Goal: Task Accomplishment & Management: Manage account settings

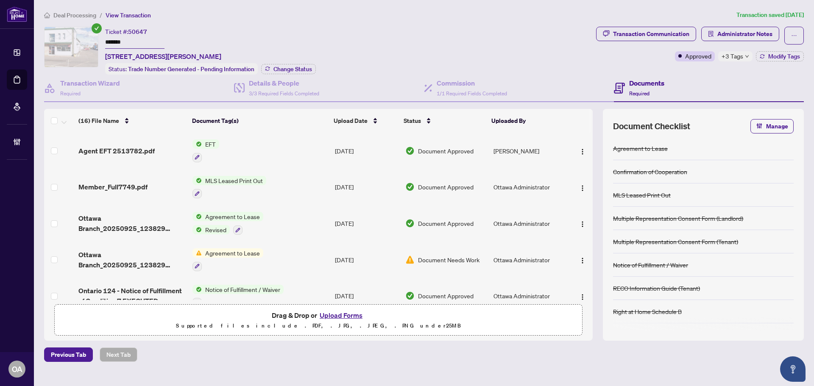
drag, startPoint x: 27, startPoint y: 80, endPoint x: 34, endPoint y: 76, distance: 8.2
click at [0, 0] on link "Deal Processing" at bounding box center [0, 0] width 0 height 0
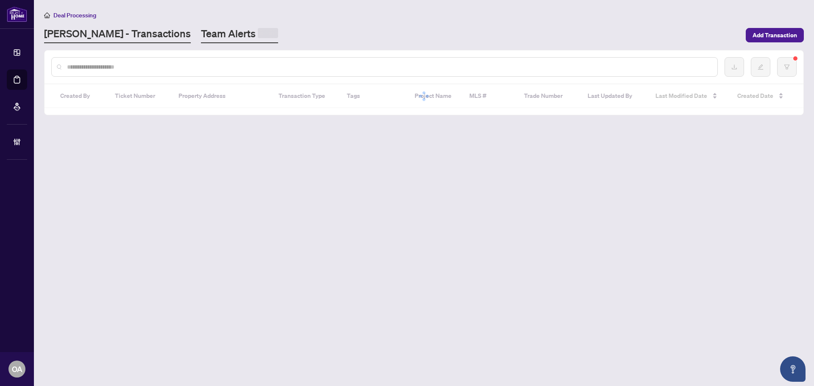
click at [201, 32] on link "Team Alerts" at bounding box center [239, 35] width 77 height 17
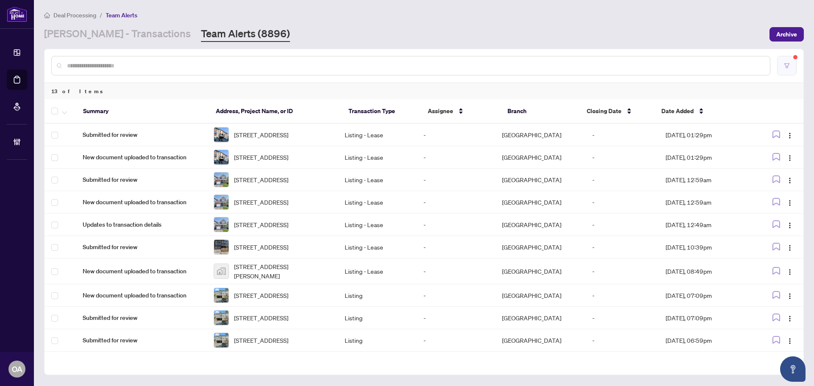
click at [783, 73] on button "button" at bounding box center [786, 65] width 19 height 19
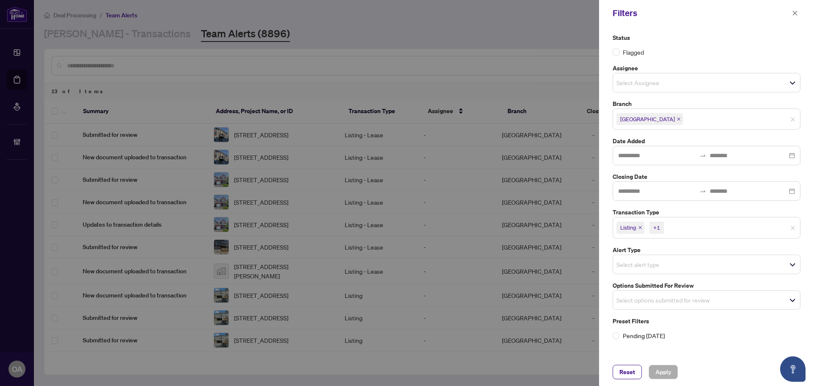
drag, startPoint x: 794, startPoint y: 13, endPoint x: 750, endPoint y: 23, distance: 44.8
click at [794, 13] on icon "close" at bounding box center [794, 13] width 5 height 5
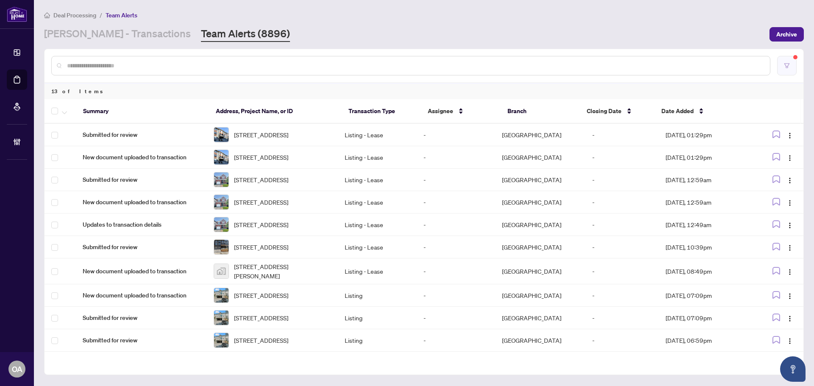
click at [792, 58] on button "button" at bounding box center [786, 65] width 19 height 19
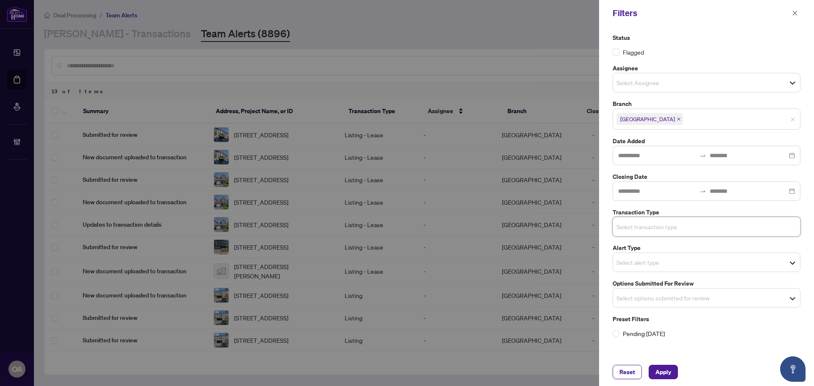
click at [693, 300] on span "Select options submitted for review" at bounding box center [706, 298] width 187 height 12
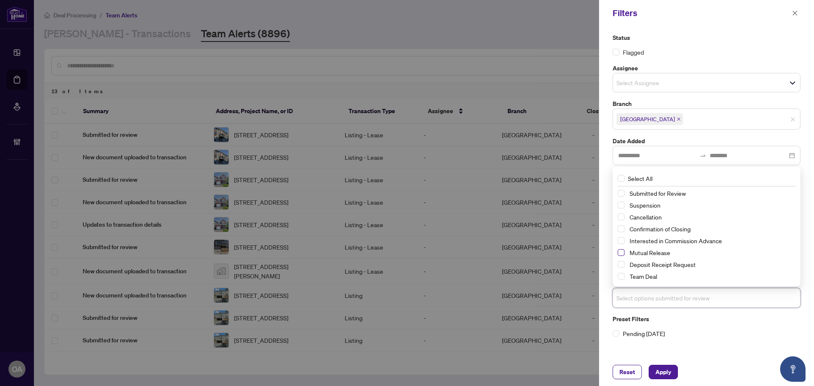
click at [621, 253] on span "Select Mutual Release" at bounding box center [620, 252] width 7 height 7
click at [619, 216] on span "Select Cancellation" at bounding box center [620, 217] width 7 height 7
click at [619, 206] on span "Select Suspension" at bounding box center [620, 205] width 7 height 7
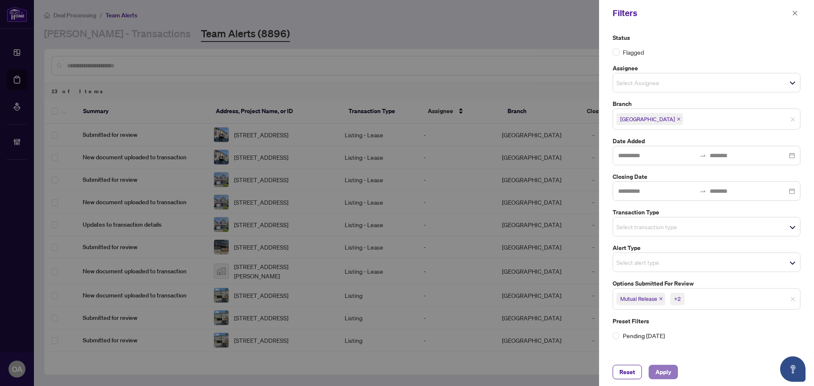
click at [672, 376] on button "Apply" at bounding box center [662, 372] width 29 height 14
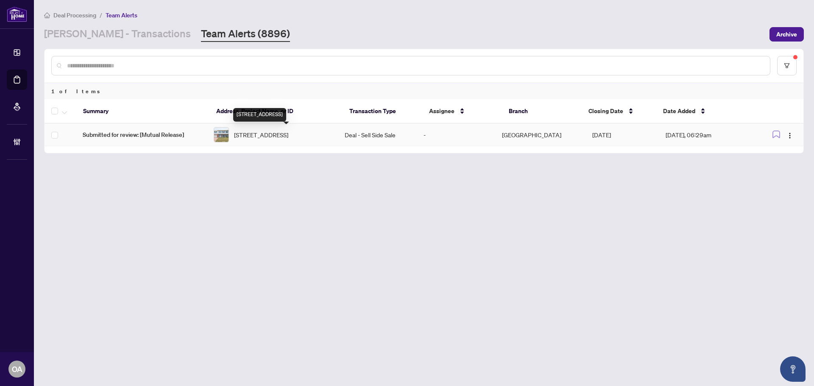
click at [283, 139] on span "841-841 Thorndale Dr, Ottawa, Ontario K1V 6Y1, Canada" at bounding box center [261, 134] width 54 height 9
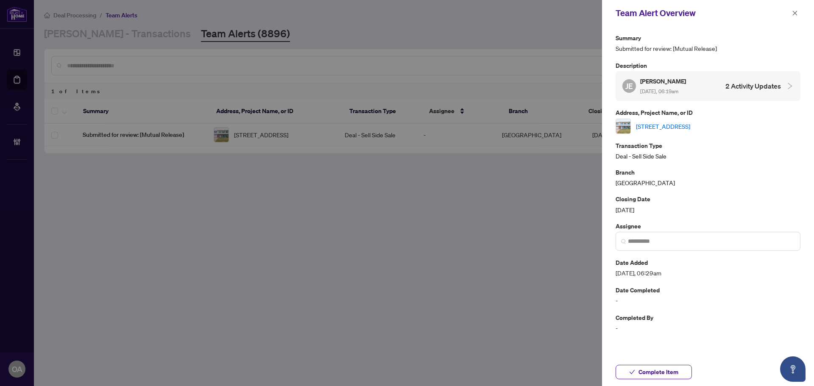
click at [666, 125] on link "841-841 Thorndale Dr, Ottawa, Ontario K1V 6Y1, Canada" at bounding box center [663, 126] width 54 height 9
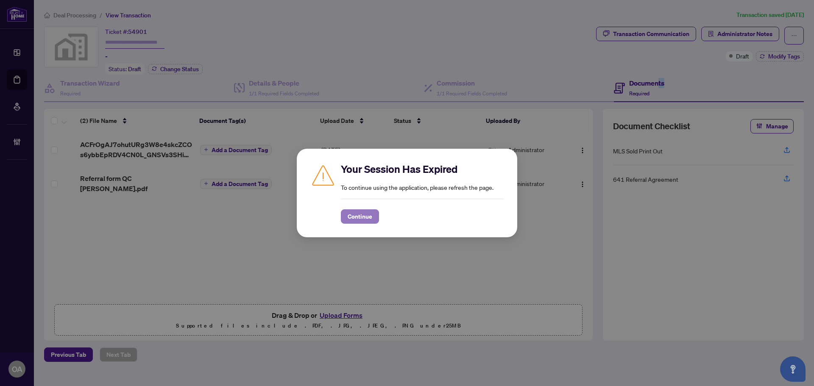
click at [363, 215] on span "Continue" at bounding box center [359, 217] width 25 height 14
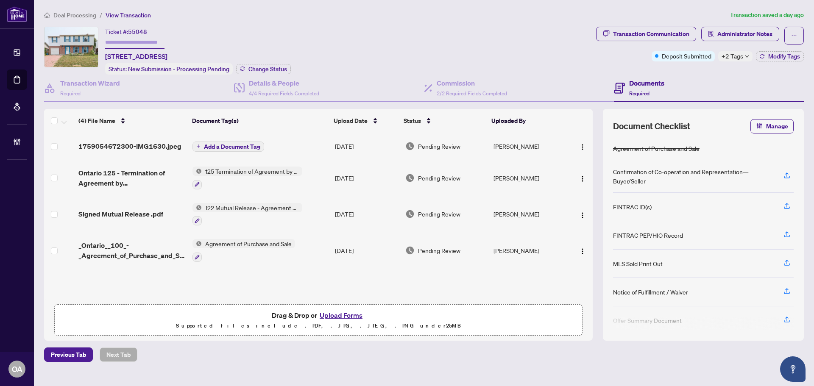
click at [143, 209] on span "Signed Mutual Release .pdf" at bounding box center [120, 214] width 85 height 10
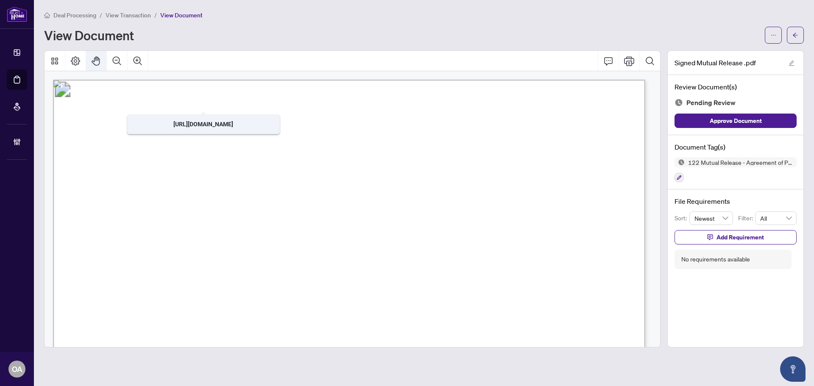
click at [115, 63] on icon "Zoom Out" at bounding box center [117, 60] width 8 height 8
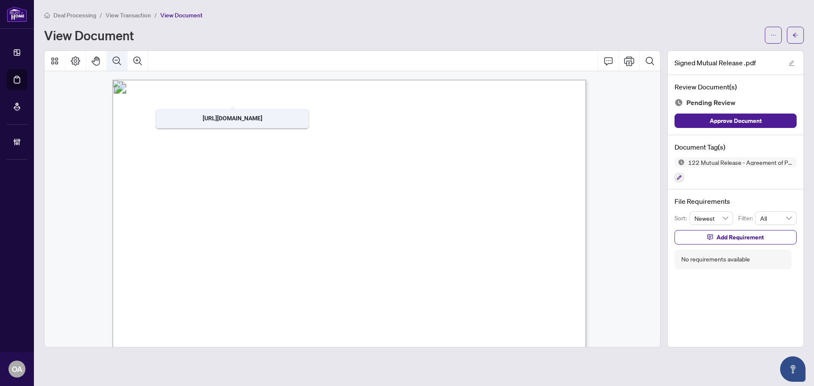
click at [115, 61] on icon "Zoom Out" at bounding box center [117, 61] width 10 height 10
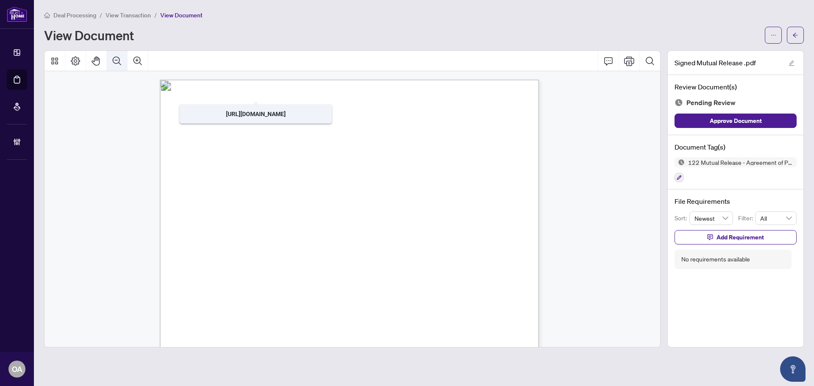
click at [115, 60] on icon "Zoom Out" at bounding box center [117, 61] width 10 height 10
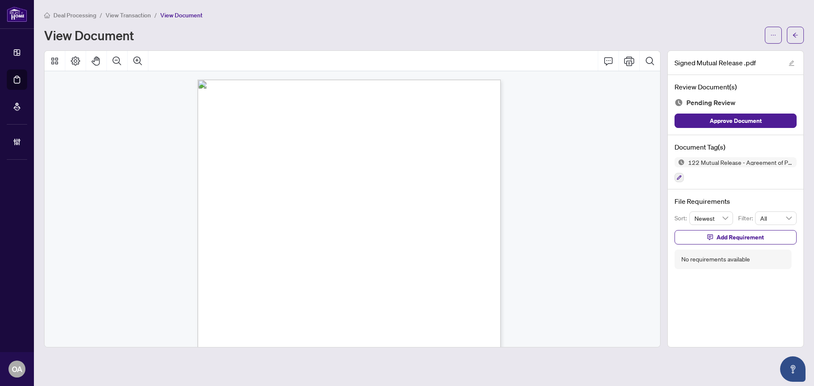
scroll to position [127, 0]
click at [611, 62] on icon "Comment" at bounding box center [608, 61] width 10 height 10
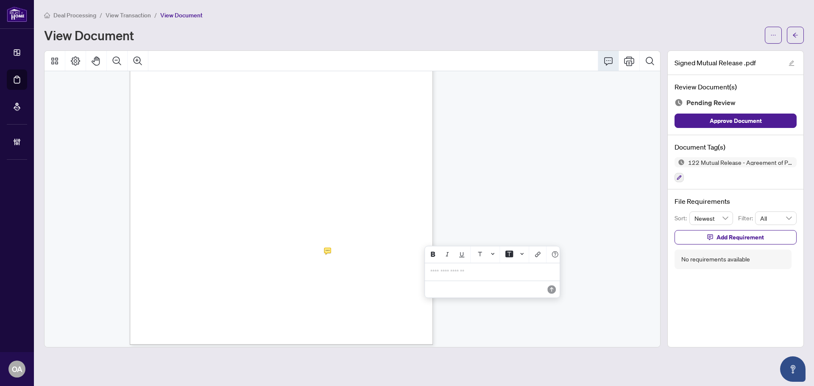
drag, startPoint x: 458, startPoint y: 284, endPoint x: 463, endPoint y: 281, distance: 5.8
click at [458, 281] on div "**********" at bounding box center [492, 271] width 134 height 17
click at [461, 282] on span "**********" at bounding box center [489, 275] width 118 height 13
click at [462, 282] on span "**********" at bounding box center [489, 275] width 118 height 13
click at [462, 281] on span "**********" at bounding box center [489, 275] width 118 height 13
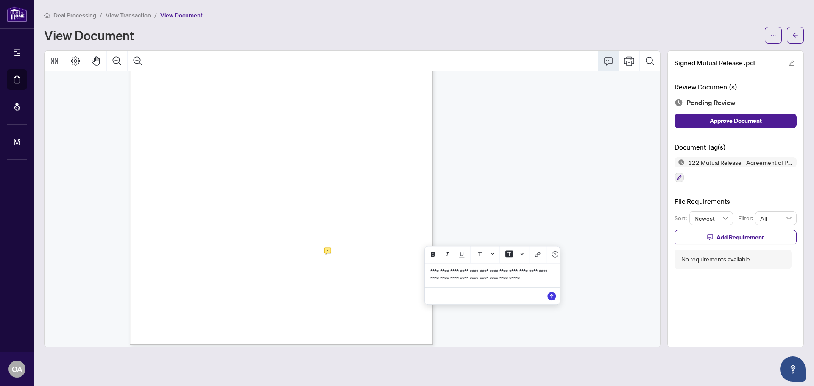
drag, startPoint x: 549, startPoint y: 282, endPoint x: 427, endPoint y: 276, distance: 122.6
click at [427, 276] on div "**********" at bounding box center [492, 275] width 134 height 24
click at [550, 300] on icon "Save" at bounding box center [551, 296] width 8 height 8
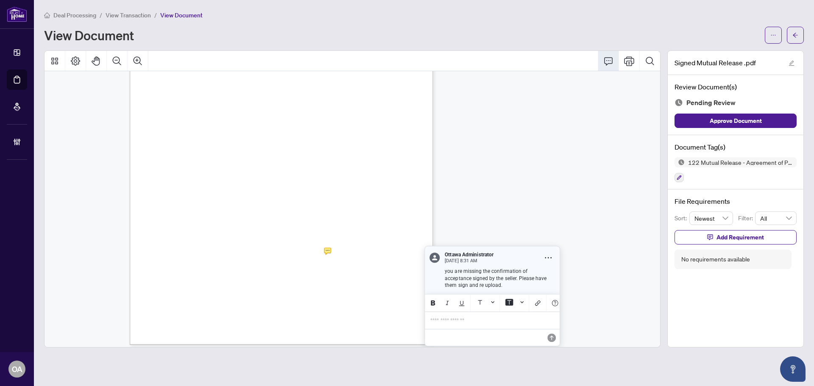
click at [722, 227] on div "File Requirements Sort: Newest Filter: All Add Requirement No requirements avai…" at bounding box center [735, 232] width 136 height 86
click at [723, 233] on span "Add Requirement" at bounding box center [739, 238] width 47 height 14
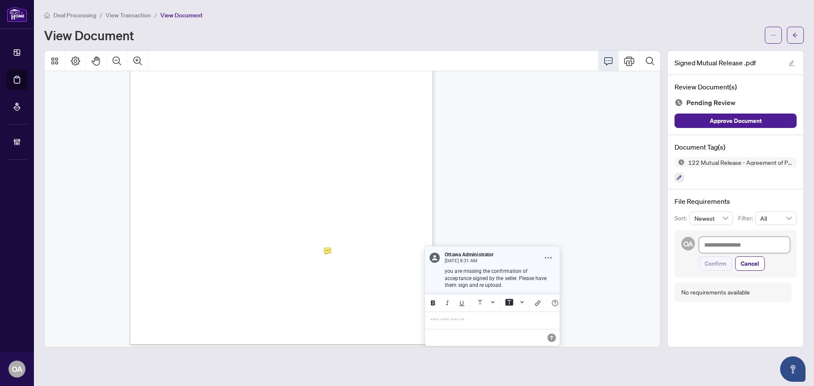
click at [725, 237] on textarea at bounding box center [744, 245] width 91 height 16
paste textarea "**********"
type textarea "**********"
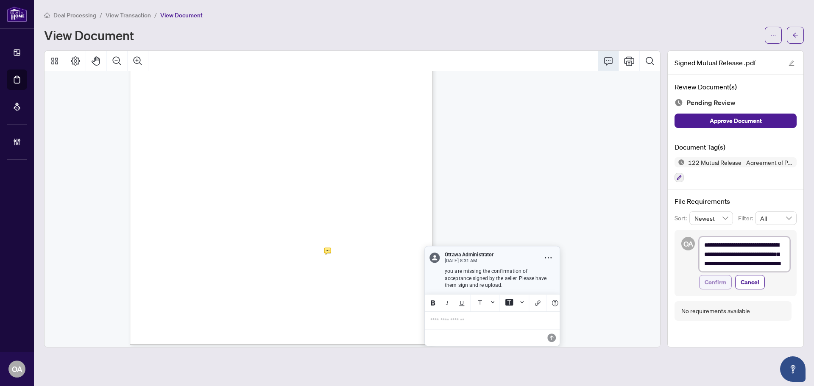
scroll to position [0, 0]
type textarea "**********"
click at [723, 292] on span "Confirm" at bounding box center [715, 292] width 22 height 14
type textarea "**********"
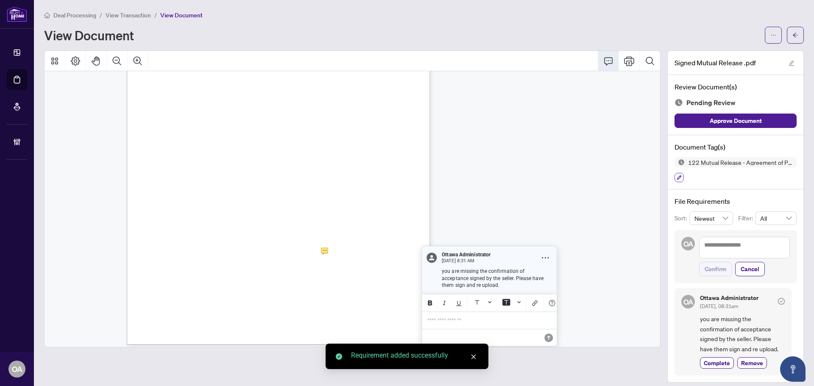
click at [675, 179] on button "button" at bounding box center [678, 177] width 9 height 9
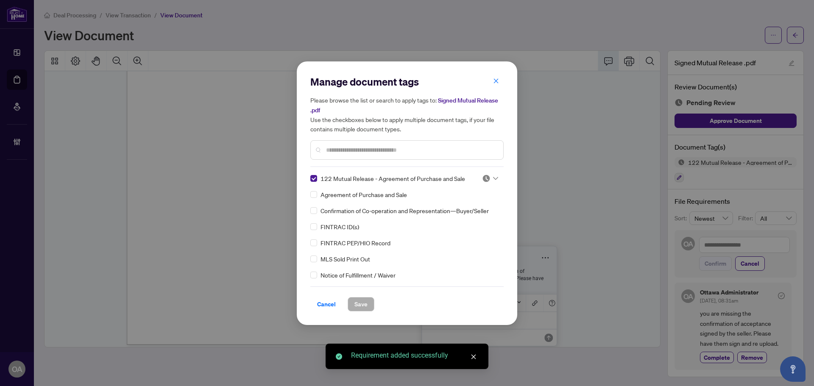
click at [487, 179] on img at bounding box center [486, 178] width 8 height 8
drag, startPoint x: 478, startPoint y: 206, endPoint x: 417, endPoint y: 239, distance: 69.0
click at [478, 206] on div "Needs Work" at bounding box center [462, 205] width 54 height 9
click at [363, 301] on span "Save" at bounding box center [360, 304] width 13 height 14
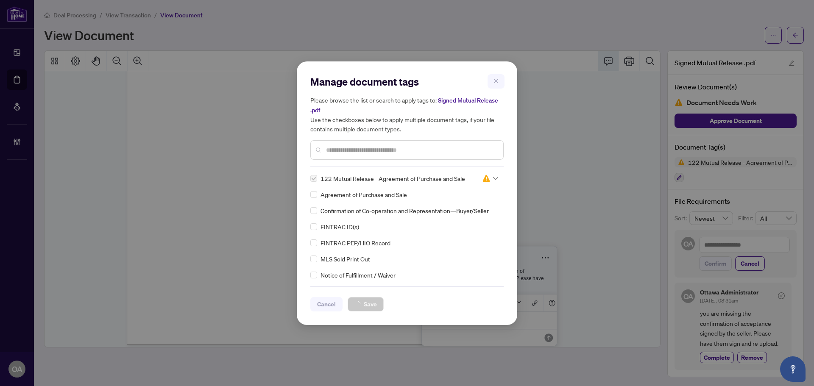
click at [788, 34] on div "Manage document tags Please browse the list or search to apply tags to: Signed …" at bounding box center [407, 193] width 814 height 386
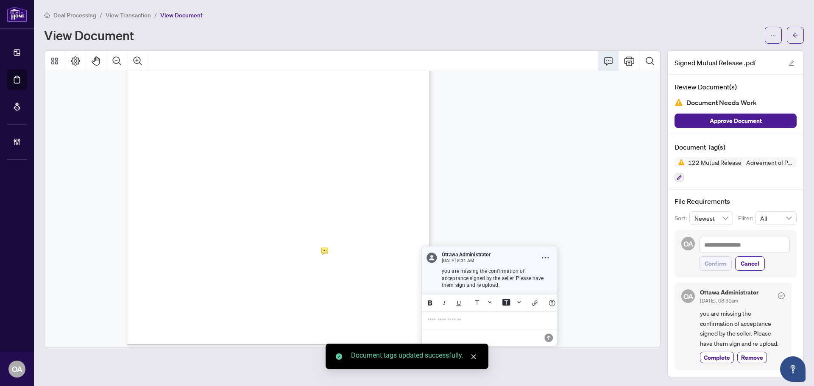
click at [788, 34] on div "Manage document tags Please browse the list or search to apply tags to: Signed …" at bounding box center [407, 193] width 814 height 386
click at [792, 34] on icon "arrow-left" at bounding box center [795, 35] width 6 height 6
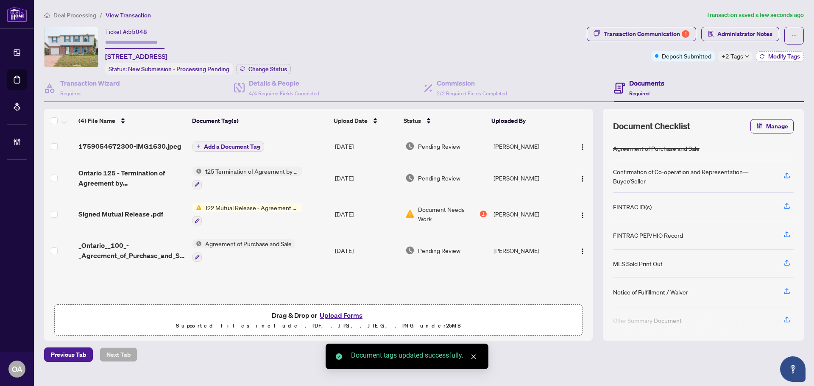
click at [792, 56] on span "Modify Tags" at bounding box center [784, 56] width 32 height 6
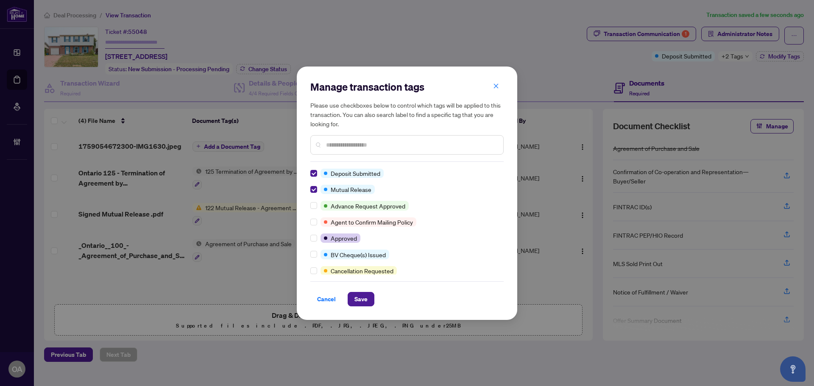
click at [353, 151] on div at bounding box center [406, 144] width 193 height 19
click at [353, 142] on input "text" at bounding box center [411, 144] width 170 height 9
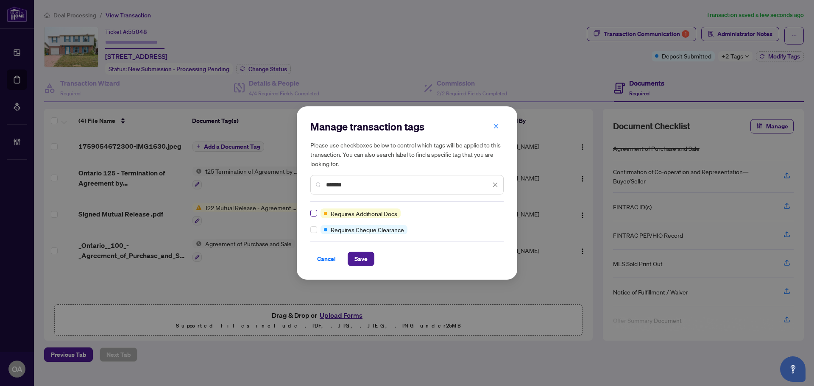
type input "*******"
click at [360, 264] on span "Save" at bounding box center [360, 259] width 13 height 14
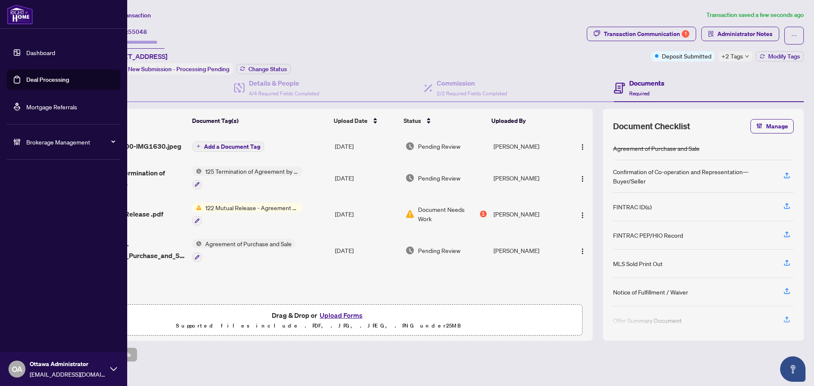
click at [26, 83] on link "Deal Processing" at bounding box center [47, 80] width 43 height 8
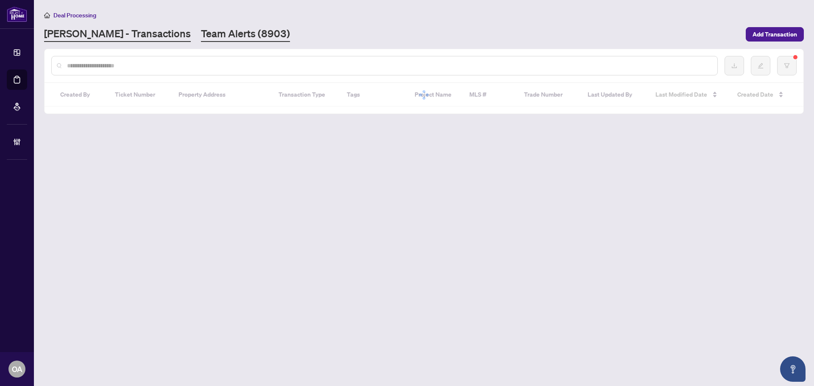
click at [201, 38] on link "Team Alerts (8903)" at bounding box center [245, 34] width 89 height 15
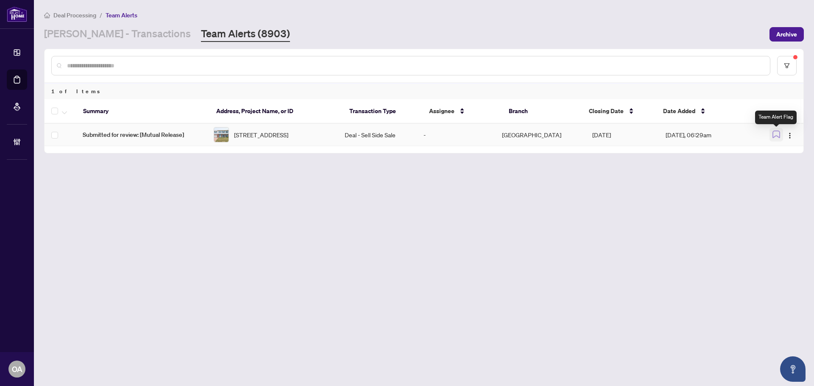
click at [776, 134] on icon "button" at bounding box center [776, 135] width 8 height 8
click at [108, 30] on link "[PERSON_NAME] - Transactions" at bounding box center [117, 34] width 147 height 15
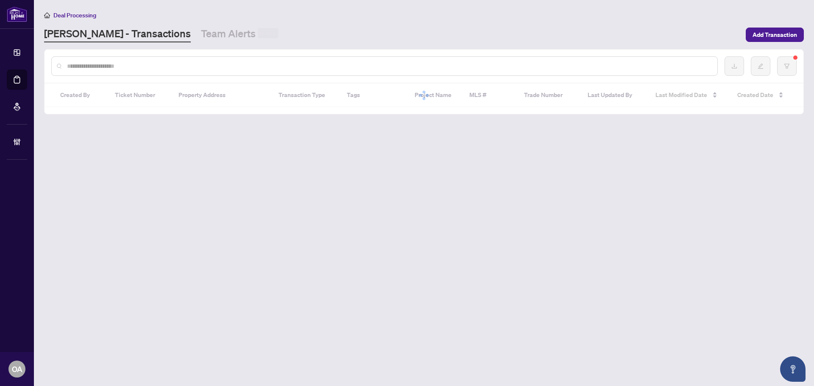
click at [199, 66] on input "text" at bounding box center [388, 65] width 643 height 9
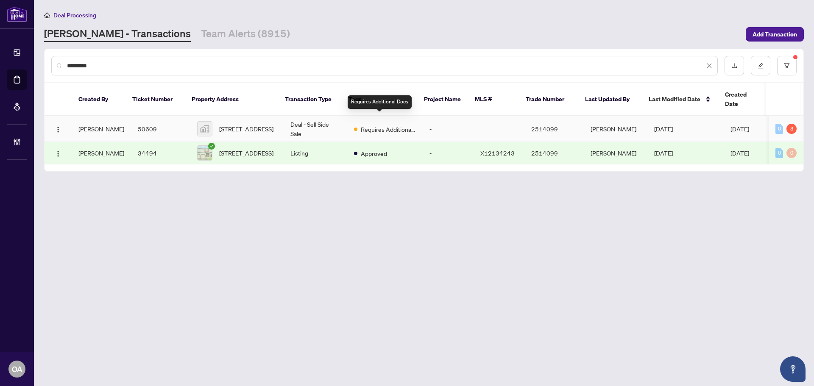
type input "*********"
click at [264, 124] on span "651 Hamsa Street, Ottawa, ON, Canada" at bounding box center [246, 128] width 54 height 9
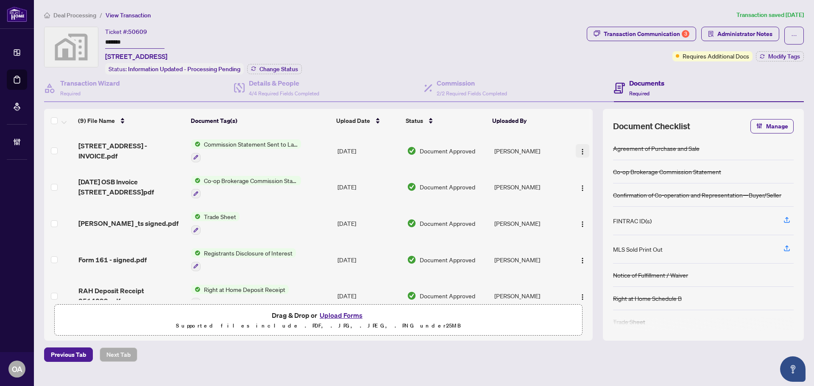
drag, startPoint x: 581, startPoint y: 146, endPoint x: 581, endPoint y: 155, distance: 8.9
click at [581, 146] on span "button" at bounding box center [582, 150] width 7 height 9
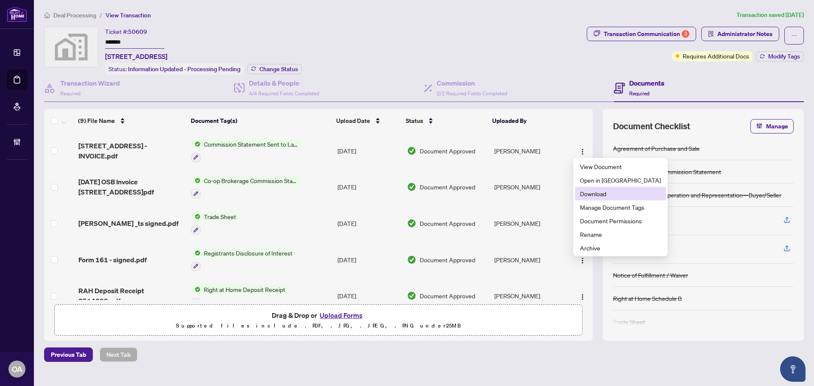
click at [617, 194] on span "Download" at bounding box center [620, 193] width 81 height 9
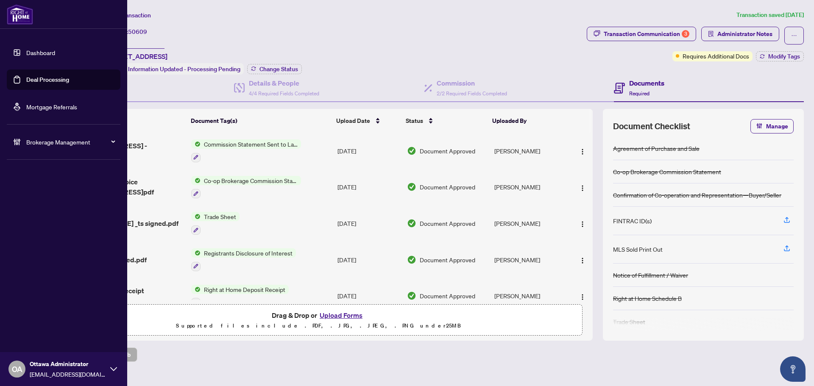
click at [26, 76] on link "Deal Processing" at bounding box center [47, 80] width 43 height 8
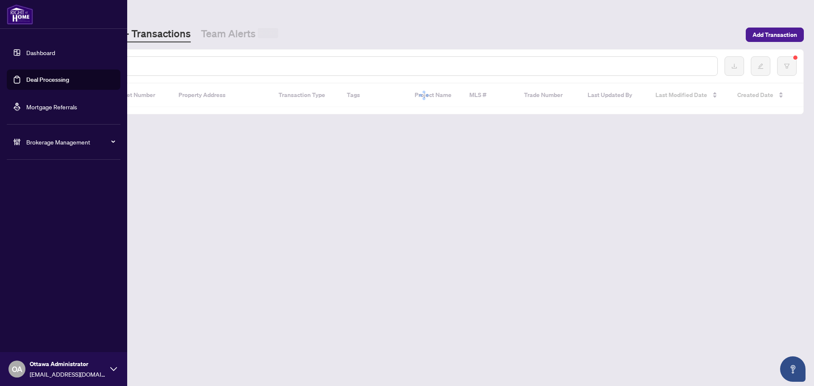
click at [149, 66] on input "text" at bounding box center [388, 65] width 643 height 9
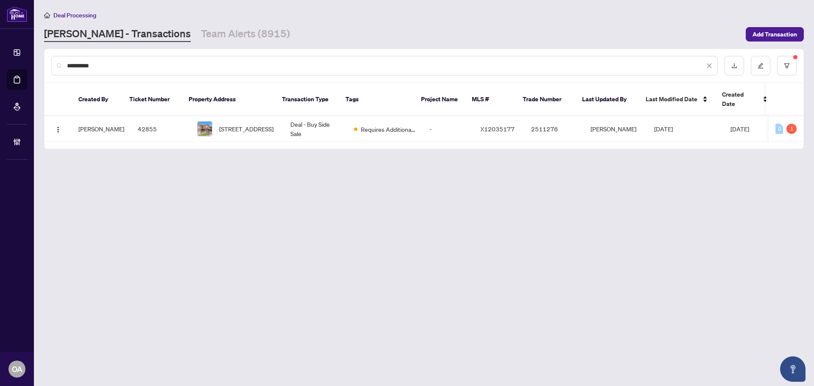
type input "**********"
click at [242, 124] on span "58 GRENWICH Circ, Ottawa, Ontario K2C 4G1, Canada" at bounding box center [246, 128] width 54 height 9
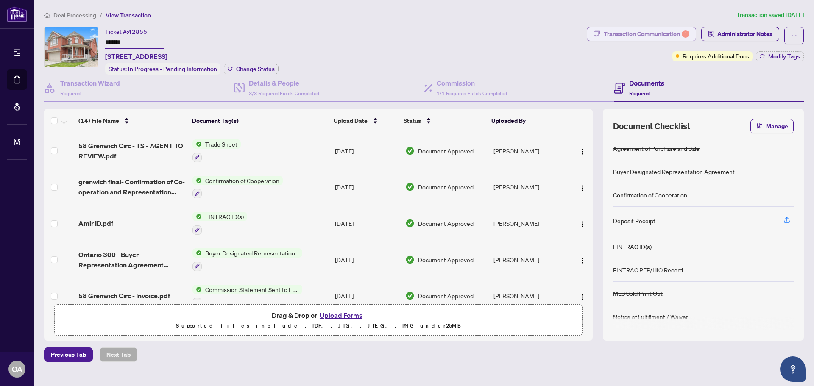
click at [664, 31] on div "Transaction Communication 1" at bounding box center [646, 34] width 86 height 14
type textarea "**********"
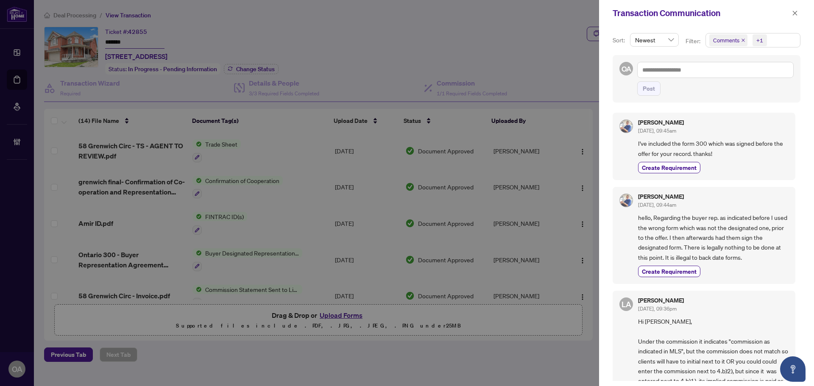
click at [741, 40] on icon "close" at bounding box center [743, 40] width 4 height 4
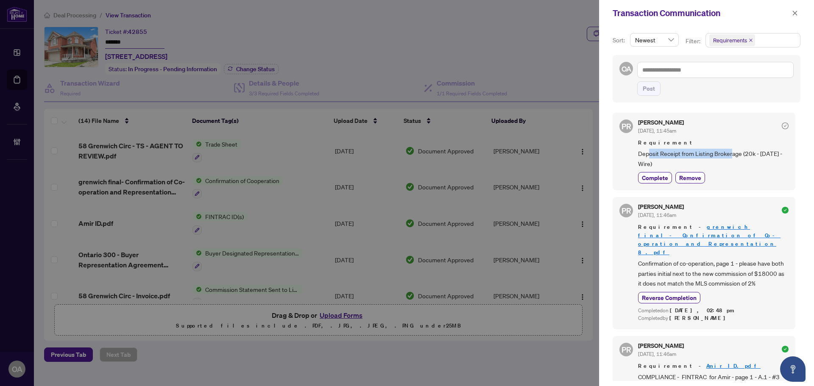
drag, startPoint x: 648, startPoint y: 157, endPoint x: 740, endPoint y: 157, distance: 91.9
click at [738, 157] on span "Deposit Receipt from Listing Brokerage (20k - Jul 2nd - Wire)" at bounding box center [713, 159] width 150 height 20
click at [744, 157] on span "Deposit Receipt from Listing Brokerage (20k - Jul 2nd - Wire)" at bounding box center [713, 159] width 150 height 20
drag, startPoint x: 697, startPoint y: 158, endPoint x: 757, endPoint y: 157, distance: 60.2
click at [756, 158] on span "Deposit Receipt from Listing Brokerage (20k - Jul 2nd - Wire)" at bounding box center [713, 159] width 150 height 20
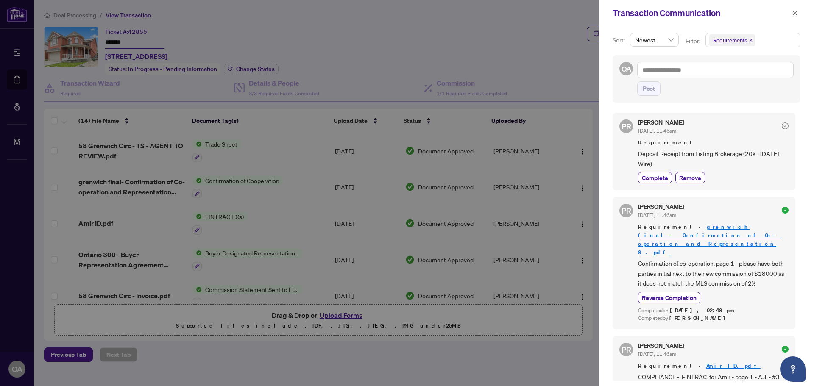
click at [757, 157] on span "Deposit Receipt from Listing Brokerage (20k - Jul 2nd - Wire)" at bounding box center [713, 159] width 150 height 20
drag, startPoint x: 773, startPoint y: 153, endPoint x: 696, endPoint y: 153, distance: 77.1
click at [696, 153] on span "Deposit Receipt from Listing Brokerage (20k - Jul 2nd - Wire)" at bounding box center [713, 159] width 150 height 20
click at [795, 11] on icon "close" at bounding box center [795, 13] width 6 height 6
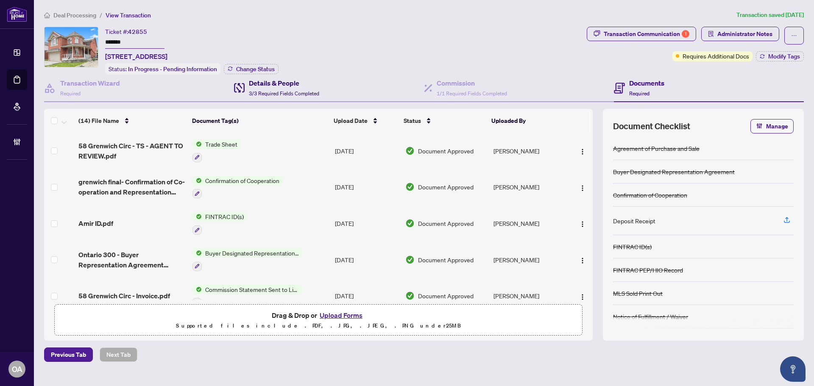
click at [289, 90] on span "3/3 Required Fields Completed" at bounding box center [284, 93] width 70 height 6
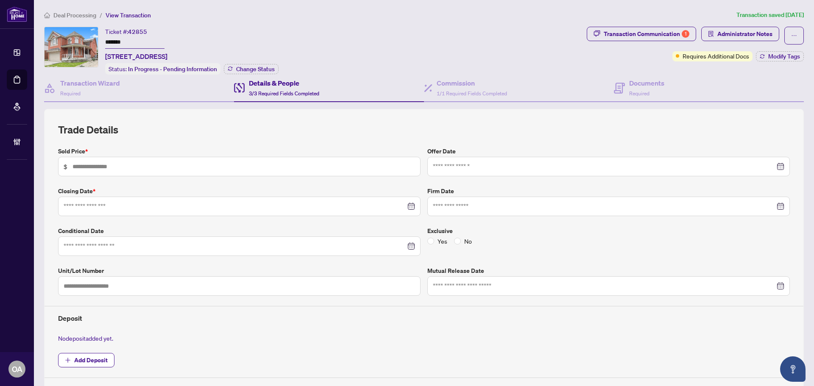
type input "*********"
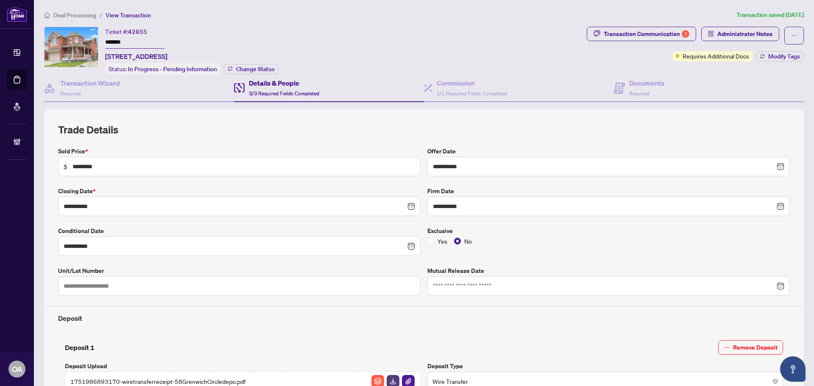
type input "**********"
click at [624, 22] on div "**********" at bounding box center [424, 350] width 766 height 681
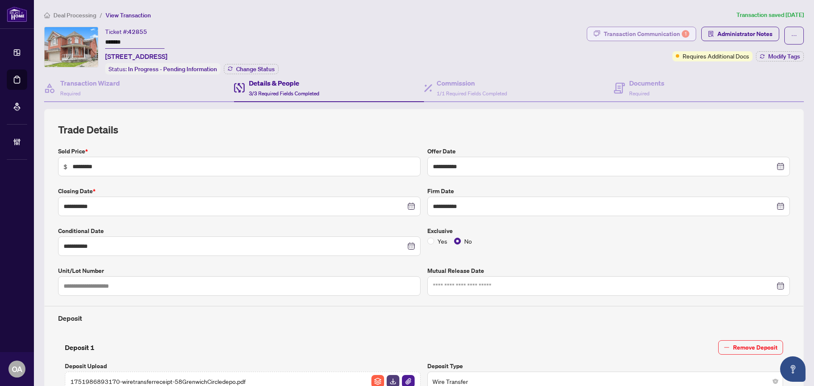
click at [625, 34] on div "Transaction Communication 1" at bounding box center [646, 34] width 86 height 14
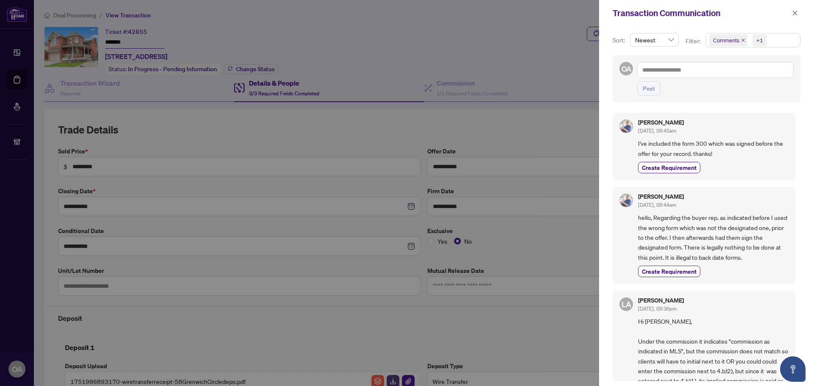
click at [741, 42] on icon "close" at bounding box center [743, 40] width 4 height 4
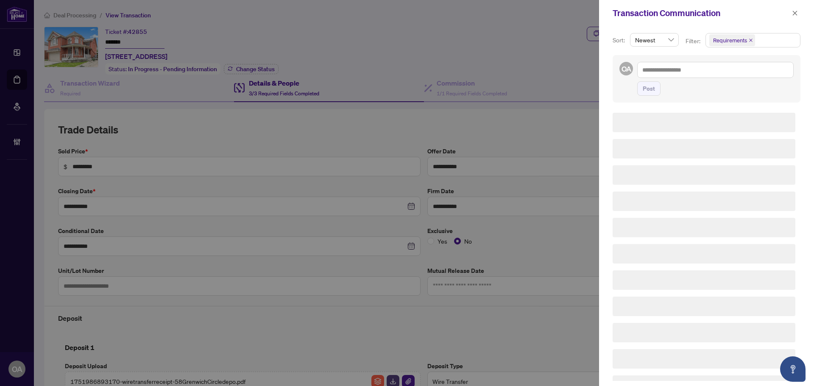
scroll to position [223, 0]
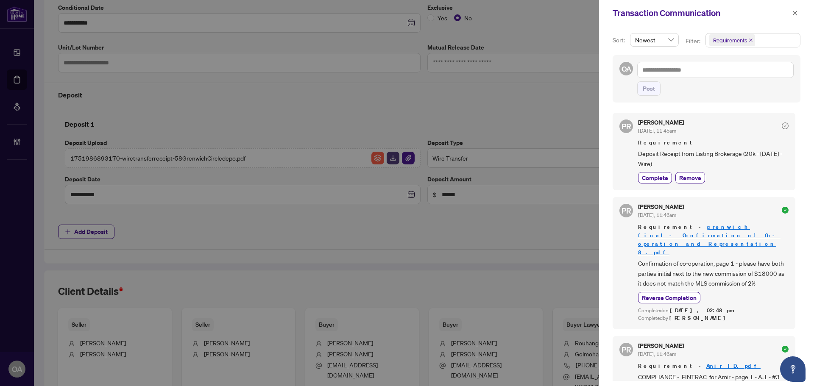
drag, startPoint x: 672, startPoint y: 158, endPoint x: 636, endPoint y: 157, distance: 36.5
click at [636, 157] on div "PR Puvitha Ramachandran Jul/26/2025, 11:45am Requirement Deposit Receipt from L…" at bounding box center [703, 152] width 183 height 78
copy span "Deposit Receipt from Listing Brokerage (20k - Jul 2nd - Wire)"
click at [787, 14] on div "Transaction Communication" at bounding box center [700, 13] width 177 height 13
click at [794, 13] on icon "close" at bounding box center [795, 13] width 6 height 6
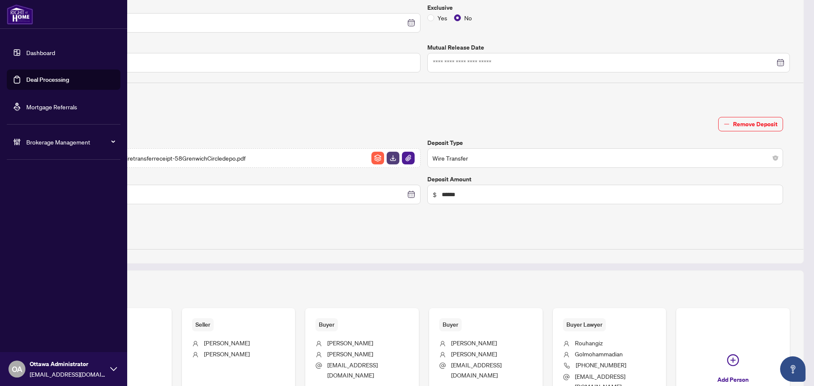
click at [26, 76] on link "Deal Processing" at bounding box center [47, 80] width 43 height 8
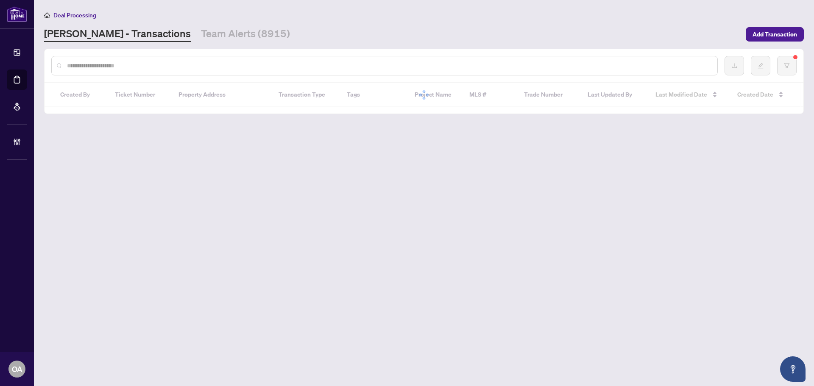
click at [159, 63] on input "text" at bounding box center [388, 65] width 643 height 9
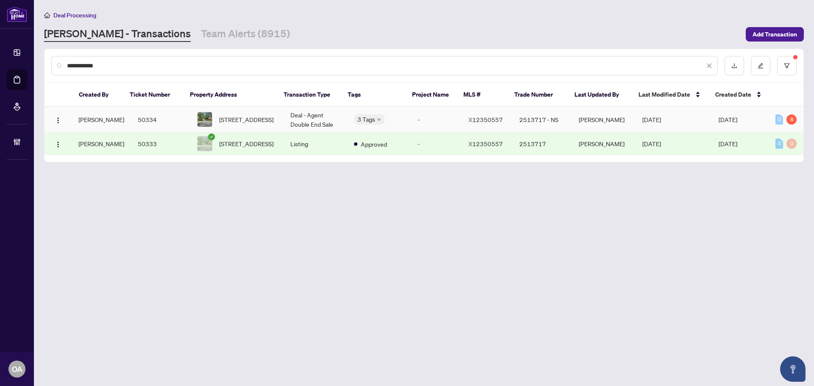
type input "**********"
click at [331, 119] on td "Deal - Agent Double End Sale" at bounding box center [315, 120] width 64 height 26
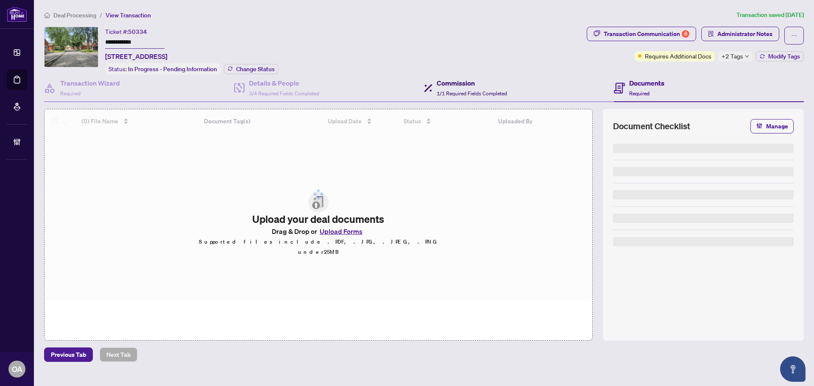
click at [484, 88] on div "Commission 1/1 Required Fields Completed" at bounding box center [471, 88] width 70 height 20
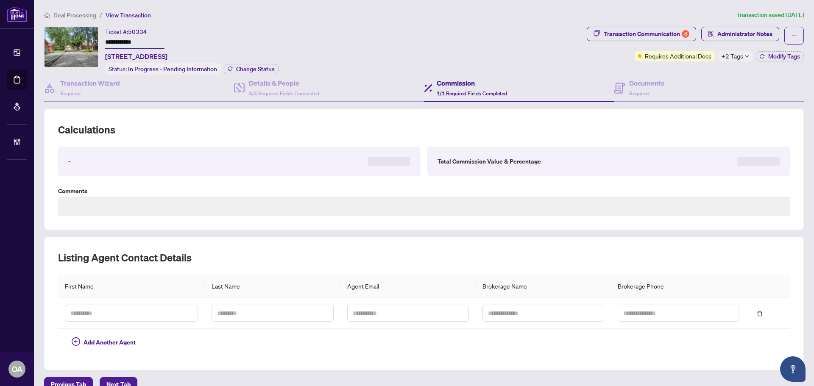
type textarea "**********"
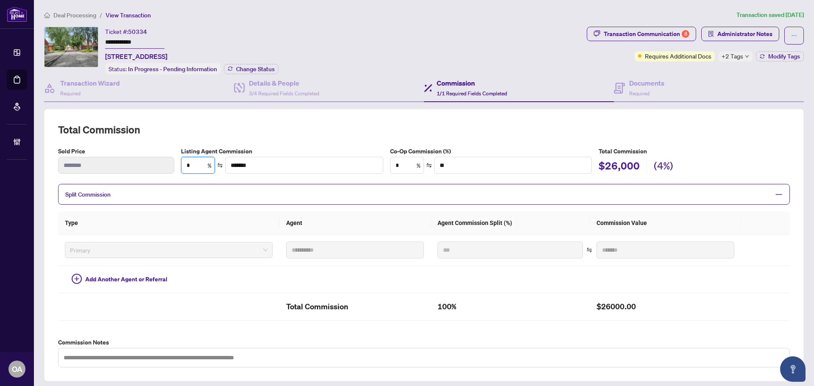
click at [153, 164] on div "Sold Price ******** Listing Agent Commission * % ******* Co-Op Commission (%) *…" at bounding box center [424, 164] width 738 height 34
type input "***"
type input "*******"
type input "***"
click at [305, 131] on h2 "Total Commission" at bounding box center [423, 130] width 731 height 14
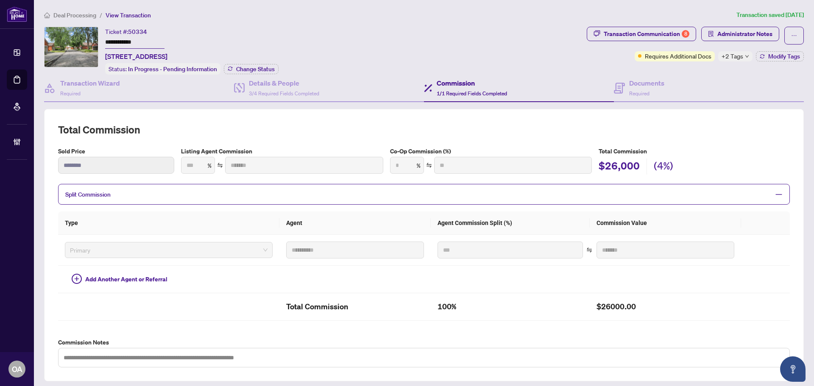
type input "*******"
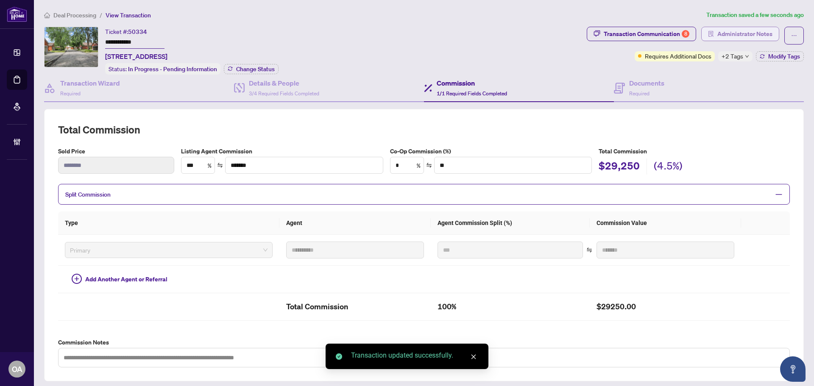
click at [719, 31] on span "Administrator Notes" at bounding box center [744, 34] width 55 height 14
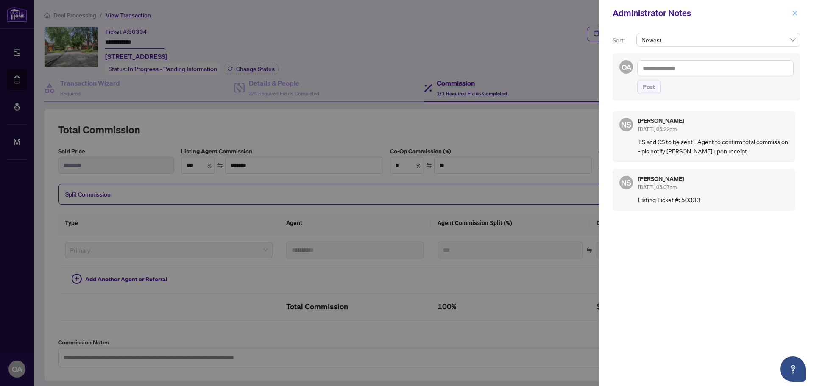
click at [794, 12] on icon "close" at bounding box center [795, 13] width 6 height 6
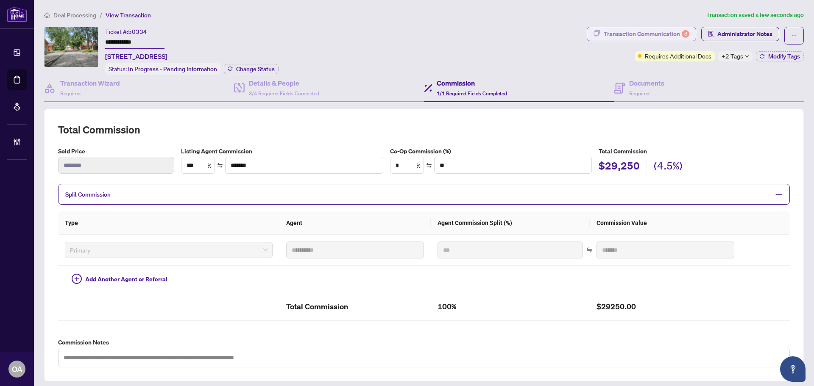
click at [635, 31] on div "Transaction Communication 8" at bounding box center [646, 34] width 86 height 14
type textarea "**********"
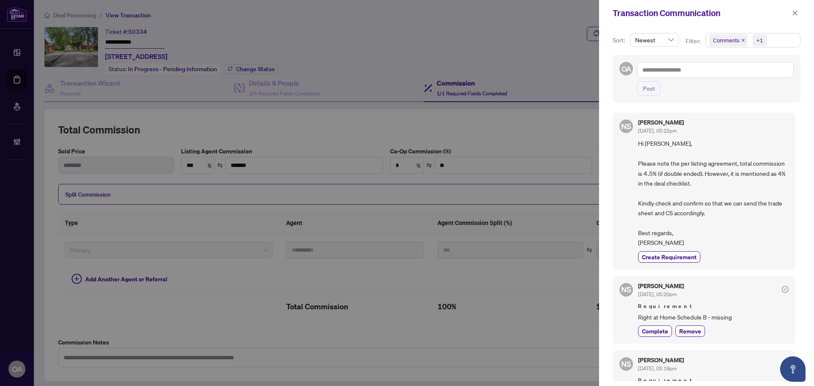
click at [793, 16] on icon "close" at bounding box center [795, 13] width 6 height 6
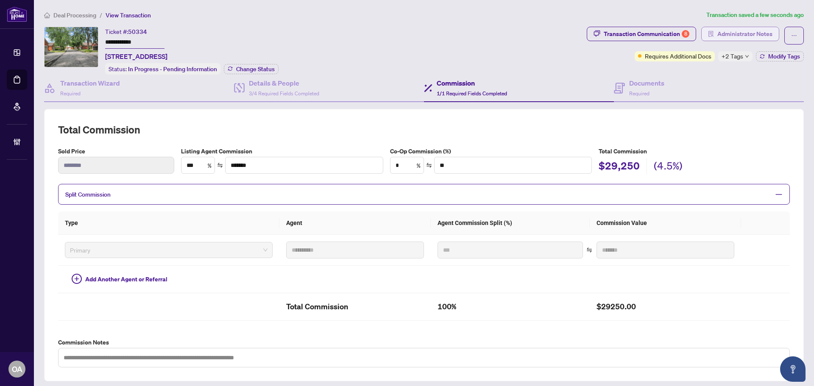
click at [724, 33] on span "Administrator Notes" at bounding box center [744, 34] width 55 height 14
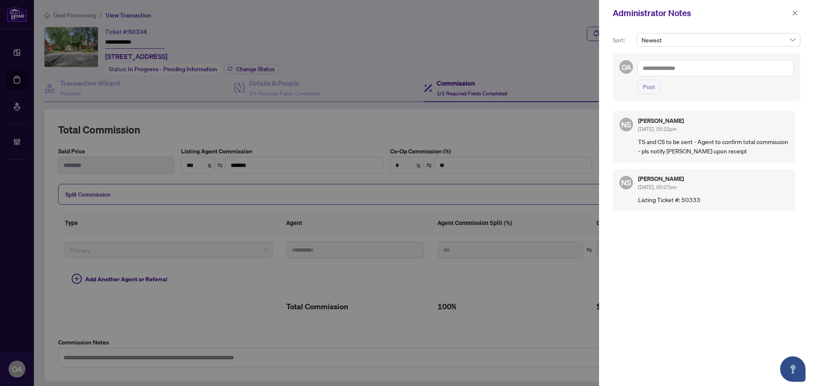
click at [675, 69] on textarea at bounding box center [715, 68] width 156 height 16
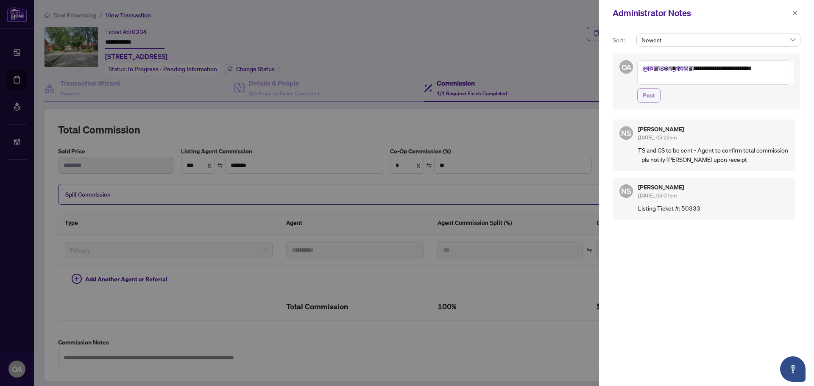
type textarea "**********"
click at [653, 95] on span "Post" at bounding box center [648, 96] width 12 height 14
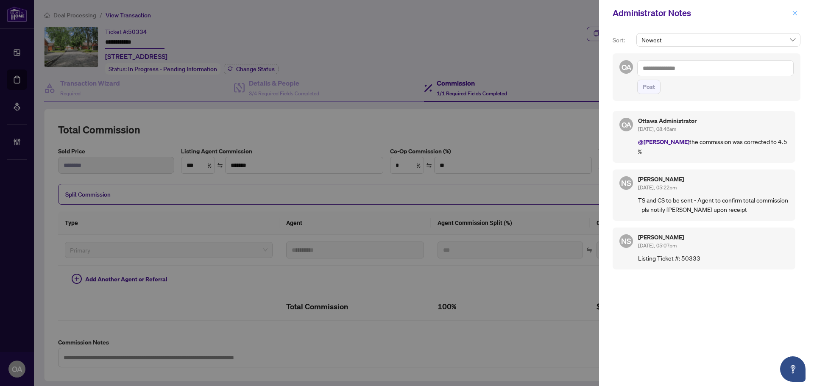
click at [794, 12] on icon "close" at bounding box center [795, 13] width 6 height 6
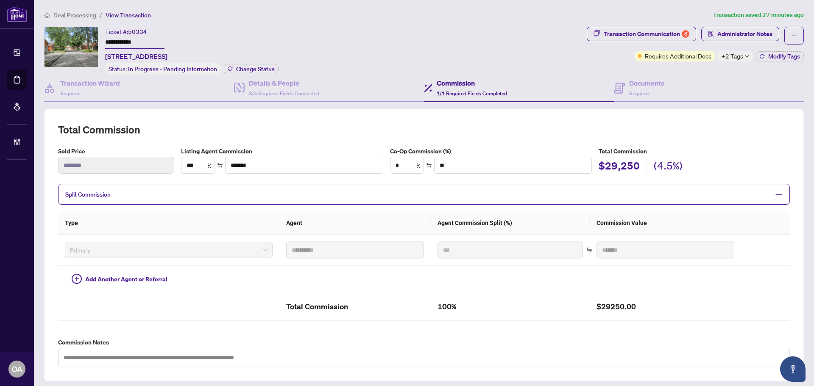
drag, startPoint x: 124, startPoint y: 85, endPoint x: 26, endPoint y: 84, distance: 98.3
click at [124, 85] on div "Transaction Wizard Required" at bounding box center [139, 89] width 190 height 28
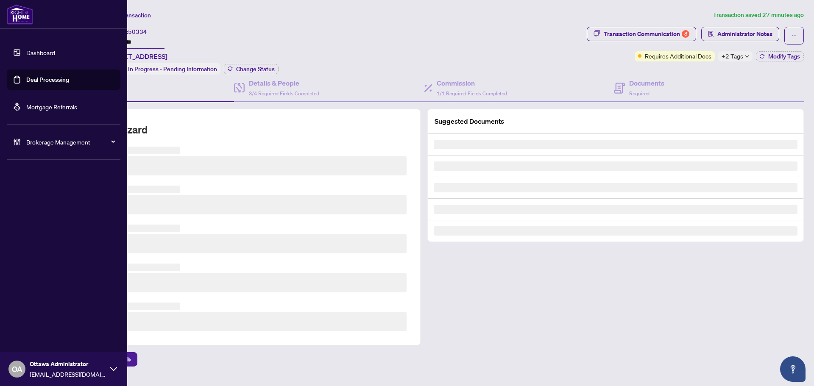
click at [28, 81] on link "Deal Processing" at bounding box center [47, 80] width 43 height 8
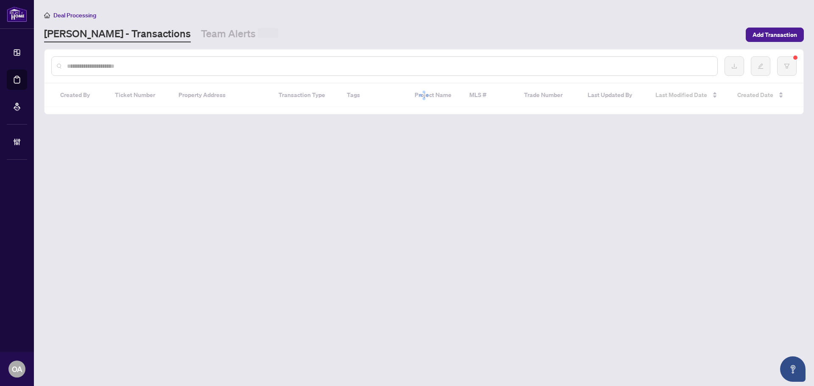
click at [157, 62] on input "text" at bounding box center [388, 65] width 643 height 9
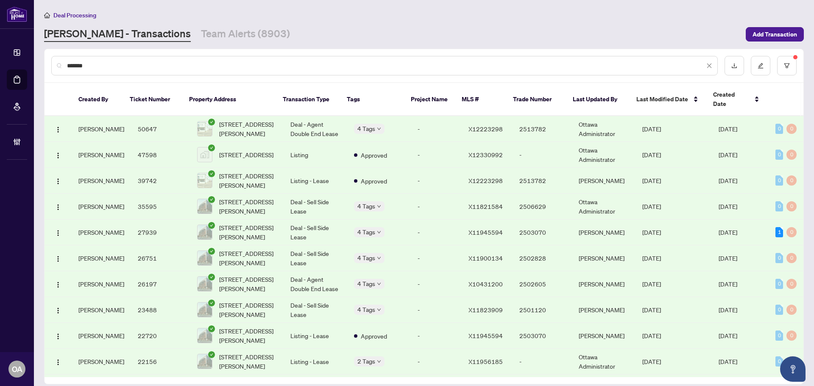
type input "*******"
click at [244, 119] on span "[STREET_ADDRESS][PERSON_NAME]" at bounding box center [248, 128] width 58 height 19
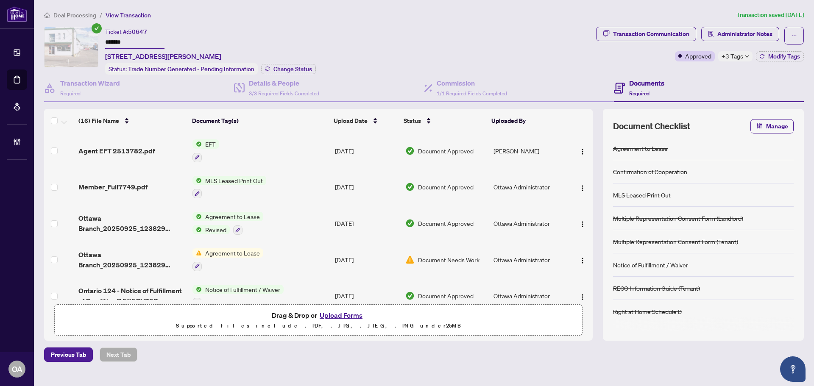
click at [250, 146] on td "EFT" at bounding box center [260, 151] width 142 height 36
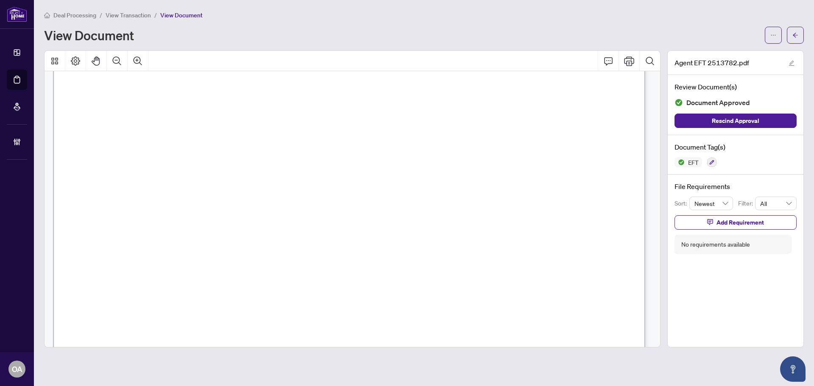
scroll to position [507, 0]
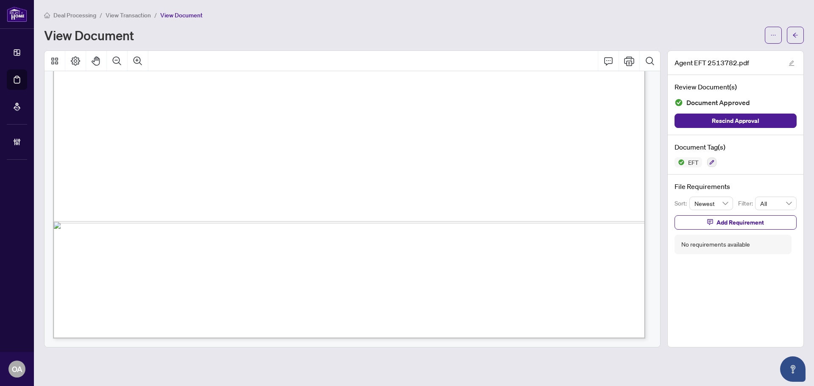
drag, startPoint x: 600, startPoint y: 202, endPoint x: 497, endPoint y: 203, distance: 102.5
click at [411, 203] on span "Net Pay" at bounding box center [397, 204] width 27 height 7
click at [595, 205] on span "13,233.79" at bounding box center [584, 204] width 31 height 7
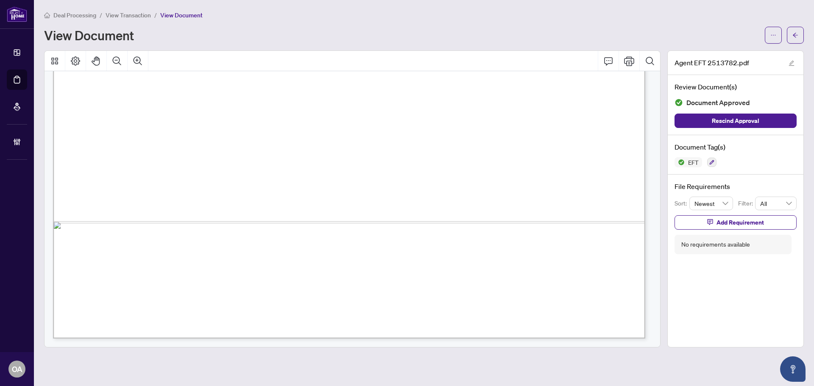
click at [595, 205] on span "13,233.79" at bounding box center [584, 204] width 31 height 7
click at [573, 204] on span "13,233.79" at bounding box center [584, 204] width 31 height 7
drag, startPoint x: 580, startPoint y: 204, endPoint x: 604, endPoint y: 204, distance: 24.2
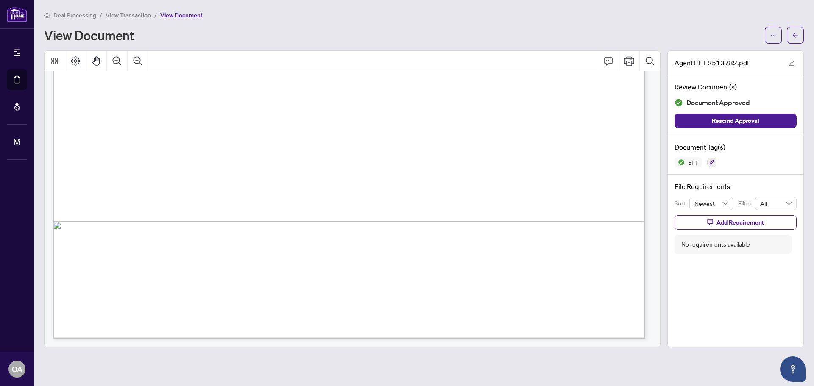
click at [600, 204] on span "13,233.79" at bounding box center [584, 204] width 31 height 7
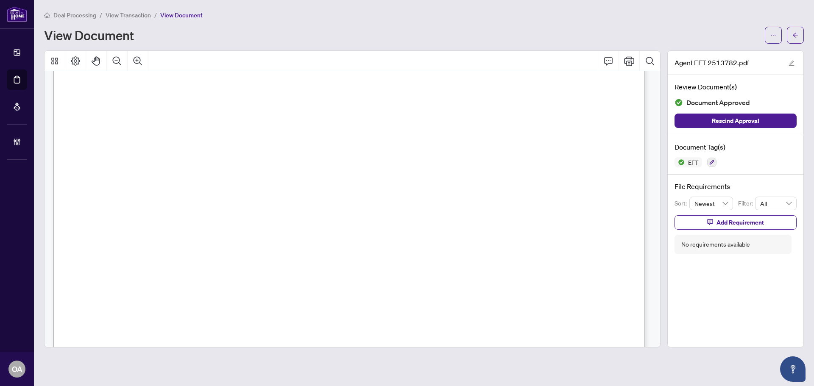
scroll to position [0, 0]
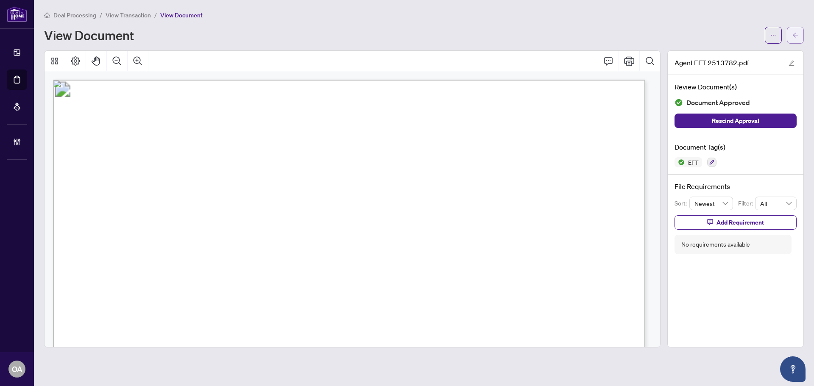
click at [795, 34] on icon "arrow-left" at bounding box center [795, 35] width 6 height 6
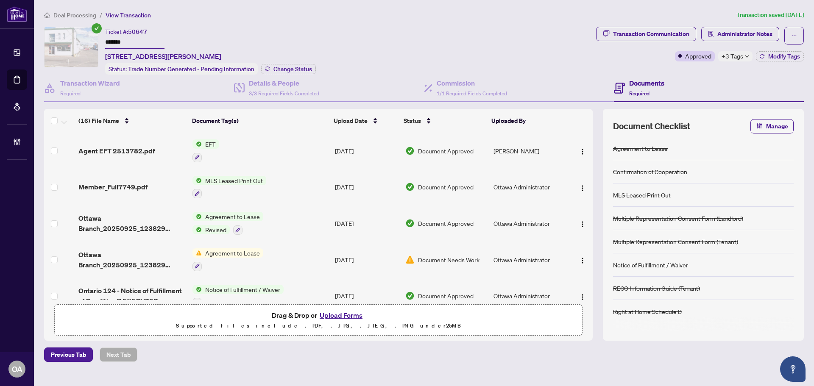
click at [729, 56] on span "+3 Tags" at bounding box center [732, 56] width 22 height 10
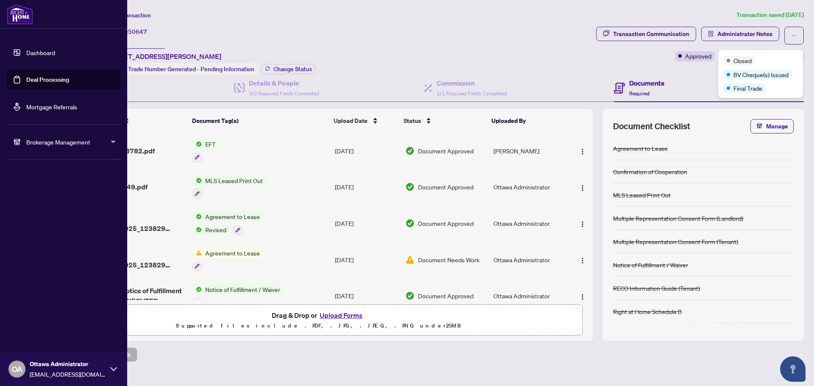
drag, startPoint x: 21, startPoint y: 78, endPoint x: 41, endPoint y: 78, distance: 19.5
click at [26, 78] on link "Deal Processing" at bounding box center [47, 80] width 43 height 8
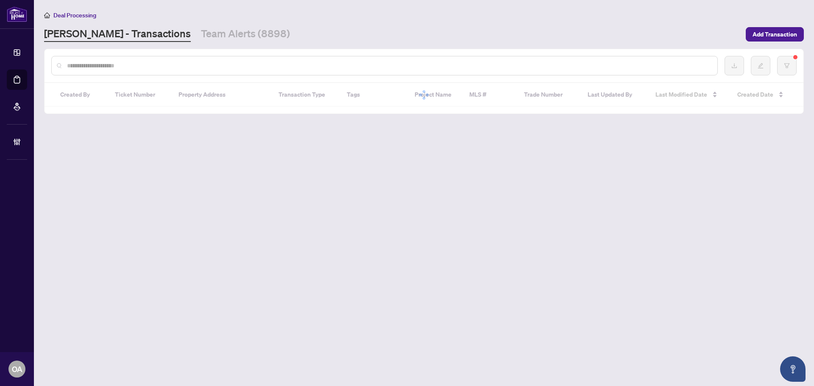
click at [172, 67] on input "text" at bounding box center [388, 65] width 643 height 9
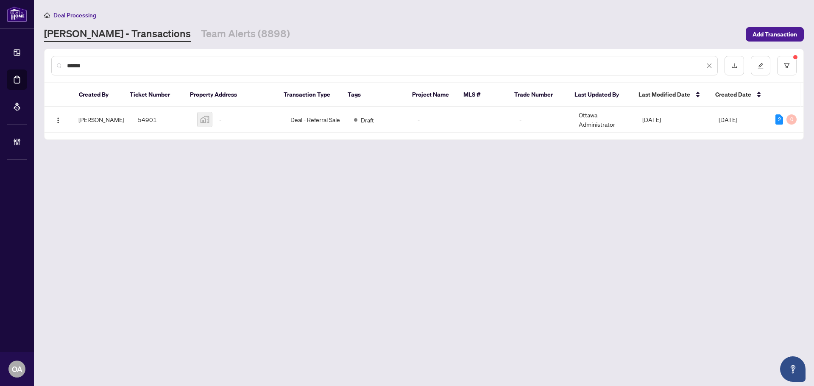
type input "******"
click at [303, 122] on td "Deal - Referral Sale" at bounding box center [315, 120] width 64 height 26
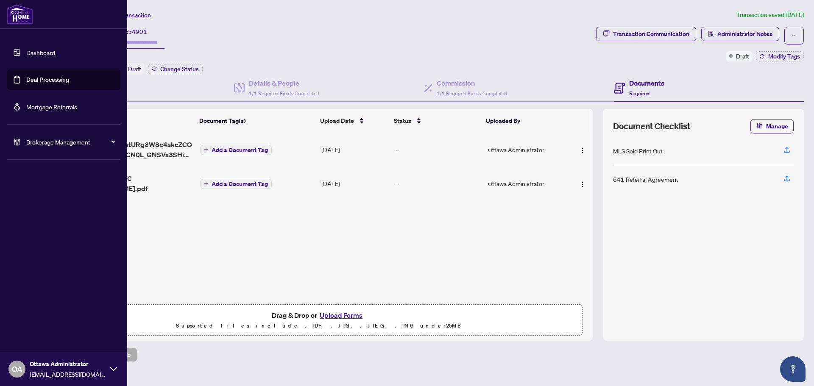
click at [26, 77] on link "Deal Processing" at bounding box center [47, 80] width 43 height 8
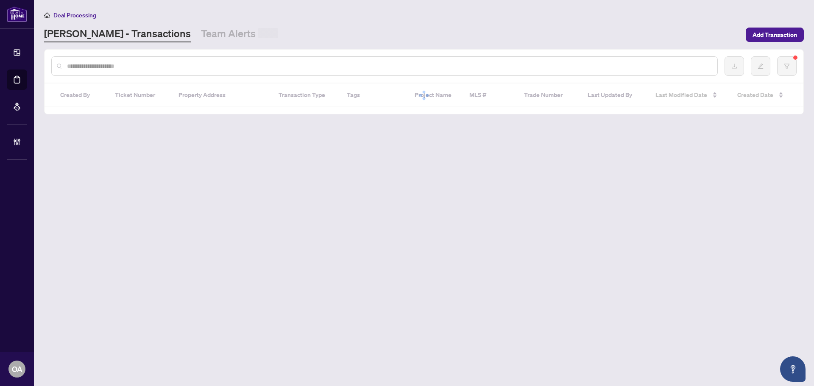
click at [165, 68] on input "text" at bounding box center [388, 65] width 643 height 9
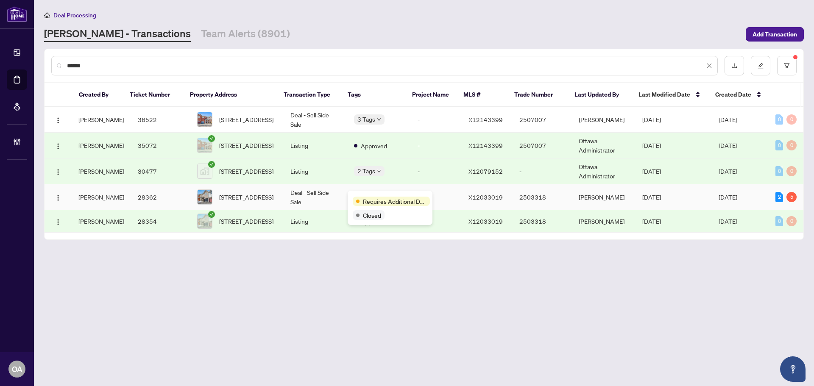
type input "******"
click at [244, 193] on span "283 Macoun Circ, Ottawa, Ontario K1T 0H8, Canada" at bounding box center [246, 196] width 54 height 9
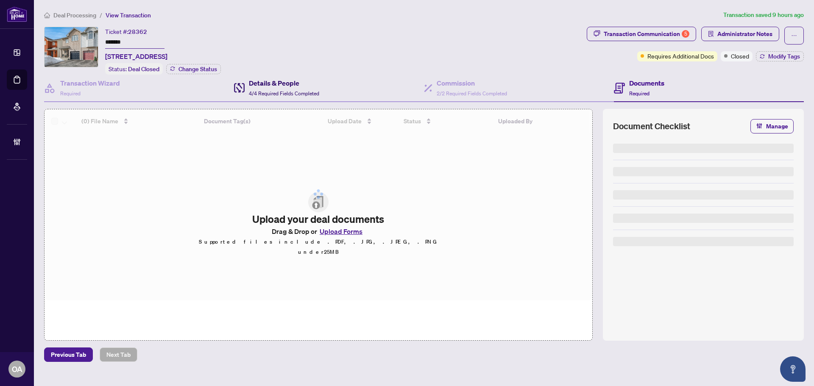
click at [288, 83] on h4 "Details & People" at bounding box center [284, 83] width 70 height 10
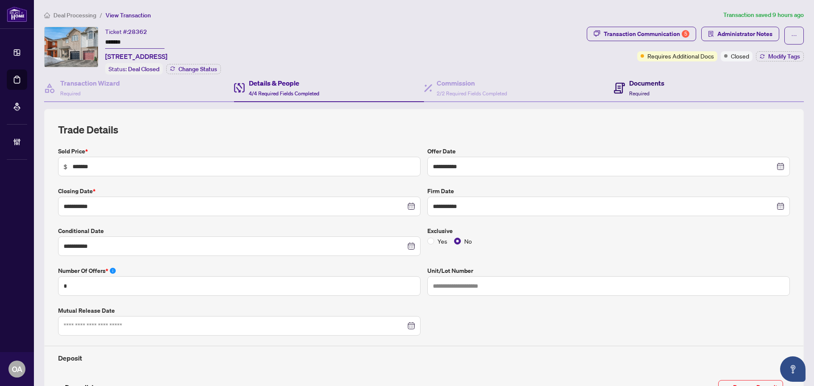
click at [632, 83] on h4 "Documents" at bounding box center [646, 83] width 35 height 10
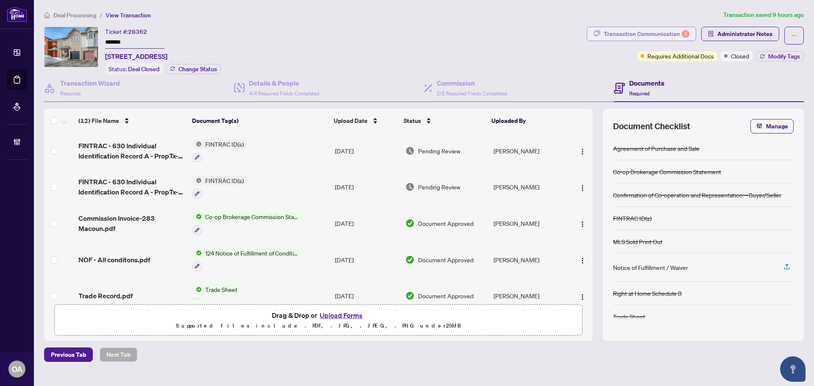
click at [665, 33] on div "Transaction Communication 5" at bounding box center [646, 34] width 86 height 14
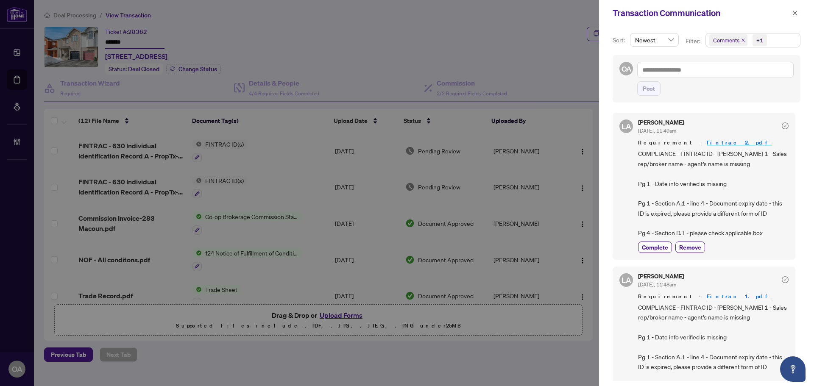
click at [741, 39] on icon "close" at bounding box center [743, 40] width 4 height 4
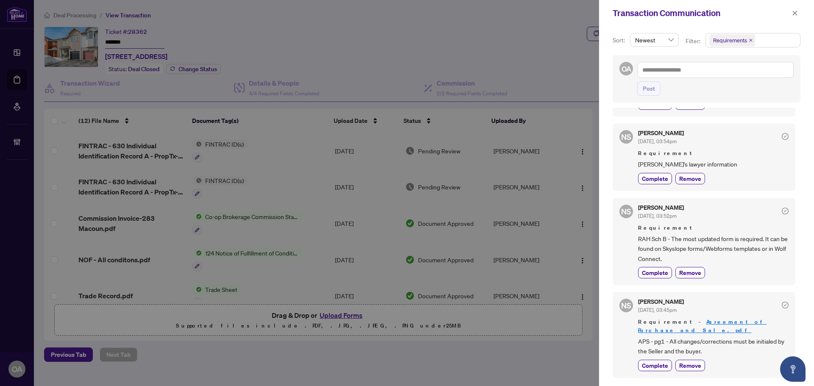
scroll to position [381, 0]
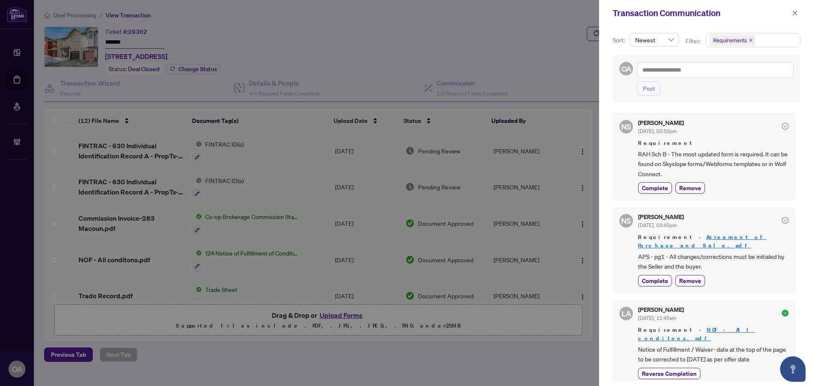
click at [794, 10] on span "button" at bounding box center [795, 13] width 6 height 14
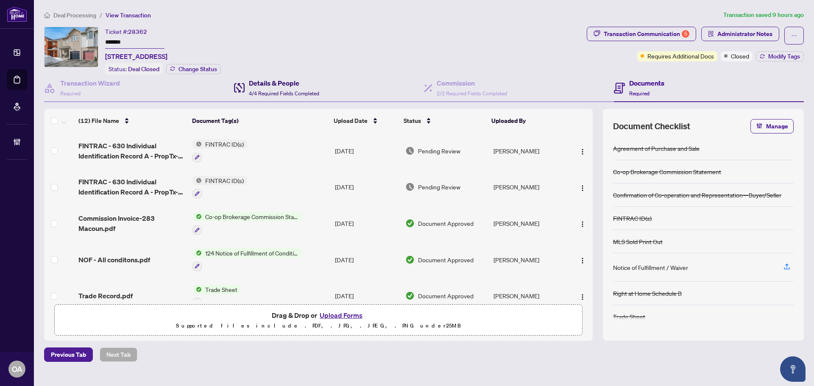
click at [284, 95] on div "Details & People 4/4 Required Fields Completed" at bounding box center [284, 88] width 70 height 20
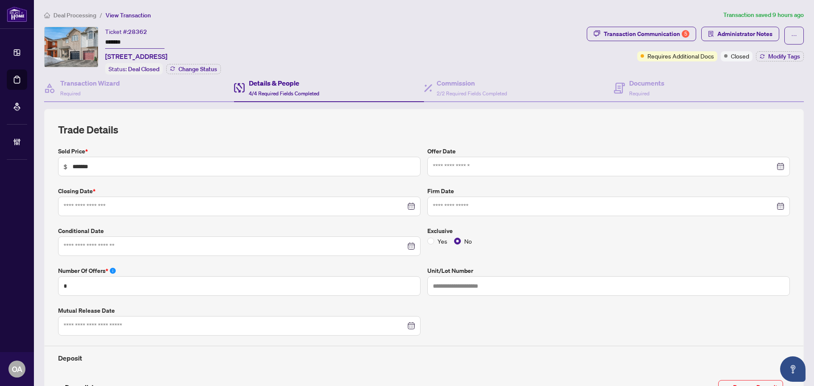
type input "**********"
click at [108, 78] on h4 "Transaction Wizard" at bounding box center [90, 83] width 60 height 10
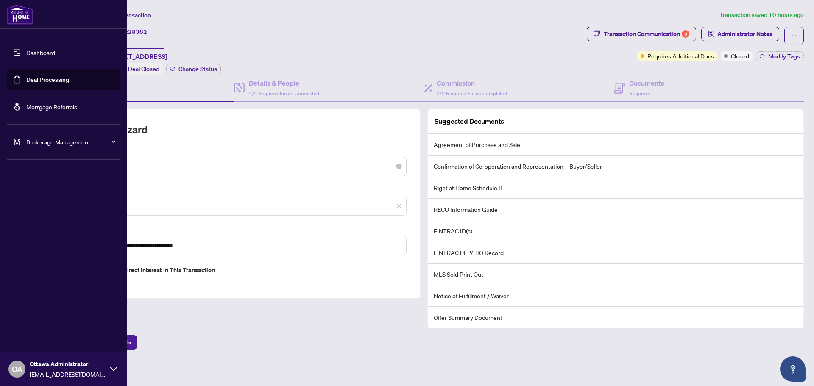
click at [26, 79] on link "Deal Processing" at bounding box center [47, 80] width 43 height 8
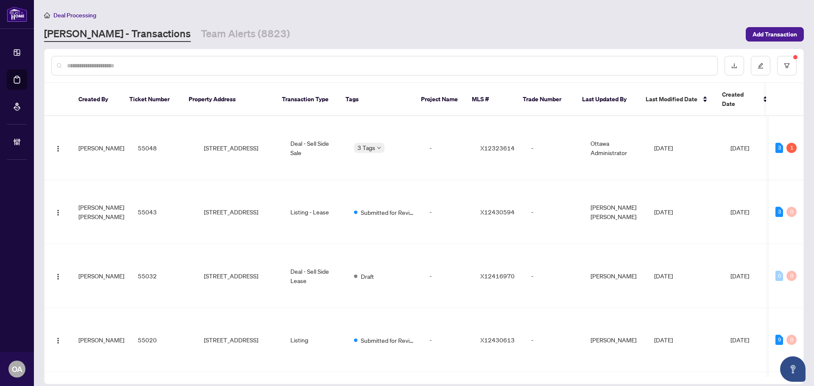
click at [117, 67] on input "text" at bounding box center [388, 65] width 643 height 9
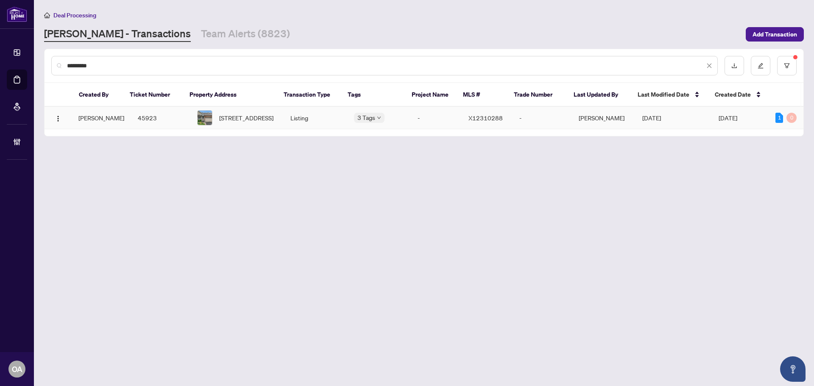
type input "*********"
click at [314, 118] on td "Listing" at bounding box center [315, 118] width 64 height 22
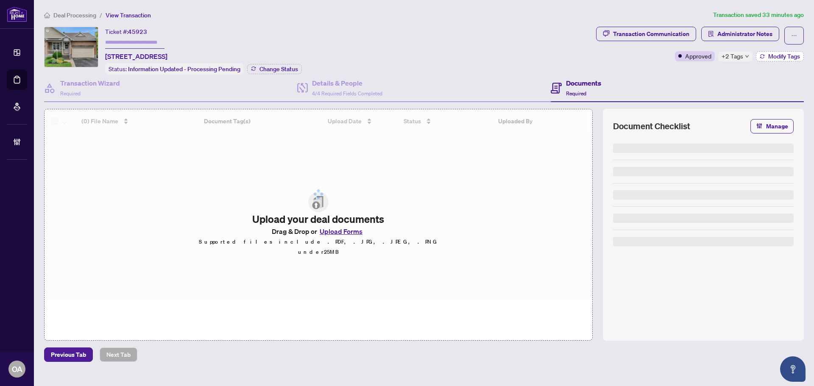
click at [794, 60] on button "Modify Tags" at bounding box center [780, 56] width 48 height 10
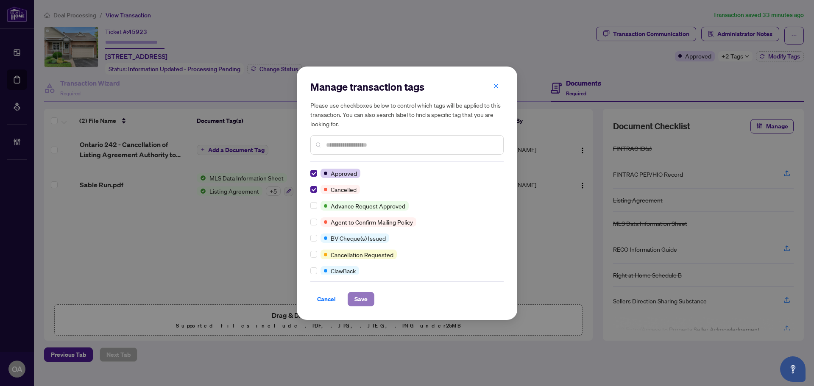
click at [363, 304] on span "Save" at bounding box center [360, 299] width 13 height 14
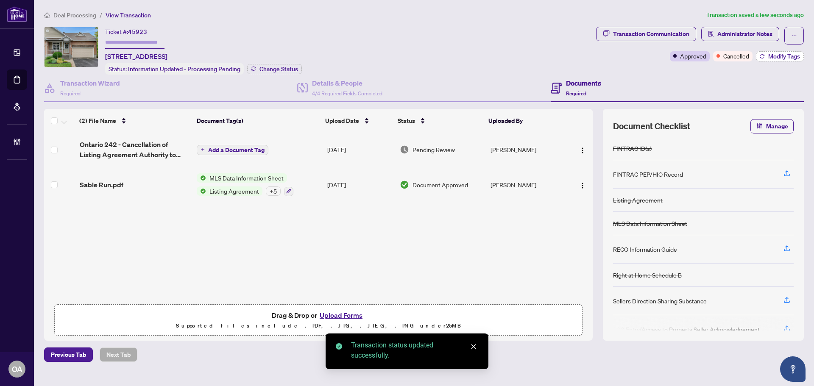
click at [775, 55] on span "Modify Tags" at bounding box center [784, 56] width 32 height 6
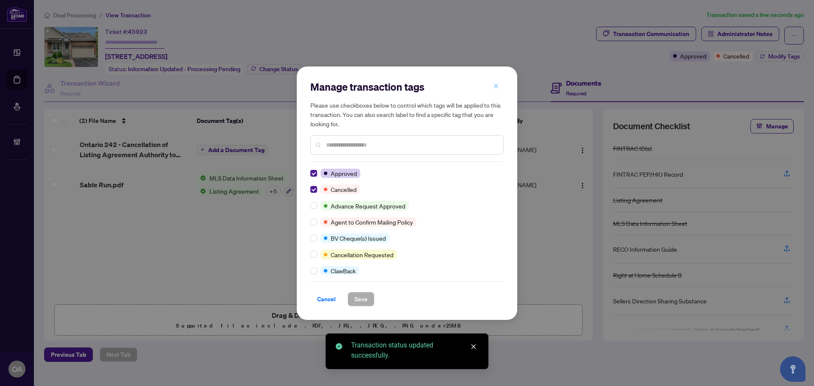
click at [498, 86] on icon "close" at bounding box center [496, 86] width 6 height 6
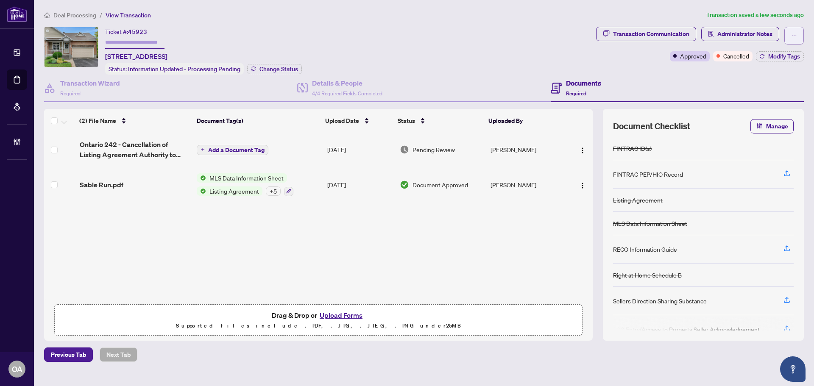
click at [792, 37] on icon "ellipsis" at bounding box center [794, 36] width 6 height 6
click at [763, 93] on span "Submit for Completion" at bounding box center [764, 94] width 65 height 9
type textarea "**********"
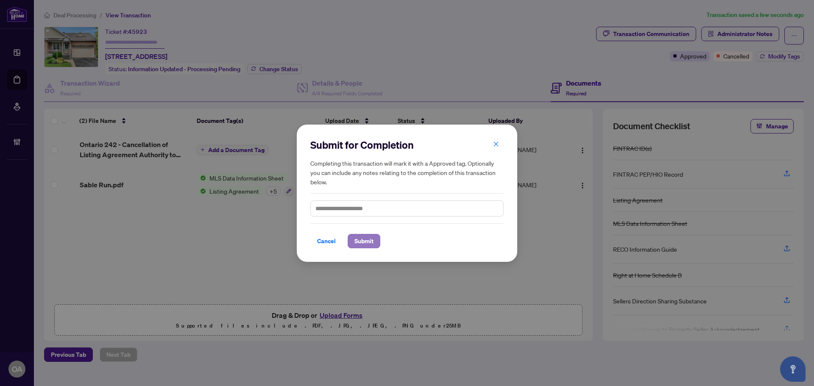
click at [364, 240] on span "Submit" at bounding box center [363, 241] width 19 height 14
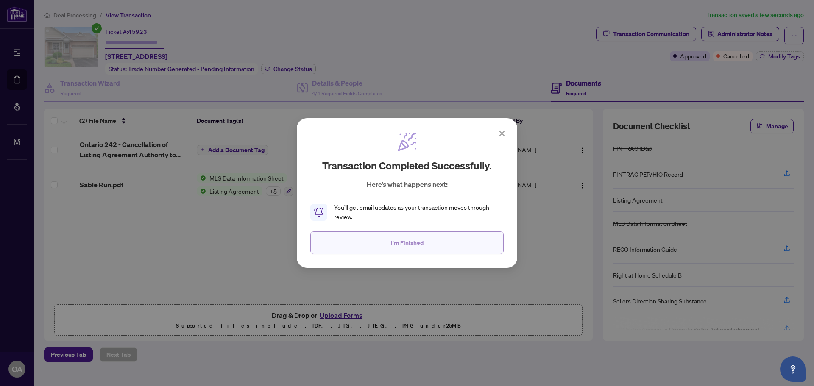
click at [436, 245] on button "I'm Finished" at bounding box center [406, 242] width 193 height 23
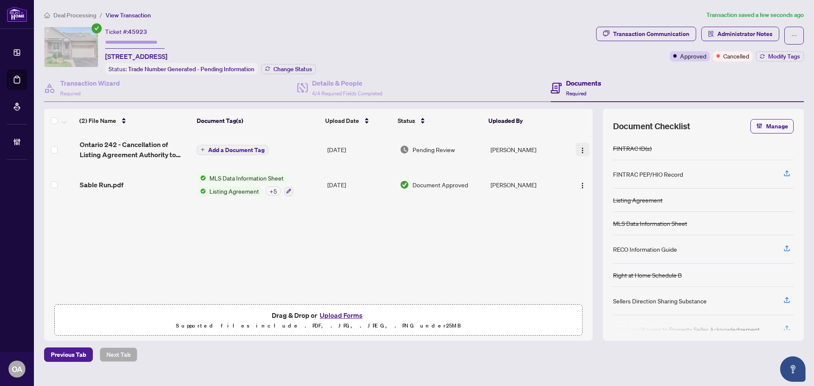
click at [579, 147] on img "button" at bounding box center [582, 150] width 7 height 7
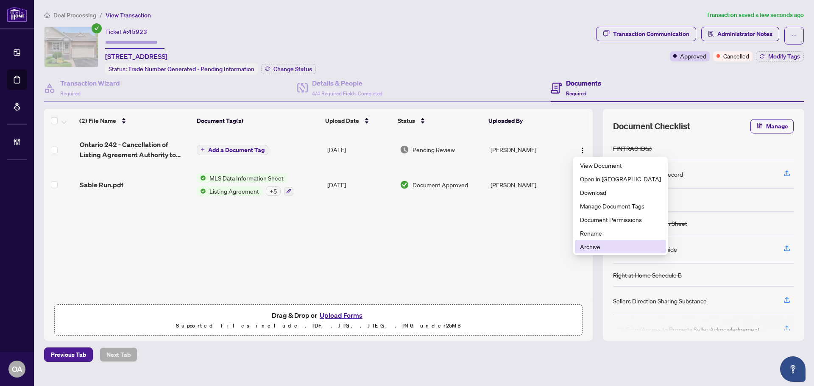
click at [600, 244] on span "Archive" at bounding box center [620, 246] width 81 height 9
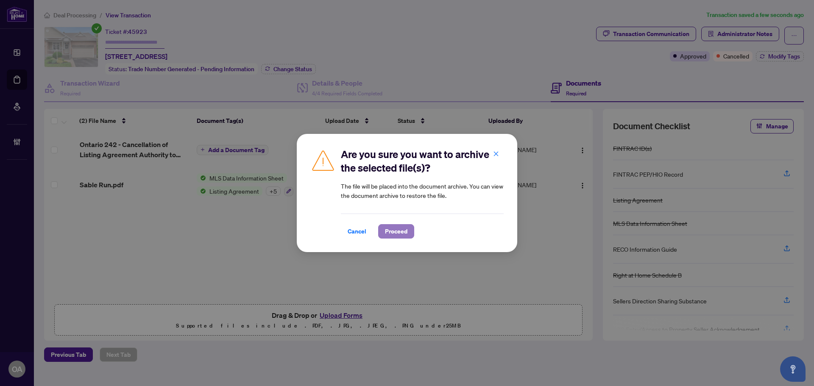
click at [394, 233] on span "Proceed" at bounding box center [396, 232] width 22 height 14
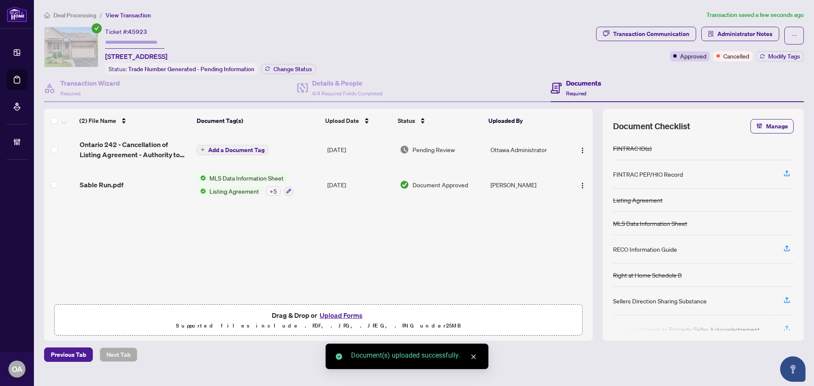
click at [238, 150] on span "Add a Document Tag" at bounding box center [236, 150] width 56 height 6
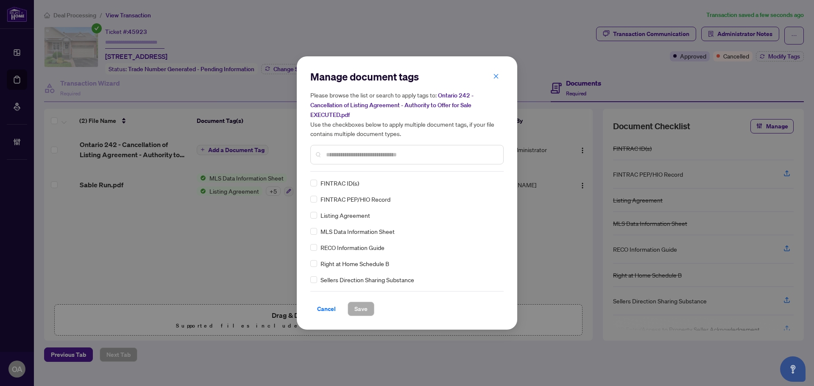
click at [345, 153] on input "text" at bounding box center [411, 154] width 170 height 9
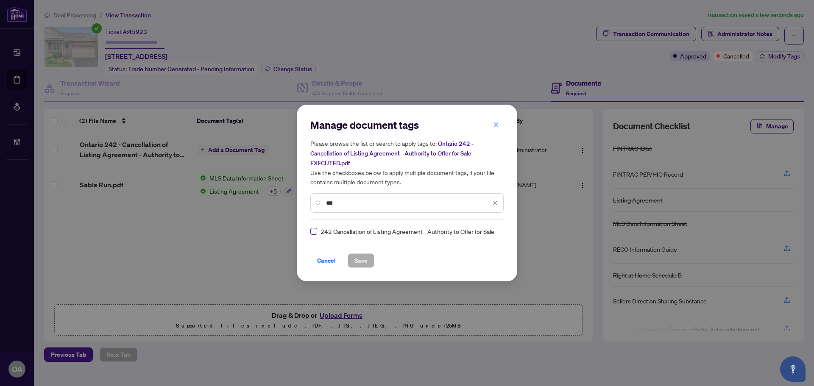
type input "***"
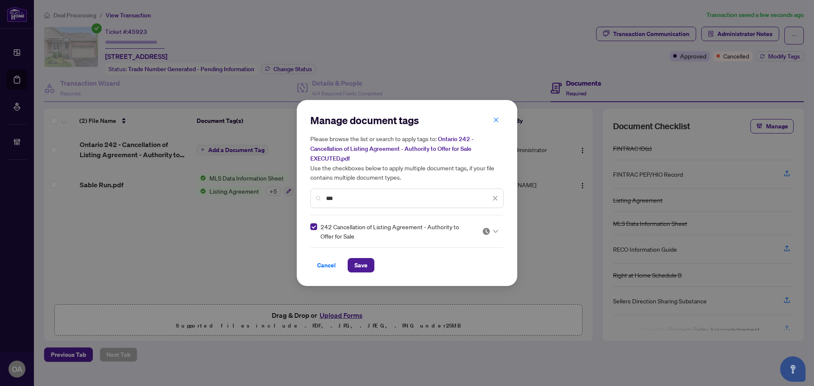
click at [485, 233] on img at bounding box center [486, 231] width 8 height 8
click at [473, 271] on div "Approved" at bounding box center [464, 272] width 54 height 9
click at [360, 264] on span "Save" at bounding box center [360, 265] width 13 height 14
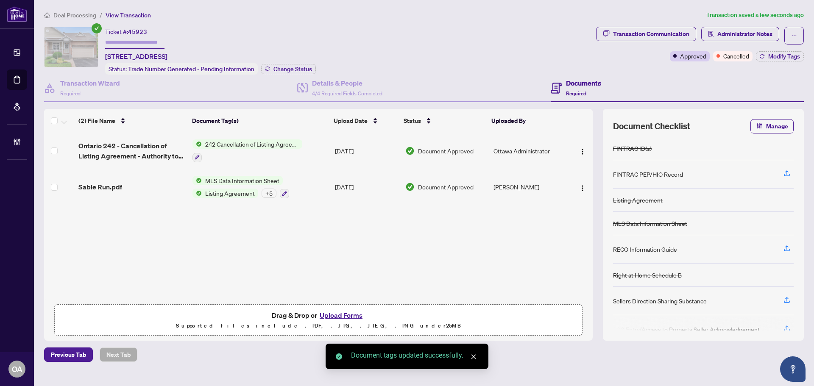
click at [581, 148] on img "button" at bounding box center [582, 151] width 7 height 7
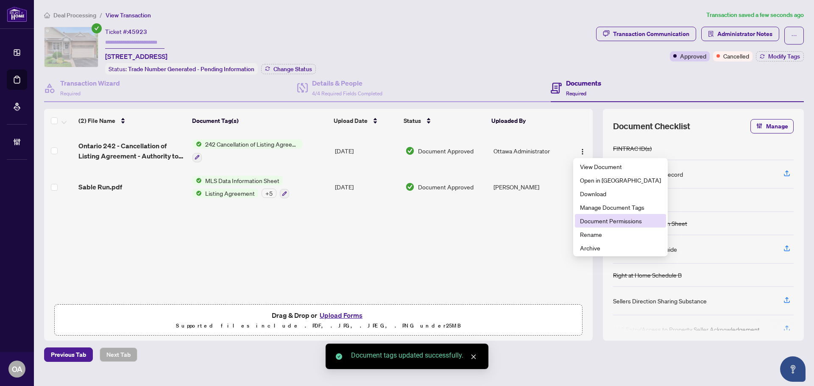
click at [598, 227] on li "Document Permissions" at bounding box center [620, 221] width 91 height 14
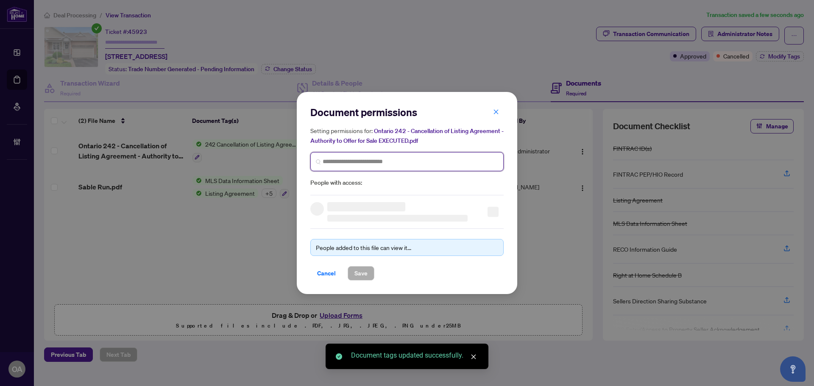
click at [360, 161] on input "search" at bounding box center [409, 161] width 175 height 9
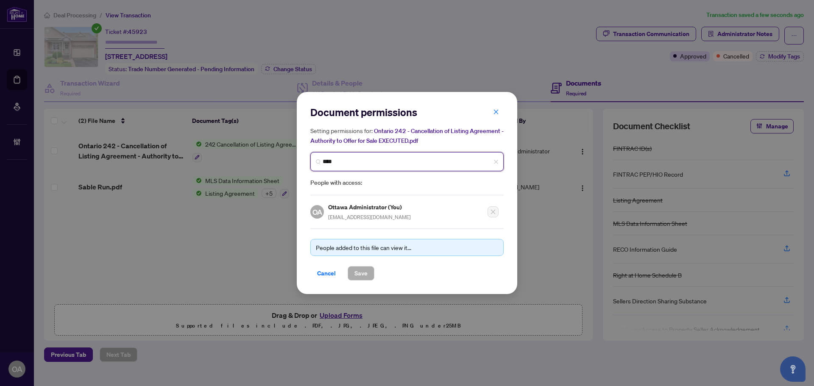
type input "*****"
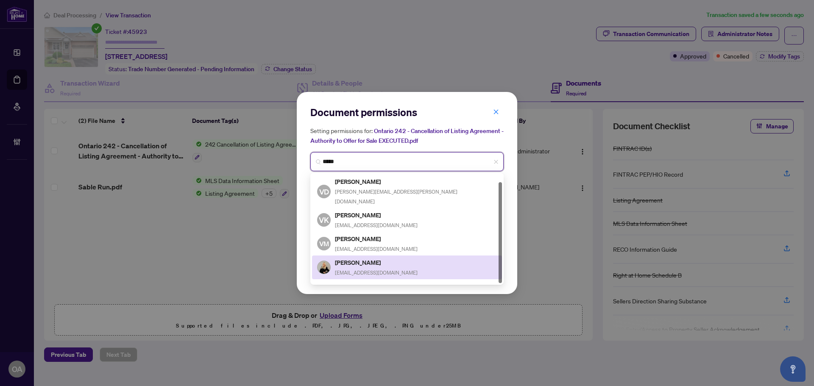
scroll to position [8, 0]
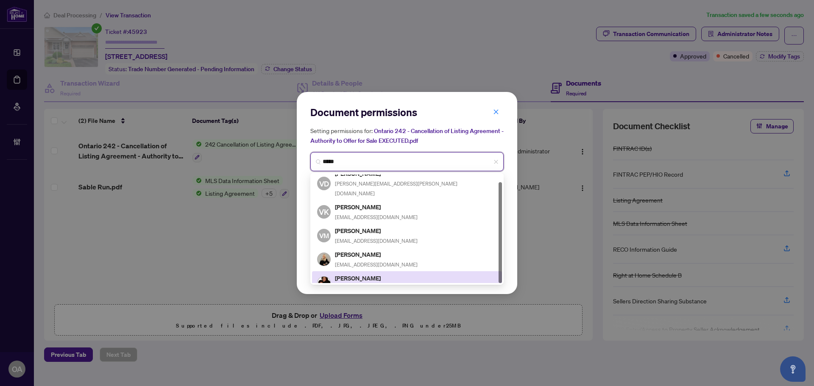
click at [376, 273] on h5 "[PERSON_NAME]" at bounding box center [376, 278] width 83 height 10
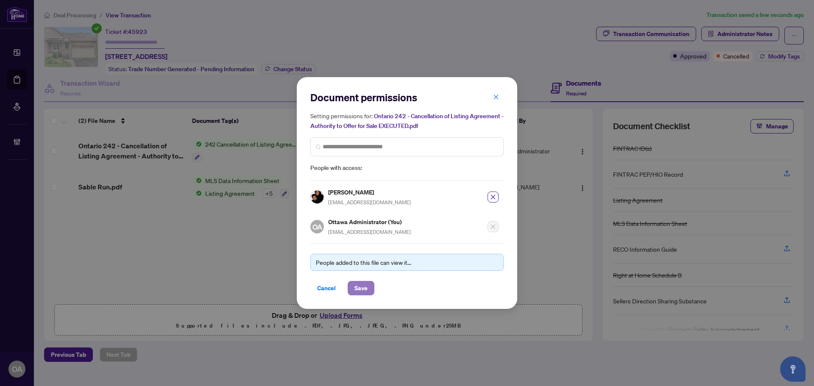
click at [365, 289] on span "Save" at bounding box center [360, 288] width 13 height 14
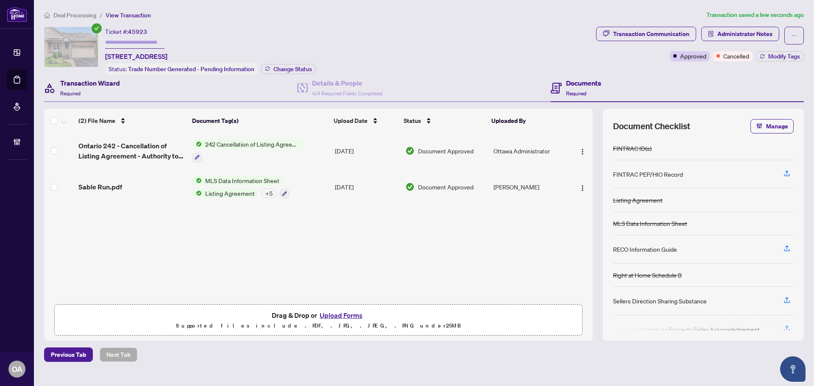
click at [87, 95] on div "Transaction Wizard Required" at bounding box center [90, 88] width 60 height 20
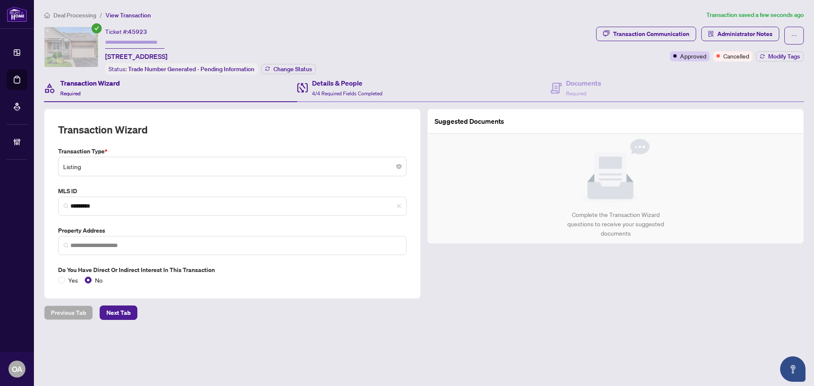
type input "**********"
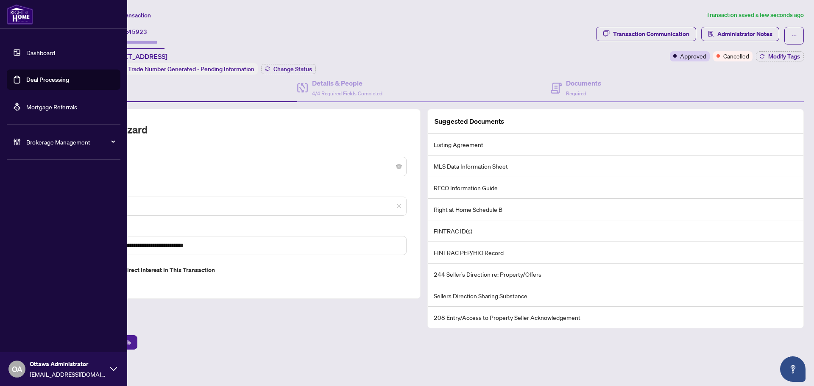
click at [49, 83] on link "Deal Processing" at bounding box center [47, 80] width 43 height 8
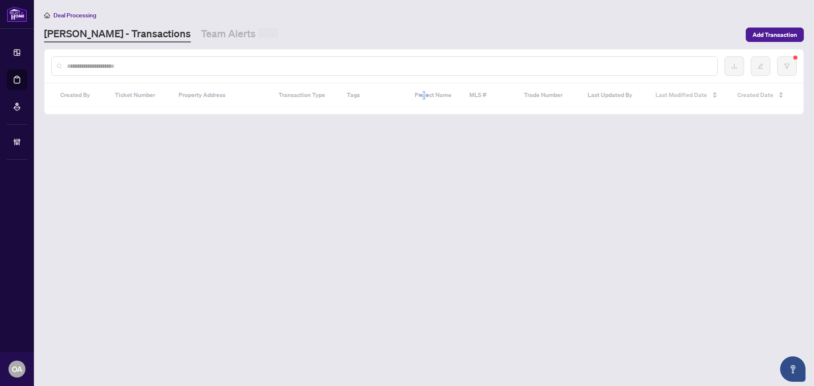
click at [169, 66] on input "text" at bounding box center [388, 65] width 643 height 9
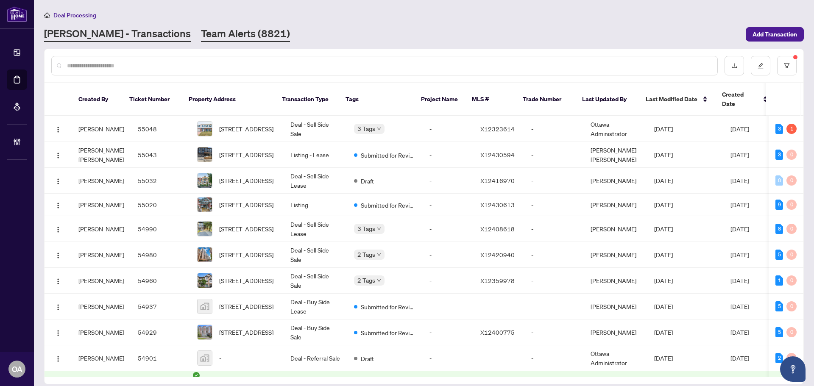
click at [217, 38] on link "Team Alerts (8821)" at bounding box center [245, 34] width 89 height 15
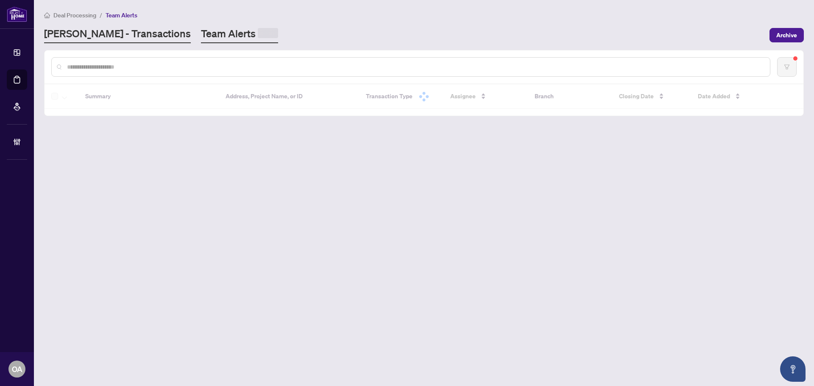
click at [103, 38] on link "[PERSON_NAME] - Transactions" at bounding box center [117, 35] width 147 height 17
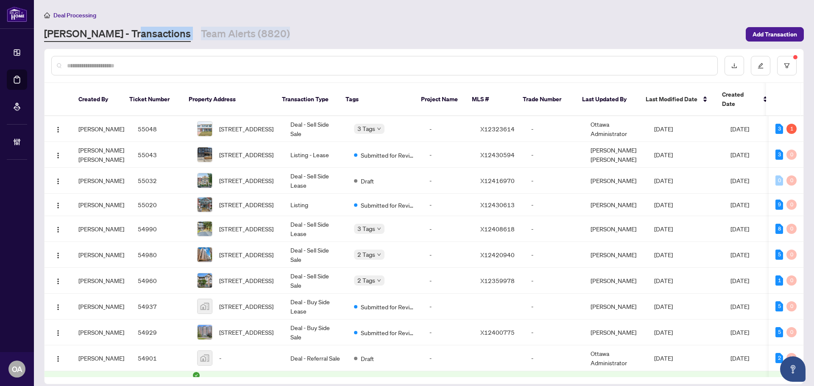
drag, startPoint x: 289, startPoint y: 32, endPoint x: 119, endPoint y: 35, distance: 169.9
click at [122, 35] on div "RAHR - Transactions Team Alerts (8820)" at bounding box center [392, 34] width 696 height 15
click at [358, 28] on div "RAHR - Transactions Team Alerts (8820)" at bounding box center [392, 34] width 696 height 15
drag, startPoint x: 337, startPoint y: 33, endPoint x: 148, endPoint y: 33, distance: 189.0
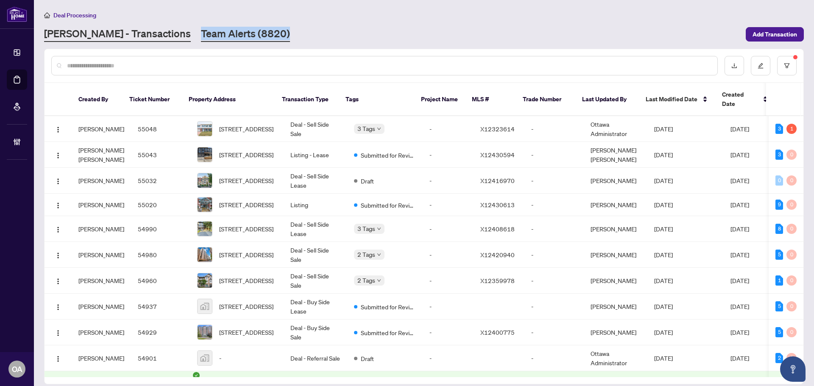
click at [148, 33] on div "RAHR - Transactions Team Alerts (8820)" at bounding box center [392, 34] width 696 height 15
click at [314, 31] on div "RAHR - Transactions Team Alerts (8820)" at bounding box center [392, 34] width 696 height 15
click at [222, 47] on main "Deal Processing RAHR - Transactions Team Alerts (8820) Add Transaction Created …" at bounding box center [424, 193] width 780 height 386
click at [219, 39] on link "Team Alerts (8820)" at bounding box center [245, 34] width 89 height 15
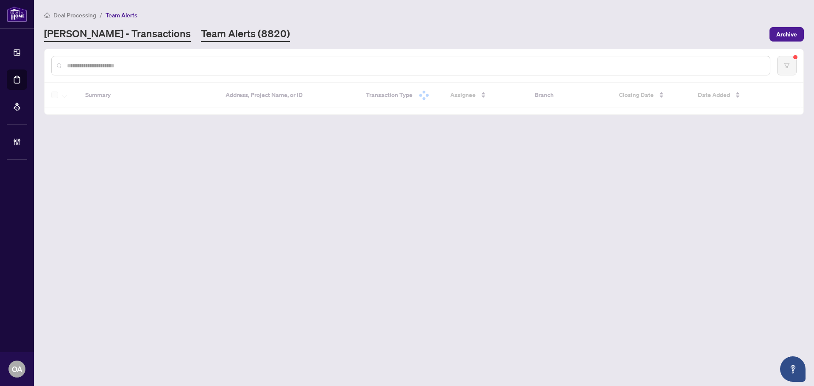
click at [100, 37] on link "[PERSON_NAME] - Transactions" at bounding box center [117, 34] width 147 height 15
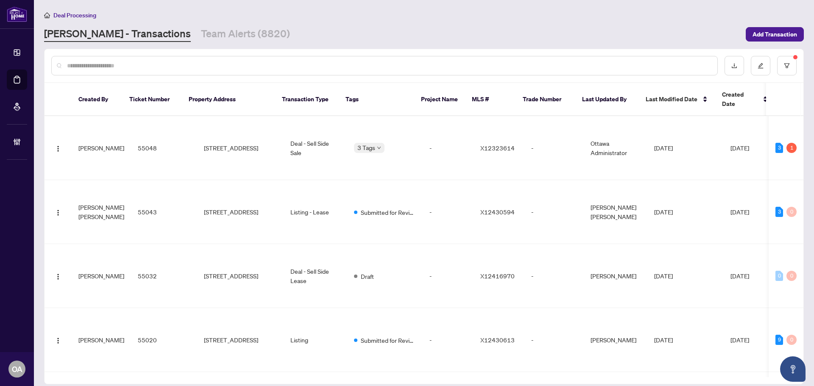
click at [264, 33] on div "RAHR - Transactions Team Alerts (8820)" at bounding box center [392, 34] width 696 height 15
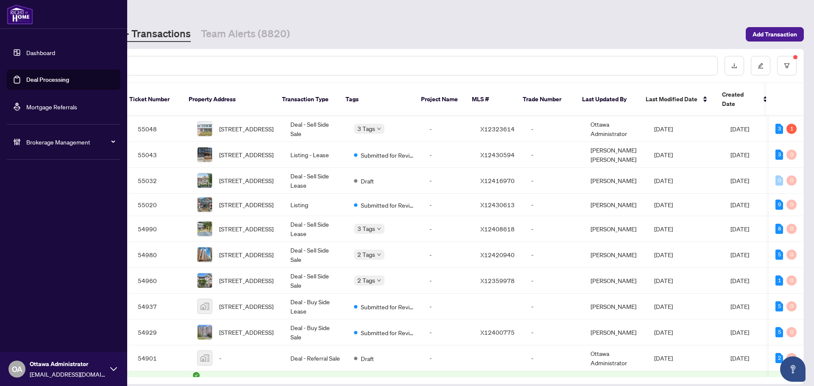
click at [26, 81] on link "Deal Processing" at bounding box center [47, 80] width 43 height 8
click at [26, 76] on link "Deal Processing" at bounding box center [47, 80] width 43 height 8
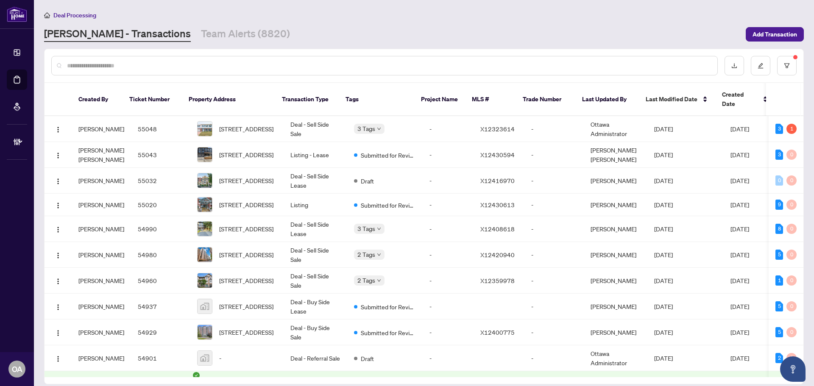
click at [171, 62] on input "text" at bounding box center [388, 65] width 643 height 9
paste input "**********"
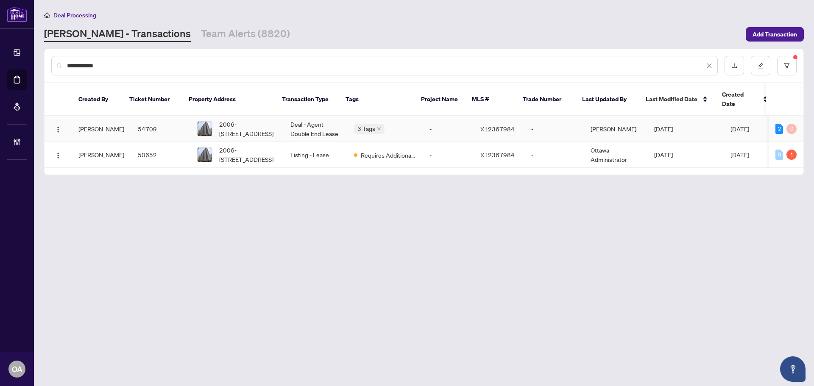
type input "**********"
click at [144, 120] on td "54709" at bounding box center [160, 129] width 59 height 26
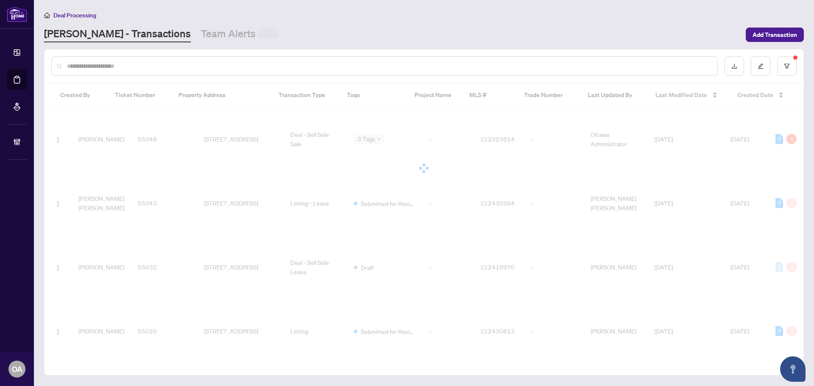
click at [169, 61] on div at bounding box center [384, 65] width 666 height 19
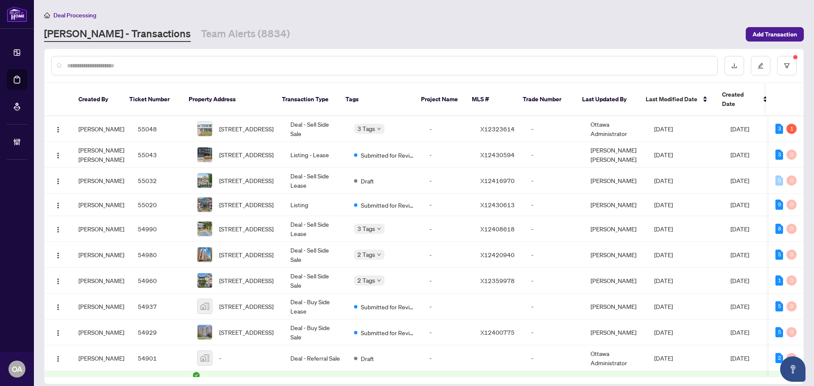
click at [172, 67] on input "text" at bounding box center [388, 65] width 643 height 9
paste input "**********"
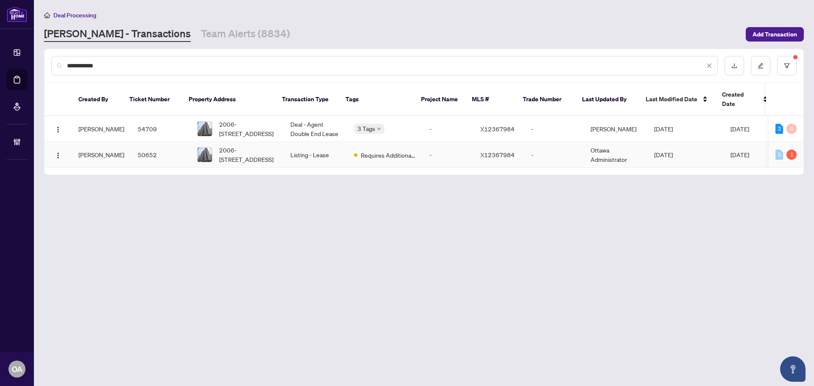
type input "**********"
click at [318, 142] on td "Listing - Lease" at bounding box center [315, 155] width 64 height 26
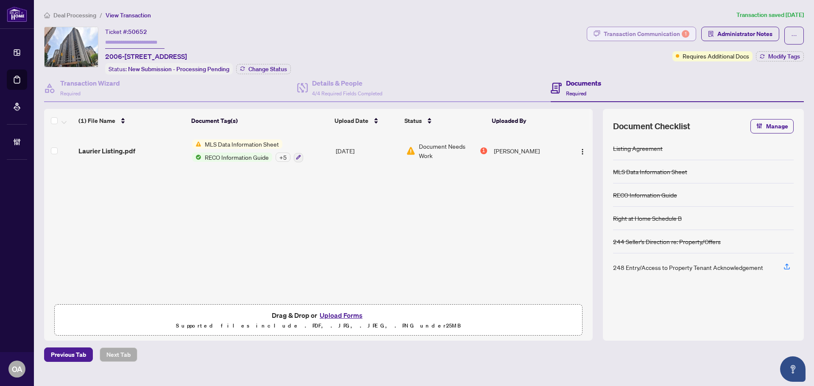
click at [653, 34] on div "Transaction Communication 1" at bounding box center [646, 34] width 86 height 14
type textarea "**********"
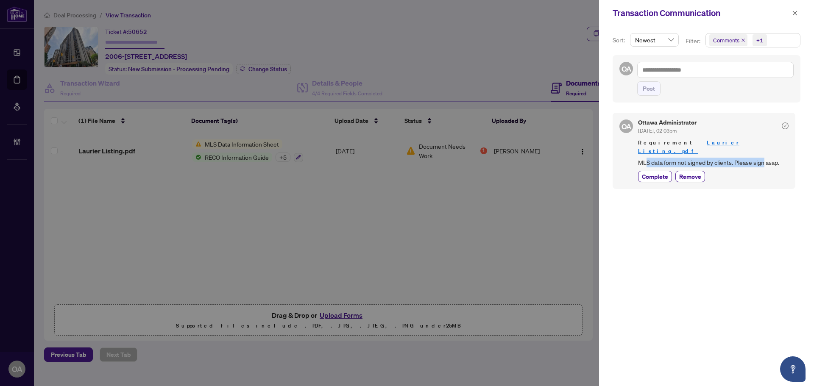
drag, startPoint x: 647, startPoint y: 153, endPoint x: 763, endPoint y: 153, distance: 116.1
click at [763, 158] on span "MLS data form not signed by clients. Please sign asap." at bounding box center [713, 163] width 150 height 10
click at [791, 12] on button "button" at bounding box center [794, 13] width 11 height 10
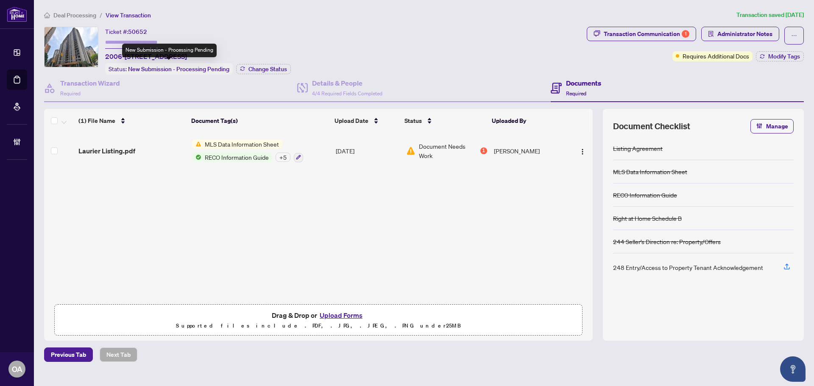
click at [199, 57] on div "New Submission - Processing Pending" at bounding box center [169, 51] width 94 height 14
click at [187, 56] on span "2006-[STREET_ADDRESS]" at bounding box center [146, 56] width 82 height 10
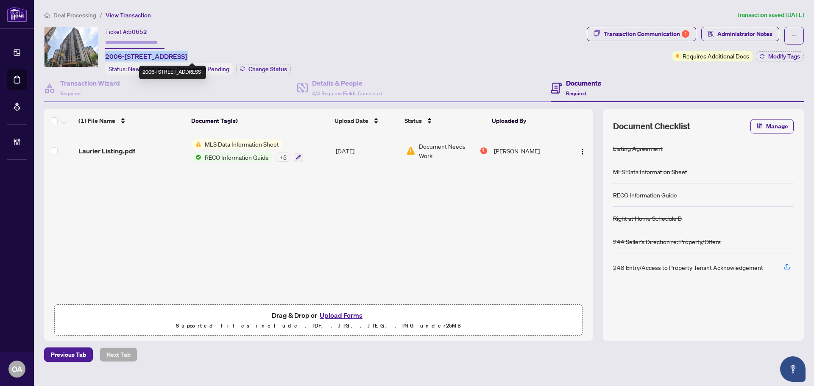
click at [187, 56] on span "2006-[STREET_ADDRESS]" at bounding box center [146, 56] width 82 height 10
copy span "2006-[STREET_ADDRESS]"
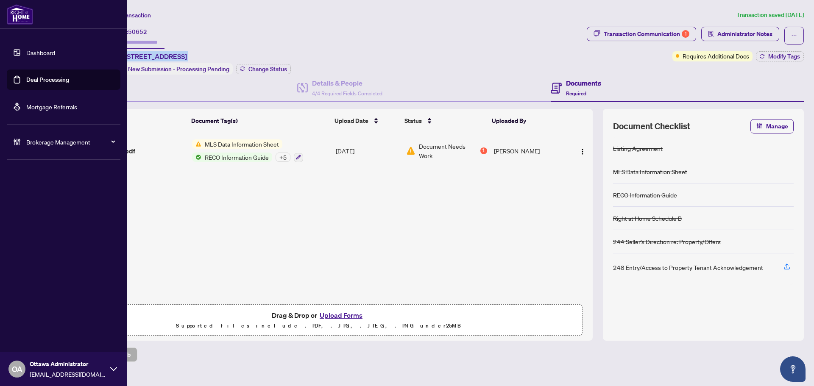
click at [31, 81] on link "Deal Processing" at bounding box center [47, 80] width 43 height 8
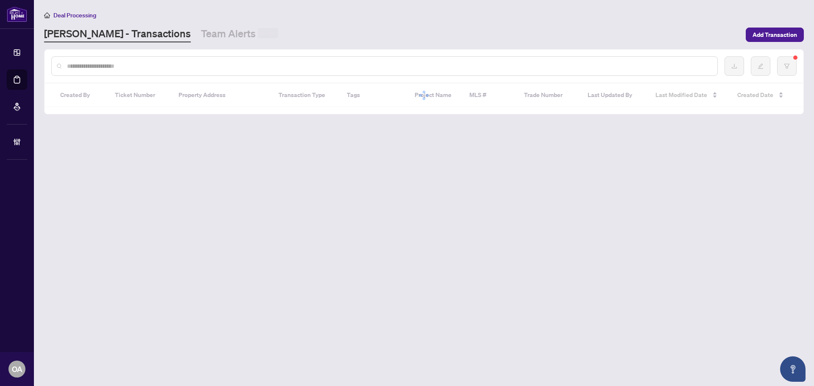
click at [171, 61] on input "text" at bounding box center [388, 65] width 643 height 9
paste input "**********"
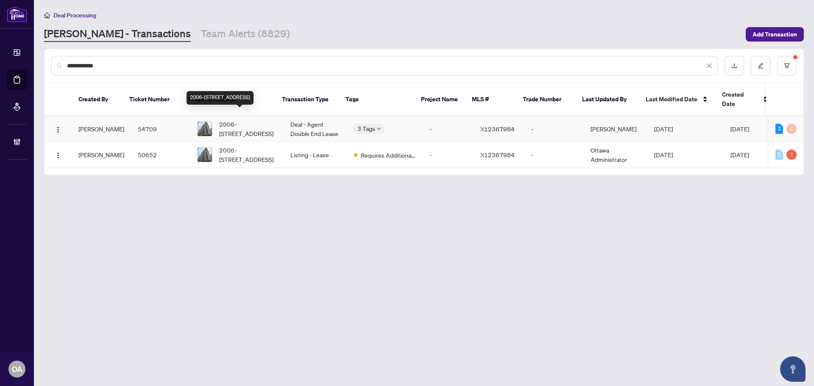
type input "**********"
click at [236, 120] on span "2006-[STREET_ADDRESS]" at bounding box center [248, 128] width 58 height 19
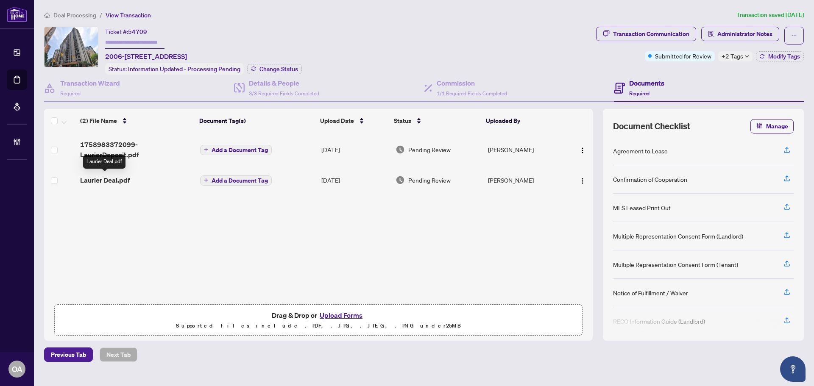
click at [119, 176] on span "Laurier Deal.pdf" at bounding box center [105, 180] width 50 height 10
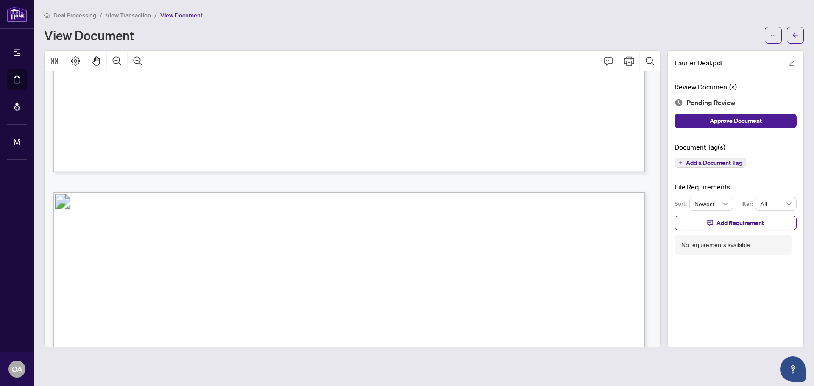
scroll to position [890, 0]
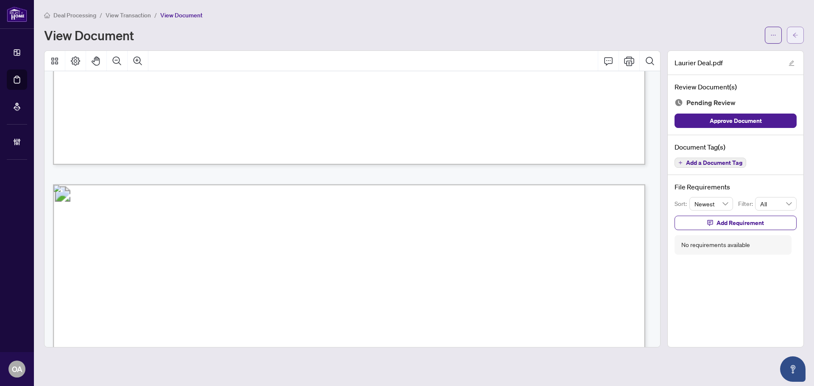
click at [794, 34] on icon "arrow-left" at bounding box center [795, 35] width 6 height 6
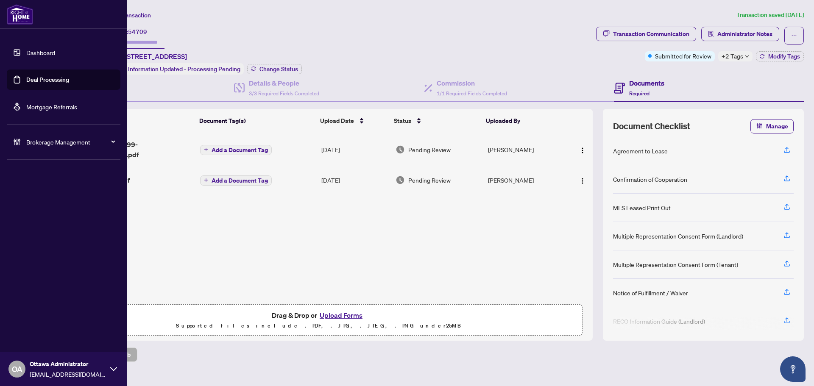
click at [47, 80] on link "Deal Processing" at bounding box center [47, 80] width 43 height 8
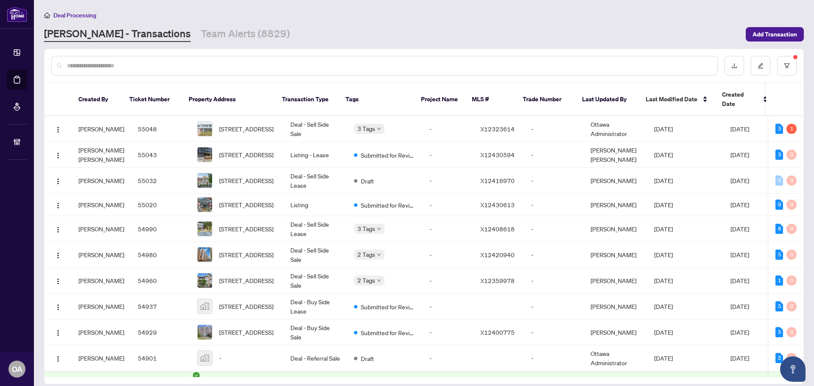
click at [113, 67] on input "text" at bounding box center [388, 65] width 643 height 9
paste input "**********"
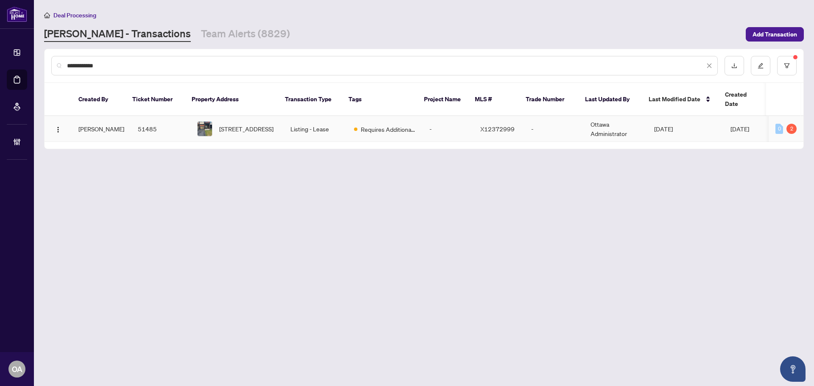
type input "**********"
click at [261, 125] on span "771 TWIST Way, Ottawa, Ontario K2V 0M3, Canada" at bounding box center [246, 128] width 54 height 9
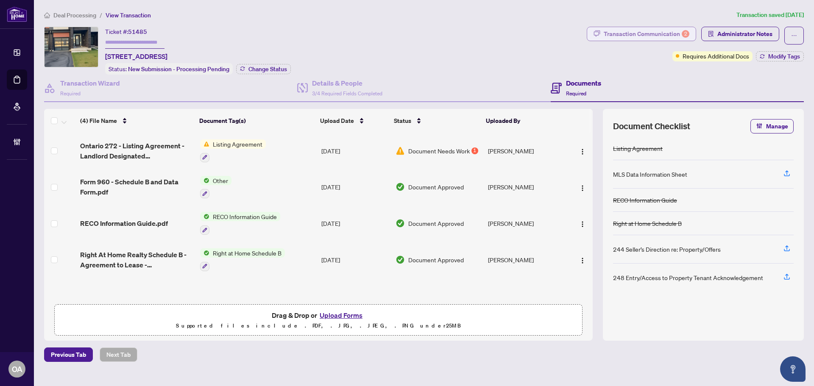
click at [641, 33] on div "Transaction Communication 2" at bounding box center [646, 34] width 86 height 14
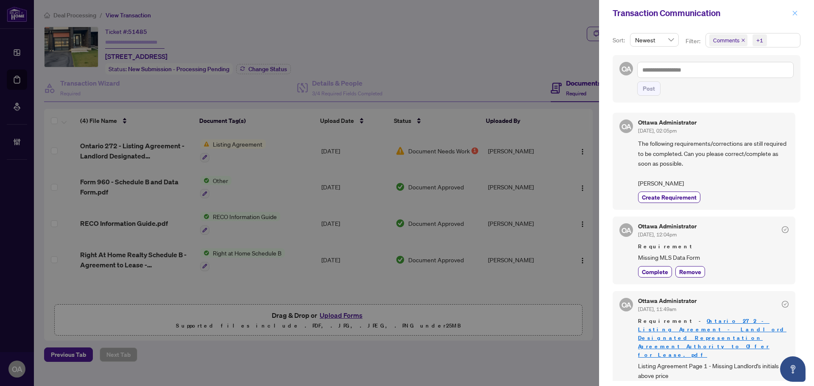
click at [796, 13] on icon "close" at bounding box center [795, 13] width 6 height 6
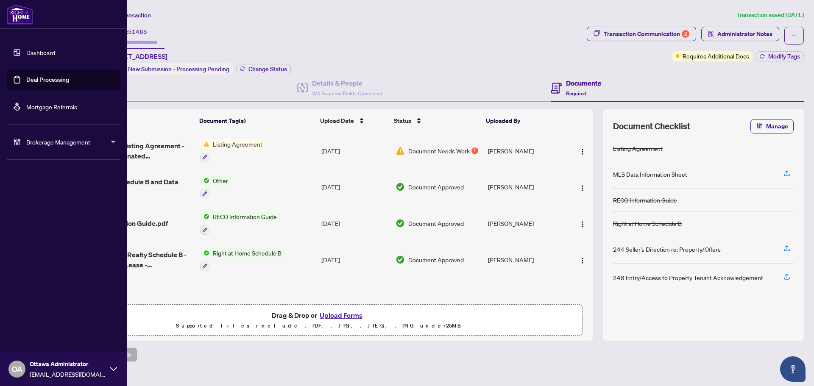
click at [46, 80] on link "Deal Processing" at bounding box center [47, 80] width 43 height 8
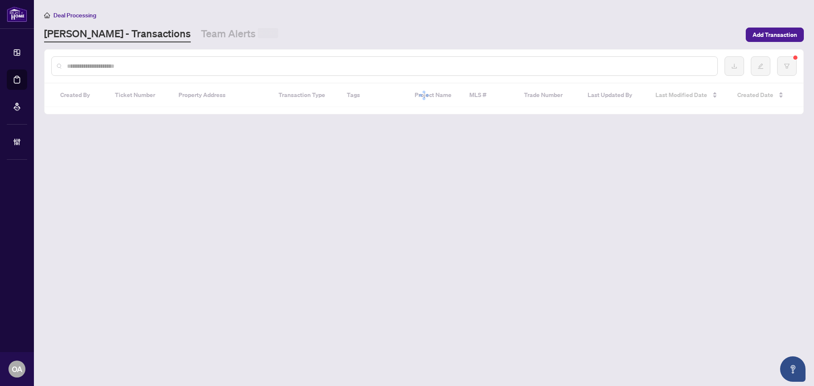
click at [179, 68] on input "text" at bounding box center [388, 65] width 643 height 9
paste input "**********"
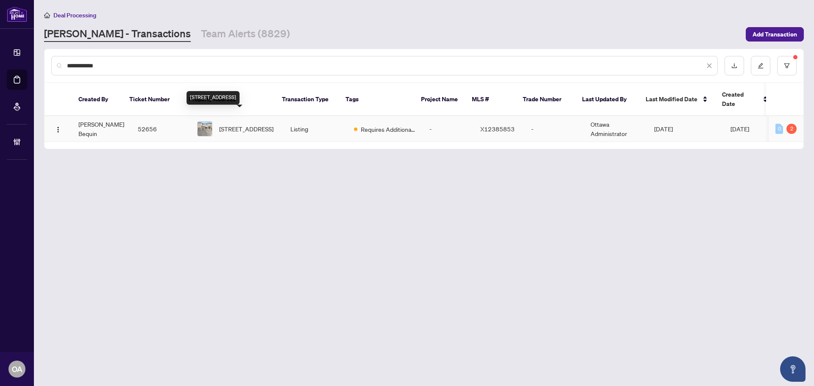
type input "**********"
click at [238, 124] on span "974 Acoustic Way, Ottawa, Ontario K4M 0R1, Canada" at bounding box center [246, 128] width 54 height 9
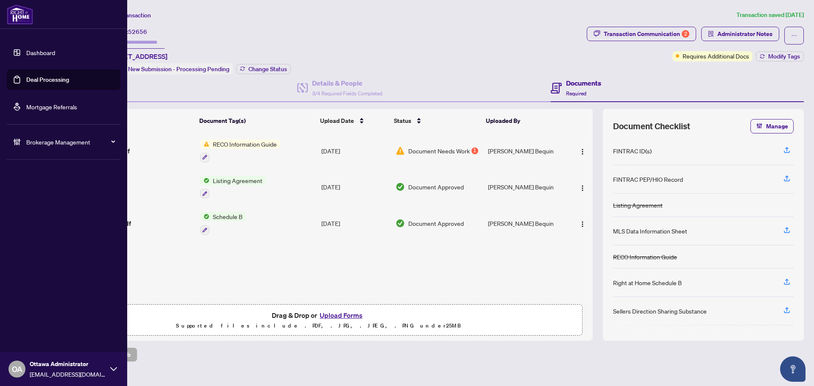
click at [38, 77] on link "Deal Processing" at bounding box center [47, 80] width 43 height 8
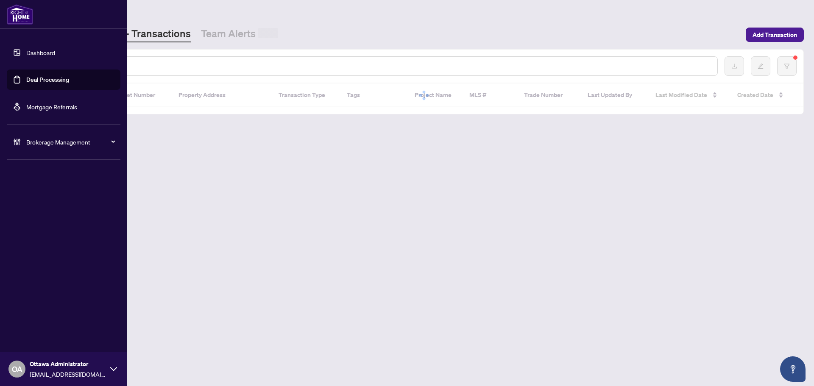
click at [209, 65] on input "text" at bounding box center [388, 65] width 643 height 9
paste input "*********"
type input "*********"
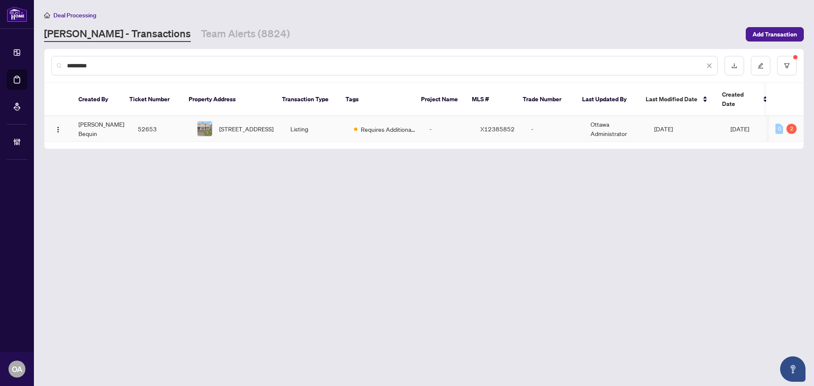
click at [269, 116] on td "30 Chasing Grve, Richmond, Ontario K0A 2Z0, Canada" at bounding box center [236, 129] width 93 height 26
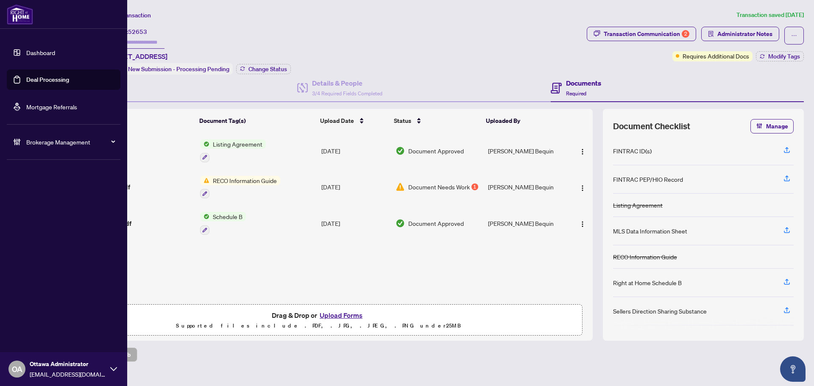
click at [26, 79] on link "Deal Processing" at bounding box center [47, 80] width 43 height 8
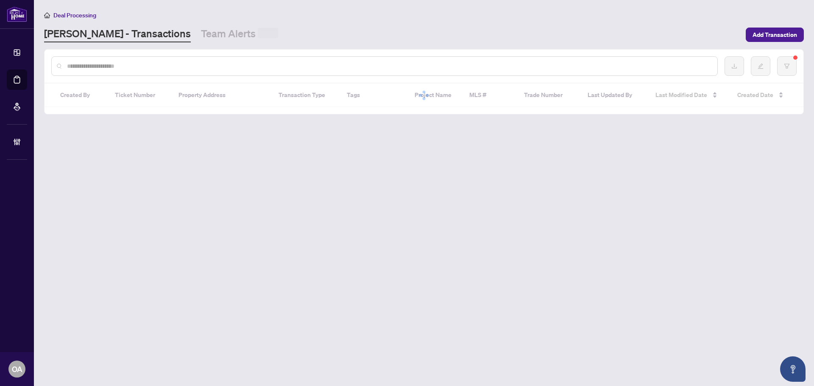
click at [168, 74] on div at bounding box center [384, 65] width 666 height 19
click at [168, 72] on div at bounding box center [384, 65] width 666 height 19
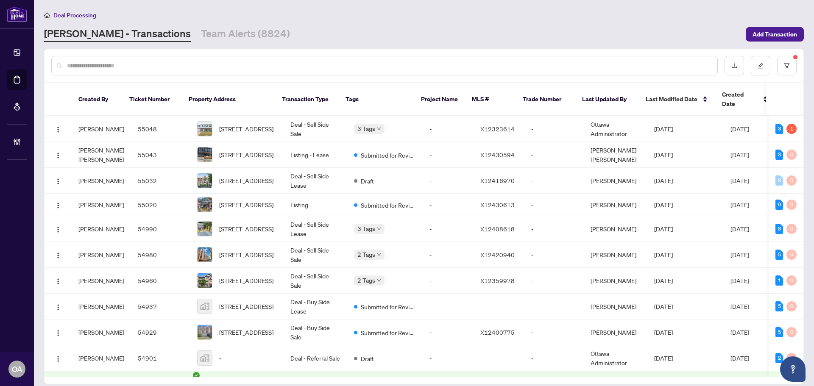
click at [164, 64] on input "text" at bounding box center [388, 65] width 643 height 9
paste input "**********"
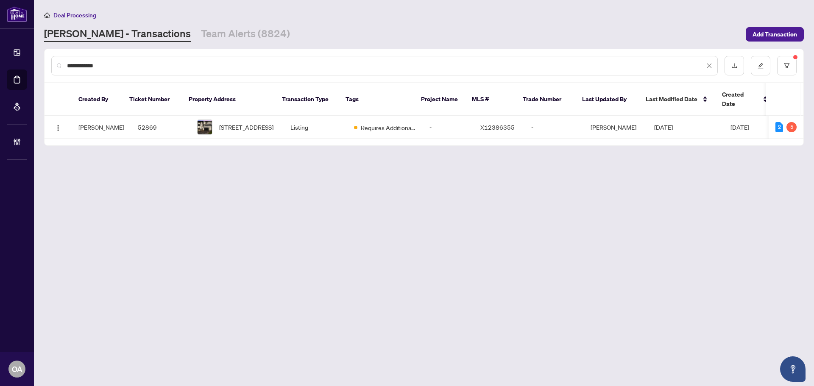
type input "**********"
click at [190, 116] on td "103 Fieldrow St, Ottawa, Ontario K2G 2Y8, Canada" at bounding box center [236, 127] width 93 height 22
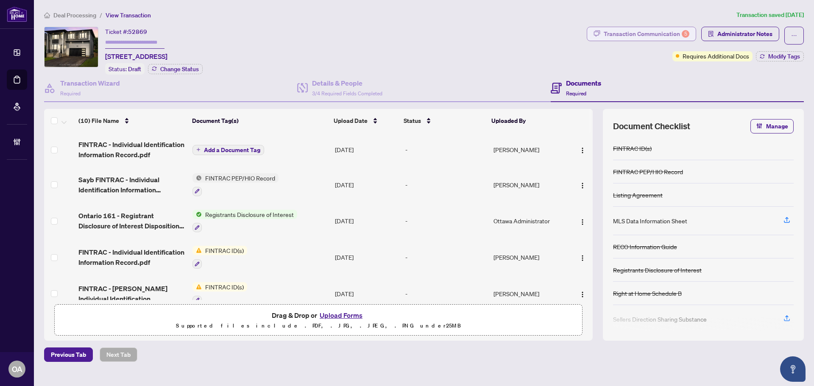
click at [625, 33] on div "Transaction Communication 5" at bounding box center [646, 34] width 86 height 14
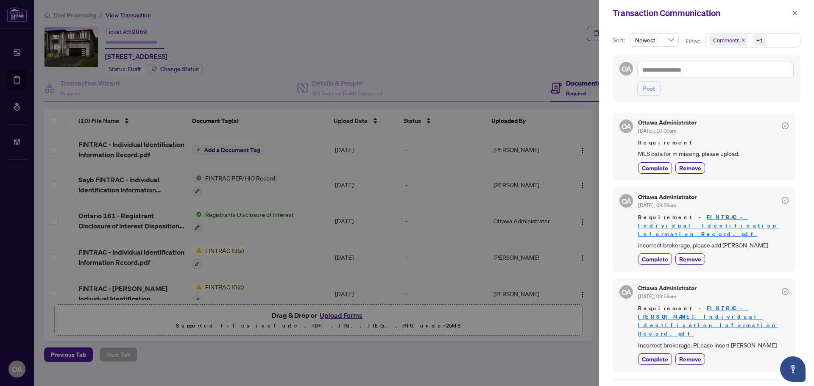
click at [742, 42] on icon "close" at bounding box center [743, 40] width 4 height 4
drag, startPoint x: 634, startPoint y: 156, endPoint x: 763, endPoint y: 157, distance: 128.8
click at [763, 157] on div "OA Ottawa Administrator Sep/15/2025, 10:00am Requirement MLS data for m missing…" at bounding box center [703, 146] width 183 height 67
click at [763, 157] on span "MLS data for m missing. please upload." at bounding box center [713, 154] width 150 height 10
drag, startPoint x: 658, startPoint y: 238, endPoint x: 759, endPoint y: 233, distance: 101.8
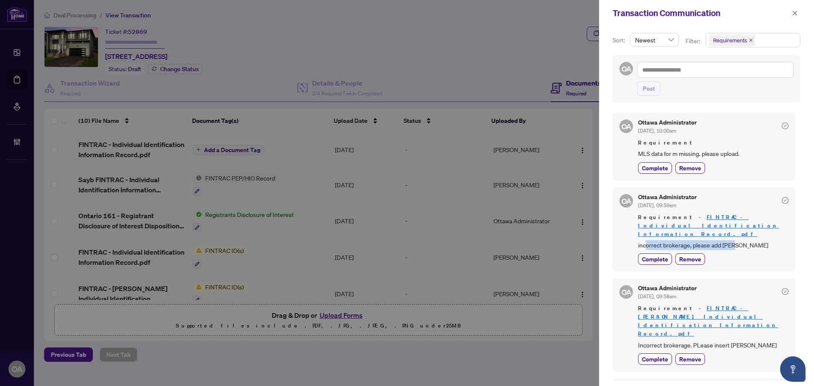
click at [758, 240] on span "incorrect brokerage, please add RAHR" at bounding box center [713, 245] width 150 height 10
click at [760, 240] on span "incorrect brokerage, please add RAHR" at bounding box center [713, 245] width 150 height 10
drag, startPoint x: 661, startPoint y: 322, endPoint x: 751, endPoint y: 319, distance: 90.7
click at [748, 340] on span "Incorrect brokerage. PLease insert RAHR" at bounding box center [713, 345] width 150 height 10
click at [751, 340] on span "Incorrect brokerage. PLease insert RAHR" at bounding box center [713, 345] width 150 height 10
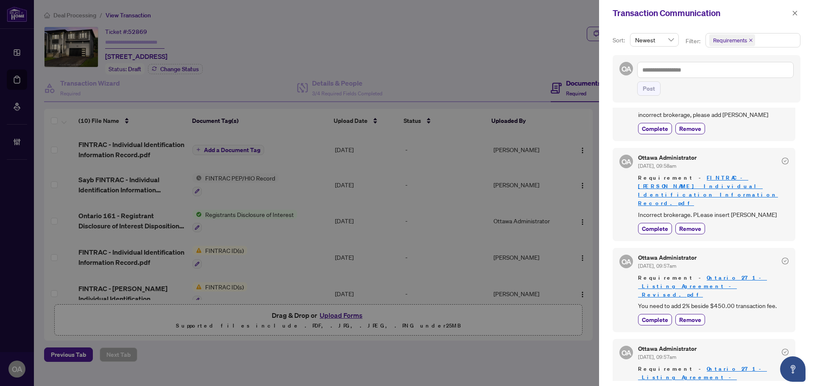
scroll to position [2, 0]
click at [795, 13] on icon "close" at bounding box center [794, 13] width 5 height 5
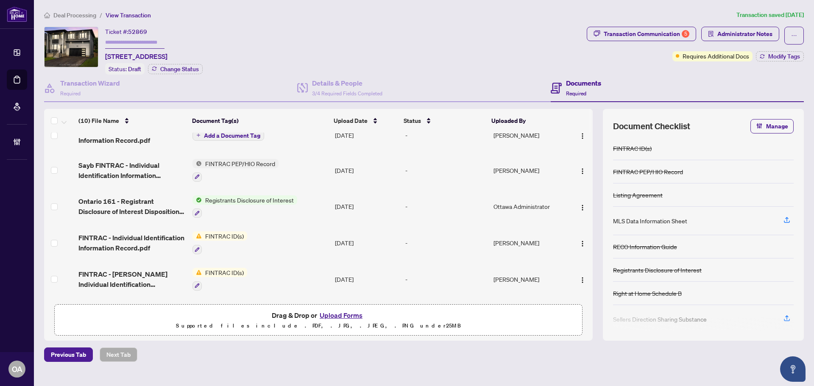
scroll to position [0, 0]
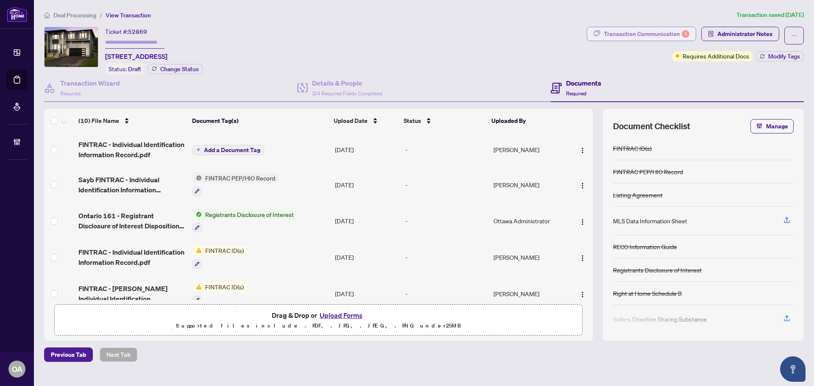
click at [671, 33] on div "Transaction Communication 5" at bounding box center [646, 34] width 86 height 14
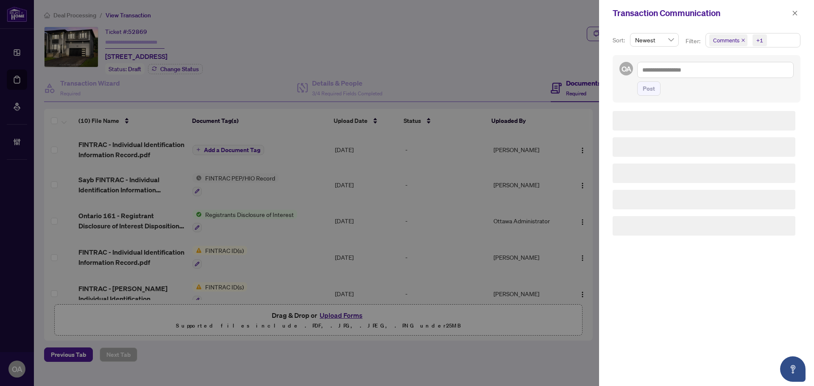
click at [744, 39] on icon "close" at bounding box center [743, 40] width 4 height 4
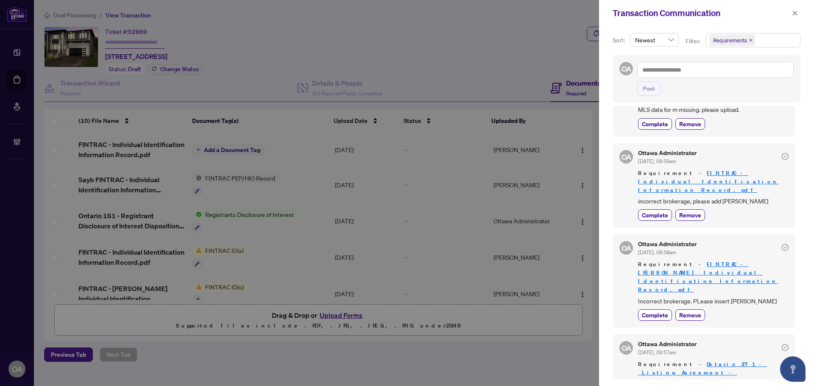
scroll to position [85, 0]
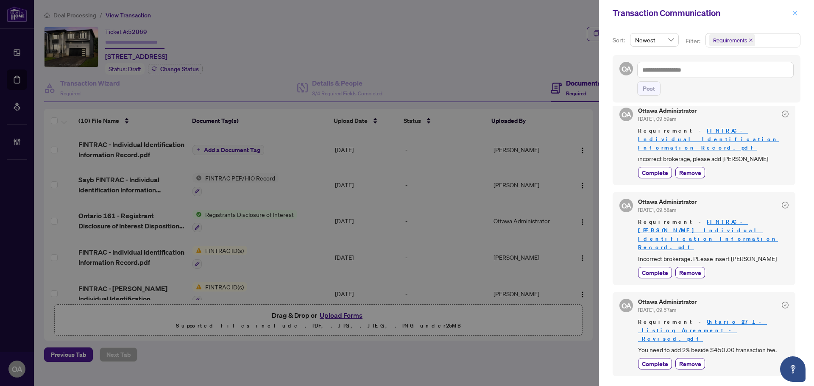
click at [794, 13] on icon "close" at bounding box center [794, 13] width 5 height 5
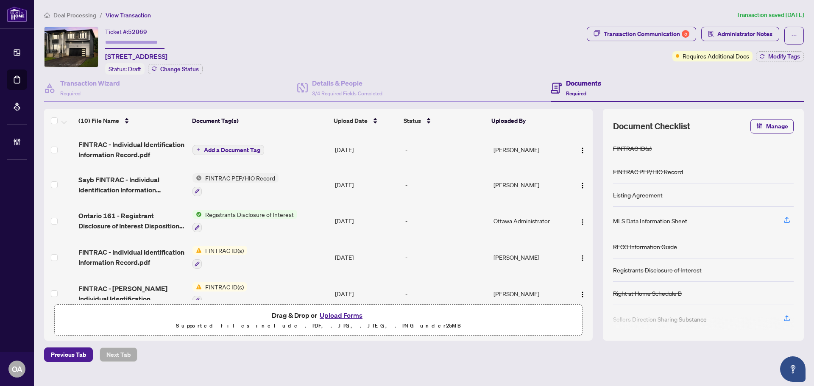
click at [132, 180] on span "Sayb FINTRAC - Individual Identification Information Record.pdf" at bounding box center [131, 185] width 107 height 20
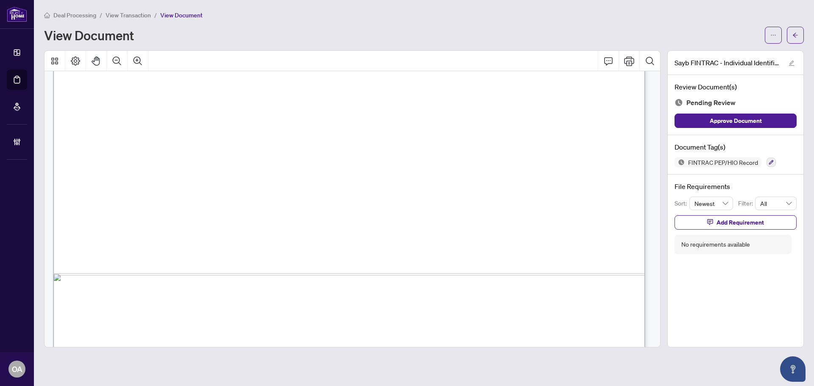
scroll to position [1992, 0]
click at [611, 60] on icon "Comment" at bounding box center [608, 61] width 10 height 10
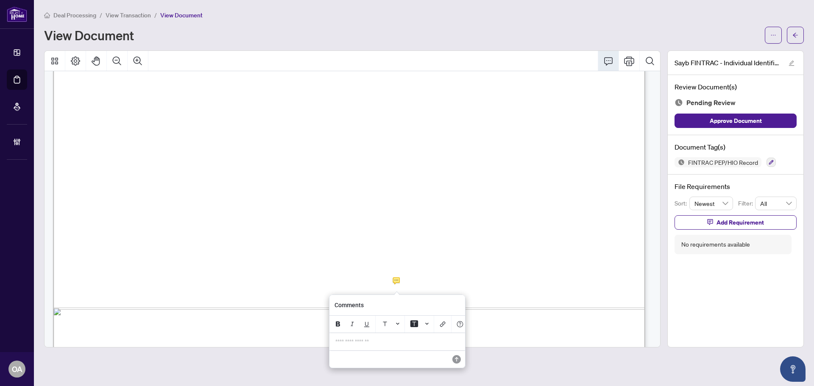
click at [386, 345] on p "**********" at bounding box center [397, 341] width 124 height 7
drag, startPoint x: 361, startPoint y: 357, endPoint x: 334, endPoint y: 344, distance: 29.4
click at [334, 344] on div "**********" at bounding box center [397, 345] width 134 height 24
click at [452, 367] on icon "Save" at bounding box center [456, 366] width 8 height 8
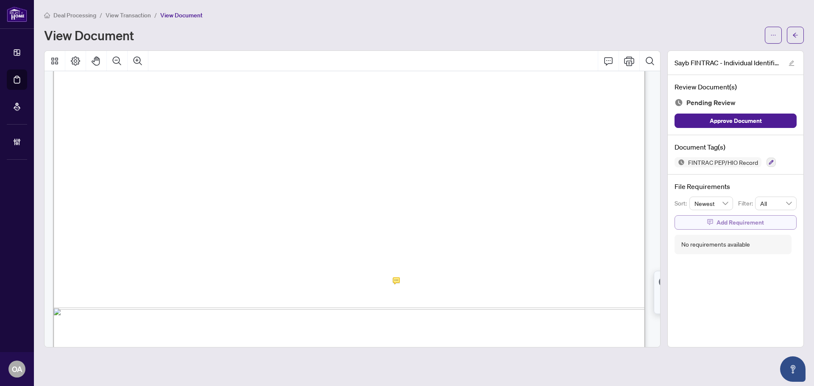
click at [706, 227] on button "Add Requirement" at bounding box center [735, 222] width 122 height 14
click at [724, 233] on textarea at bounding box center [744, 230] width 91 height 16
paste textarea "**********"
type textarea "**********"
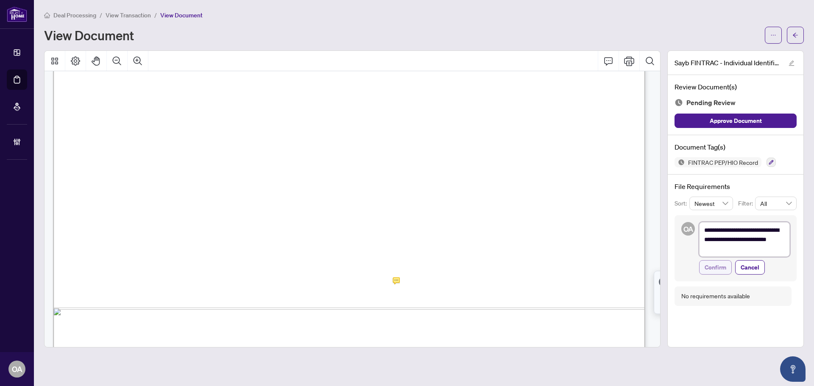
scroll to position [0, 0]
type textarea "**********"
click at [719, 269] on span "Confirm" at bounding box center [715, 268] width 22 height 14
type textarea "**********"
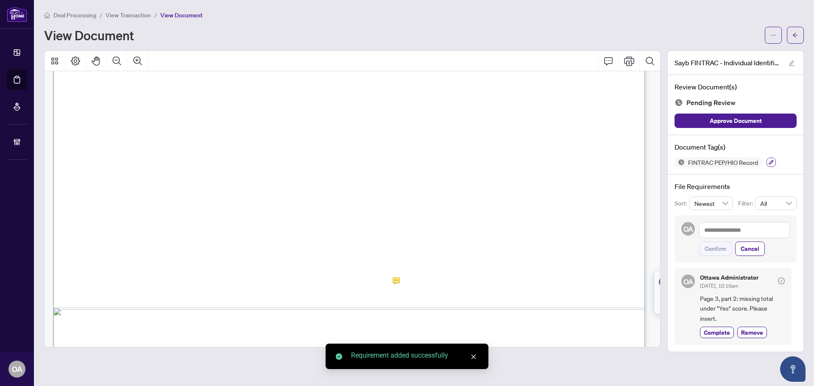
click at [769, 162] on icon "button" at bounding box center [771, 162] width 5 height 5
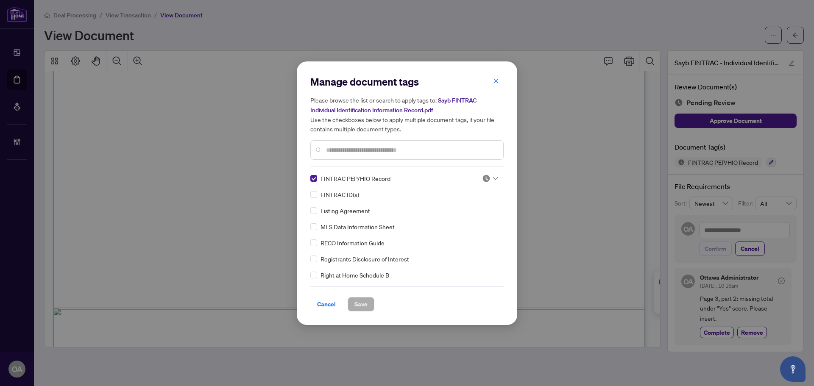
click at [493, 177] on icon at bounding box center [495, 178] width 5 height 3
click at [470, 208] on div "Needs Work" at bounding box center [462, 205] width 54 height 9
click at [369, 300] on button "Save" at bounding box center [360, 304] width 27 height 14
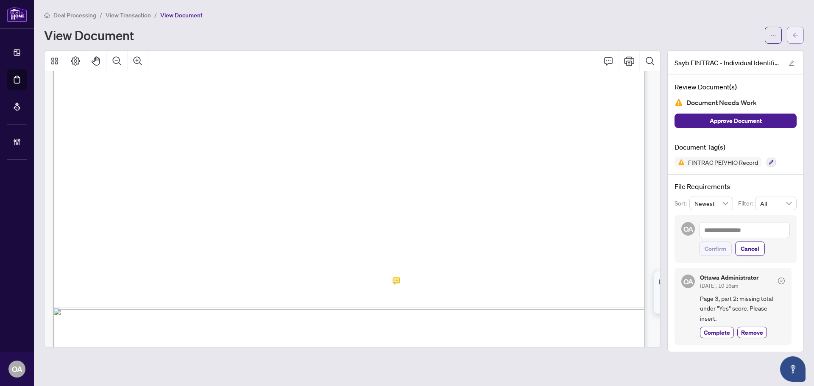
click at [803, 33] on button "button" at bounding box center [794, 35] width 17 height 17
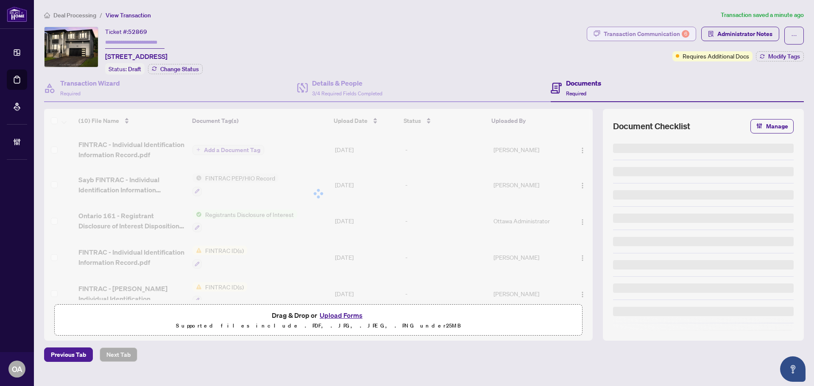
click at [680, 28] on div "Transaction Communication 6" at bounding box center [646, 34] width 86 height 14
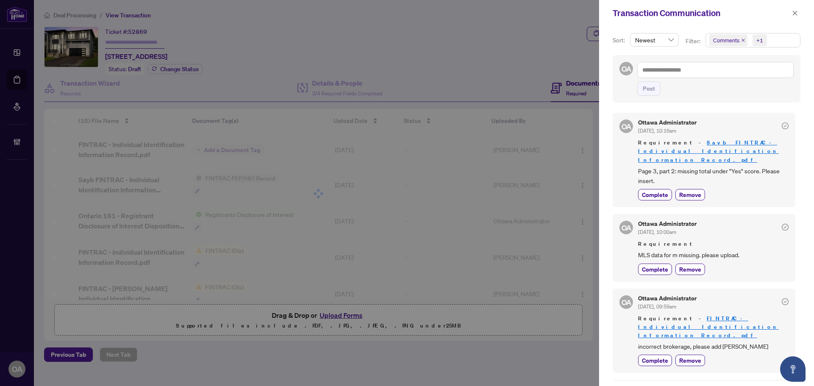
click at [741, 42] on icon "close" at bounding box center [743, 40] width 4 height 4
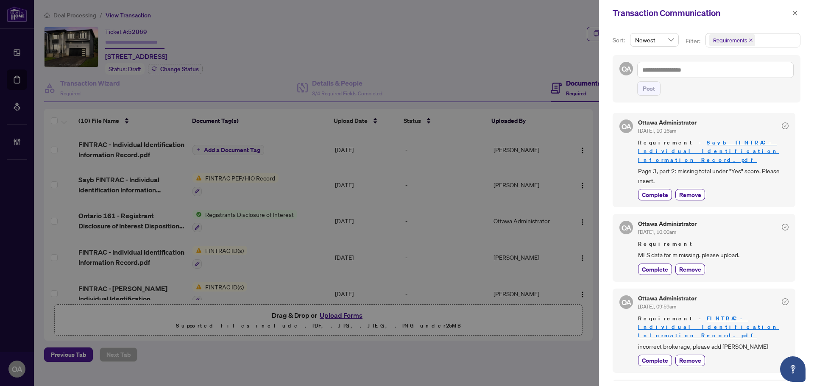
scroll to position [42, 0]
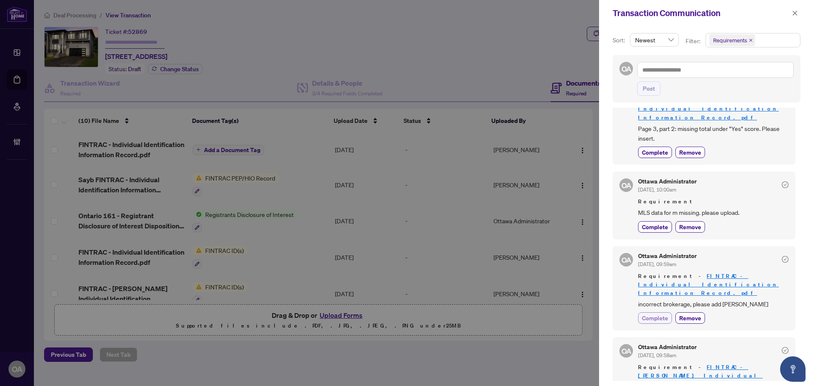
click at [657, 314] on span "Complete" at bounding box center [655, 318] width 26 height 9
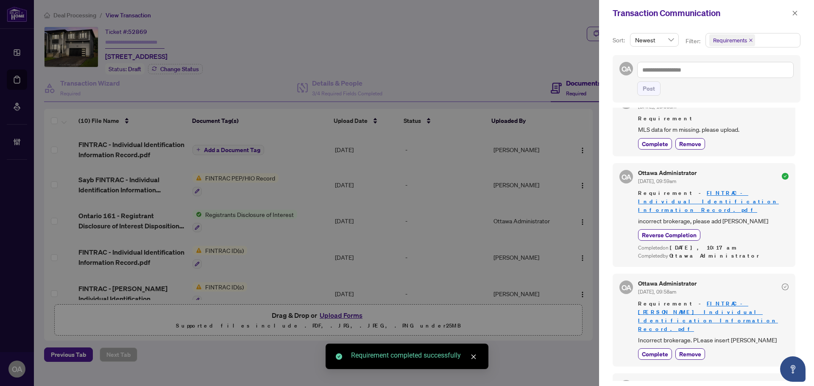
scroll to position [127, 0]
click at [661, 348] on span "Complete" at bounding box center [655, 352] width 26 height 9
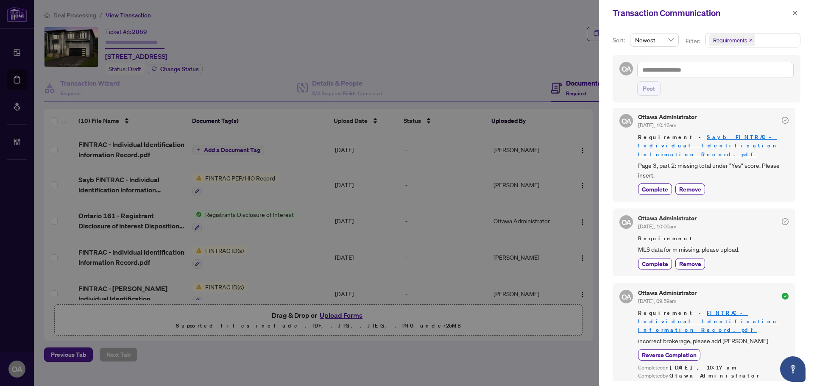
scroll to position [0, 0]
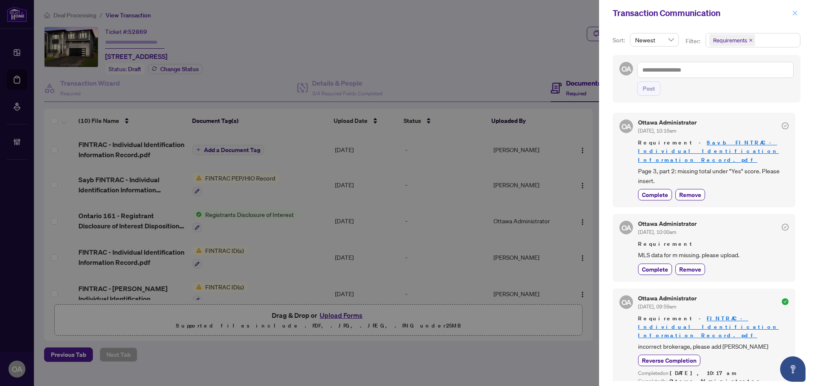
click at [796, 14] on icon "close" at bounding box center [795, 13] width 6 height 6
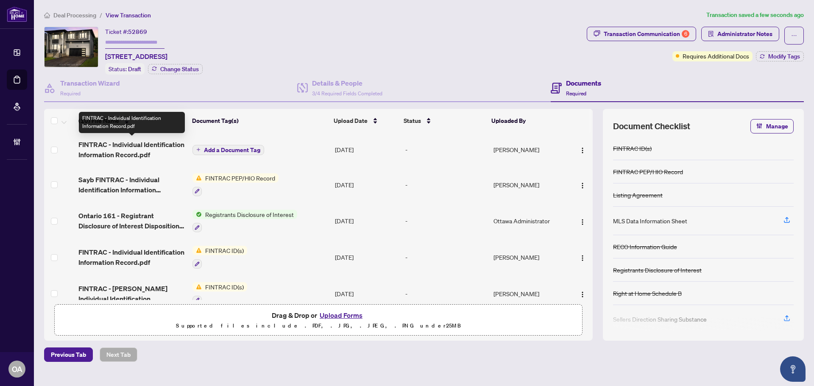
click at [134, 148] on span "FINTRAC - Individual Identification Information Record.pdf" at bounding box center [131, 149] width 107 height 20
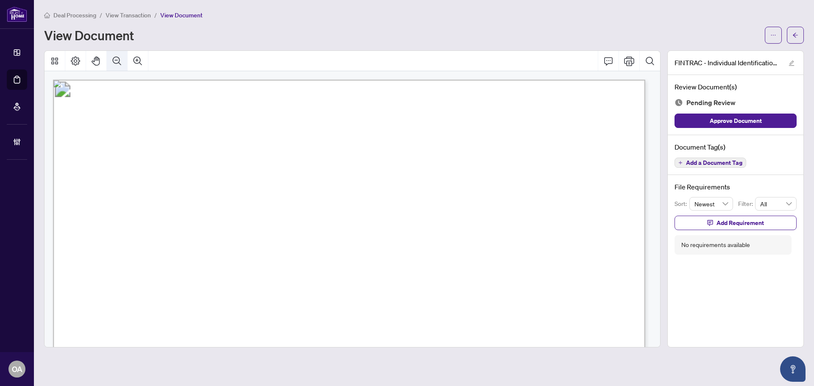
click at [117, 60] on icon "Zoom Out" at bounding box center [117, 60] width 8 height 8
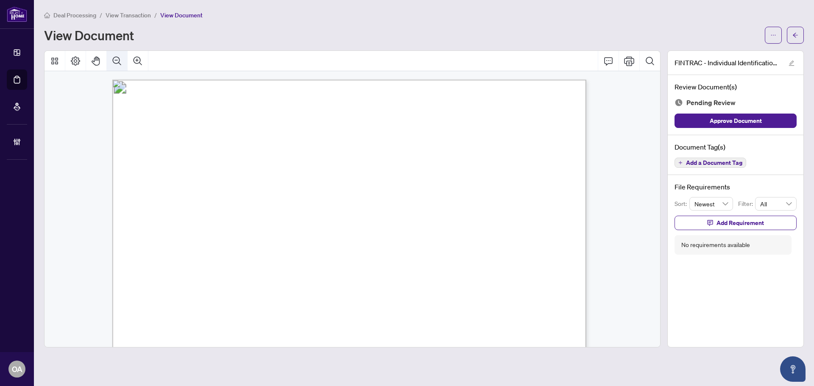
click at [117, 60] on icon "Zoom Out" at bounding box center [117, 60] width 8 height 8
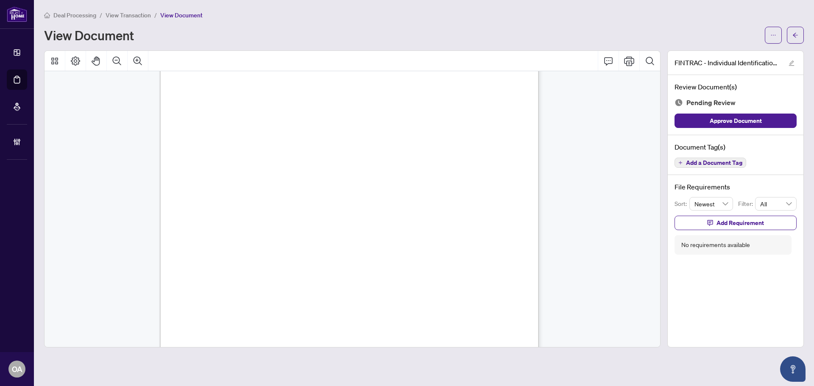
scroll to position [1314, 0]
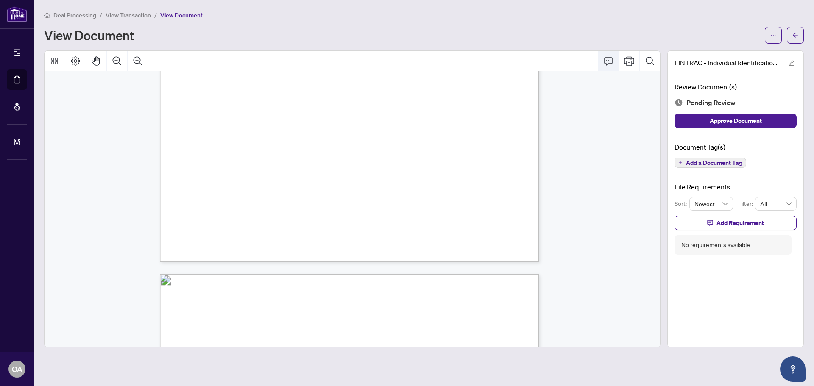
click at [609, 61] on icon "Comment" at bounding box center [608, 61] width 10 height 10
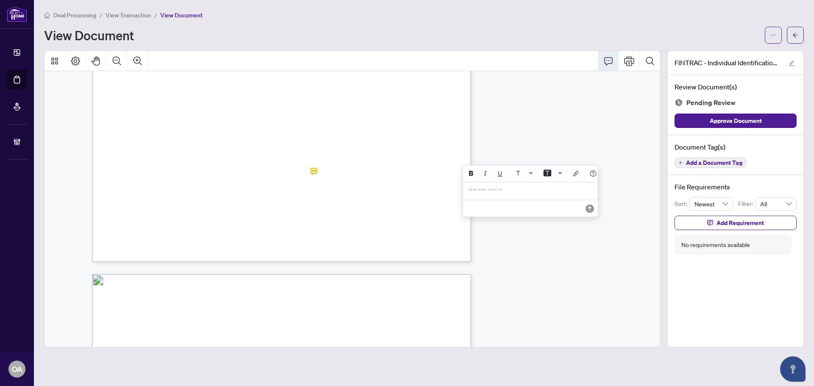
click at [511, 194] on p "**********" at bounding box center [530, 190] width 124 height 7
click at [588, 219] on icon "Save" at bounding box center [589, 215] width 8 height 8
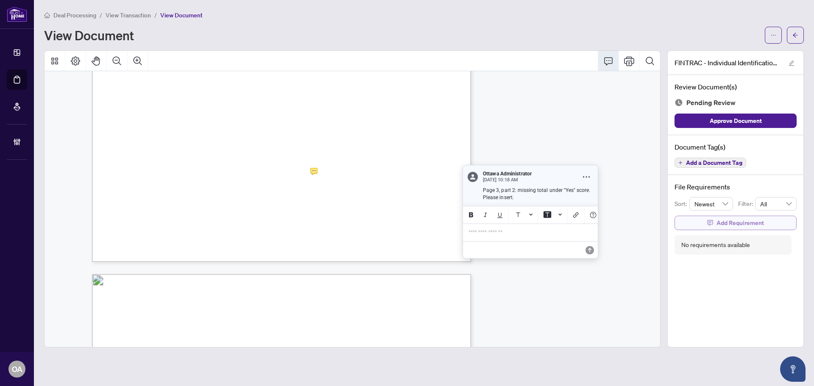
click at [717, 219] on span "Add Requirement" at bounding box center [739, 223] width 47 height 14
click at [716, 230] on textarea at bounding box center [744, 230] width 91 height 16
paste textarea "**********"
type textarea "**********"
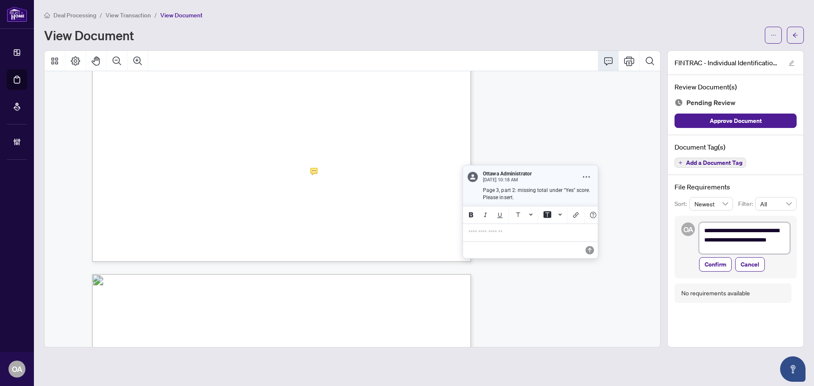
scroll to position [0, 0]
type textarea "**********"
click at [728, 267] on button "Confirm" at bounding box center [715, 268] width 33 height 14
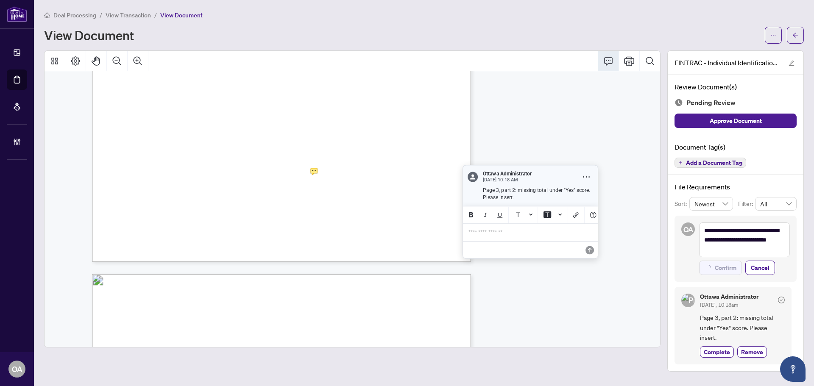
type textarea "**********"
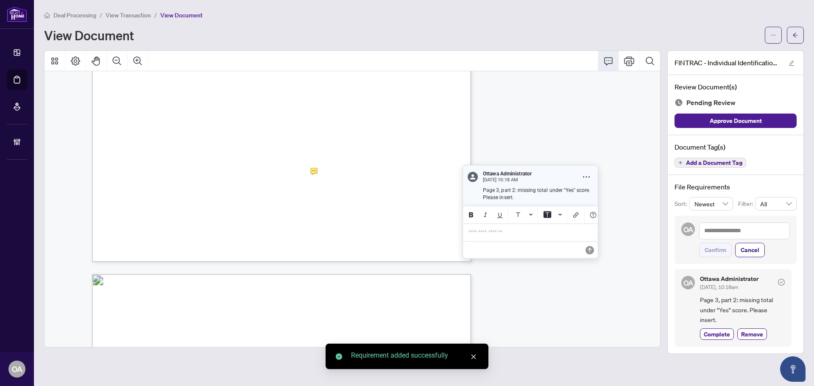
click at [722, 162] on span "Add a Document Tag" at bounding box center [714, 163] width 56 height 6
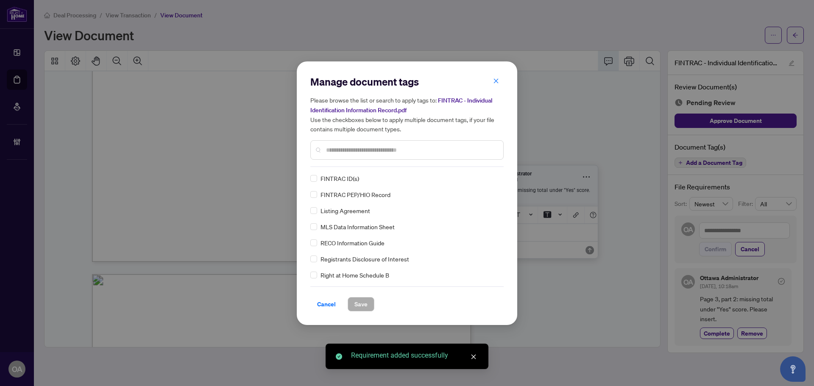
click at [339, 149] on input "text" at bounding box center [411, 149] width 170 height 9
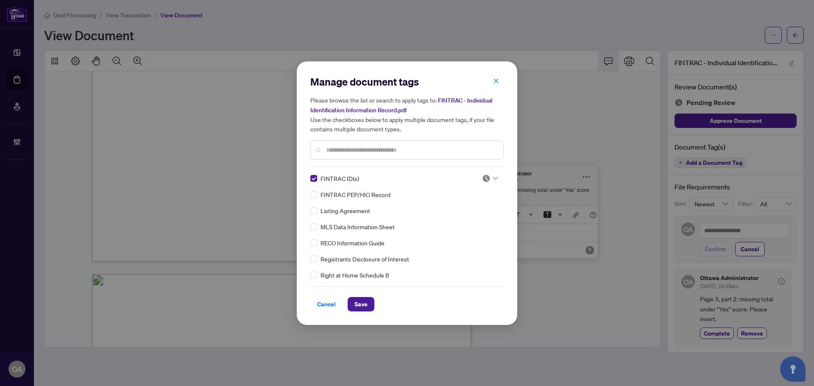
click at [486, 180] on img at bounding box center [486, 178] width 8 height 8
click at [472, 204] on div "Needs Work" at bounding box center [462, 205] width 54 height 9
click at [363, 303] on span "Save" at bounding box center [360, 304] width 13 height 14
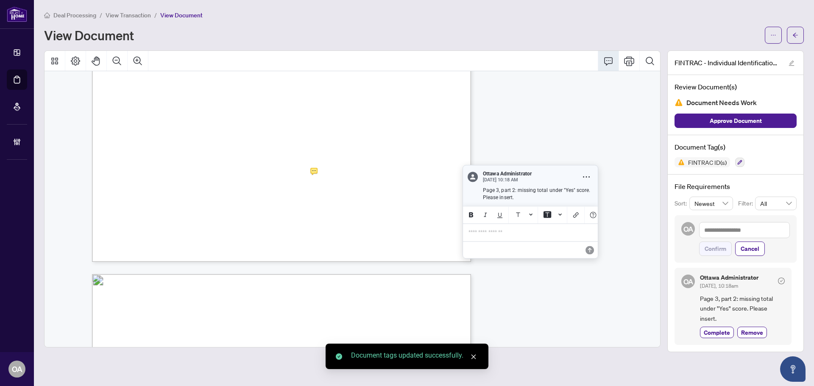
click at [795, 37] on icon "arrow-left" at bounding box center [795, 35] width 6 height 6
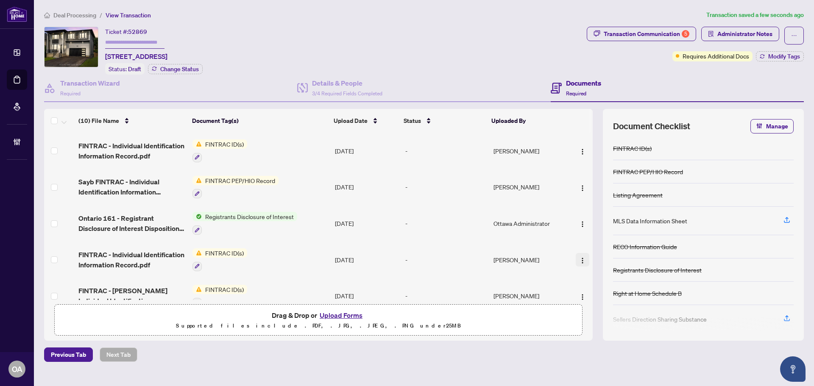
click at [579, 255] on span "button" at bounding box center [582, 259] width 7 height 9
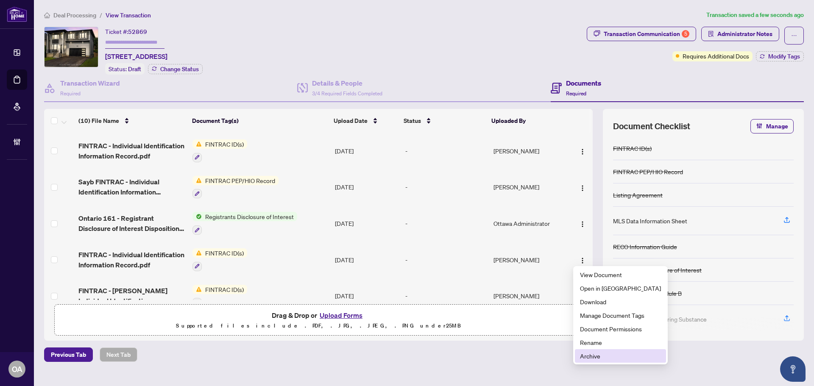
click at [597, 353] on span "Archive" at bounding box center [620, 355] width 81 height 9
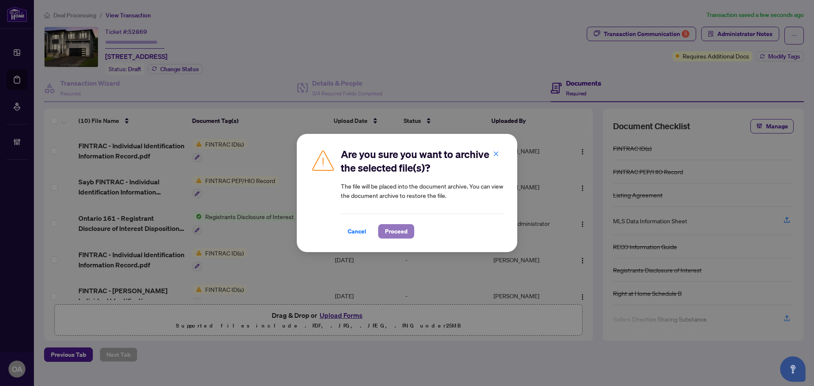
drag, startPoint x: 396, startPoint y: 228, endPoint x: 400, endPoint y: 231, distance: 4.6
click at [398, 231] on span "Proceed" at bounding box center [396, 232] width 22 height 14
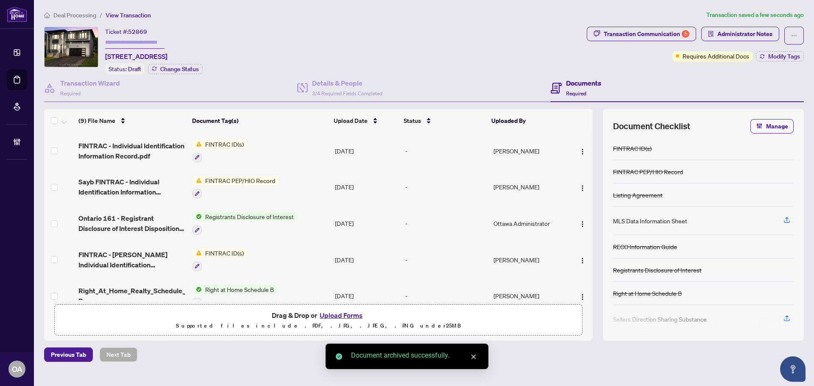
click at [575, 254] on button "button" at bounding box center [582, 260] width 14 height 14
drag, startPoint x: 588, startPoint y: 366, endPoint x: 586, endPoint y: 356, distance: 10.2
click at [588, 366] on main "Deal Processing / View Transaction Transaction saved a few seconds ago Ticket #…" at bounding box center [424, 193] width 780 height 386
click at [586, 356] on div "Previous Tab Next Tab" at bounding box center [423, 354] width 759 height 14
click at [579, 257] on img "button" at bounding box center [582, 260] width 7 height 7
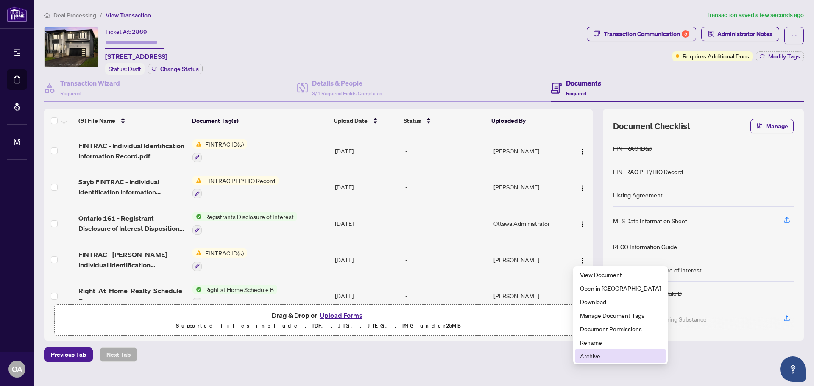
click at [589, 354] on span "Archive" at bounding box center [620, 355] width 81 height 9
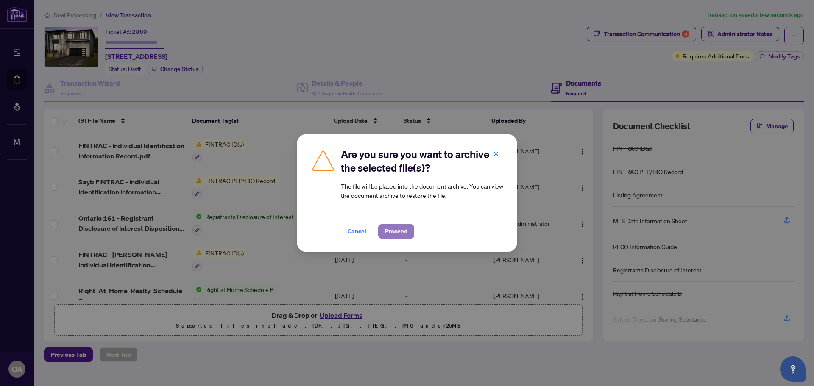
click at [404, 234] on span "Proceed" at bounding box center [396, 232] width 22 height 14
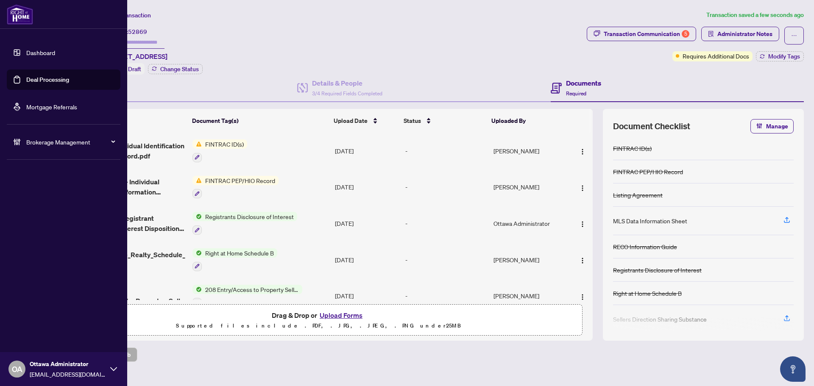
click at [26, 78] on link "Deal Processing" at bounding box center [47, 80] width 43 height 8
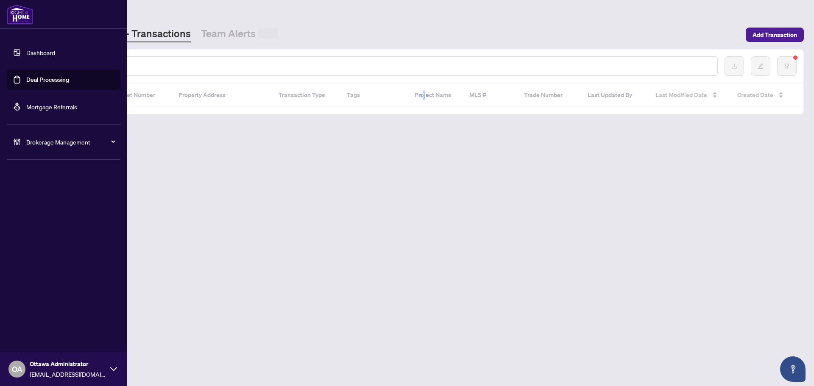
click at [206, 72] on div at bounding box center [384, 65] width 666 height 19
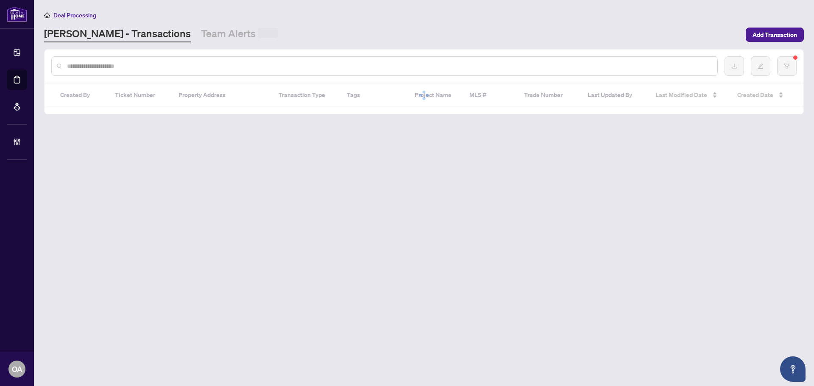
click at [206, 68] on input "text" at bounding box center [388, 65] width 643 height 9
paste input "*********"
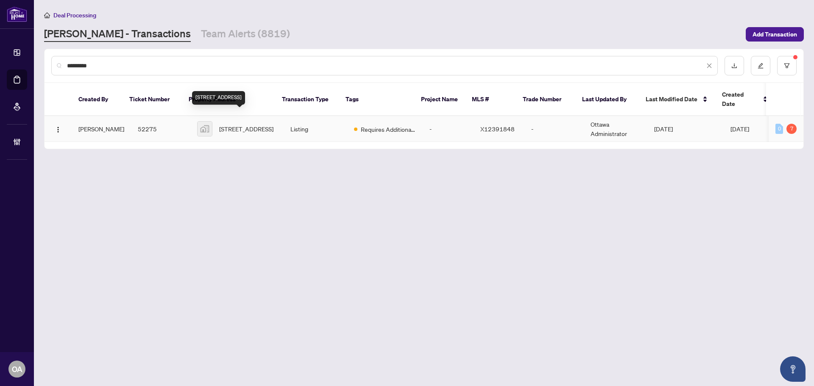
type input "*********"
click at [255, 124] on span "6196 Ravine Way, Orléans, ON, Canada" at bounding box center [246, 128] width 54 height 9
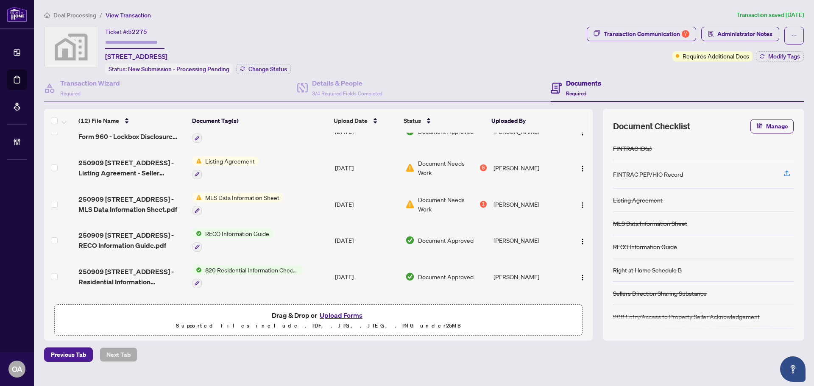
scroll to position [184, 0]
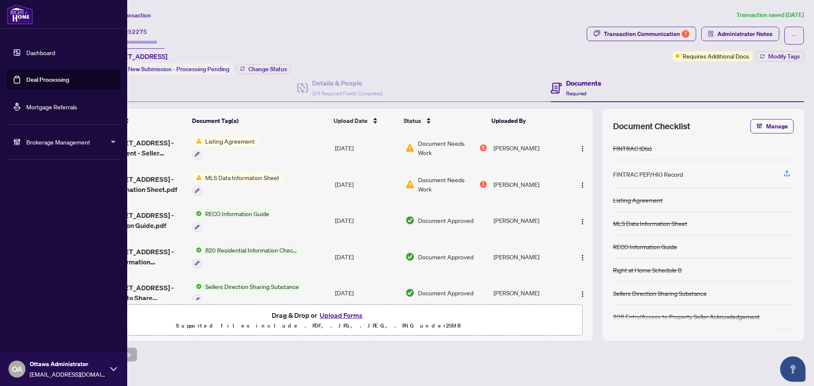
click at [26, 82] on link "Deal Processing" at bounding box center [47, 80] width 43 height 8
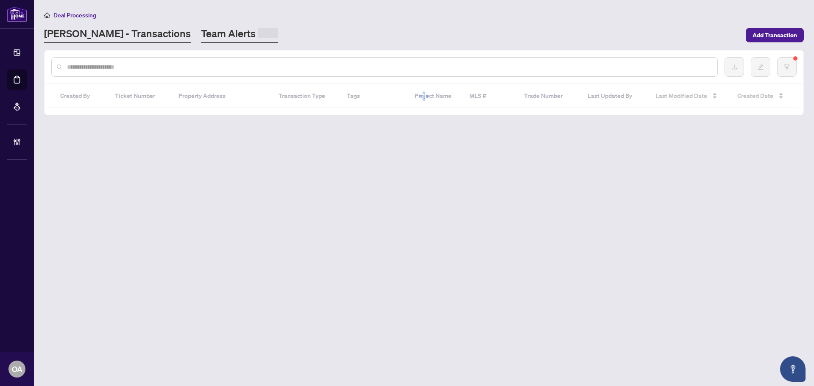
click at [201, 35] on link "Team Alerts" at bounding box center [239, 35] width 77 height 17
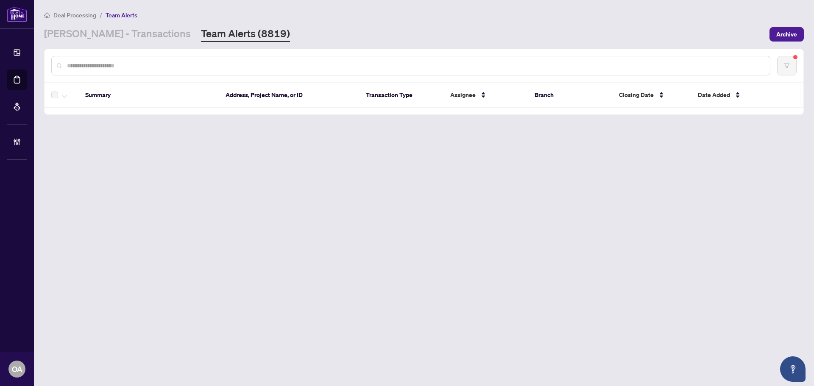
click at [201, 37] on link "Team Alerts (8819)" at bounding box center [245, 34] width 89 height 15
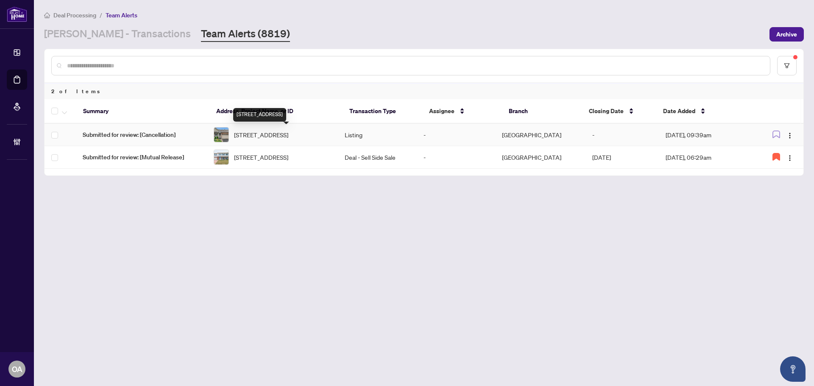
click at [288, 137] on span "36 Sable Run Dr, Stittsville, Ontario K2S 1W8, Canada" at bounding box center [261, 134] width 54 height 9
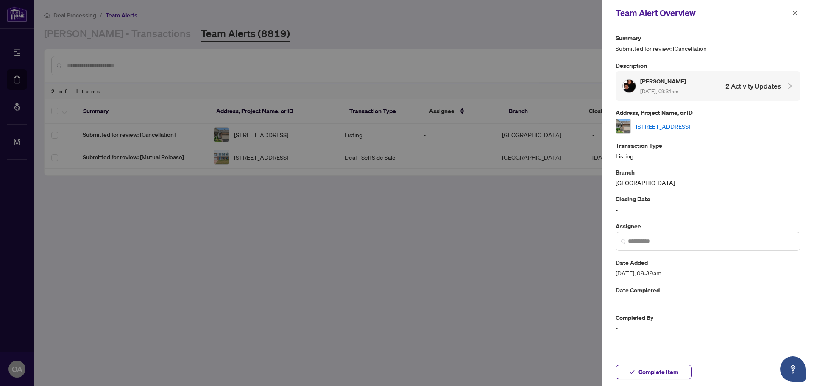
click at [690, 124] on link "36 Sable Run Dr, Stittsville, Ontario K2S 1W8, Canada" at bounding box center [663, 126] width 54 height 9
click at [789, 10] on button "button" at bounding box center [794, 13] width 11 height 10
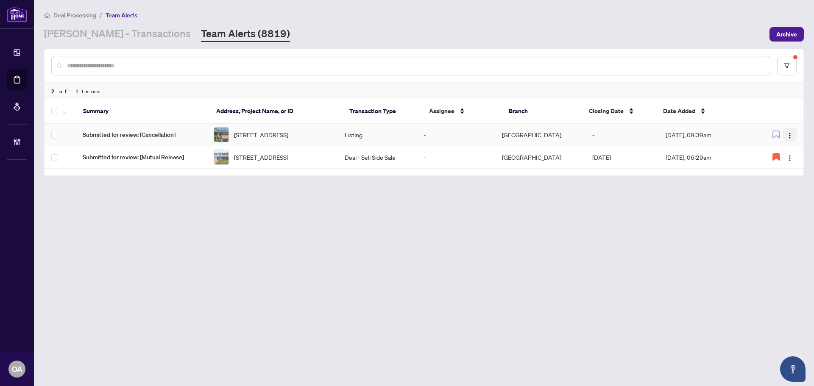
click at [791, 135] on img "button" at bounding box center [789, 135] width 7 height 7
click at [781, 180] on span "Complete Item" at bounding box center [769, 179] width 39 height 9
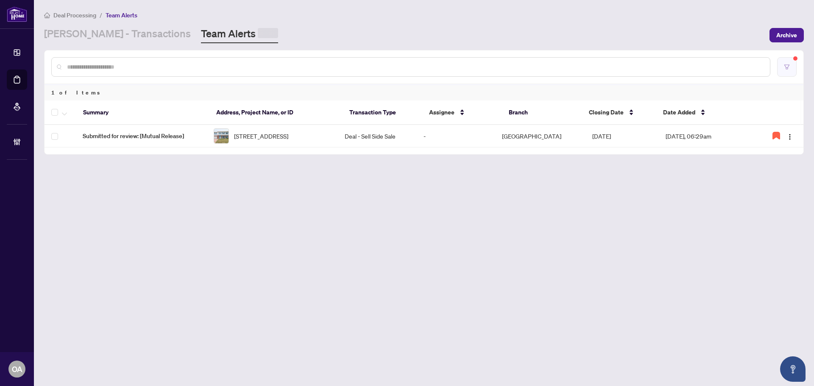
click at [787, 64] on icon "filter" at bounding box center [786, 67] width 6 height 6
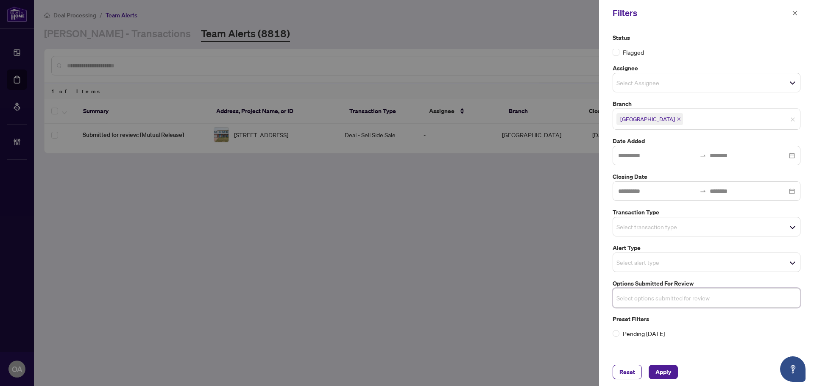
click at [657, 227] on input "search" at bounding box center [645, 227] width 59 height 10
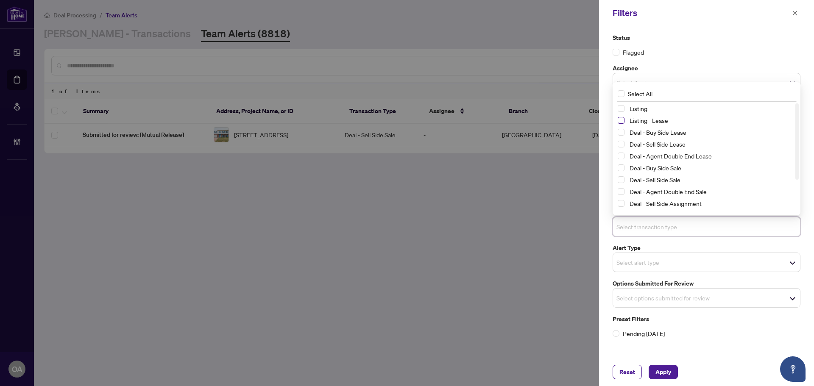
click at [623, 122] on span "Select Listing - Lease" at bounding box center [620, 120] width 7 height 7
click at [621, 108] on span "Select Listing" at bounding box center [620, 109] width 7 height 7
drag, startPoint x: 661, startPoint y: 358, endPoint x: 670, endPoint y: 370, distance: 14.8
click at [662, 360] on div "Filters Status Flagged Assignee Select Assignee Branch Ottawa Date Added Closin…" at bounding box center [706, 193] width 215 height 386
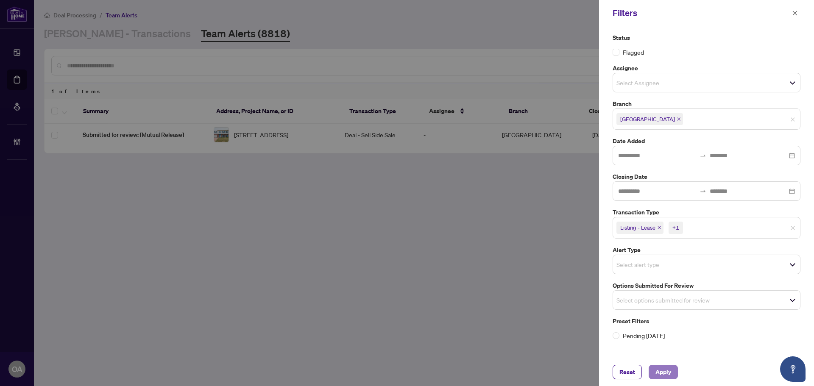
click at [672, 372] on button "Apply" at bounding box center [662, 372] width 29 height 14
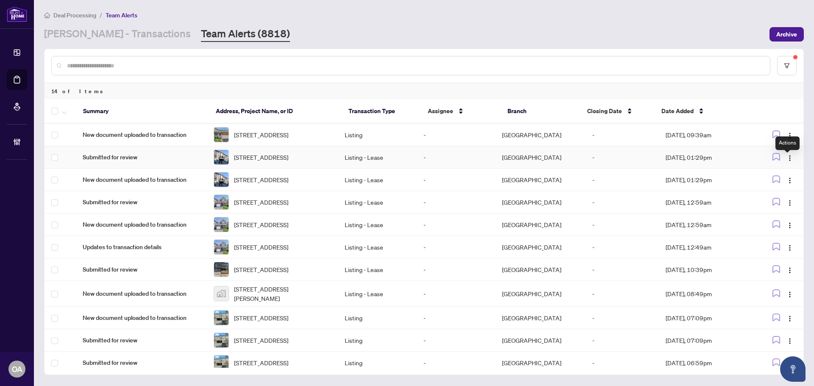
click at [789, 136] on div "Actions" at bounding box center [787, 143] width 24 height 14
click at [786, 128] on td at bounding box center [778, 135] width 50 height 22
click at [787, 135] on img "button" at bounding box center [789, 135] width 7 height 7
click at [783, 177] on span "Complete Item" at bounding box center [766, 179] width 39 height 9
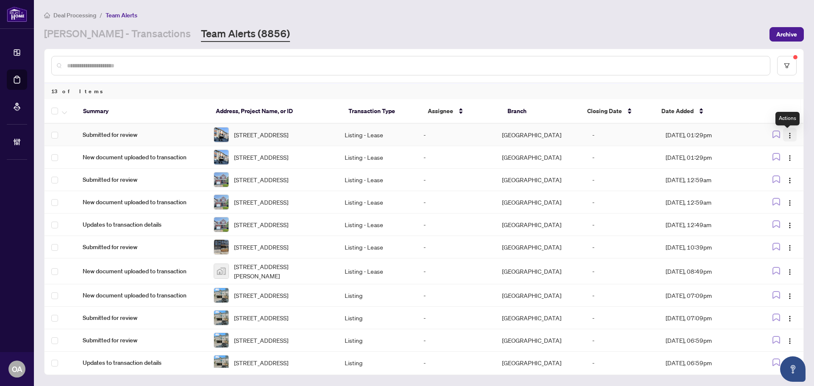
click at [789, 135] on img "button" at bounding box center [789, 135] width 7 height 7
click at [778, 180] on span "Complete Item" at bounding box center [766, 179] width 39 height 9
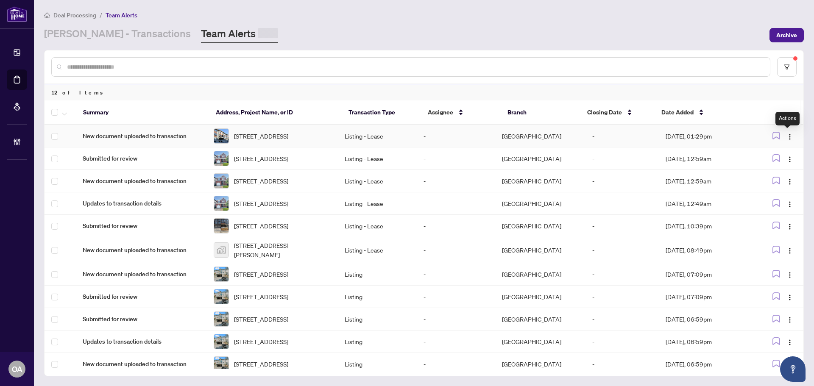
click at [787, 136] on img "button" at bounding box center [789, 136] width 7 height 7
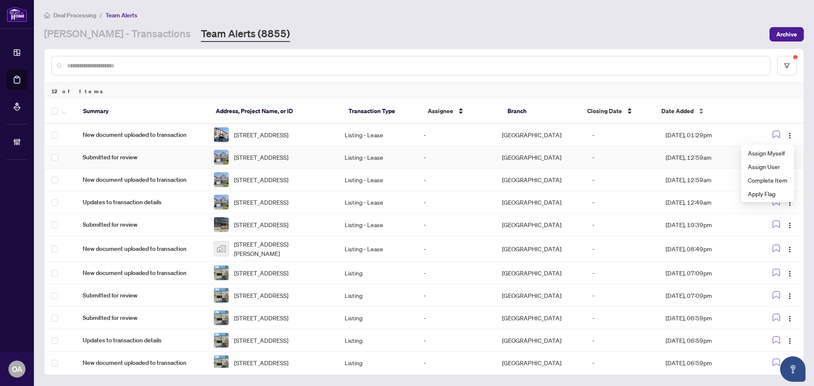
click at [743, 106] on div "Date Added" at bounding box center [702, 110] width 82 height 9
click at [785, 157] on button "button" at bounding box center [790, 157] width 14 height 14
click at [779, 205] on span "Complete Item" at bounding box center [766, 205] width 39 height 9
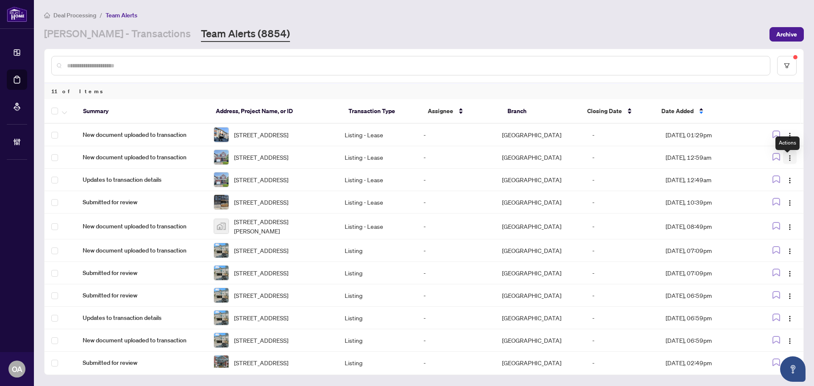
click at [789, 160] on img "button" at bounding box center [789, 158] width 7 height 7
click at [783, 203] on span "Complete Item" at bounding box center [766, 205] width 39 height 9
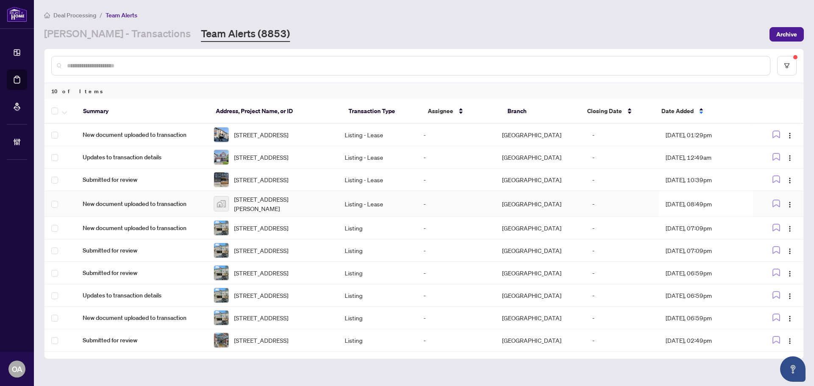
scroll to position [14, 0]
click at [788, 225] on img "button" at bounding box center [789, 228] width 7 height 7
click at [783, 266] on span "Complete Item" at bounding box center [766, 268] width 39 height 9
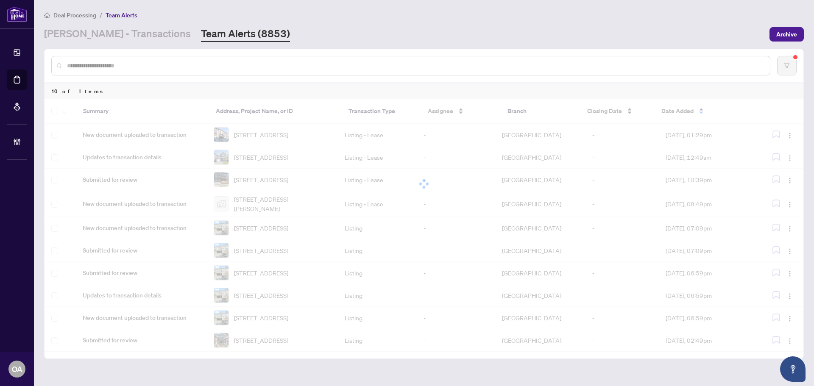
scroll to position [0, 0]
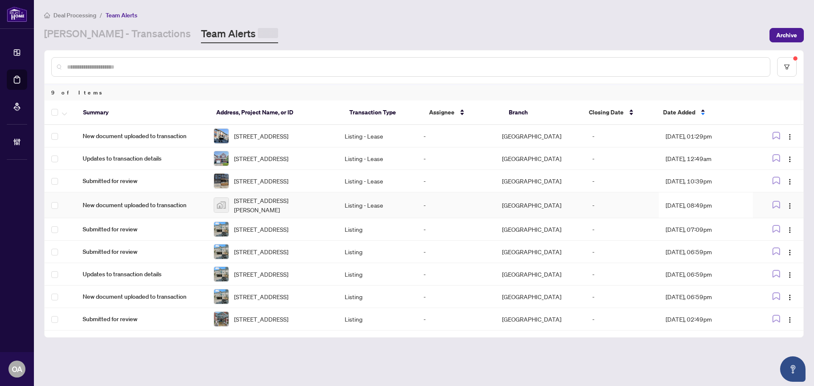
click at [786, 218] on td at bounding box center [778, 205] width 50 height 26
click at [786, 235] on button "button" at bounding box center [790, 228] width 14 height 14
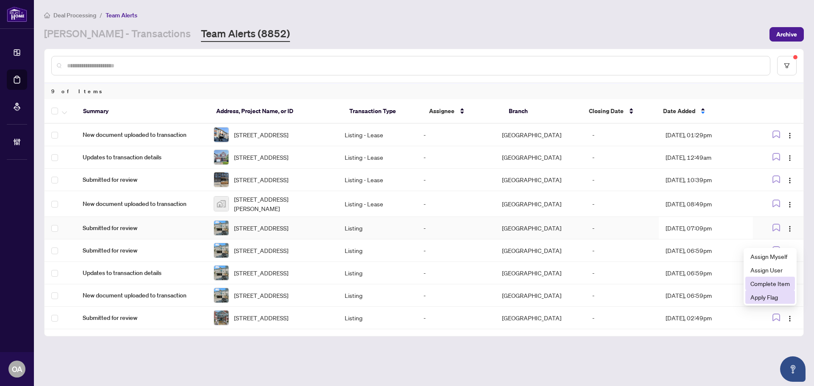
click at [785, 285] on span "Complete Item" at bounding box center [769, 283] width 39 height 9
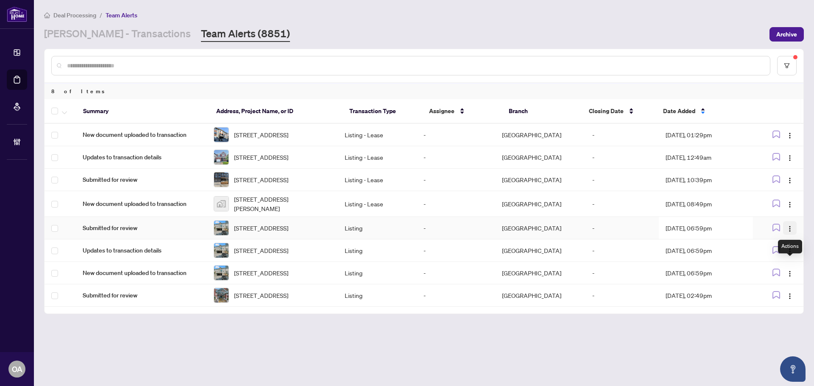
click at [792, 233] on span "button" at bounding box center [789, 227] width 7 height 9
click at [787, 281] on span "Complete Item" at bounding box center [769, 283] width 39 height 9
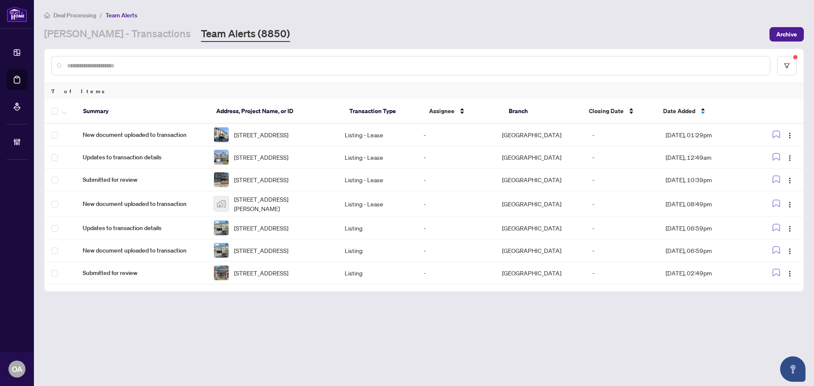
click at [788, 232] on img "button" at bounding box center [789, 228] width 7 height 7
click at [778, 285] on span "Complete Item" at bounding box center [769, 283] width 39 height 9
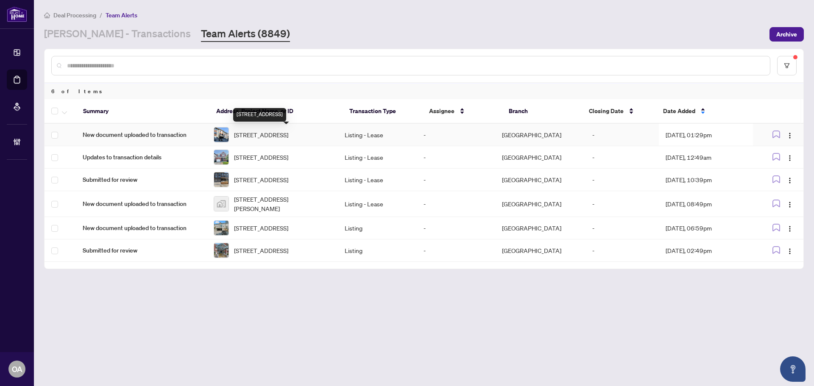
click at [265, 131] on span "1328 CREEKWAY Private, Ottawa, Ontario K2T 0P6, Canada" at bounding box center [261, 134] width 54 height 9
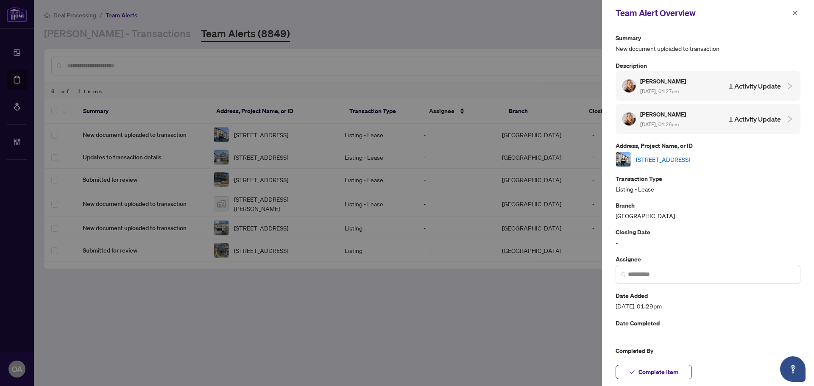
click at [682, 161] on link "1328 CREEKWAY Private, Ottawa, Ontario K2T 0P6, Canada" at bounding box center [663, 159] width 54 height 9
click at [792, 12] on icon "close" at bounding box center [795, 13] width 6 height 6
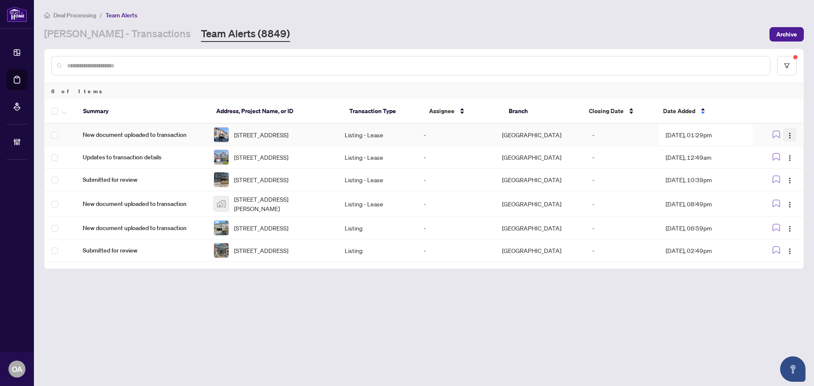
click at [788, 135] on img "button" at bounding box center [789, 135] width 7 height 7
click at [778, 180] on span "Complete Item" at bounding box center [769, 179] width 39 height 9
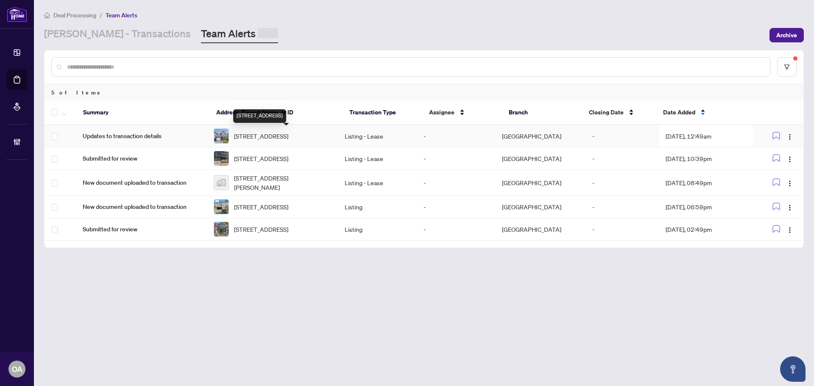
click at [259, 135] on span "623 PERSEUS Ave, Ottawa, Ontario K2J 6S7, Canada" at bounding box center [261, 135] width 54 height 9
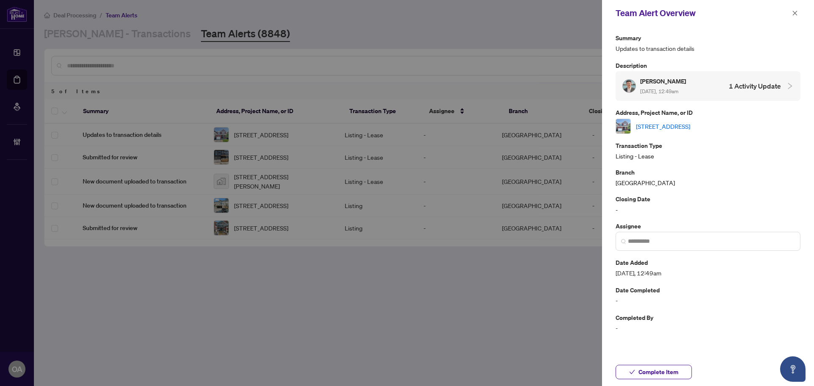
click at [684, 125] on link "623 PERSEUS Ave, Ottawa, Ontario K2J 6S7, Canada" at bounding box center [663, 126] width 54 height 9
click at [794, 12] on icon "close" at bounding box center [795, 13] width 6 height 6
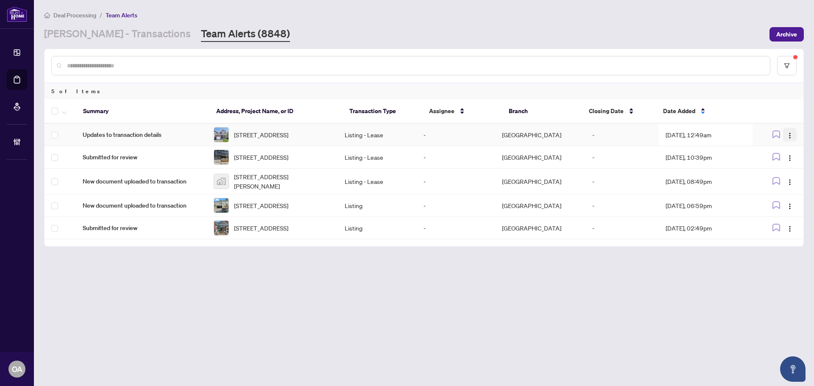
click at [790, 136] on img "button" at bounding box center [789, 135] width 7 height 7
click at [783, 184] on span "Complete Item" at bounding box center [769, 179] width 39 height 9
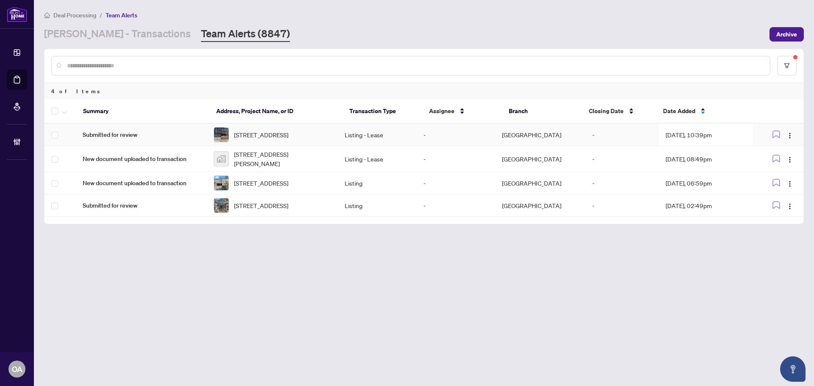
click at [286, 134] on span "304 Clearpath Private, Kanata, Ontario K2T 0S7, Canada" at bounding box center [261, 134] width 54 height 9
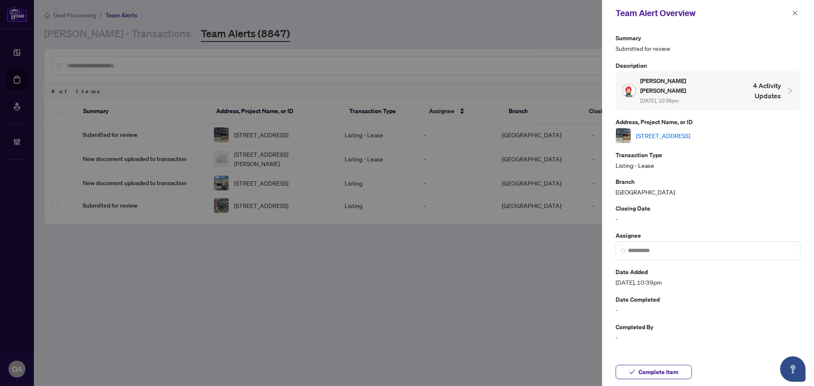
click at [690, 131] on link "304 Clearpath Private, Kanata, Ontario K2T 0S7, Canada" at bounding box center [663, 135] width 54 height 9
click at [798, 9] on button "button" at bounding box center [794, 13] width 11 height 10
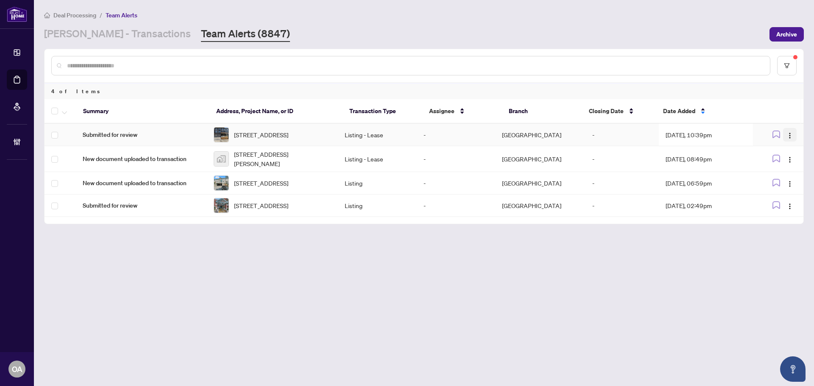
click at [787, 136] on img "button" at bounding box center [789, 135] width 7 height 7
click at [786, 182] on span "Complete Item" at bounding box center [769, 179] width 39 height 9
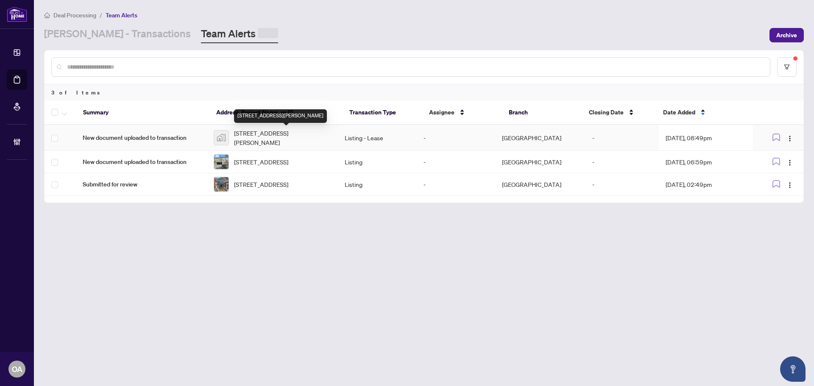
click at [266, 136] on span "583-583 Codd's Road, Ottawa, ON, Canada" at bounding box center [282, 137] width 97 height 19
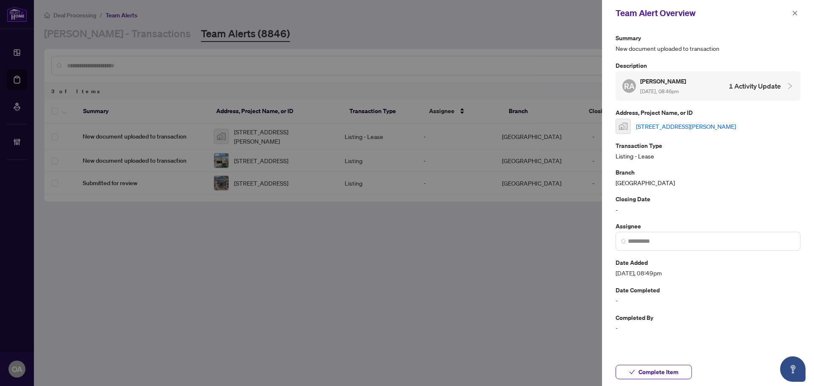
click at [666, 125] on link "583-583 Codd's Road, Ottawa, ON, Canada" at bounding box center [686, 126] width 100 height 9
click at [795, 14] on icon "close" at bounding box center [794, 13] width 5 height 5
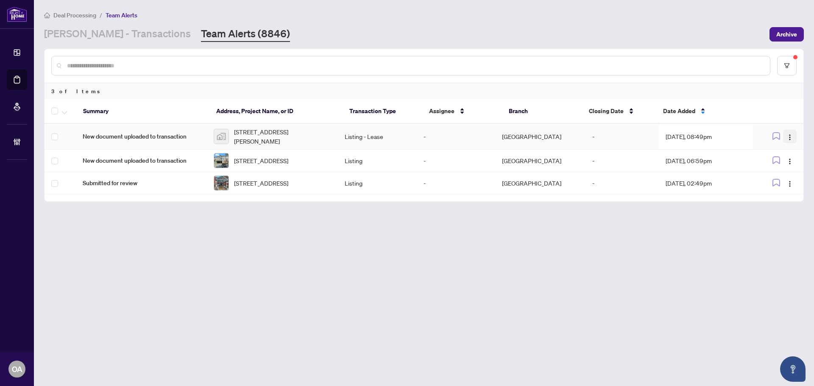
click at [786, 135] on button "button" at bounding box center [790, 137] width 14 height 14
click at [784, 181] on span "Complete Item" at bounding box center [769, 179] width 39 height 9
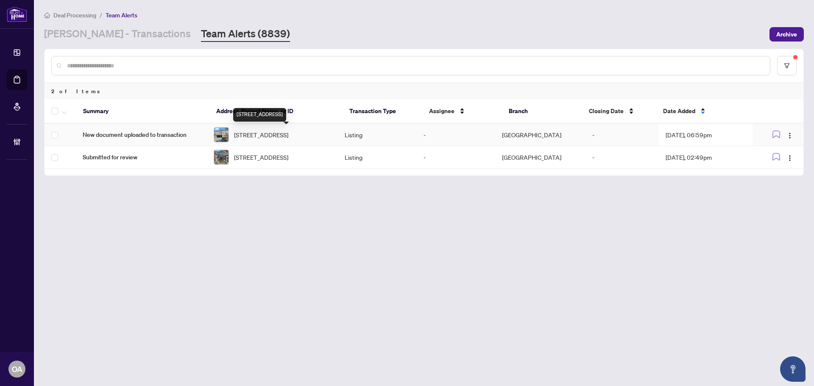
click at [288, 139] on span "85 Thornbury Cres, Ottawa, Ontario K2G 6C4, Canada" at bounding box center [261, 134] width 54 height 9
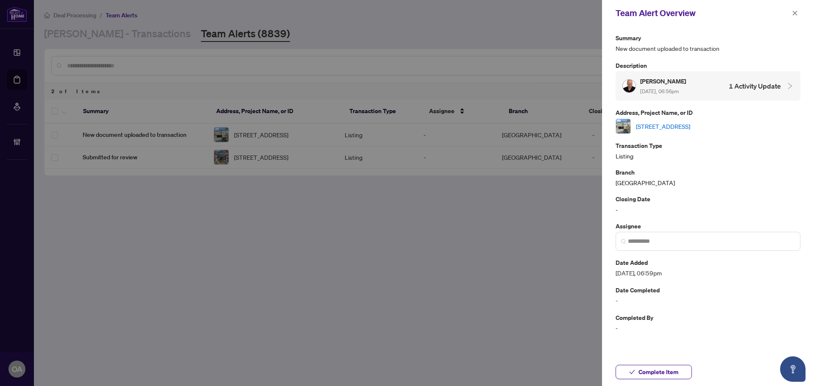
click at [679, 128] on link "85 Thornbury Cres, Ottawa, Ontario K2G 6C4, Canada" at bounding box center [663, 126] width 54 height 9
click at [797, 16] on icon "close" at bounding box center [795, 13] width 6 height 6
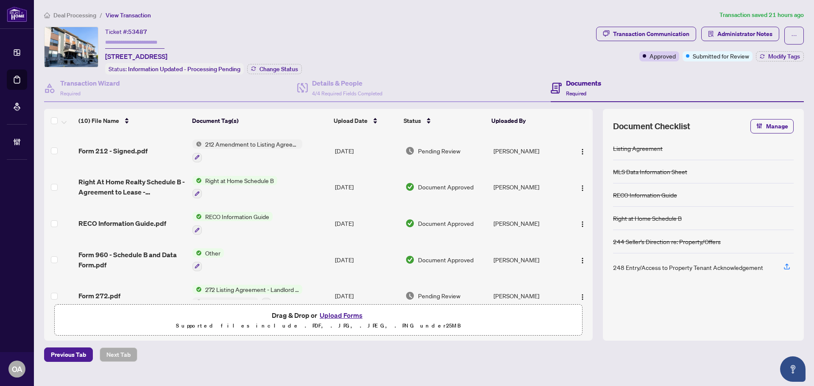
click at [110, 142] on td "Form 212 - Signed.pdf" at bounding box center [132, 151] width 114 height 36
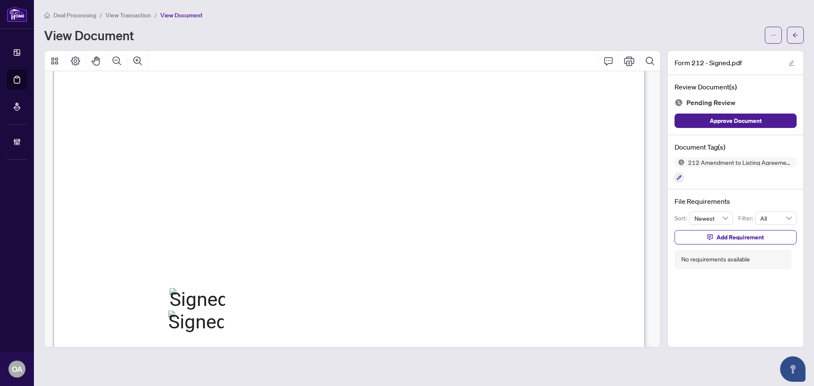
scroll to position [507, 0]
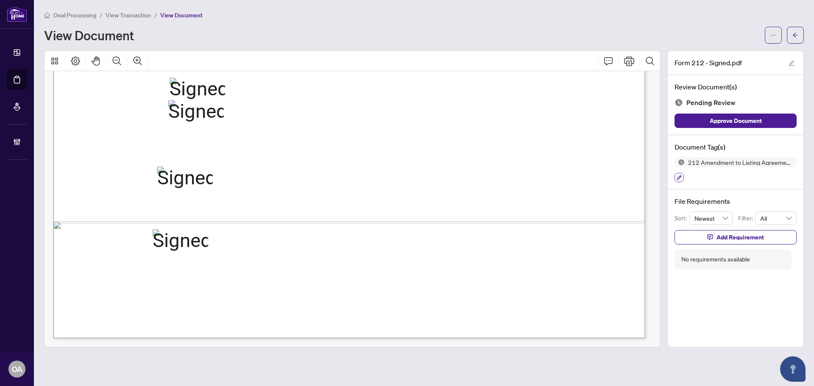
click at [679, 178] on icon "button" at bounding box center [679, 177] width 5 height 5
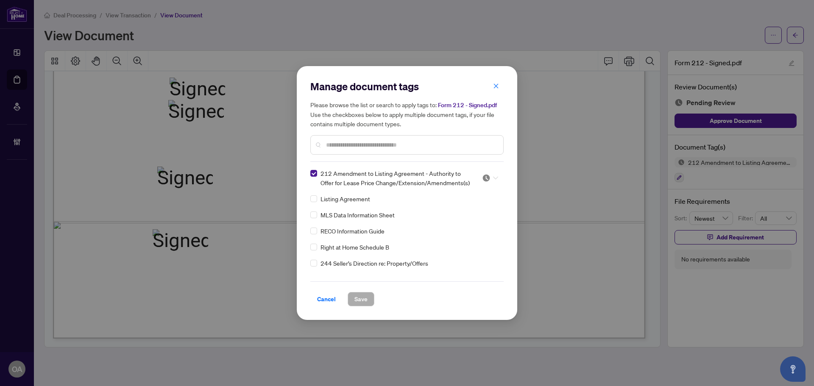
click at [486, 174] on img at bounding box center [486, 178] width 8 height 8
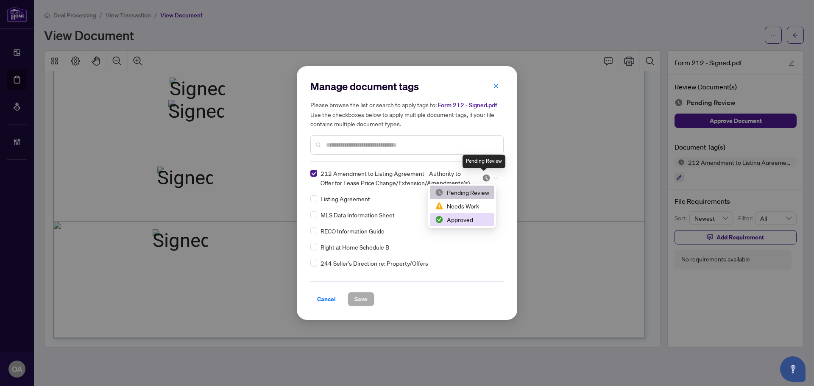
drag, startPoint x: 478, startPoint y: 222, endPoint x: 454, endPoint y: 222, distance: 24.2
click at [478, 222] on div "Approved" at bounding box center [462, 219] width 54 height 9
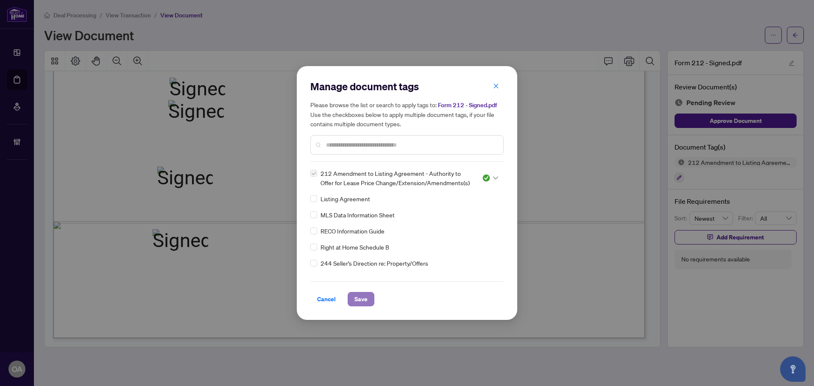
click at [369, 302] on button "Save" at bounding box center [360, 299] width 27 height 14
click at [793, 34] on div "Manage document tags Please browse the list or search to apply tags to: Form 21…" at bounding box center [407, 193] width 814 height 386
click at [796, 36] on div "Manage document tags Please browse the list or search to apply tags to: Form 21…" at bounding box center [407, 193] width 814 height 386
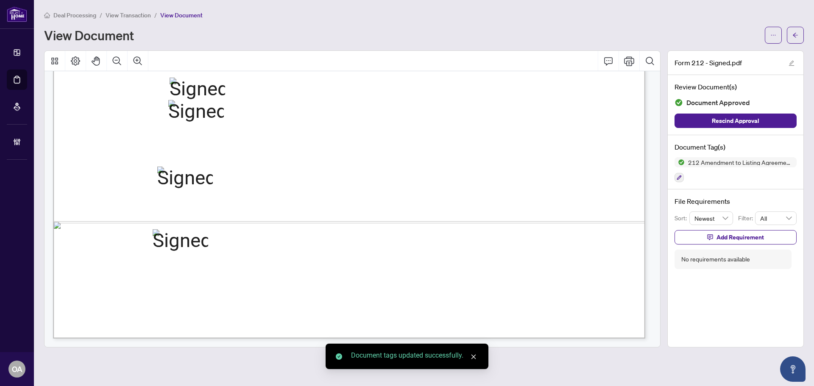
click at [796, 35] on icon "arrow-left" at bounding box center [795, 35] width 6 height 6
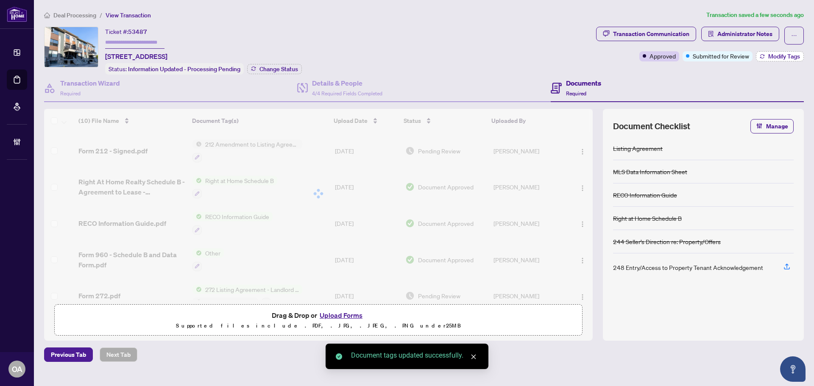
click at [786, 53] on span "Modify Tags" at bounding box center [784, 56] width 32 height 6
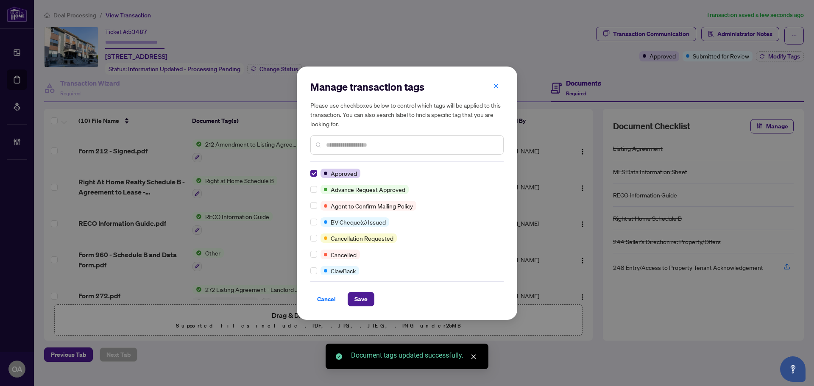
drag, startPoint x: 369, startPoint y: 293, endPoint x: 375, endPoint y: 293, distance: 5.9
click at [369, 295] on button "Save" at bounding box center [360, 299] width 27 height 14
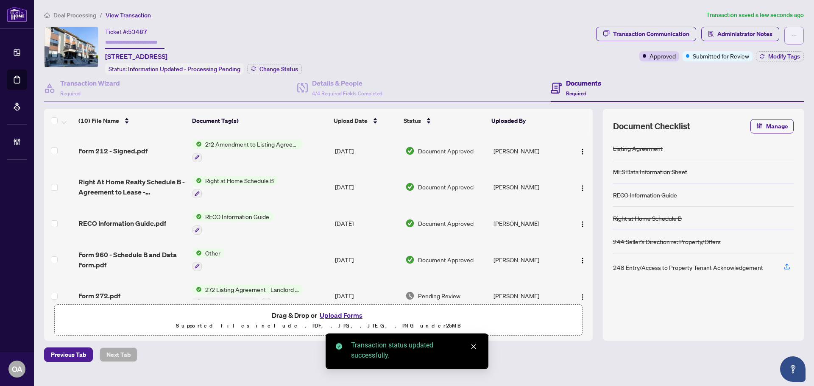
click at [797, 35] on button "button" at bounding box center [793, 36] width 19 height 18
click at [752, 99] on span "Submit for Completion" at bounding box center [764, 94] width 65 height 9
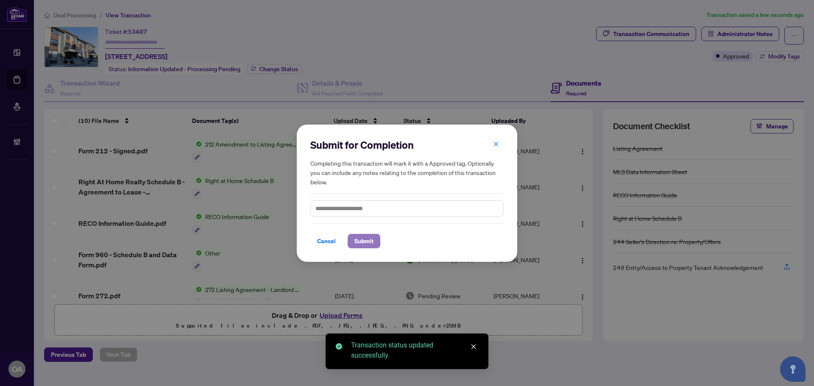
click at [365, 240] on span "Submit" at bounding box center [363, 241] width 19 height 14
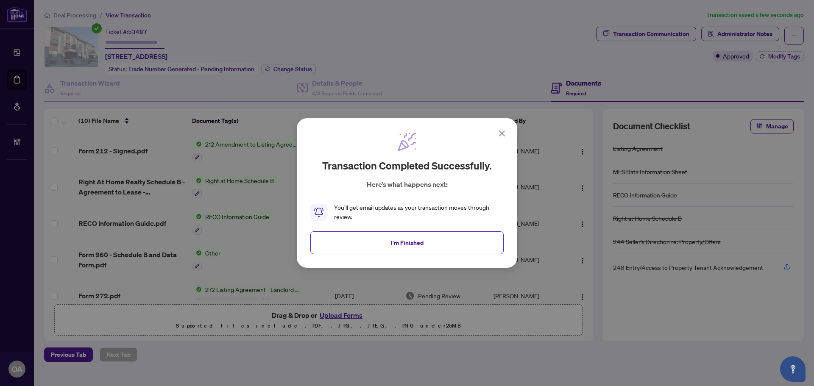
drag, startPoint x: 399, startPoint y: 243, endPoint x: 363, endPoint y: 203, distance: 53.4
click at [399, 243] on span "I'm Finished" at bounding box center [407, 243] width 33 height 14
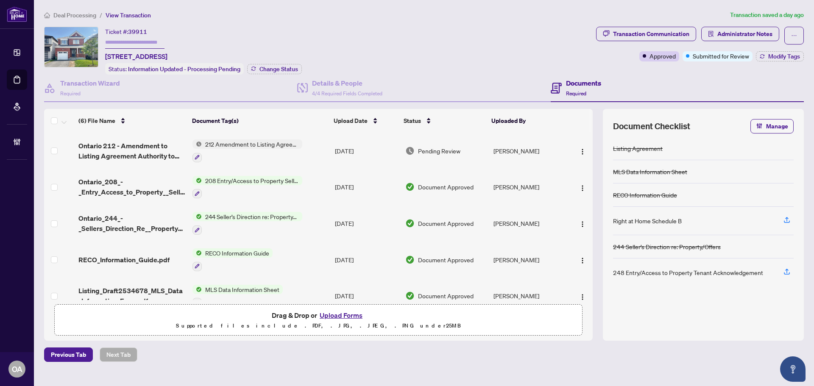
click at [182, 156] on span "Ontario 212 - Amendment to Listing Agreement Authority to Offer for Lease Price…" at bounding box center [131, 151] width 107 height 20
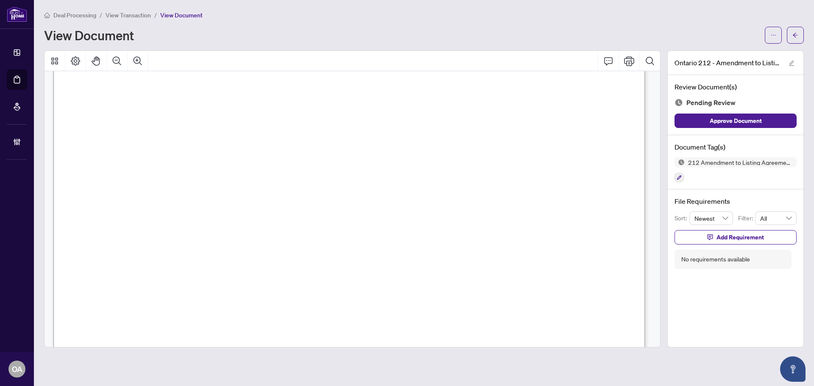
scroll to position [466, 0]
click at [675, 177] on button "button" at bounding box center [678, 177] width 9 height 9
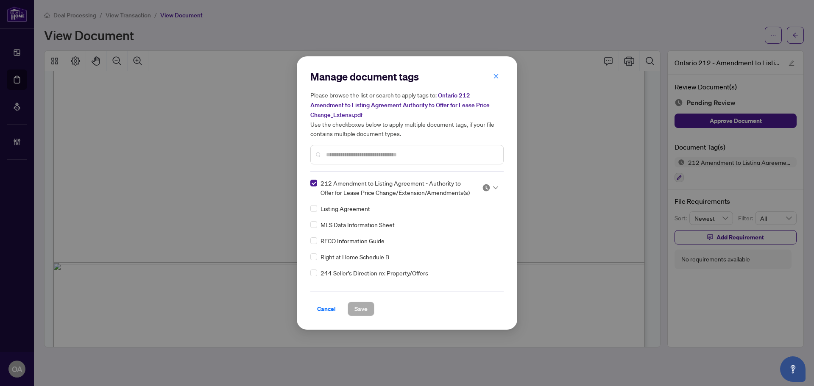
click at [488, 187] on div at bounding box center [490, 187] width 16 height 8
click at [475, 232] on div "Approved" at bounding box center [462, 228] width 54 height 9
drag, startPoint x: 365, startPoint y: 302, endPoint x: 406, endPoint y: 303, distance: 41.5
click at [365, 303] on span "Save" at bounding box center [360, 309] width 13 height 14
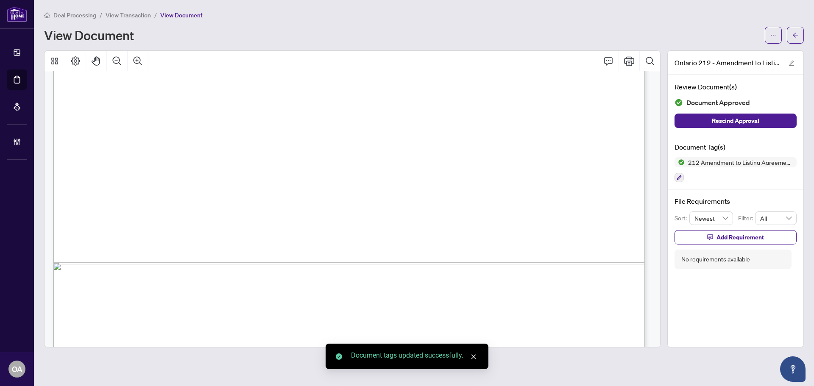
click at [795, 42] on button "button" at bounding box center [794, 35] width 17 height 17
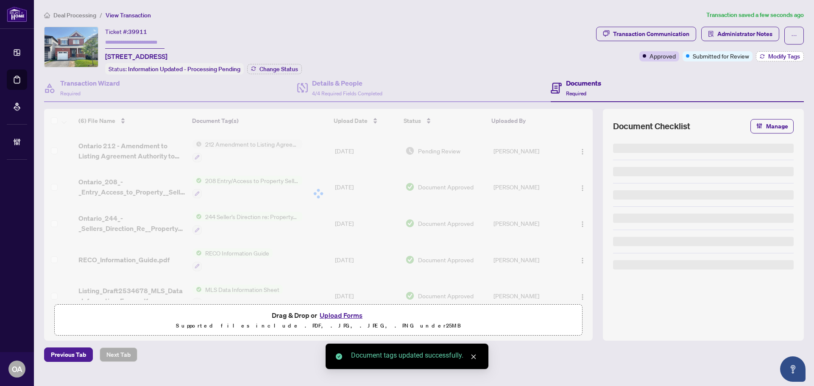
click at [784, 56] on span "Modify Tags" at bounding box center [784, 56] width 32 height 6
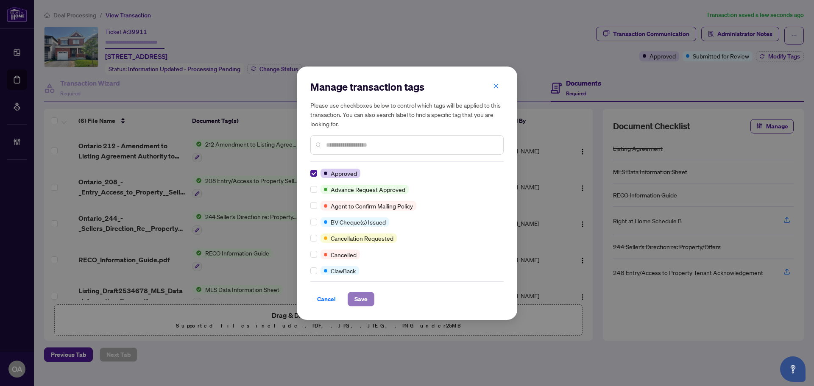
click at [363, 295] on span "Save" at bounding box center [360, 299] width 13 height 14
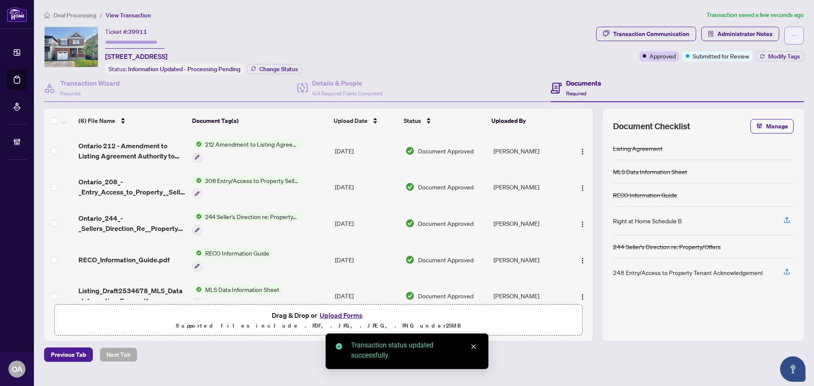
click at [791, 36] on icon "ellipsis" at bounding box center [794, 36] width 6 height 6
click at [769, 97] on span "Submit for Completion" at bounding box center [764, 94] width 65 height 9
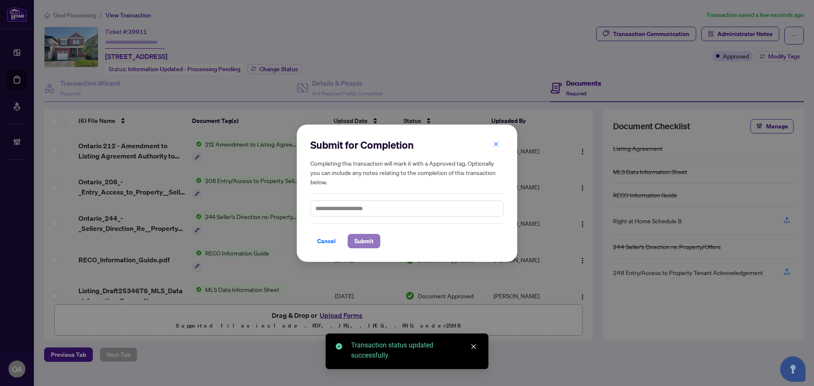
click at [369, 244] on span "Submit" at bounding box center [363, 241] width 19 height 14
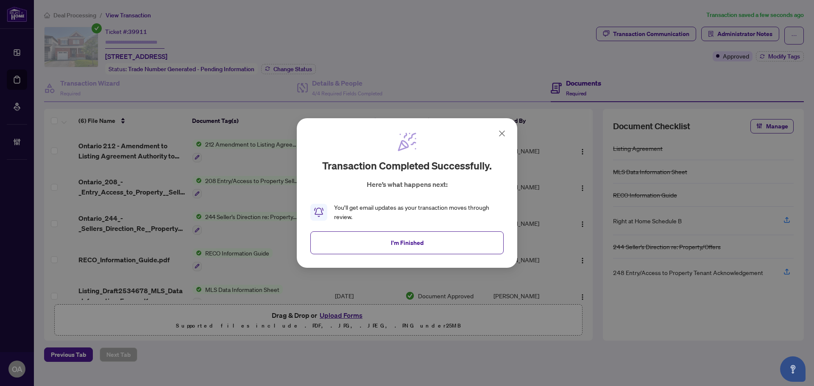
click at [414, 246] on span "I'm Finished" at bounding box center [407, 243] width 33 height 14
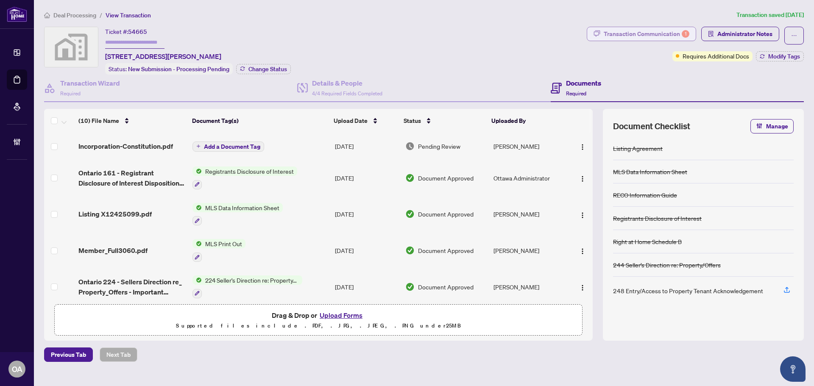
click at [661, 33] on div "Transaction Communication 1" at bounding box center [646, 34] width 86 height 14
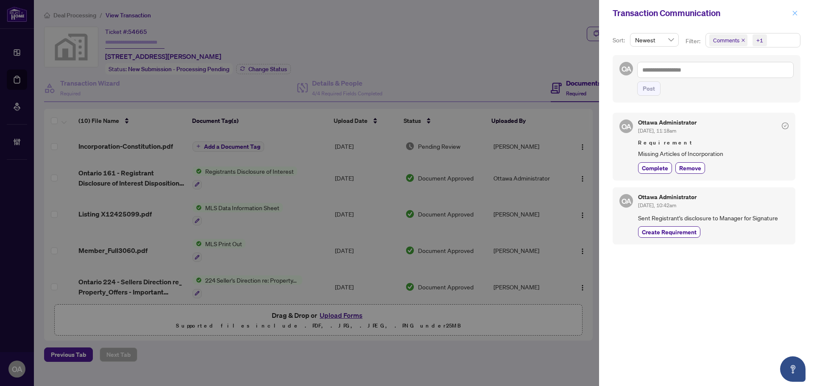
click at [795, 12] on icon "close" at bounding box center [795, 13] width 6 height 6
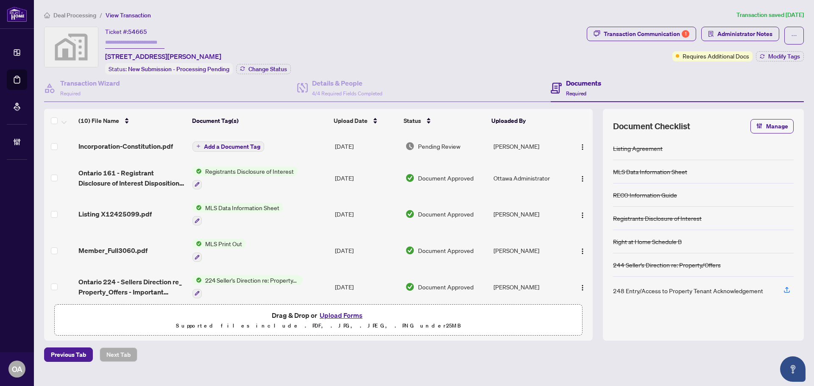
click at [110, 153] on td "Incorporation-Constitution.pdf" at bounding box center [132, 146] width 114 height 27
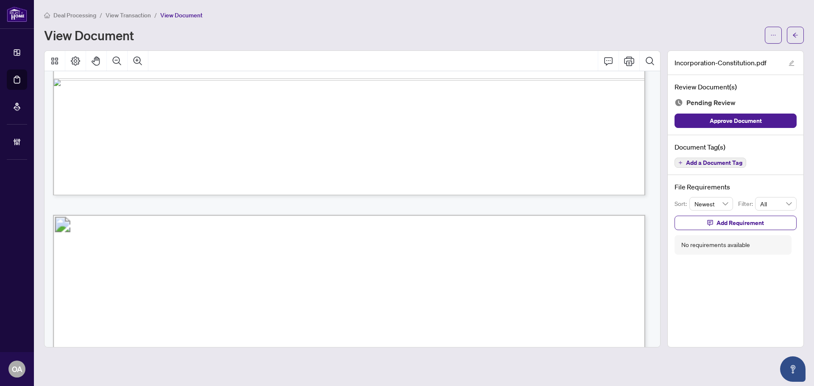
scroll to position [3051, 0]
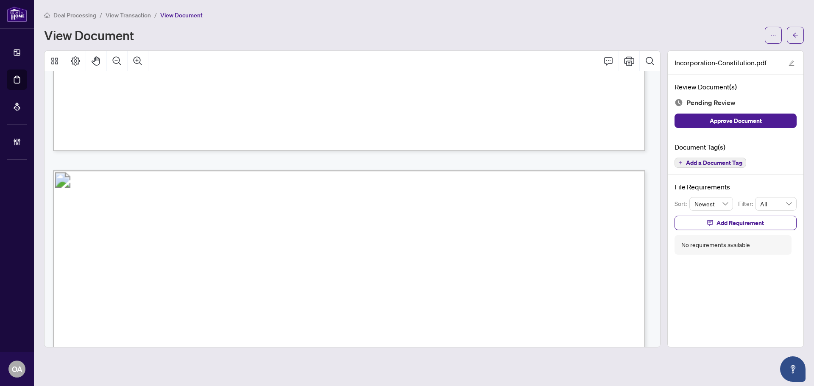
click at [700, 155] on div "Document Tag(s) Add a Document Tag" at bounding box center [735, 155] width 136 height 40
click at [698, 162] on span "Add a Document Tag" at bounding box center [714, 163] width 56 height 6
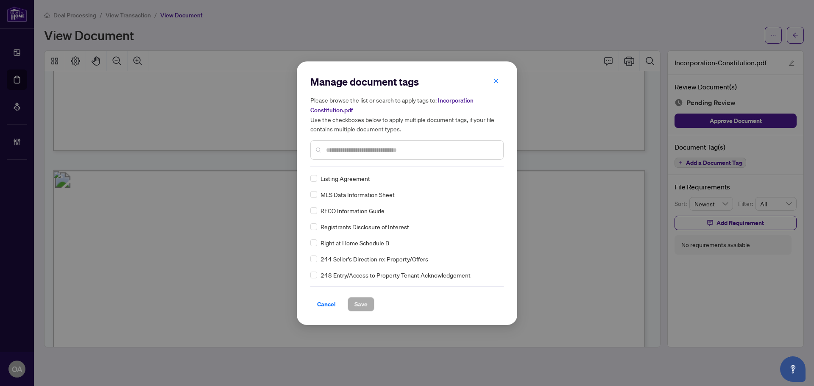
click at [349, 153] on input "text" at bounding box center [411, 149] width 170 height 9
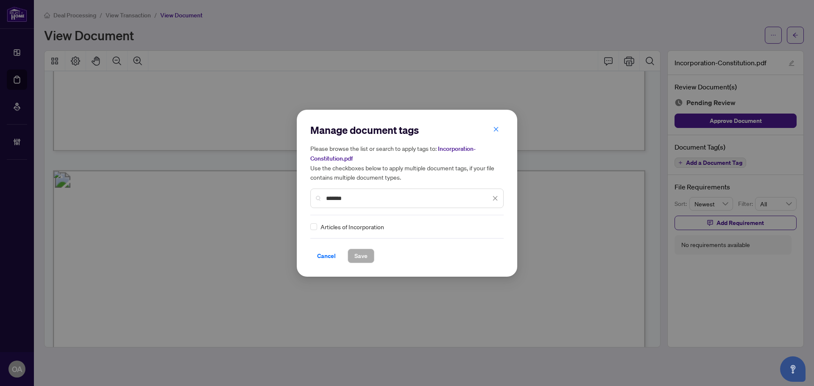
type input "*******"
click at [318, 231] on div "Manage document tags Please browse the list or search to apply tags to: Incorpo…" at bounding box center [406, 193] width 193 height 140
click at [482, 227] on img at bounding box center [486, 226] width 8 height 8
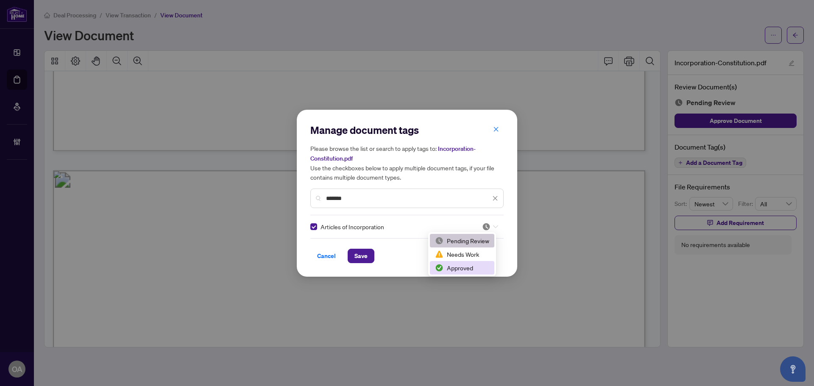
click at [475, 264] on div "Approved" at bounding box center [462, 267] width 54 height 9
click at [357, 257] on span "Save" at bounding box center [360, 256] width 13 height 14
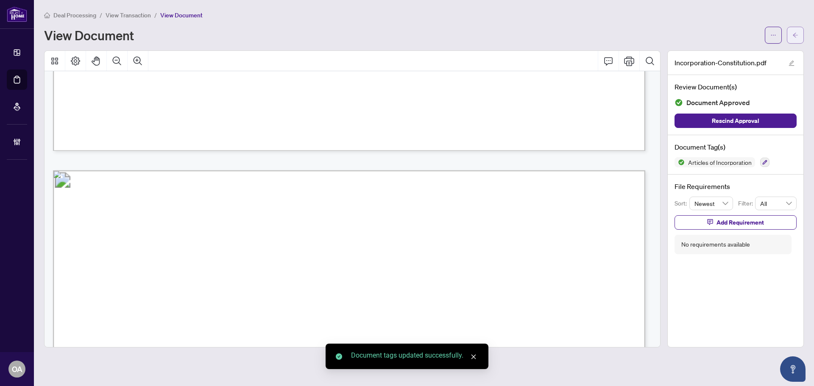
click at [797, 39] on span "button" at bounding box center [795, 35] width 6 height 14
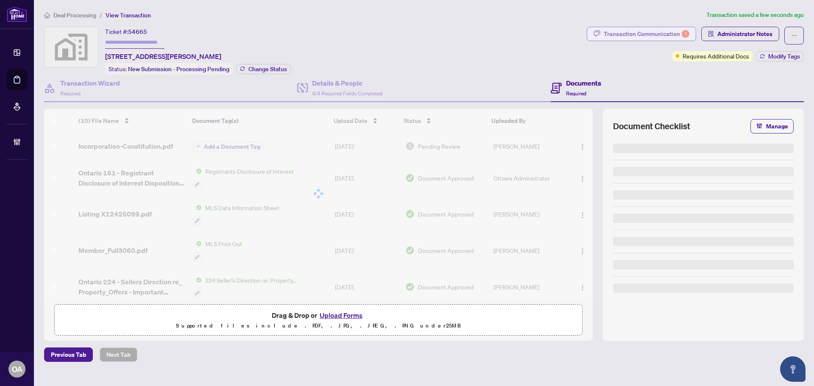
click at [675, 36] on div "Transaction Communication 1" at bounding box center [646, 34] width 86 height 14
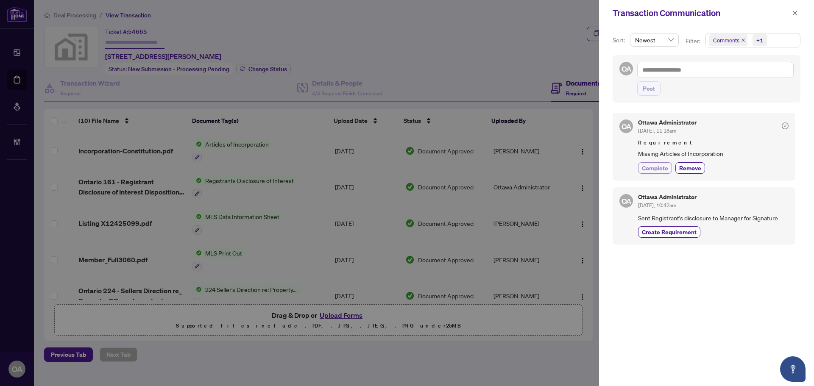
click at [663, 173] on button "Complete" at bounding box center [655, 167] width 34 height 11
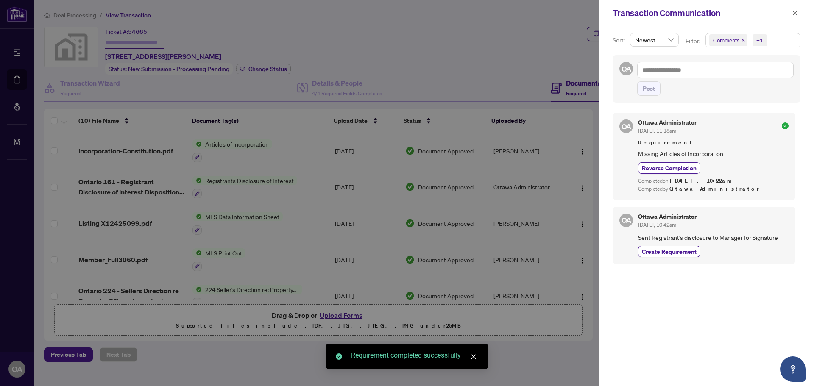
drag, startPoint x: 797, startPoint y: 9, endPoint x: 796, endPoint y: 14, distance: 4.4
click at [797, 10] on button "button" at bounding box center [794, 13] width 11 height 10
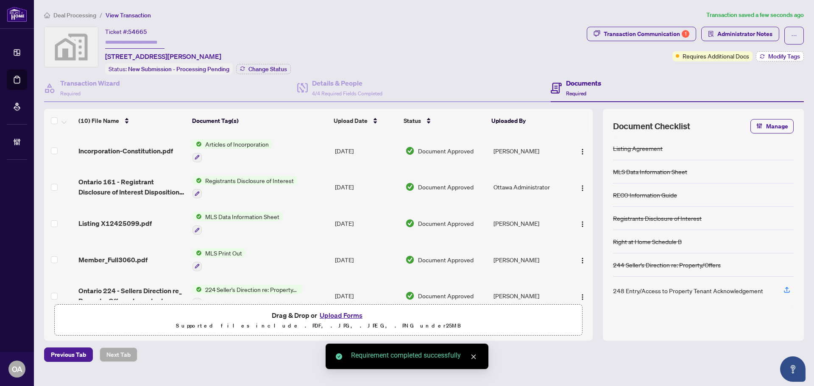
click at [779, 56] on span "Modify Tags" at bounding box center [784, 56] width 32 height 6
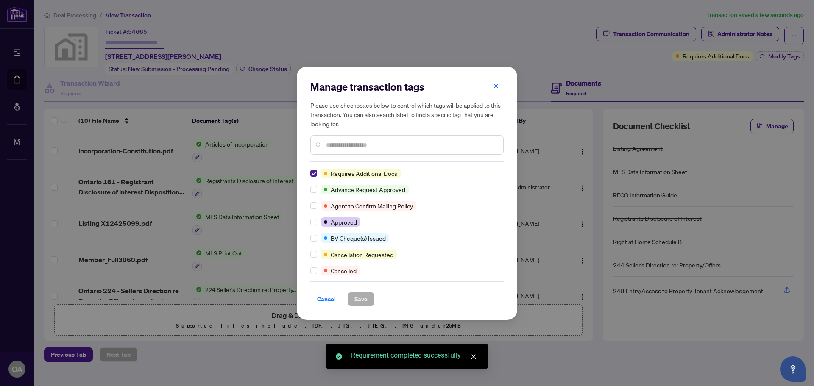
click at [309, 171] on div "Manage transaction tags Please use checkboxes below to control which tags will …" at bounding box center [407, 193] width 220 height 253
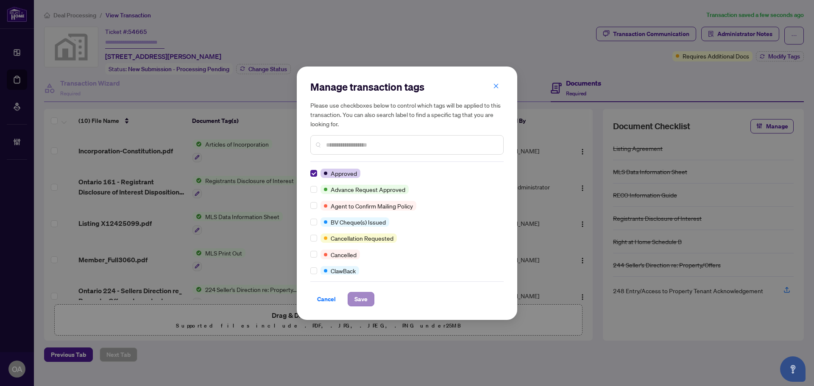
click at [367, 292] on div "Cancel Save" at bounding box center [406, 293] width 193 height 25
click at [372, 295] on span "Save" at bounding box center [360, 299] width 27 height 14
click at [365, 300] on span "Save" at bounding box center [360, 299] width 13 height 14
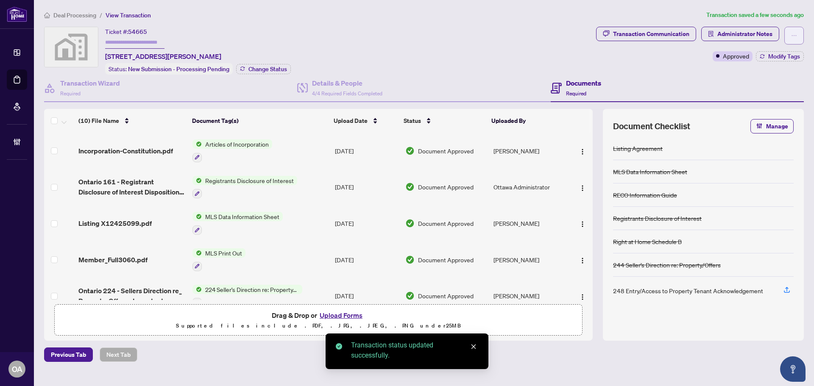
click at [790, 36] on button "button" at bounding box center [793, 36] width 19 height 18
click at [747, 92] on span "Submit for Completion" at bounding box center [764, 94] width 65 height 9
type textarea "**********"
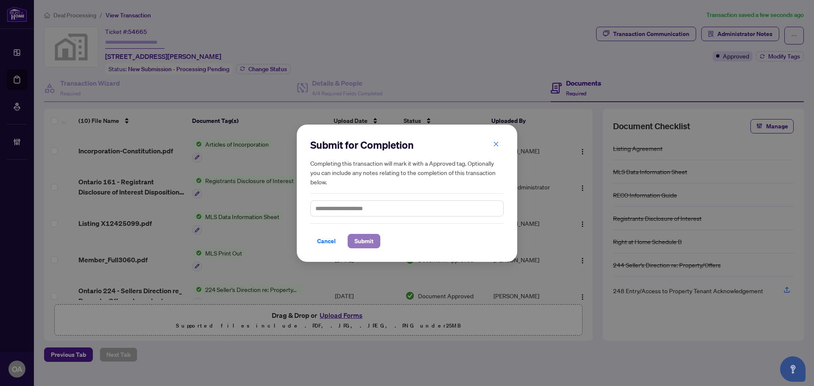
drag, startPoint x: 356, startPoint y: 246, endPoint x: 366, endPoint y: 244, distance: 9.9
click at [356, 246] on span "Submit" at bounding box center [363, 241] width 19 height 14
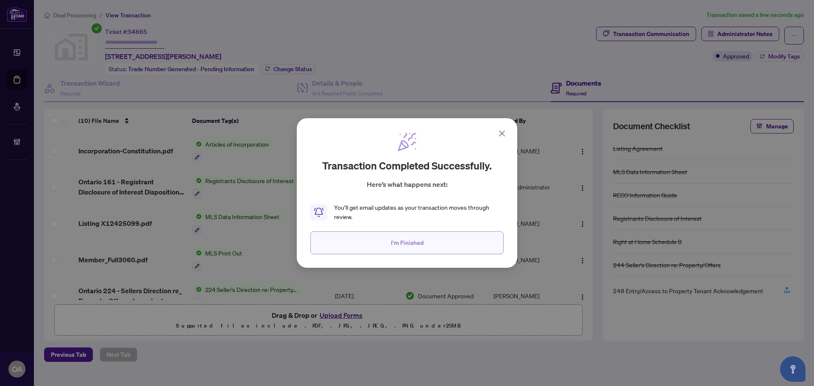
click at [427, 250] on button "I'm Finished" at bounding box center [406, 242] width 193 height 23
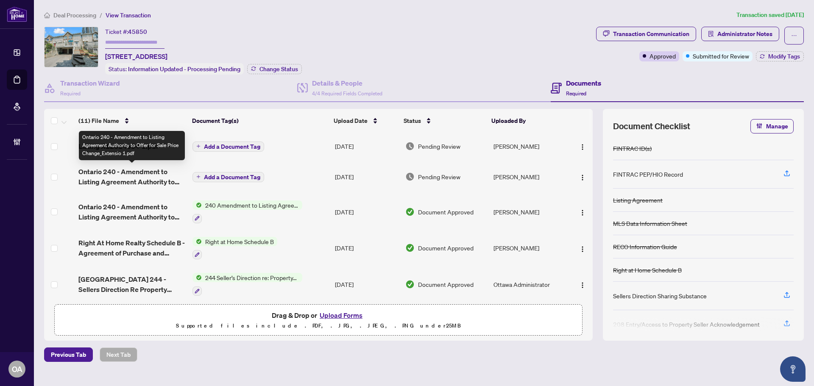
click at [135, 180] on span "Ontario 240 - Amendment to Listing Agreement Authority to Offer for Sale Price …" at bounding box center [131, 177] width 107 height 20
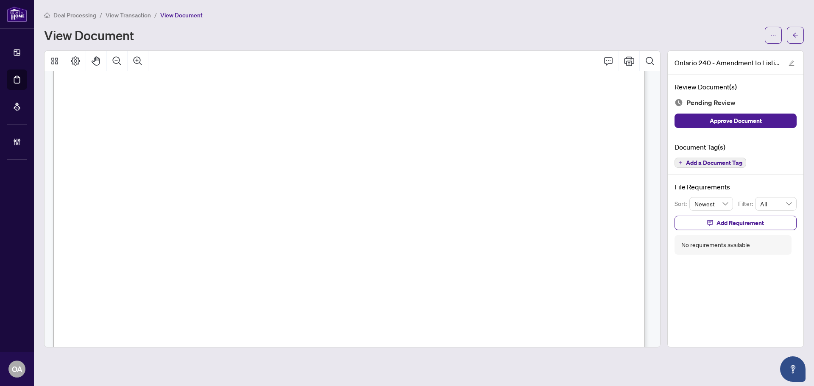
scroll to position [126, 0]
click at [730, 164] on span "Add a Document Tag" at bounding box center [714, 163] width 56 height 6
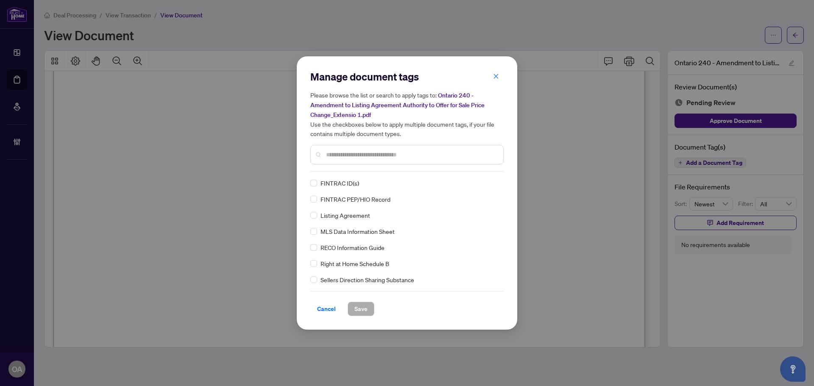
click at [343, 145] on div at bounding box center [406, 154] width 193 height 19
click at [345, 154] on input "text" at bounding box center [411, 154] width 170 height 9
click at [323, 307] on span "Cancel" at bounding box center [326, 309] width 19 height 14
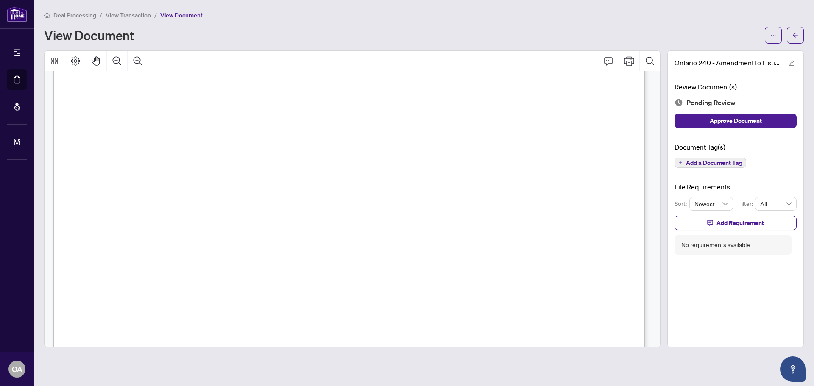
scroll to position [0, 0]
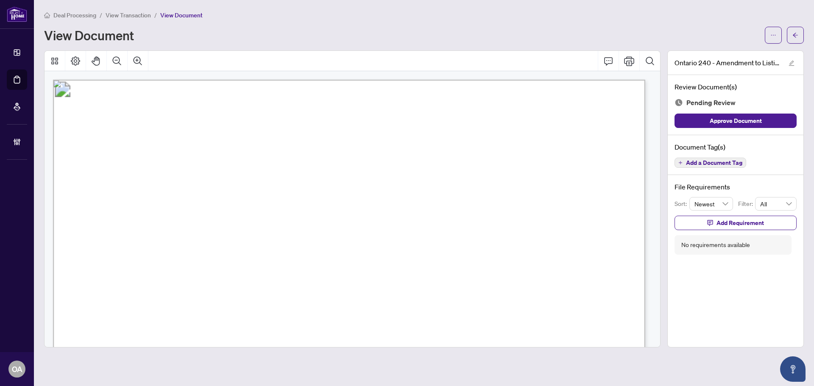
click at [719, 161] on span "Add a Document Tag" at bounding box center [714, 163] width 56 height 6
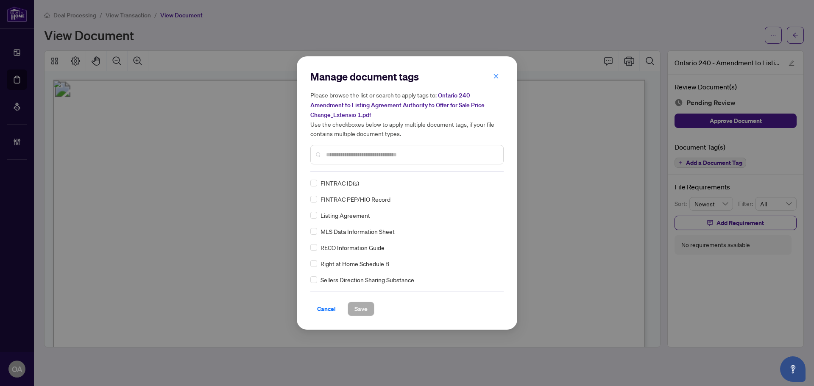
click at [340, 157] on input "text" at bounding box center [411, 154] width 170 height 9
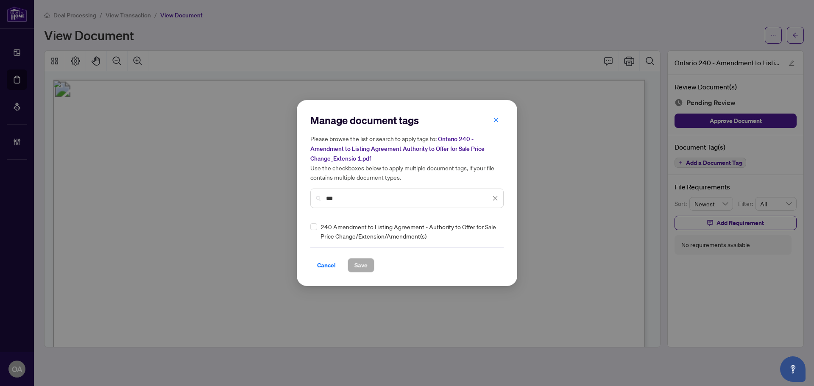
type input "***"
click at [489, 229] on img at bounding box center [486, 231] width 8 height 8
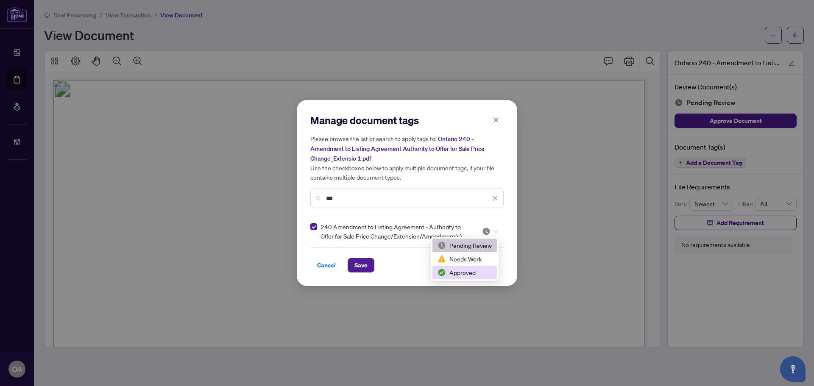
click at [462, 277] on div "Approved" at bounding box center [464, 273] width 64 height 14
click at [366, 267] on span "Save" at bounding box center [360, 265] width 13 height 14
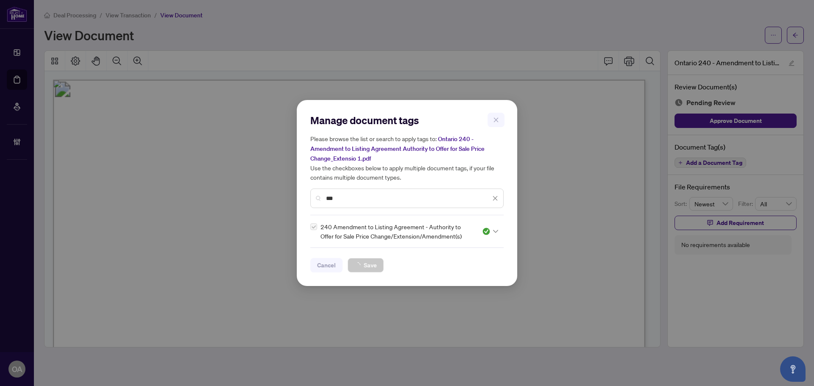
click at [792, 40] on div "Manage document tags Please browse the list or search to apply tags to: Ontario…" at bounding box center [407, 193] width 814 height 386
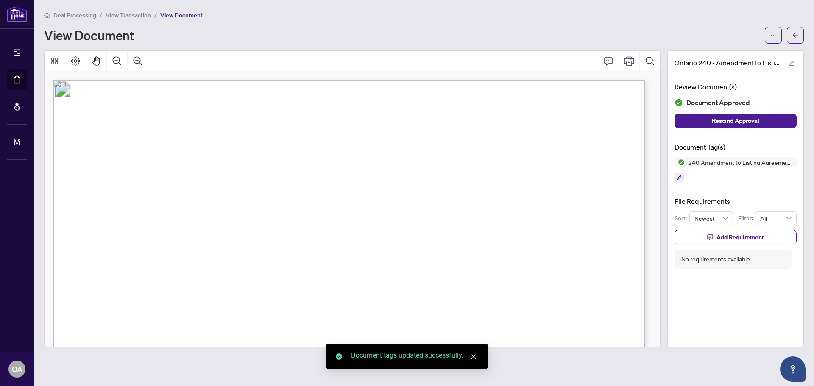
click at [794, 38] on span "button" at bounding box center [795, 35] width 6 height 14
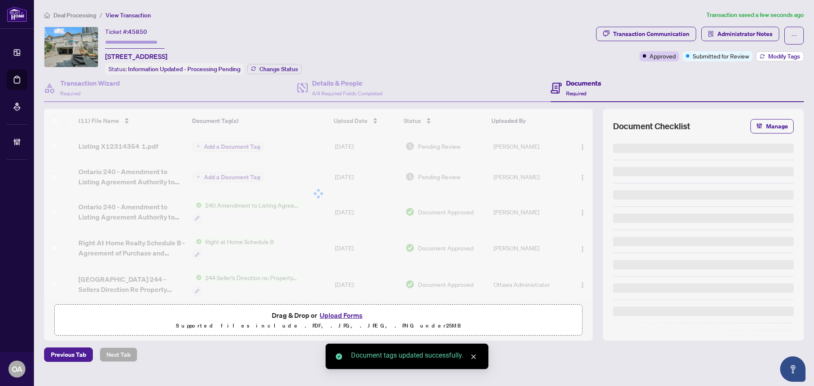
click at [786, 55] on span "Modify Tags" at bounding box center [784, 56] width 32 height 6
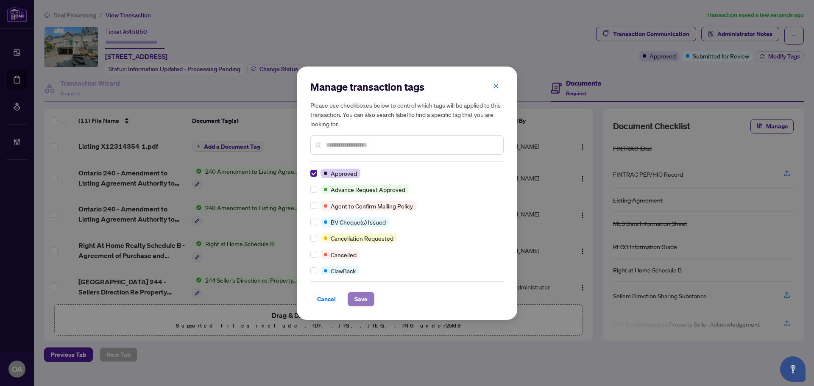
click at [353, 302] on button "Save" at bounding box center [360, 299] width 27 height 14
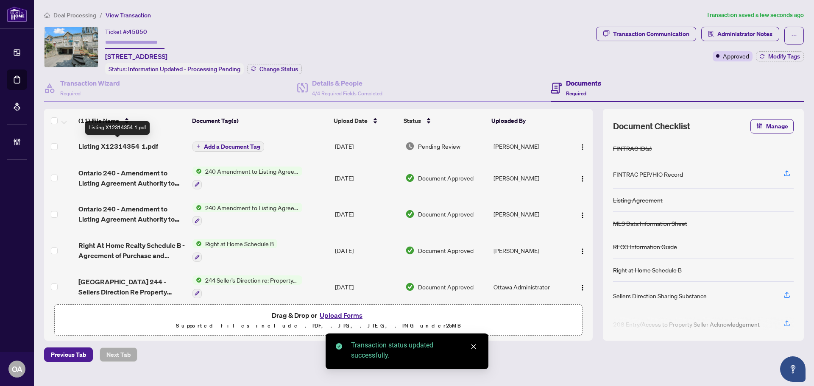
click at [122, 144] on span "Listing X12314354 1.pdf" at bounding box center [118, 146] width 80 height 10
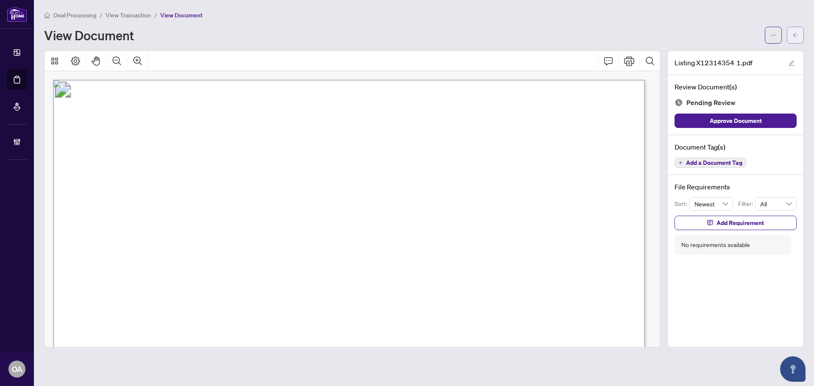
click at [799, 29] on button "button" at bounding box center [794, 35] width 17 height 17
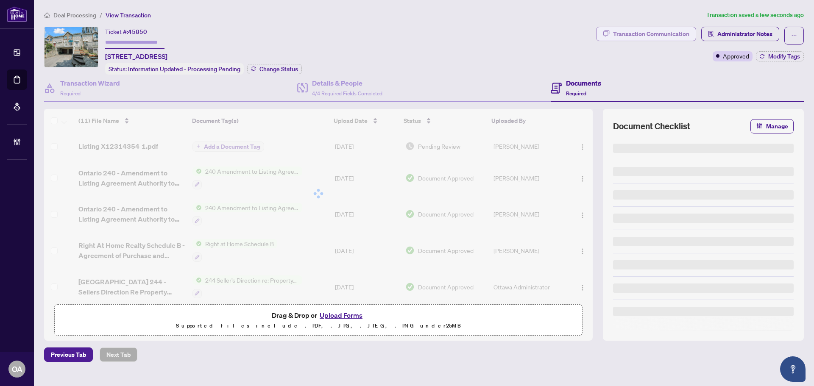
click at [650, 39] on div "Transaction Communication" at bounding box center [651, 34] width 76 height 14
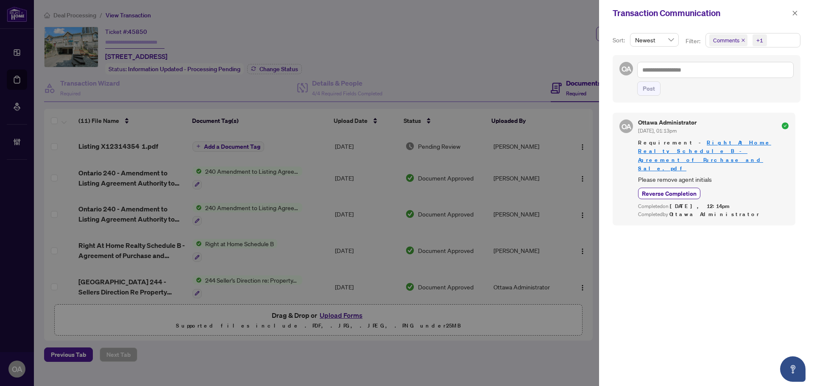
click at [742, 39] on icon "close" at bounding box center [743, 40] width 4 height 4
click at [795, 11] on icon "close" at bounding box center [795, 13] width 6 height 6
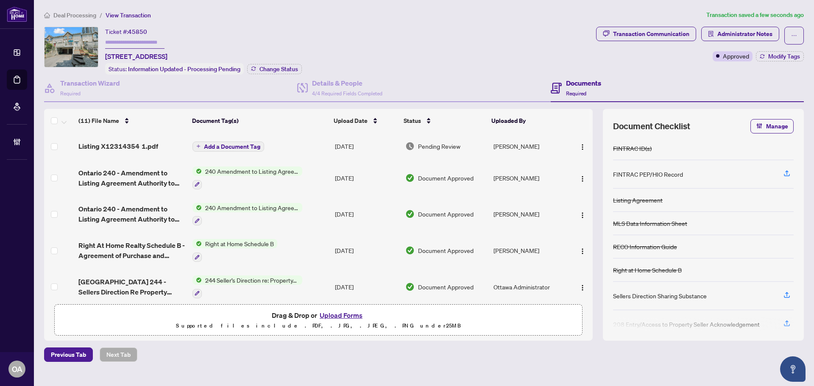
click at [215, 149] on span "Add a Document Tag" at bounding box center [232, 147] width 56 height 6
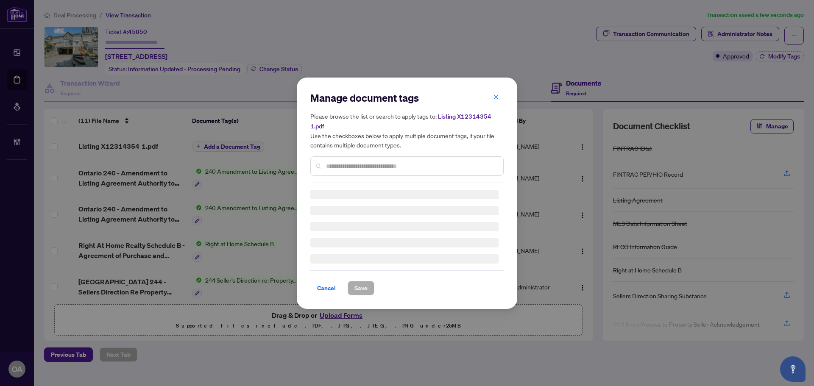
click at [356, 166] on input "text" at bounding box center [411, 165] width 170 height 9
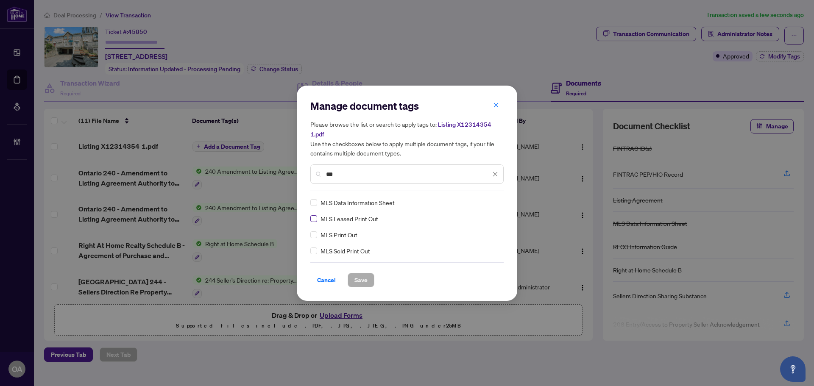
type input "***"
click at [312, 222] on label at bounding box center [313, 218] width 7 height 9
click at [310, 214] on label at bounding box center [313, 218] width 7 height 9
click at [487, 202] on img at bounding box center [486, 202] width 8 height 8
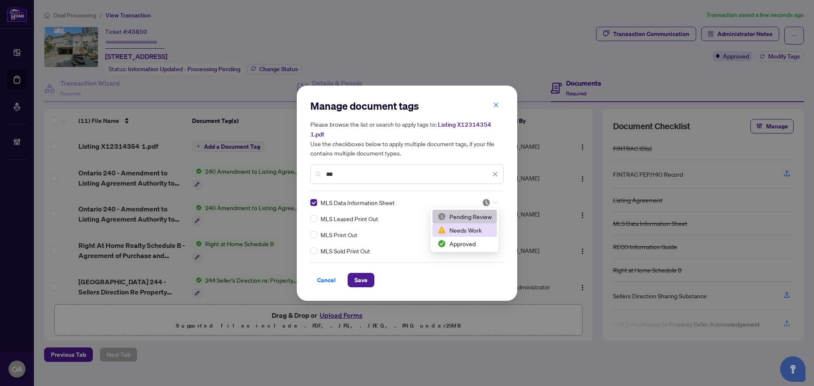
click at [476, 245] on div "Approved" at bounding box center [464, 243] width 54 height 9
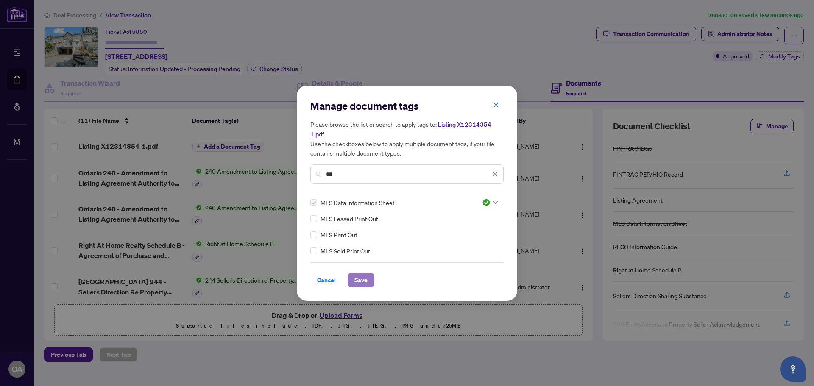
click at [363, 283] on span "Save" at bounding box center [360, 280] width 13 height 14
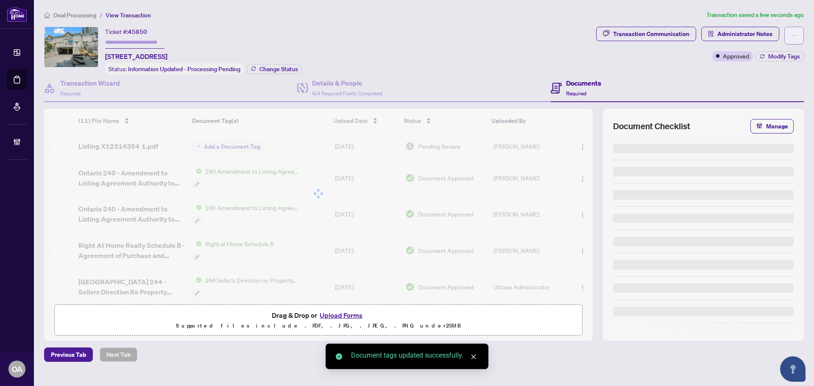
click at [790, 36] on button "button" at bounding box center [793, 36] width 19 height 18
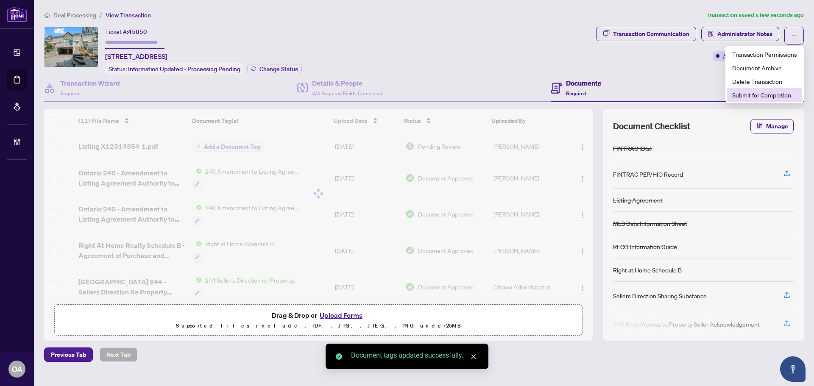
click at [742, 99] on span "Submit for Completion" at bounding box center [764, 94] width 65 height 9
type textarea "**********"
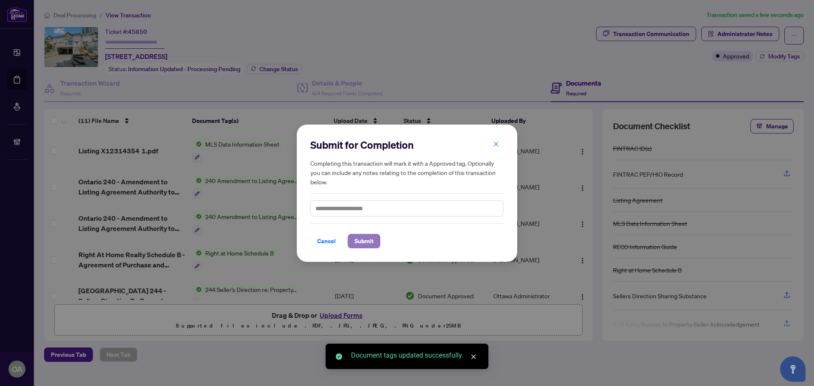
click at [370, 236] on span "Submit" at bounding box center [363, 241] width 19 height 14
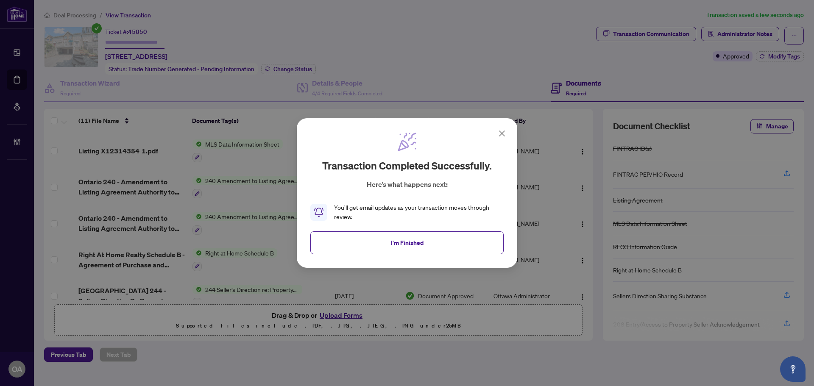
drag, startPoint x: 381, startPoint y: 241, endPoint x: 385, endPoint y: 255, distance: 14.6
click at [385, 254] on button "I'm Finished" at bounding box center [406, 242] width 193 height 23
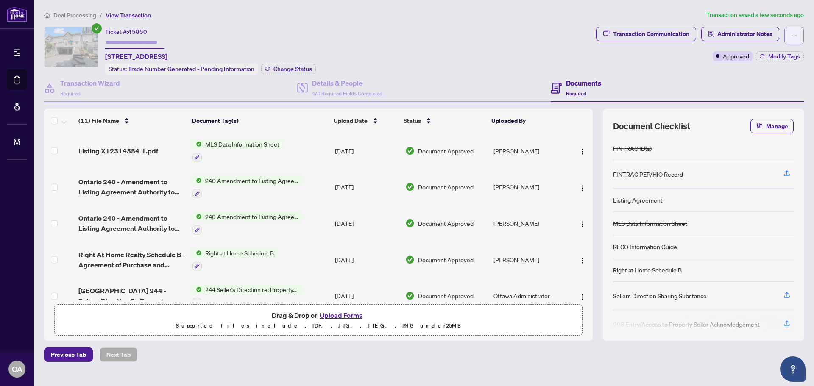
click at [797, 36] on button "button" at bounding box center [793, 36] width 19 height 18
click at [491, 39] on div "Ticket #: 45850 85 Thornbury Cres, Ottawa, Ontario K2G 6C4, Canada Status: Trad…" at bounding box center [318, 51] width 548 height 48
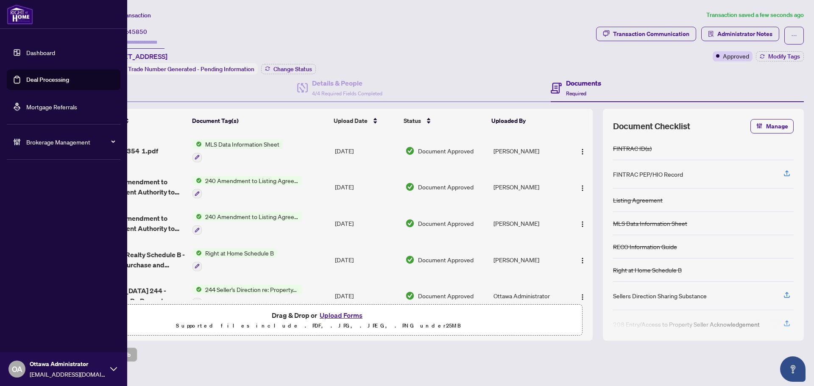
click at [26, 81] on link "Deal Processing" at bounding box center [47, 80] width 43 height 8
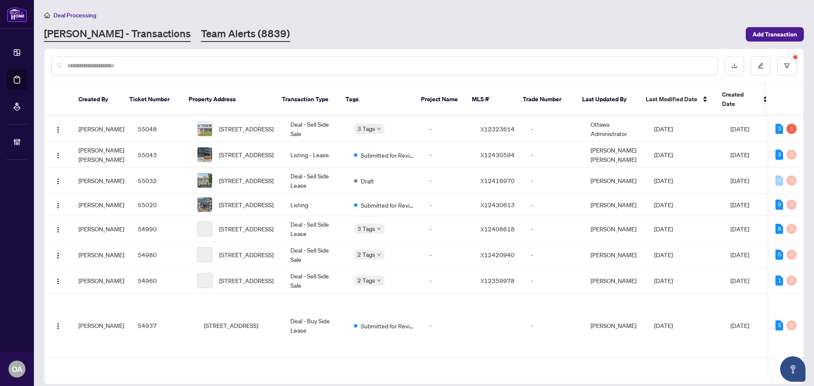
click at [205, 33] on link "Team Alerts (8839)" at bounding box center [245, 34] width 89 height 15
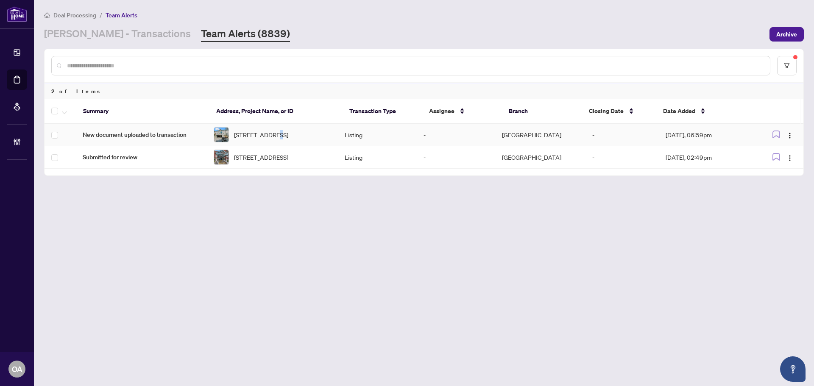
click at [276, 133] on span "85 Thornbury Cres, Ottawa, Ontario K2G 6C4, Canada" at bounding box center [261, 134] width 54 height 9
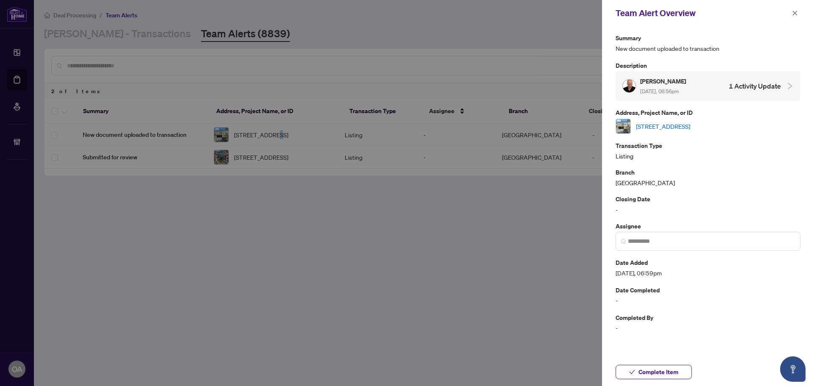
click at [689, 127] on link "85 Thornbury Cres, Ottawa, Ontario K2G 6C4, Canada" at bounding box center [663, 126] width 54 height 9
drag, startPoint x: 797, startPoint y: 11, endPoint x: 790, endPoint y: 74, distance: 63.5
click at [797, 11] on button "button" at bounding box center [794, 13] width 11 height 10
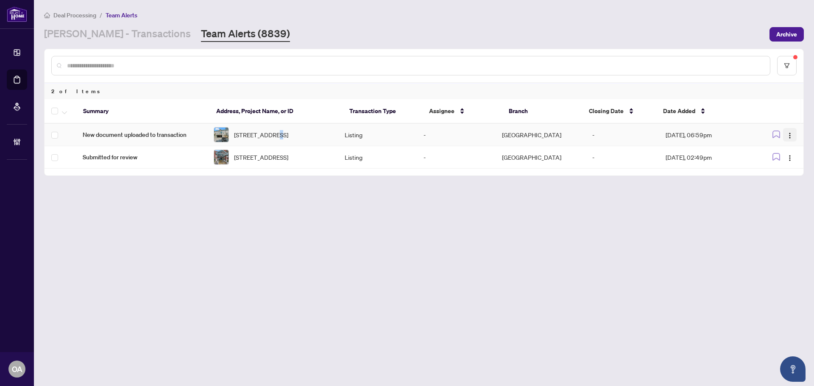
click at [790, 138] on img "button" at bounding box center [789, 135] width 7 height 7
click at [756, 183] on span "Complete Item" at bounding box center [769, 179] width 39 height 9
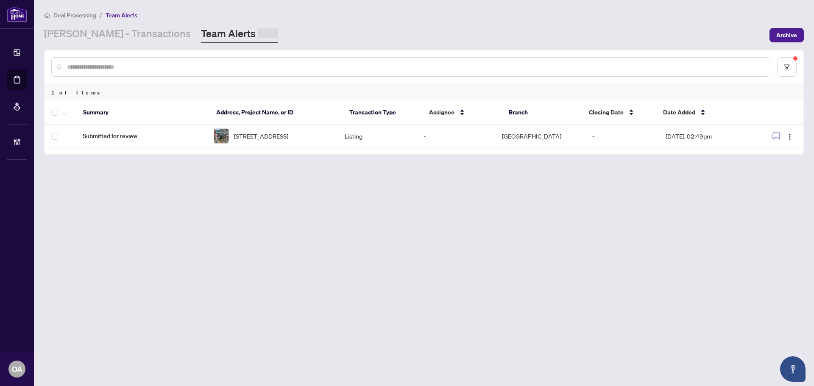
click at [270, 136] on span "[STREET_ADDRESS]" at bounding box center [261, 135] width 54 height 9
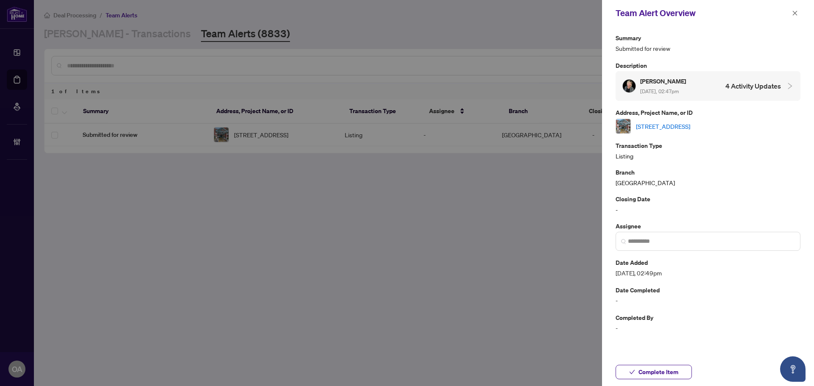
click at [653, 126] on link "[STREET_ADDRESS]" at bounding box center [663, 126] width 54 height 9
click at [795, 11] on icon "close" at bounding box center [795, 13] width 6 height 6
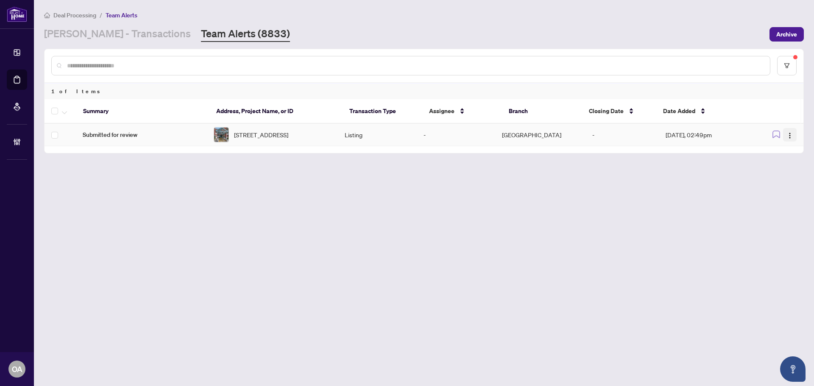
click at [795, 133] on button "button" at bounding box center [790, 135] width 14 height 14
click at [775, 182] on span "Complete Item" at bounding box center [769, 179] width 39 height 9
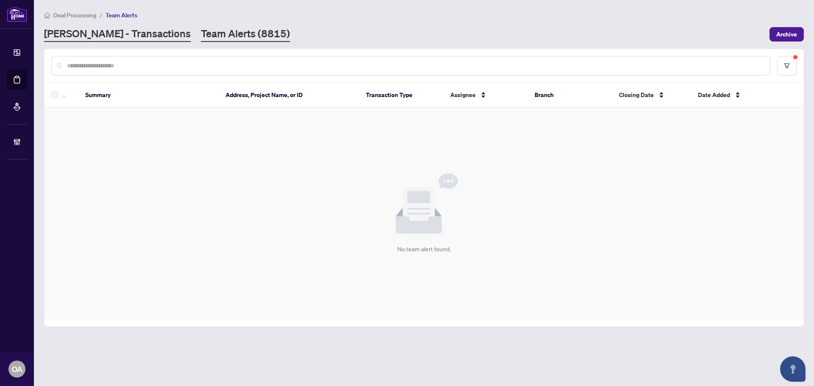
click at [105, 32] on link "[PERSON_NAME] - Transactions" at bounding box center [117, 34] width 147 height 15
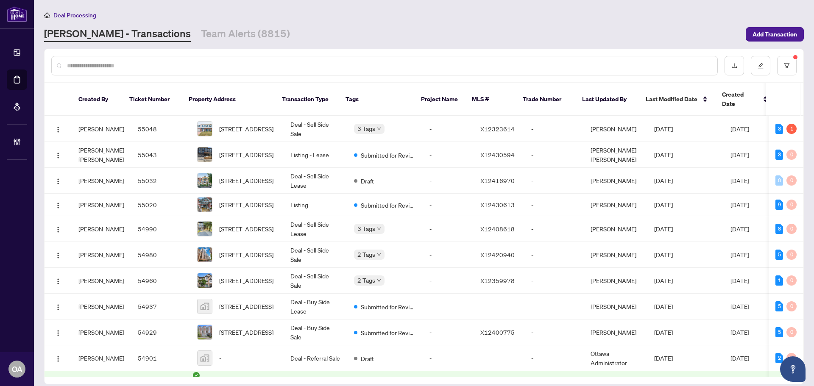
click at [142, 64] on input "text" at bounding box center [388, 65] width 643 height 9
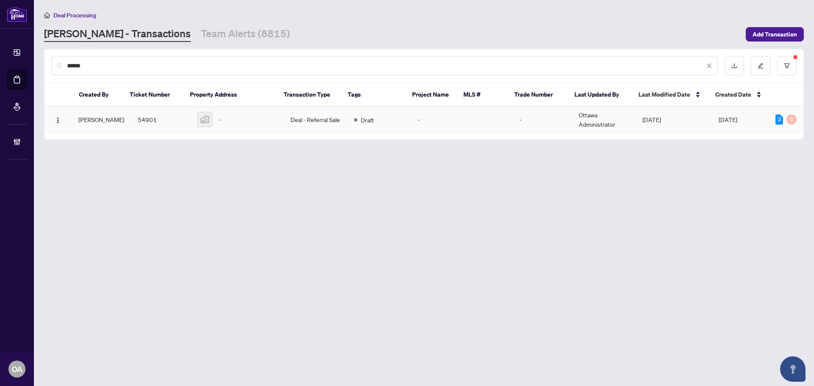
type input "******"
click at [332, 119] on td "Deal - Referral Sale" at bounding box center [315, 120] width 64 height 26
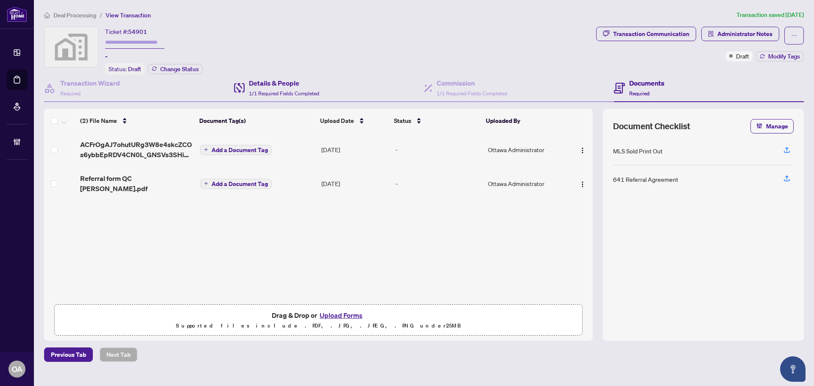
click at [328, 78] on div "Details & People 1/1 Required Fields Completed" at bounding box center [329, 89] width 190 height 28
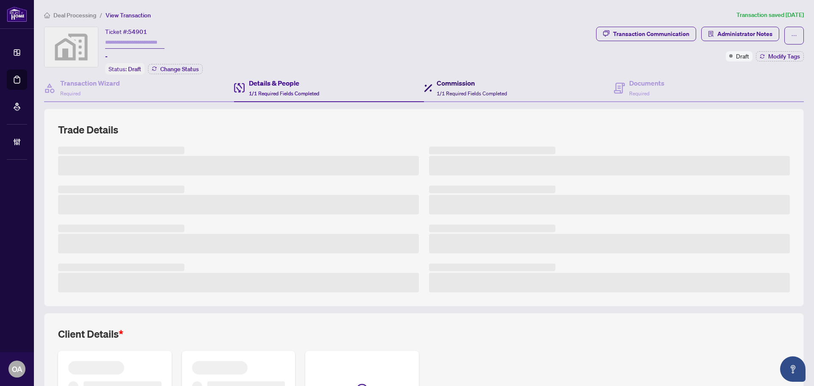
click at [474, 80] on h4 "Commission" at bounding box center [471, 83] width 70 height 10
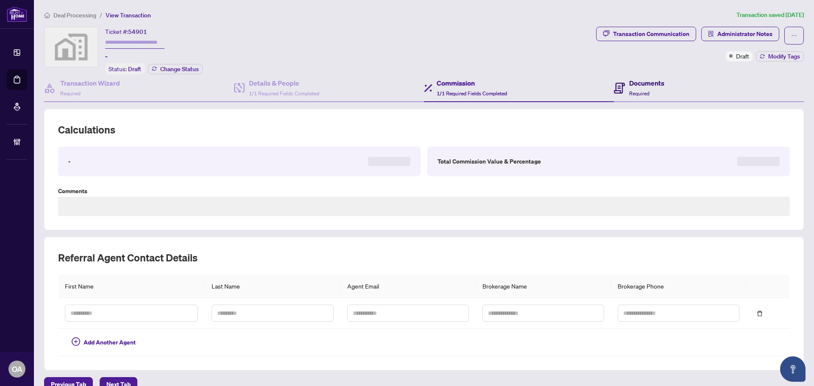
click at [647, 82] on h4 "Documents" at bounding box center [646, 83] width 35 height 10
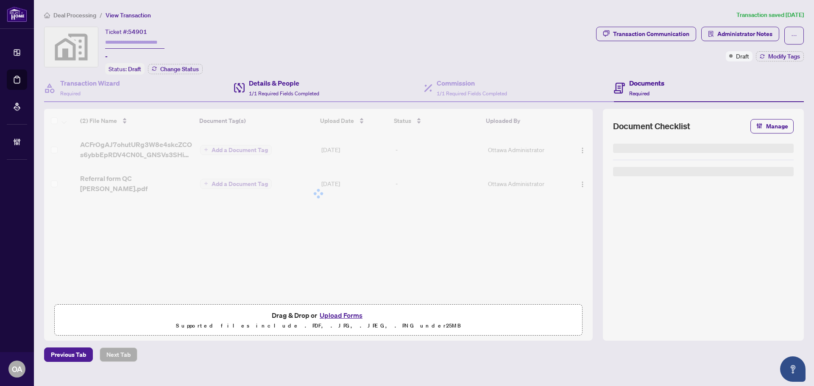
click at [332, 83] on div "Details & People 1/1 Required Fields Completed" at bounding box center [329, 89] width 190 height 28
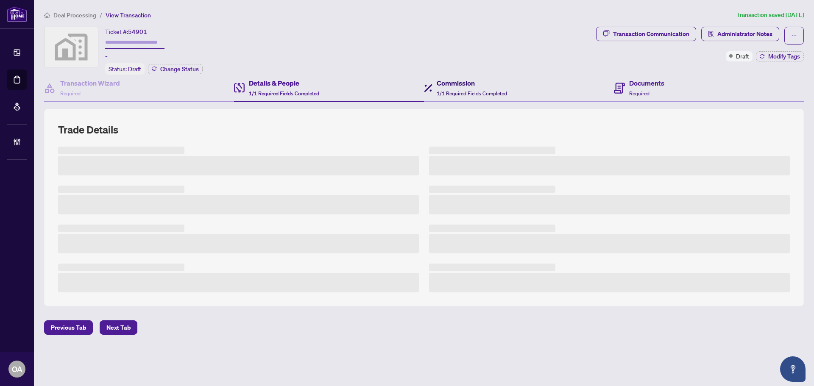
drag, startPoint x: 453, startPoint y: 91, endPoint x: 609, endPoint y: 87, distance: 156.8
click at [453, 91] on span "1/1 Required Fields Completed" at bounding box center [471, 93] width 70 height 6
type textarea "**********"
click at [619, 88] on icon at bounding box center [619, 88] width 11 height 11
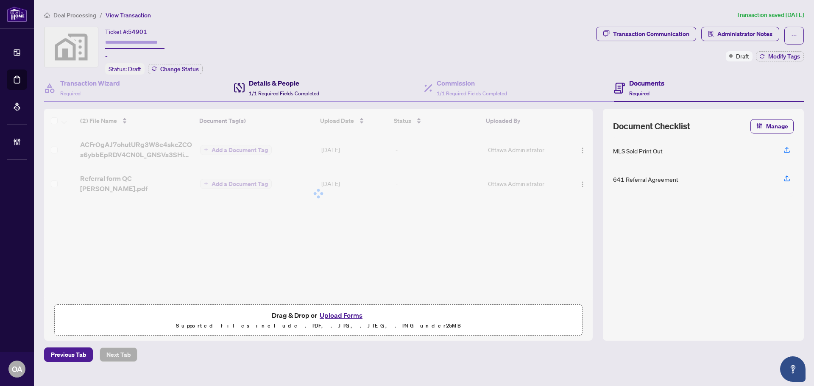
click at [311, 88] on div "Details & People 1/1 Required Fields Completed" at bounding box center [284, 88] width 70 height 20
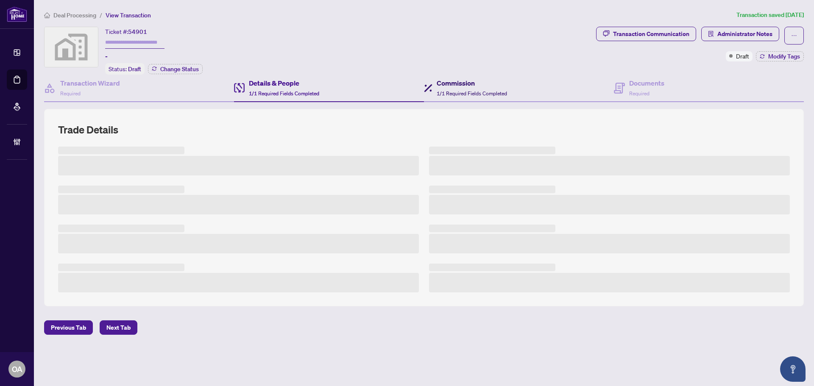
click at [451, 89] on div "Commission 1/1 Required Fields Completed" at bounding box center [471, 88] width 70 height 20
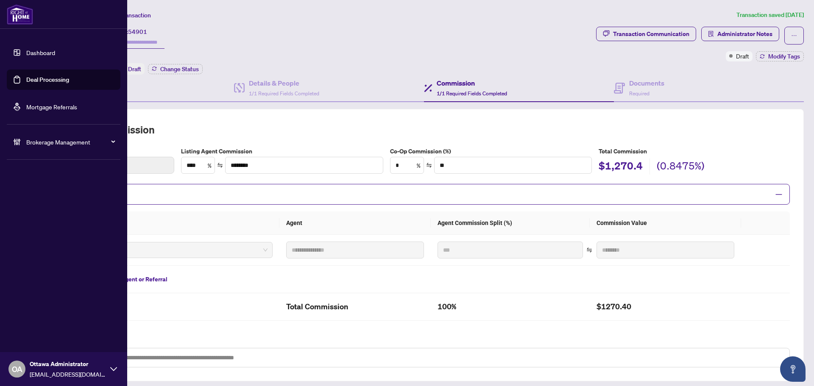
click at [33, 11] on img at bounding box center [20, 14] width 26 height 20
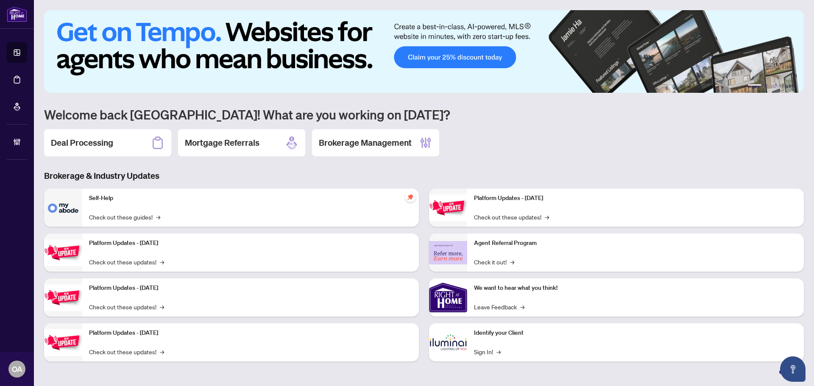
click at [112, 150] on div "Deal Processing" at bounding box center [107, 142] width 127 height 27
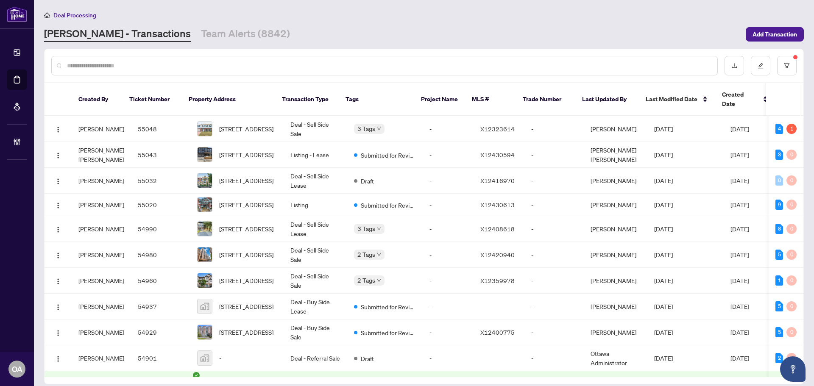
click at [254, 66] on input "text" at bounding box center [388, 65] width 643 height 9
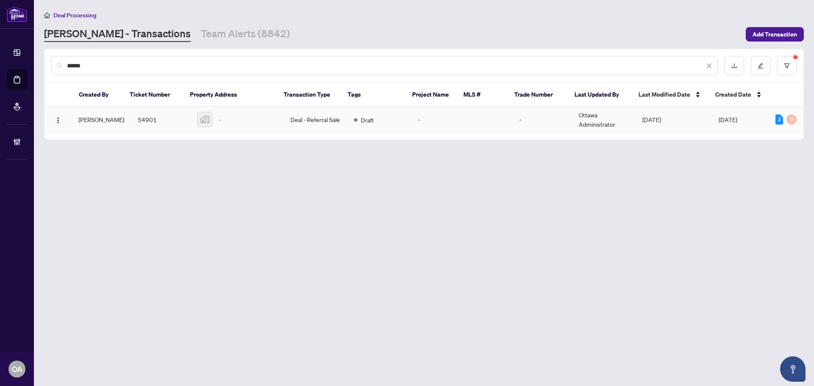
type input "******"
click at [242, 117] on div "-" at bounding box center [237, 119] width 80 height 15
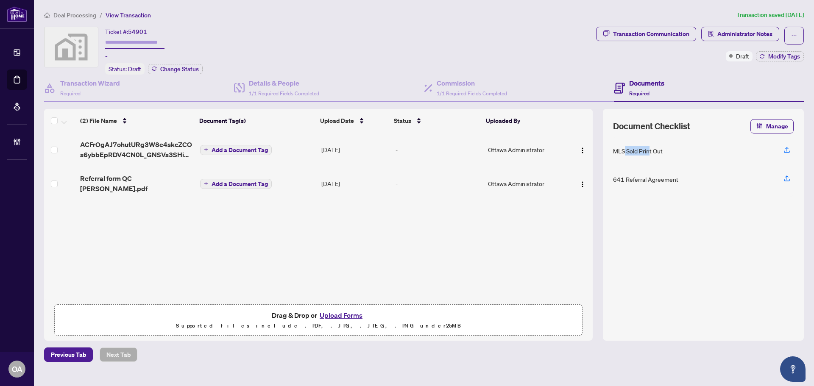
drag, startPoint x: 649, startPoint y: 148, endPoint x: 622, endPoint y: 148, distance: 26.7
click at [622, 148] on div "MLS Sold Print Out" at bounding box center [638, 150] width 50 height 9
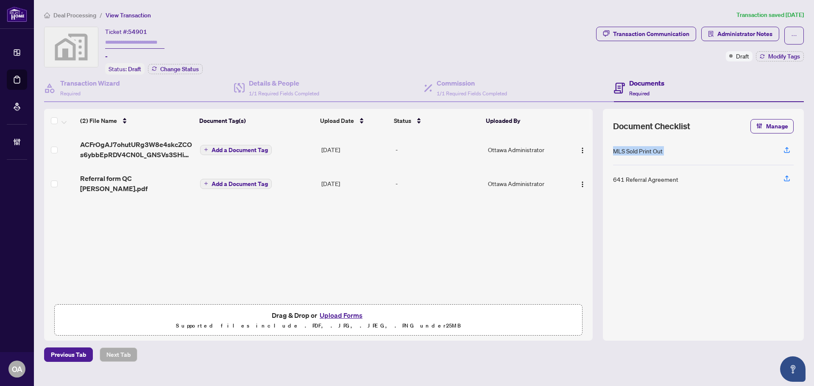
click at [623, 148] on div "MLS Sold Print Out" at bounding box center [638, 150] width 50 height 9
click at [625, 148] on div "MLS Sold Print Out" at bounding box center [638, 150] width 50 height 9
click at [628, 149] on div "MLS Sold Print Out" at bounding box center [638, 150] width 50 height 9
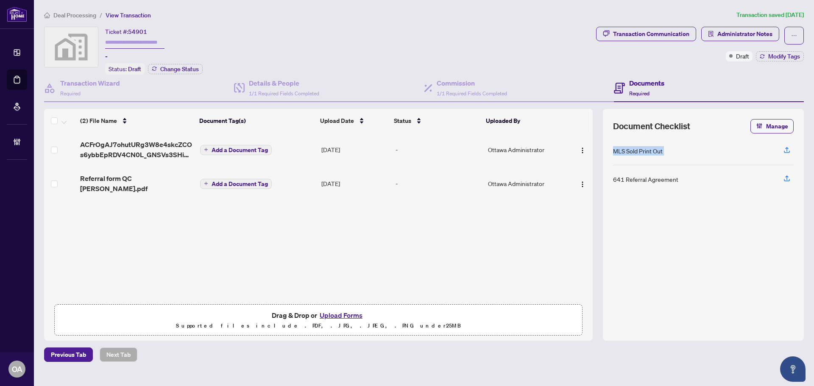
click at [628, 149] on div "MLS Sold Print Out" at bounding box center [638, 150] width 50 height 9
click at [629, 150] on div "MLS Sold Print Out" at bounding box center [638, 150] width 50 height 9
click at [468, 83] on h4 "Commission" at bounding box center [471, 83] width 70 height 10
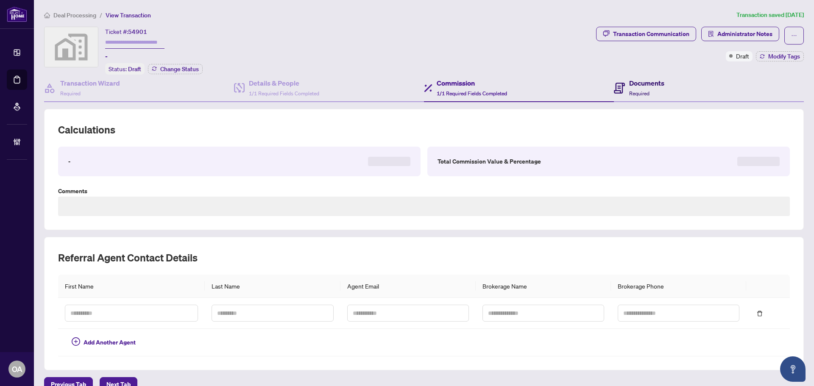
click at [629, 83] on h4 "Documents" at bounding box center [646, 83] width 35 height 10
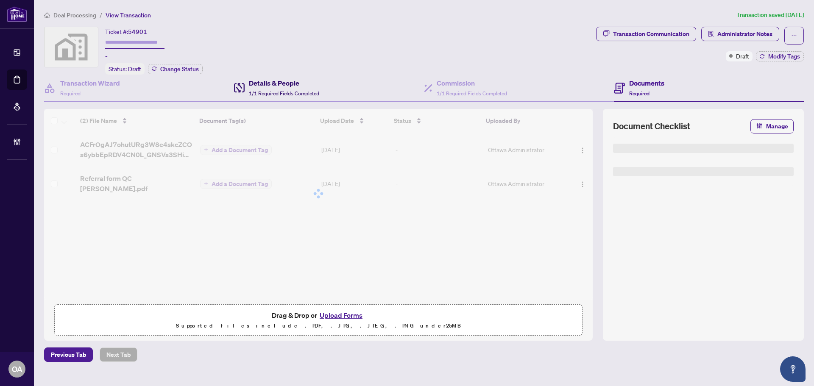
click at [313, 86] on h4 "Details & People" at bounding box center [284, 83] width 70 height 10
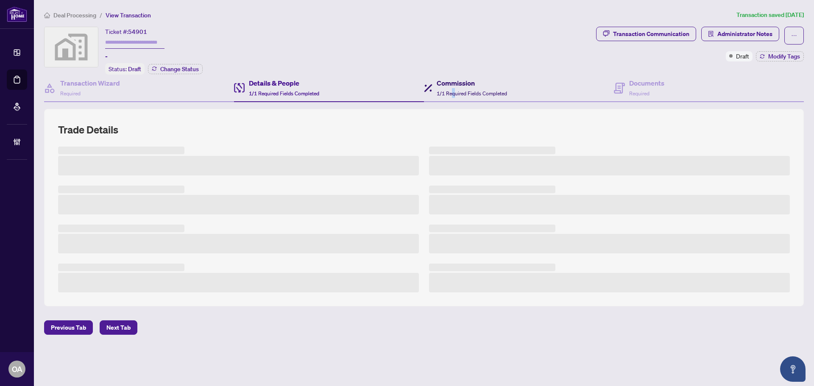
click at [455, 88] on div "Commission 1/1 Required Fields Completed" at bounding box center [471, 88] width 70 height 20
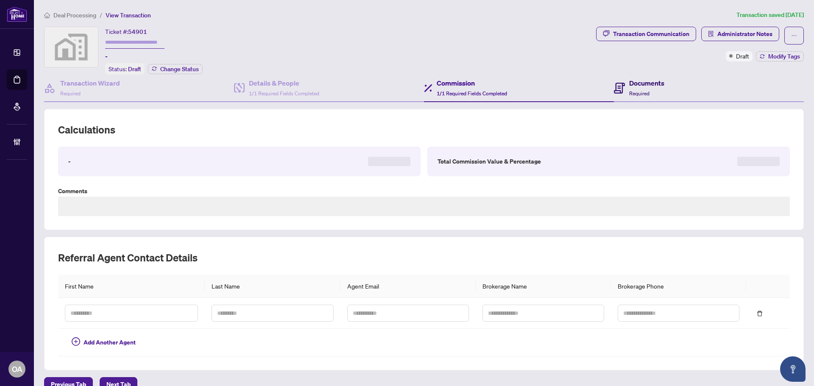
click at [633, 90] on span "Required" at bounding box center [639, 93] width 20 height 6
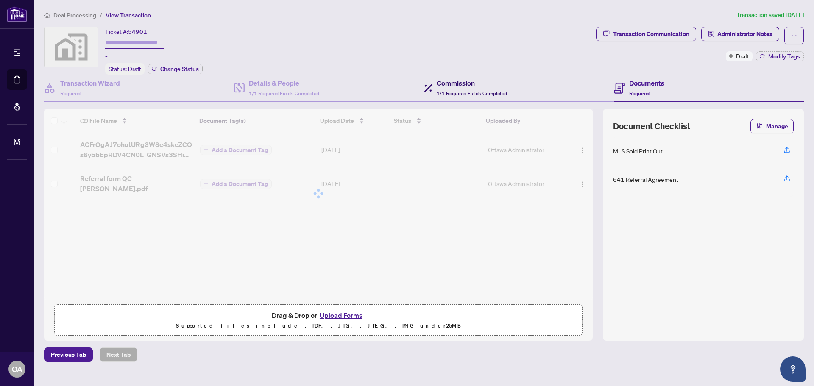
click at [490, 90] on span "1/1 Required Fields Completed" at bounding box center [471, 93] width 70 height 6
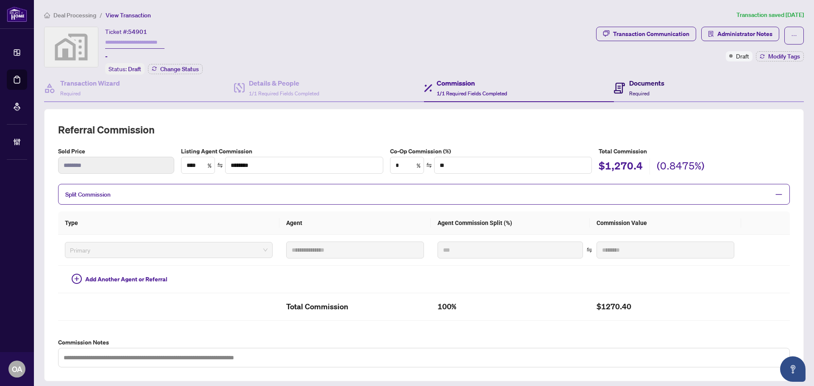
click at [653, 89] on div "Documents Required" at bounding box center [646, 88] width 35 height 20
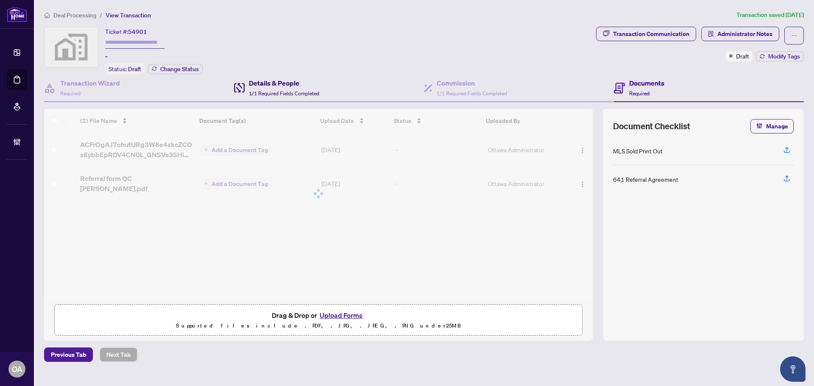
click at [268, 78] on h4 "Details & People" at bounding box center [284, 83] width 70 height 10
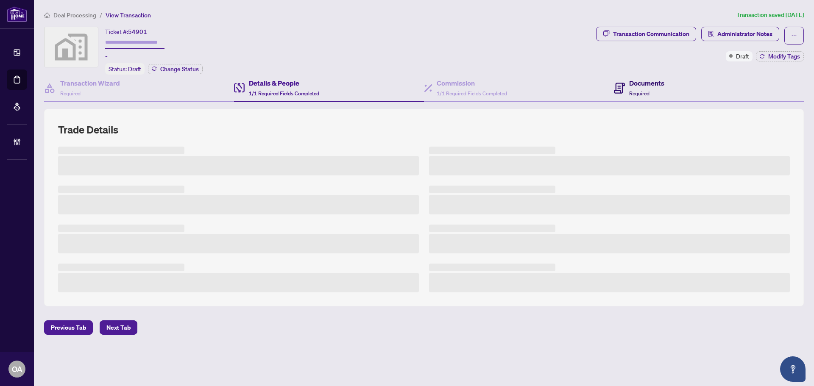
click at [641, 79] on h4 "Documents" at bounding box center [646, 83] width 35 height 10
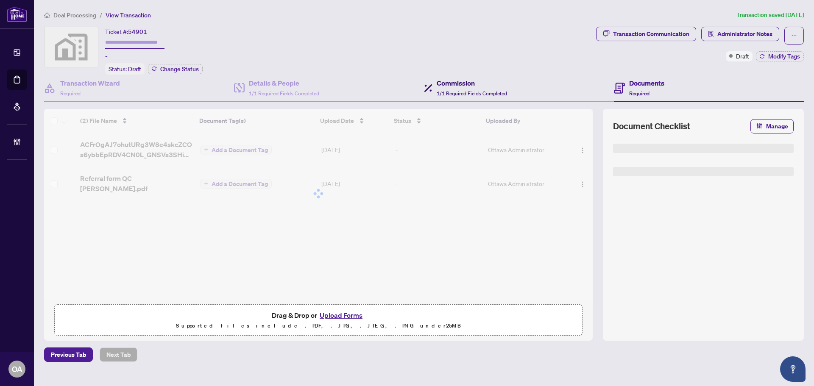
click at [477, 91] on span "1/1 Required Fields Completed" at bounding box center [471, 93] width 70 height 6
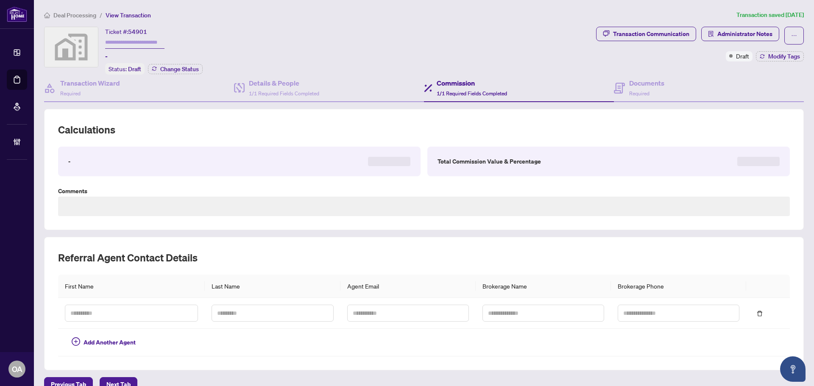
click at [621, 71] on div "Transaction Communication Administrator Notes Draft Modify Tags" at bounding box center [699, 51] width 211 height 48
click at [622, 91] on div "Documents Required" at bounding box center [639, 88] width 50 height 20
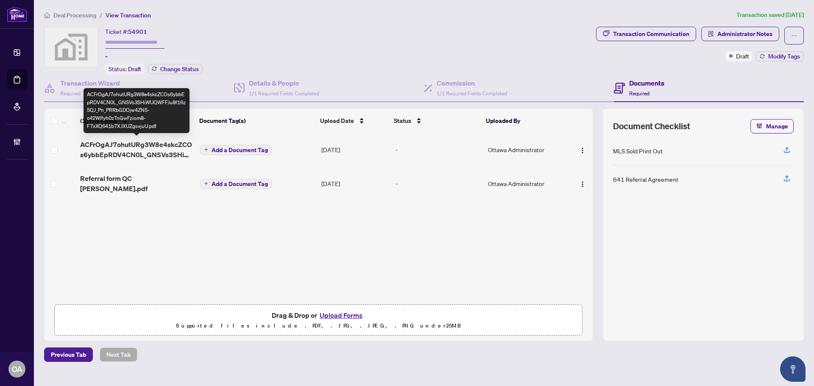
click at [139, 147] on span "ACFrOgAJ7ohutURg3W8e4skcZCOs6ybbEpRDV4CN0L_GNSVs3SHiWUQWFFJu8f16z5QJ_Pn_PRRbGDO…" at bounding box center [136, 149] width 113 height 20
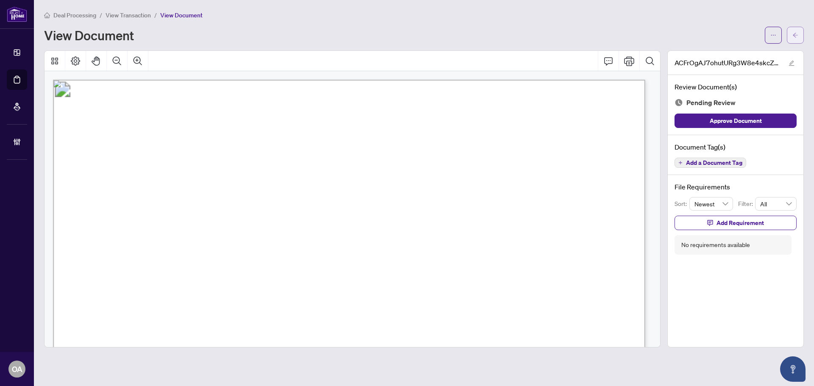
click at [797, 32] on span "button" at bounding box center [795, 35] width 6 height 14
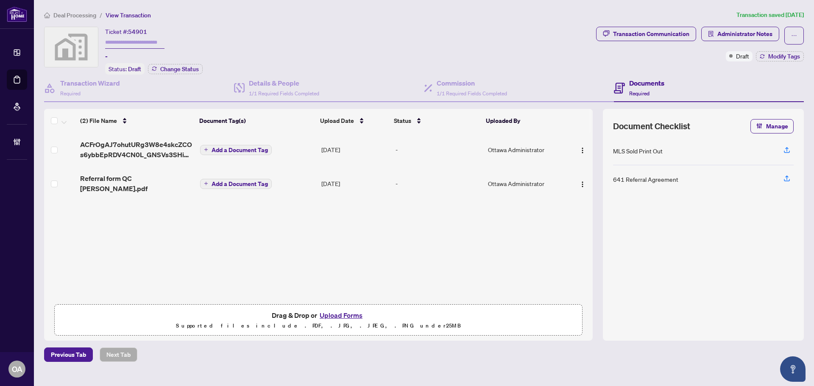
click at [215, 230] on div "ACFrOgAJ7ohutURg3W8e4skcZCOs6ybbEpRDV4CN0L_GNSVs3SHiWUQWFFJu8f16z5QJ_Pn_PRRbGDO…" at bounding box center [318, 216] width 548 height 167
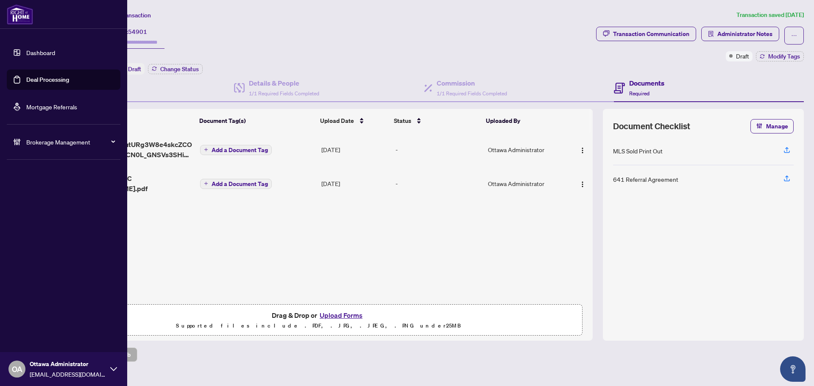
click at [29, 82] on link "Deal Processing" at bounding box center [47, 80] width 43 height 8
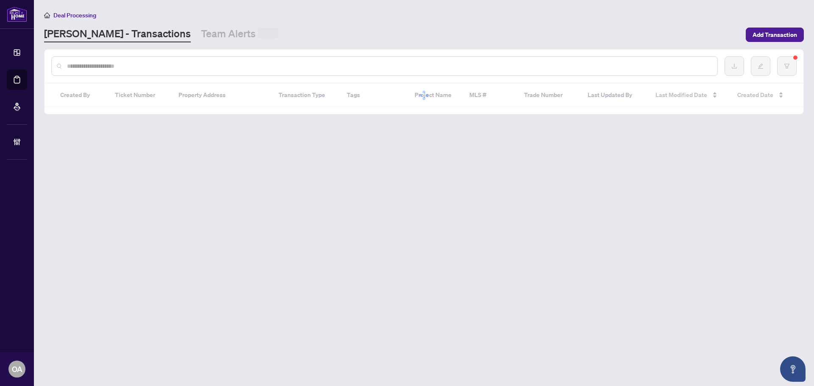
click at [160, 62] on input "text" at bounding box center [388, 65] width 643 height 9
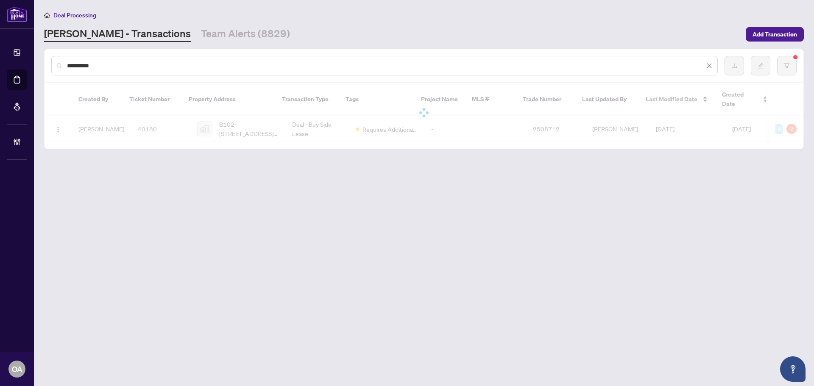
type input "*********"
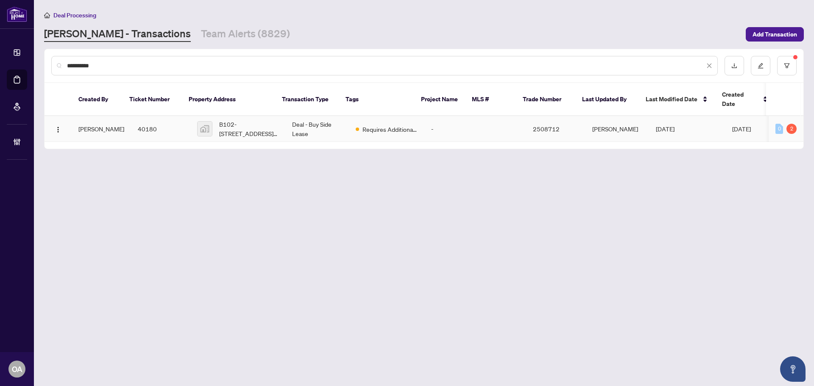
click at [233, 130] on td "B102-4842 Bank St-4842 Bank Street, Gloucester, Ottawa, ON, Canada" at bounding box center [237, 129] width 95 height 26
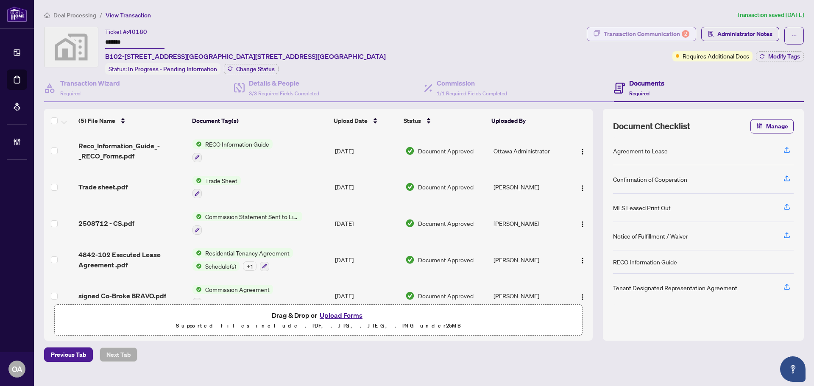
click at [631, 38] on div "Transaction Communication 2" at bounding box center [646, 34] width 86 height 14
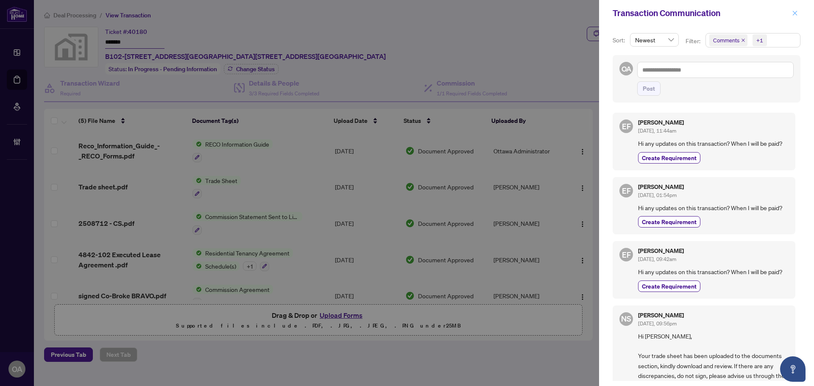
click at [794, 11] on icon "close" at bounding box center [795, 13] width 6 height 6
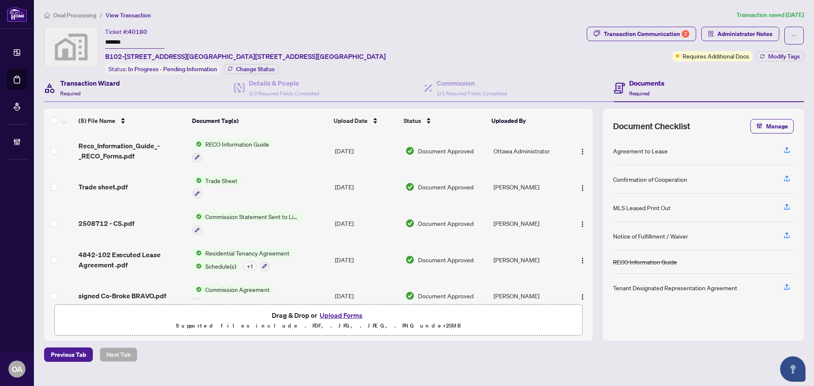
click at [114, 86] on h4 "Transaction Wizard" at bounding box center [90, 83] width 60 height 10
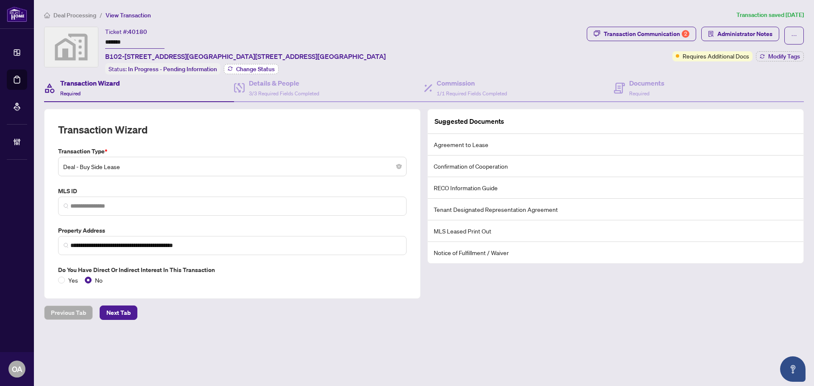
click at [264, 72] on button "Change Status" at bounding box center [251, 69] width 55 height 10
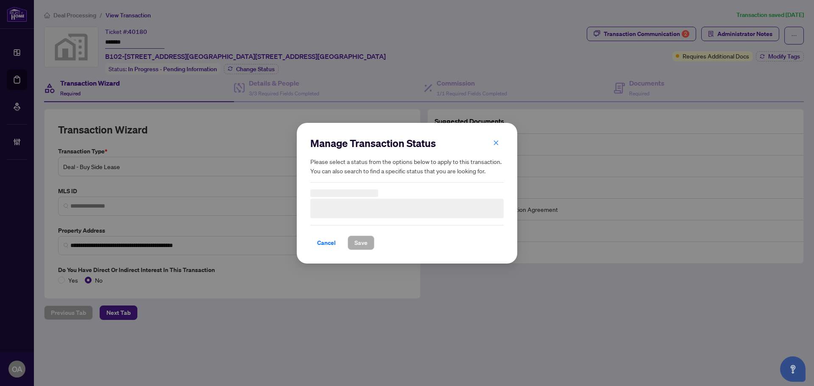
click at [286, 88] on div "Manage Transaction Status Please select a status from the options below to appl…" at bounding box center [407, 193] width 814 height 386
drag, startPoint x: 496, startPoint y: 144, endPoint x: 497, endPoint y: 139, distance: 4.4
click at [497, 144] on icon "close" at bounding box center [496, 142] width 6 height 6
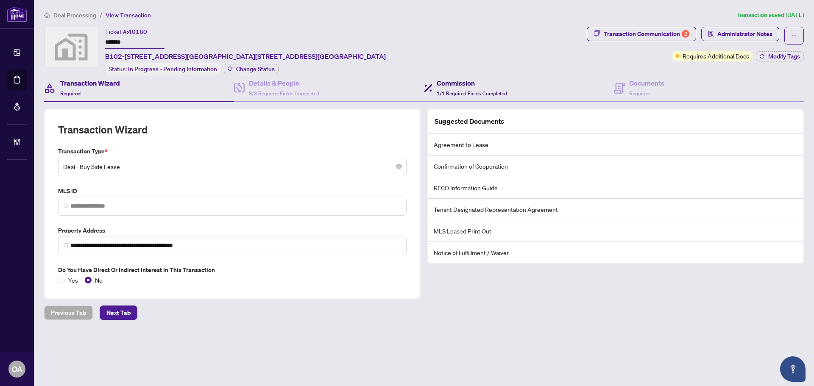
click at [473, 90] on span "1/1 Required Fields Completed" at bounding box center [471, 93] width 70 height 6
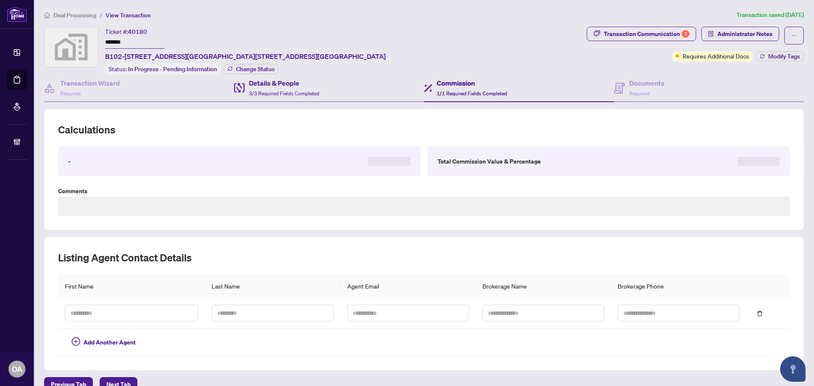
type textarea "**********"
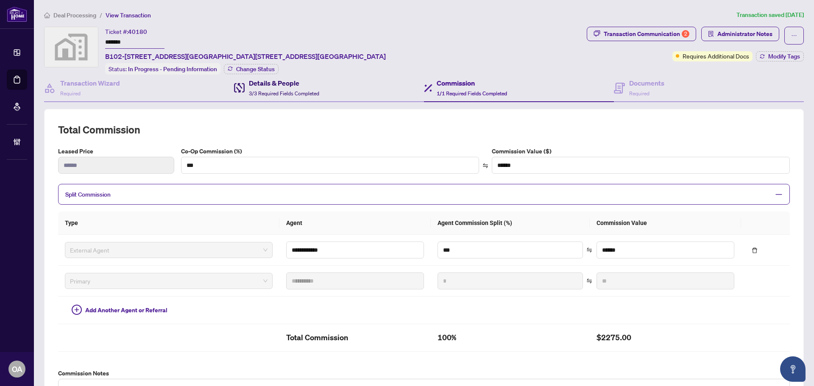
click at [271, 92] on span "3/3 Required Fields Completed" at bounding box center [284, 93] width 70 height 6
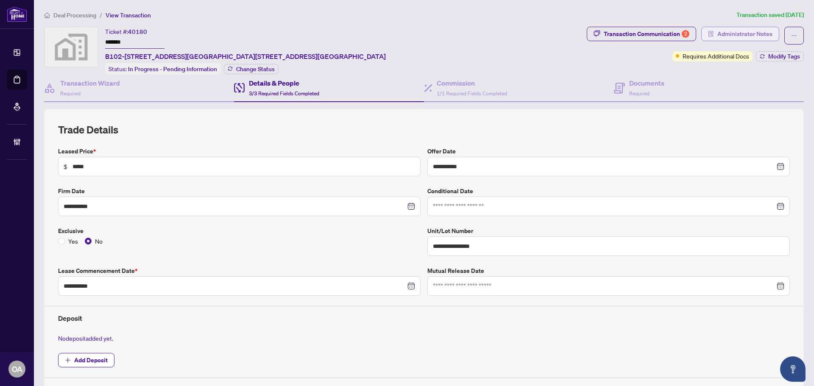
click at [732, 36] on span "Administrator Notes" at bounding box center [744, 34] width 55 height 14
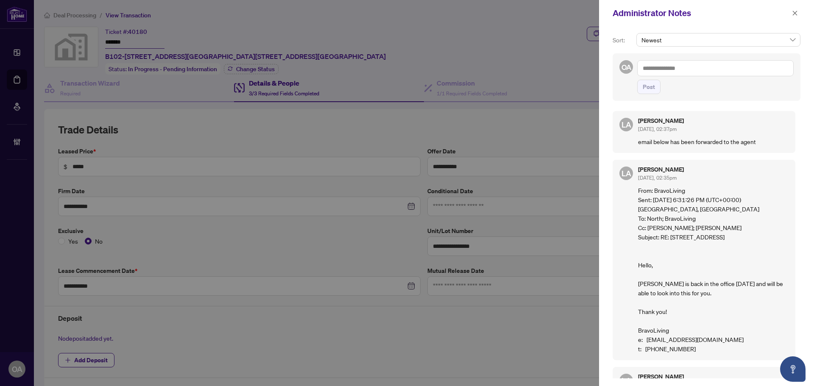
drag, startPoint x: 719, startPoint y: 60, endPoint x: 717, endPoint y: 66, distance: 6.1
click at [719, 60] on textarea at bounding box center [715, 68] width 156 height 16
click at [678, 74] on span "RAHR Accoun ting" at bounding box center [705, 74] width 76 height 8
click at [735, 73] on span "Luna Almuhanna" at bounding box center [751, 74] width 76 height 8
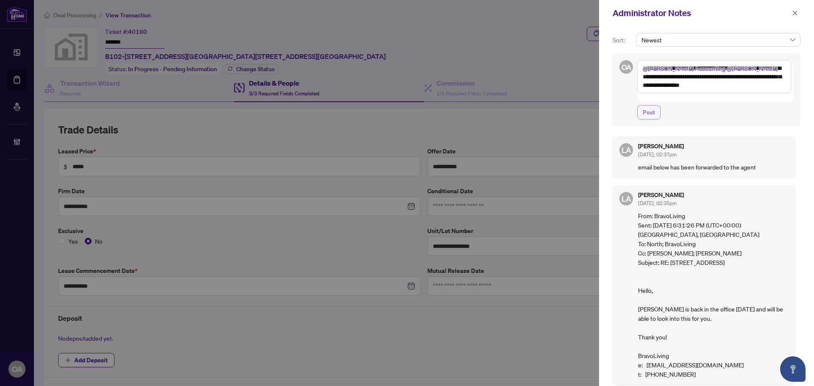
type textarea "**********"
click at [645, 106] on span "Post" at bounding box center [648, 113] width 12 height 14
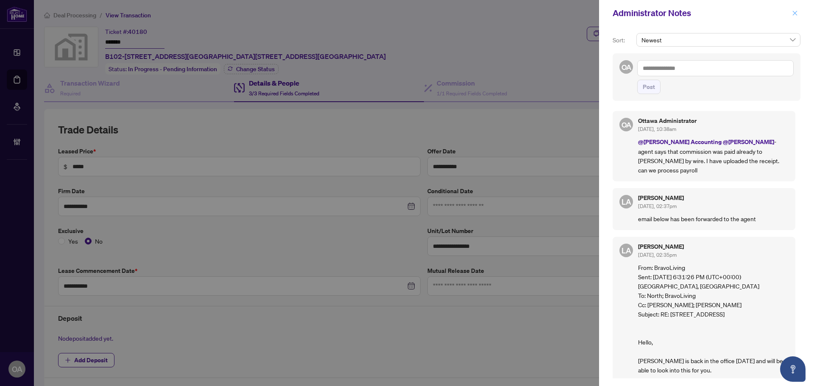
click at [795, 13] on icon "close" at bounding box center [794, 13] width 5 height 5
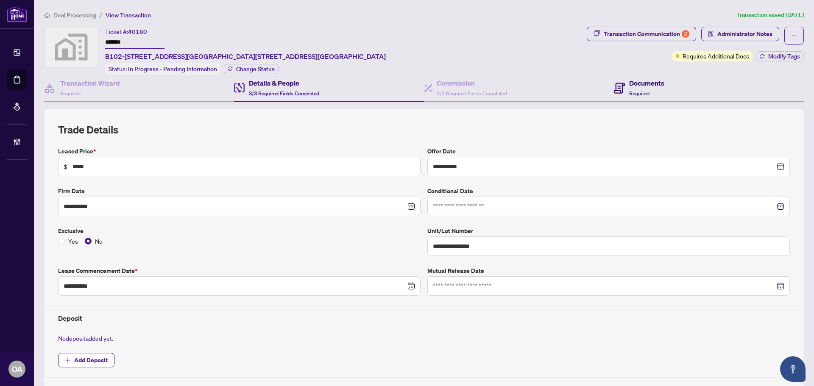
click at [615, 86] on icon at bounding box center [619, 88] width 11 height 11
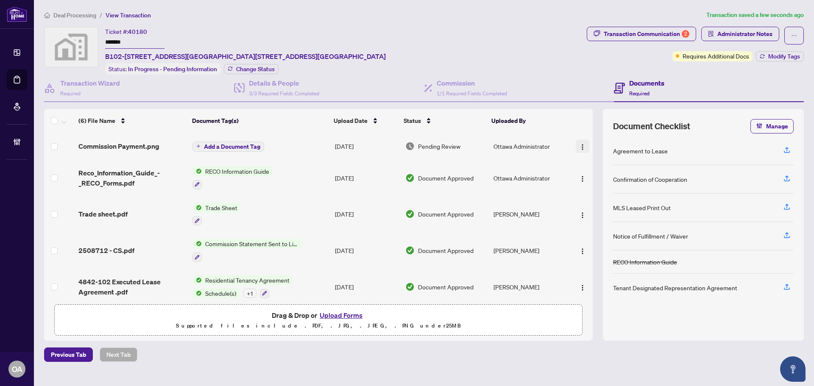
click at [581, 144] on img "button" at bounding box center [582, 147] width 7 height 7
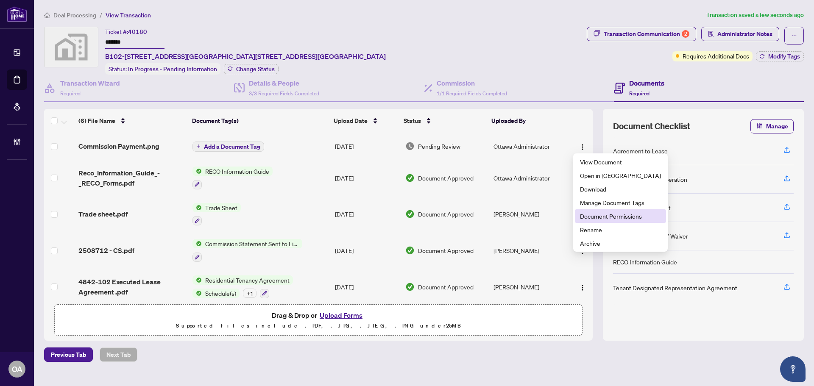
click at [603, 215] on span "Document Permissions" at bounding box center [620, 215] width 81 height 9
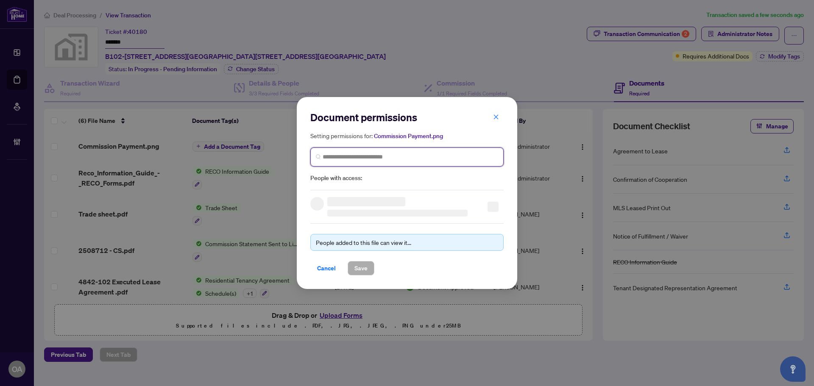
click at [337, 154] on input "search" at bounding box center [409, 157] width 175 height 9
type input "****"
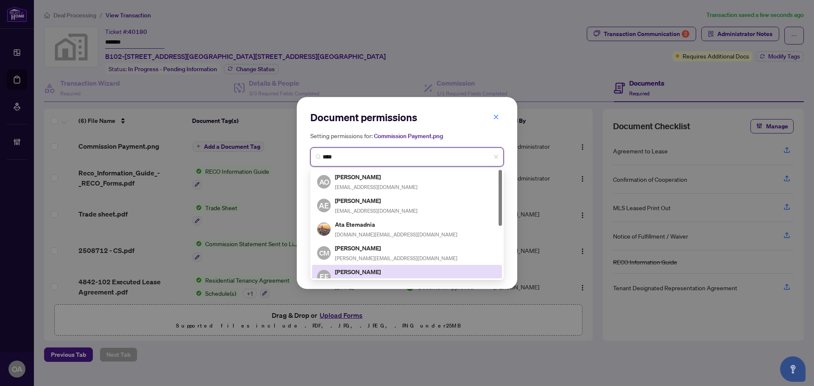
click at [373, 269] on h5 "Emad Fadel" at bounding box center [396, 272] width 122 height 10
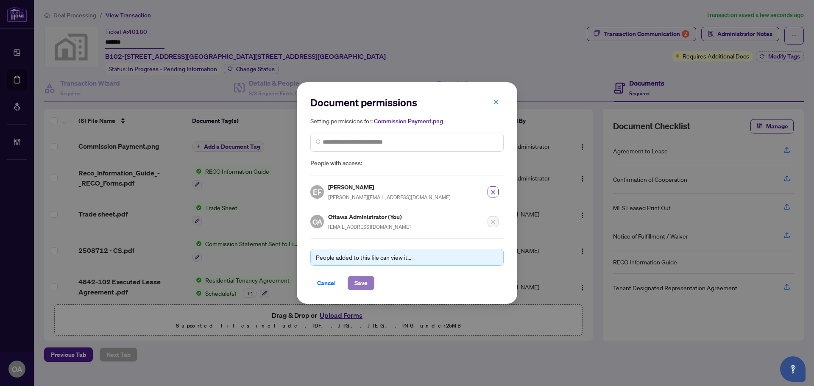
click at [361, 286] on span "Save" at bounding box center [360, 283] width 13 height 14
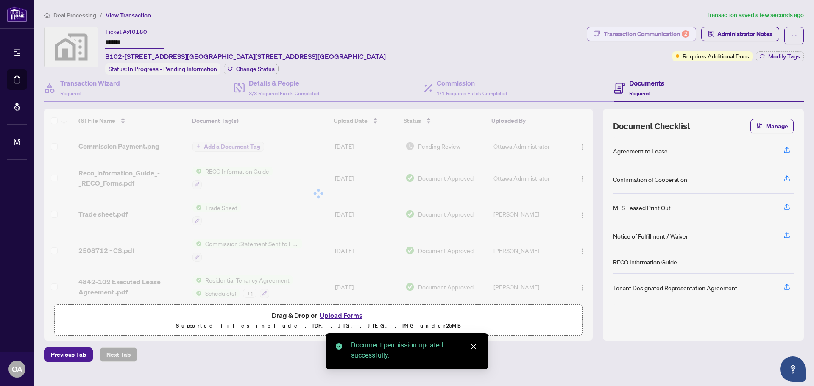
click at [656, 31] on div "Transaction Communication 2" at bounding box center [646, 34] width 86 height 14
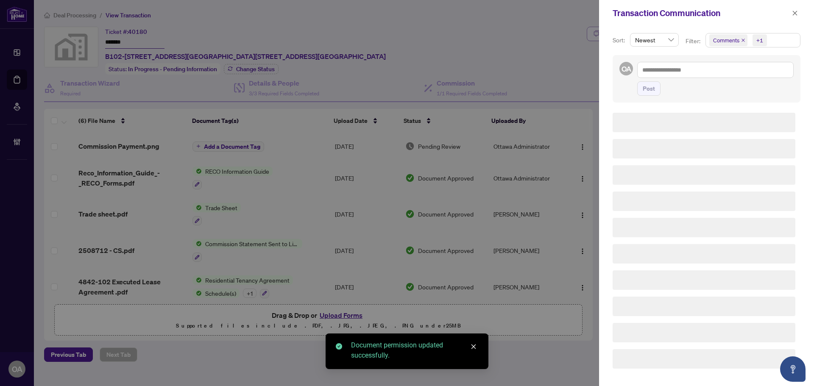
type textarea "**********"
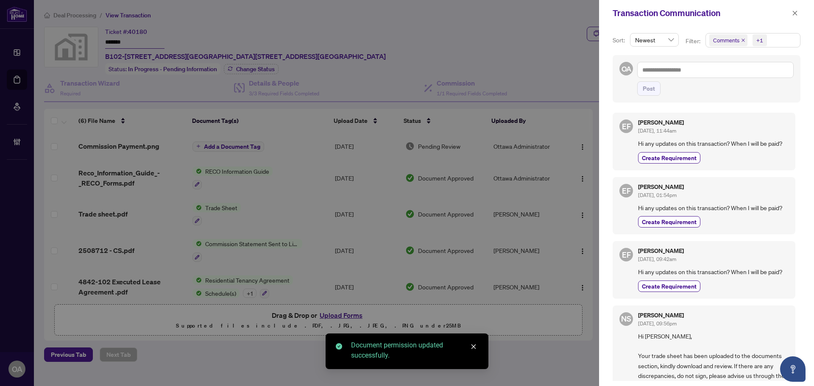
click at [744, 39] on icon "close" at bounding box center [742, 40] width 3 height 3
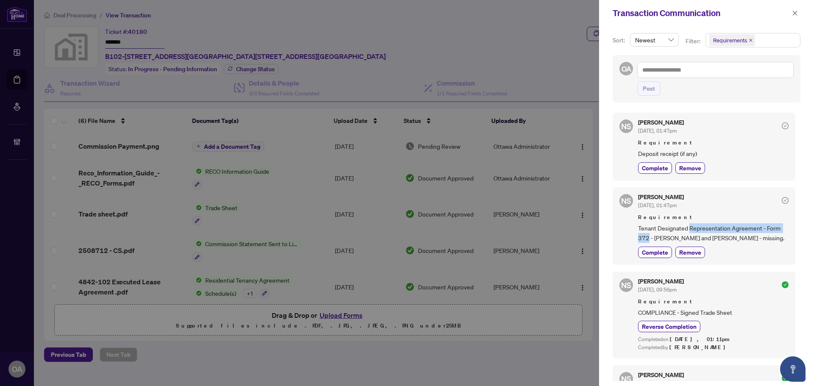
drag, startPoint x: 648, startPoint y: 236, endPoint x: 731, endPoint y: 229, distance: 83.7
click at [731, 229] on span "Tenant Designated Representation Agreement - Form 372 - Hussein Soboh and Vanes…" at bounding box center [713, 233] width 150 height 20
drag, startPoint x: 731, startPoint y: 229, endPoint x: 758, endPoint y: 97, distance: 135.2
click at [731, 229] on span "Tenant Designated Representation Agreement - Form 372 - Hussein Soboh and Vanes…" at bounding box center [713, 233] width 150 height 20
click at [795, 13] on icon "close" at bounding box center [795, 13] width 6 height 6
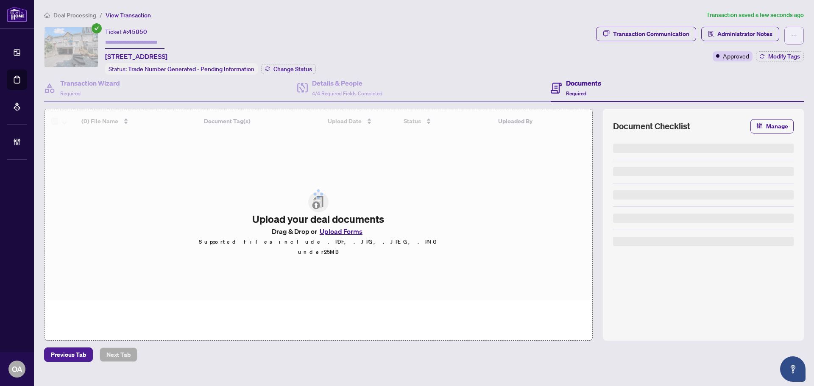
click at [791, 34] on icon "ellipsis" at bounding box center [794, 36] width 6 height 6
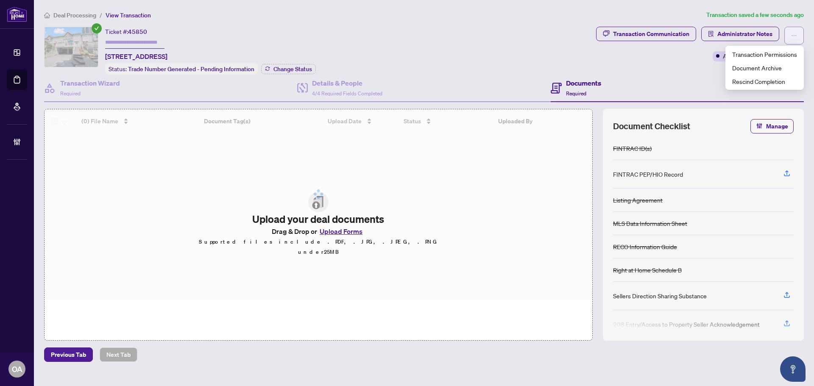
click at [791, 35] on icon "ellipsis" at bounding box center [794, 36] width 6 height 6
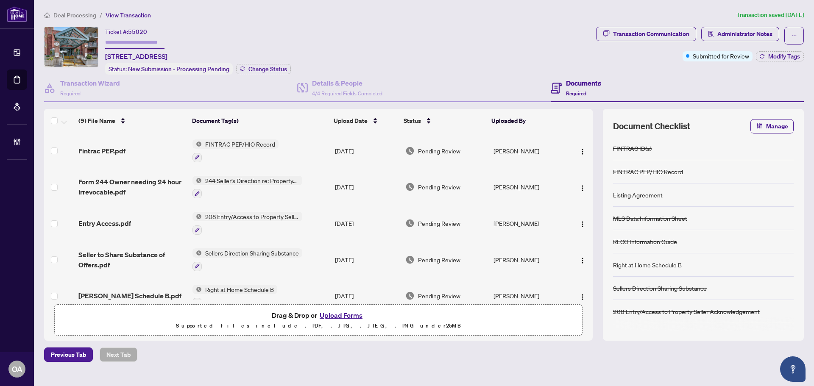
click at [0, 0] on link "Deal Processing" at bounding box center [0, 0] width 0 height 0
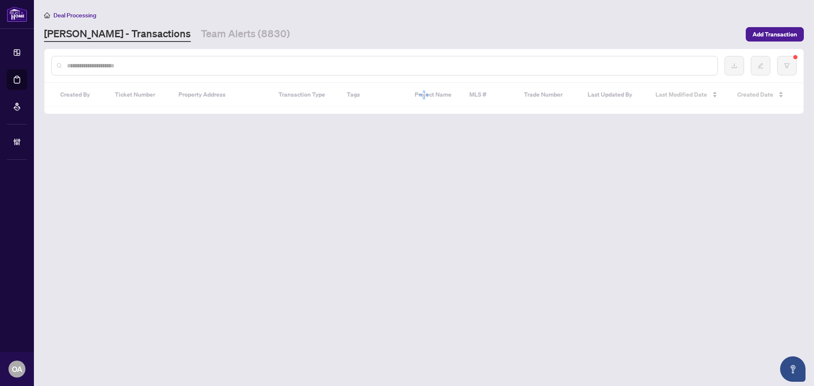
click at [201, 31] on link "Team Alerts (8830)" at bounding box center [245, 34] width 89 height 15
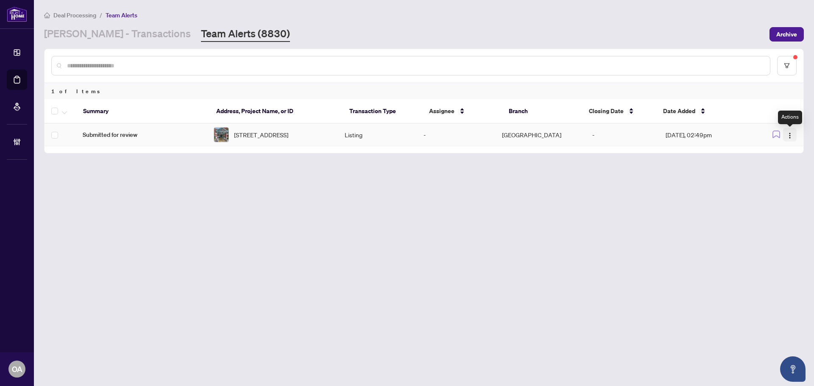
click at [785, 136] on button "button" at bounding box center [790, 135] width 14 height 14
click at [782, 183] on span "Complete Item" at bounding box center [769, 179] width 39 height 9
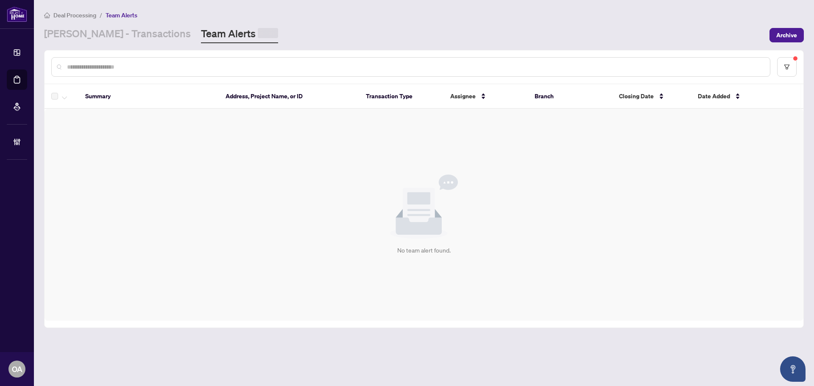
click at [128, 43] on main "Deal Processing / Team Alerts [PERSON_NAME] - Transactions Team Alerts Archive …" at bounding box center [424, 193] width 780 height 386
click at [125, 37] on link "[PERSON_NAME] - Transactions" at bounding box center [117, 35] width 147 height 17
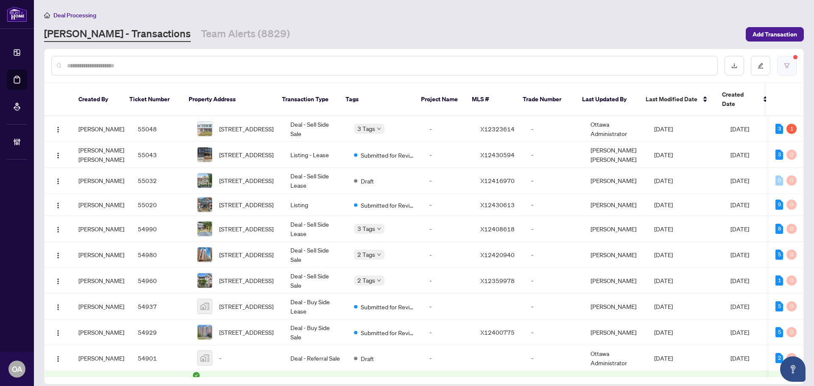
click at [792, 67] on button "button" at bounding box center [786, 65] width 19 height 19
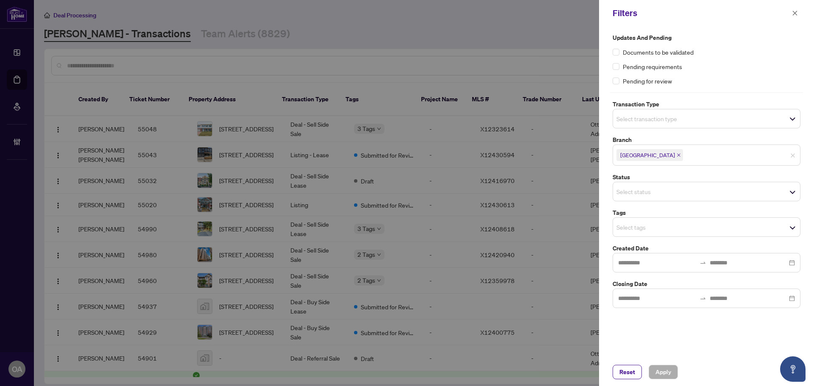
click at [665, 100] on label "Transaction Type" at bounding box center [706, 104] width 188 height 9
click at [647, 119] on input "search" at bounding box center [645, 119] width 59 height 10
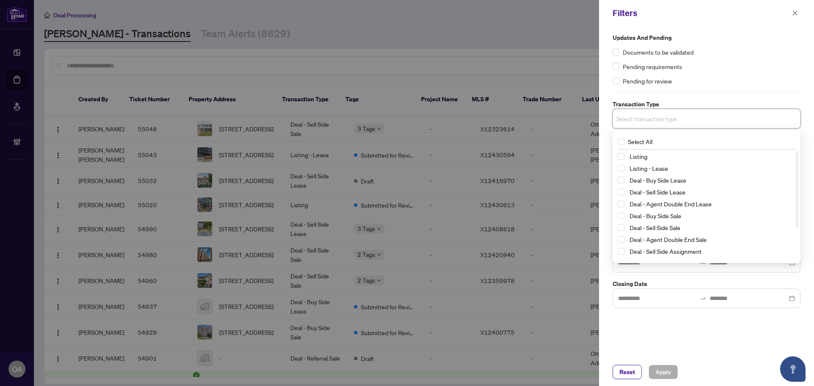
click at [625, 153] on div "Listing" at bounding box center [706, 156] width 178 height 10
click at [622, 161] on div "Listing" at bounding box center [706, 156] width 178 height 10
click at [622, 170] on span "Select Listing - Lease" at bounding box center [620, 168] width 7 height 7
click at [622, 158] on span "Select Listing" at bounding box center [620, 158] width 7 height 7
click at [738, 77] on div "Pending for review" at bounding box center [706, 80] width 188 height 9
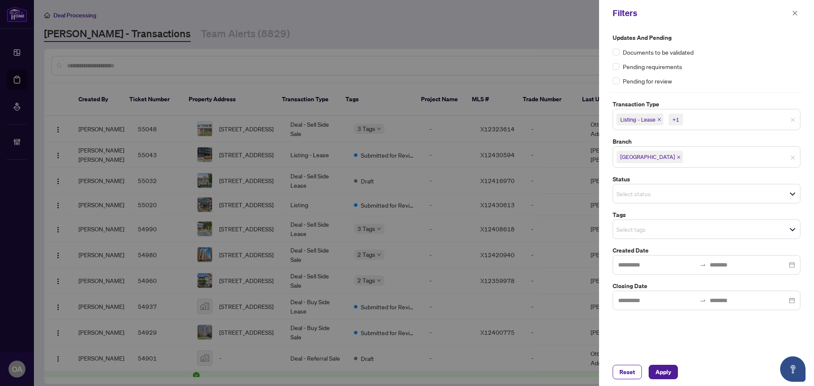
click at [648, 228] on input "search" at bounding box center [645, 229] width 59 height 10
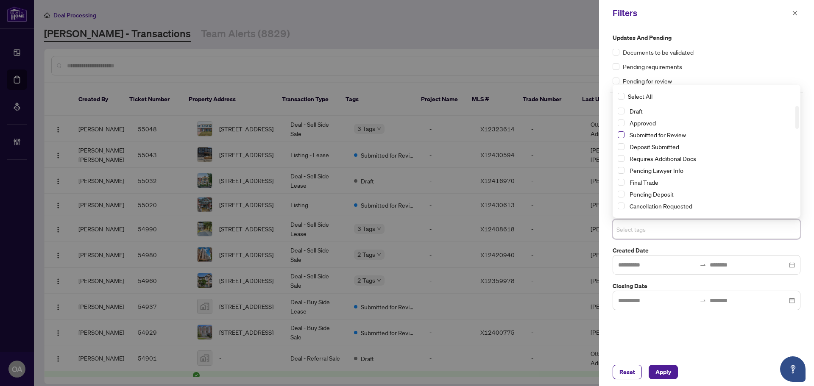
click at [619, 135] on span "Select Submitted for Review" at bounding box center [620, 134] width 7 height 7
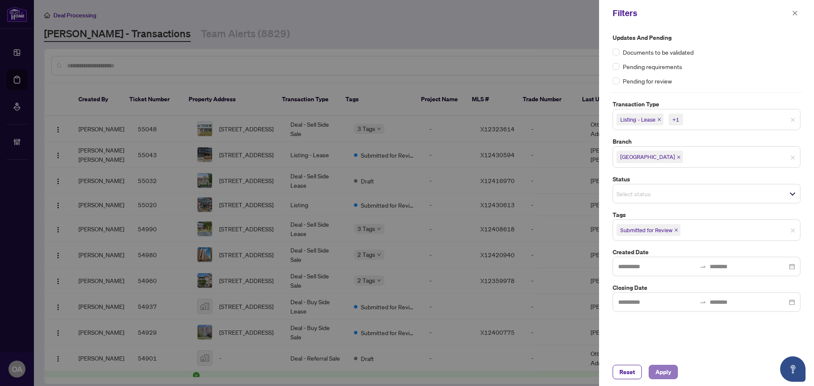
click at [667, 372] on span "Apply" at bounding box center [663, 372] width 16 height 14
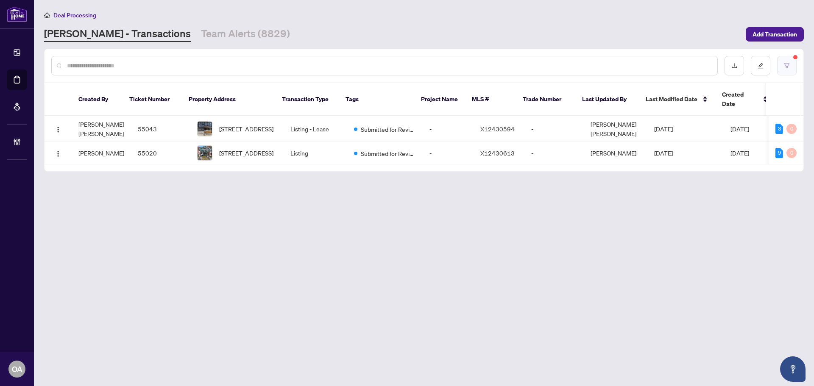
click at [787, 64] on icon "filter" at bounding box center [786, 66] width 6 height 6
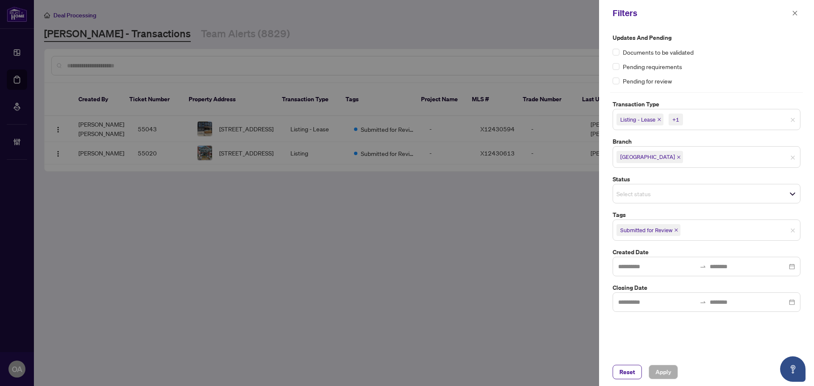
click at [697, 224] on span "Submitted for Review" at bounding box center [706, 230] width 187 height 14
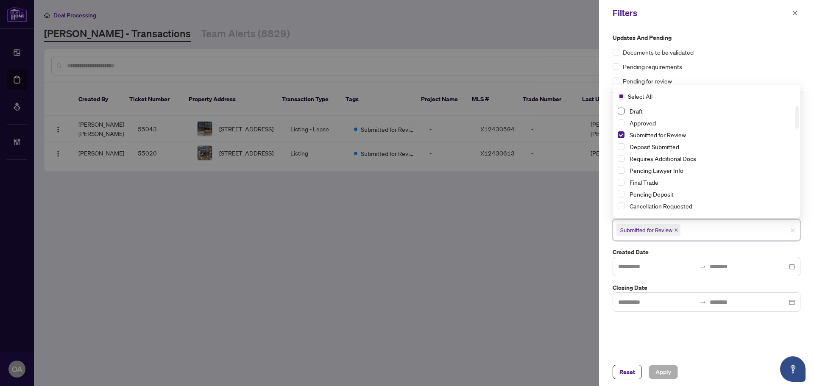
click at [621, 113] on span "Select Draft" at bounding box center [620, 111] width 7 height 7
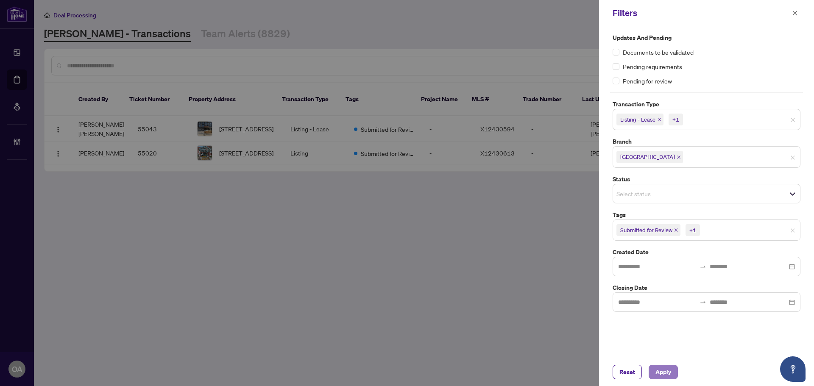
click at [665, 369] on span "Apply" at bounding box center [663, 372] width 16 height 14
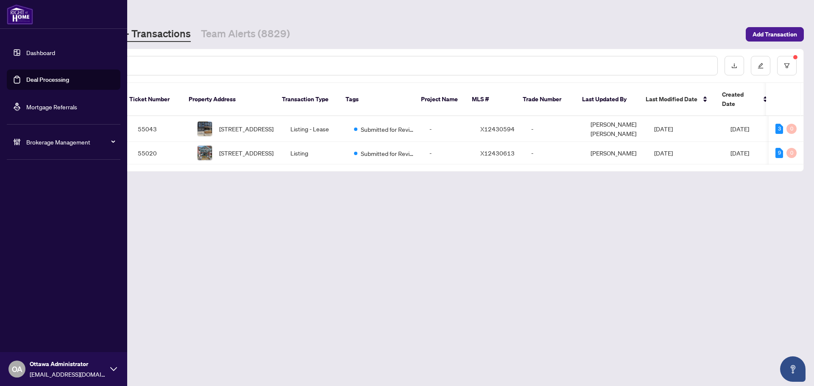
click at [26, 77] on link "Deal Processing" at bounding box center [47, 80] width 43 height 8
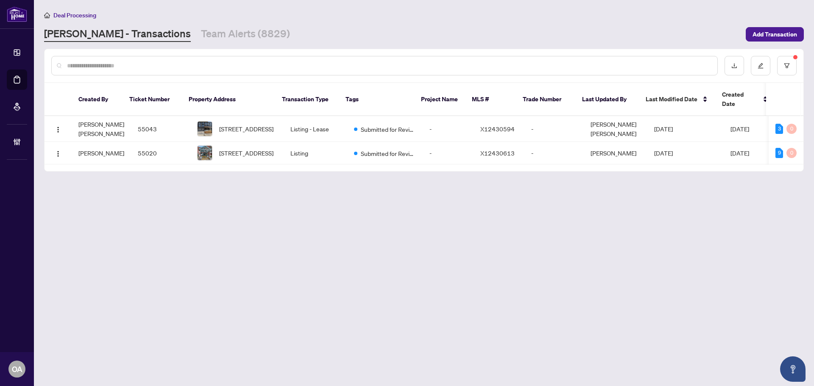
click at [186, 75] on div at bounding box center [423, 65] width 758 height 33
paste input "**********"
click at [185, 68] on input "text" at bounding box center [388, 65] width 643 height 9
type input "**********"
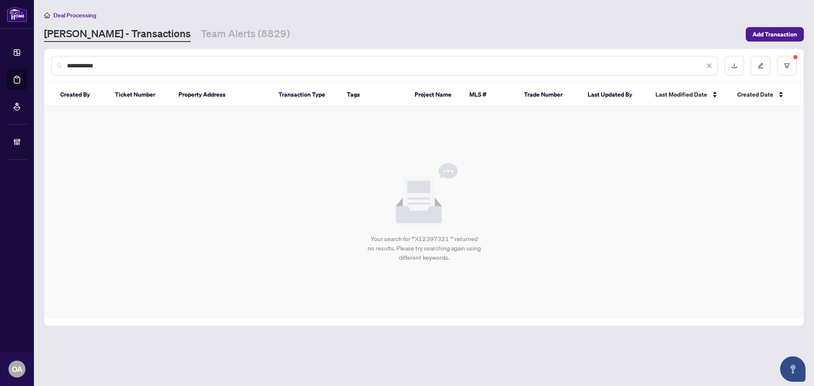
drag, startPoint x: 132, startPoint y: 69, endPoint x: 15, endPoint y: 66, distance: 117.4
click at [19, 66] on div "**********" at bounding box center [407, 193] width 814 height 386
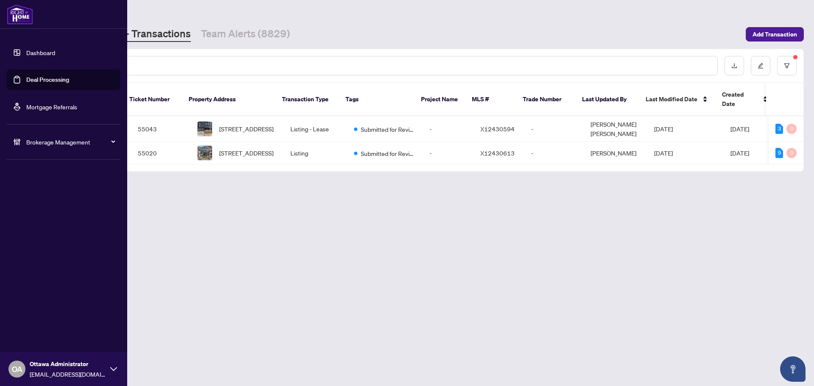
drag, startPoint x: 27, startPoint y: 86, endPoint x: 35, endPoint y: 87, distance: 8.5
click at [27, 83] on link "Deal Processing" at bounding box center [47, 80] width 43 height 8
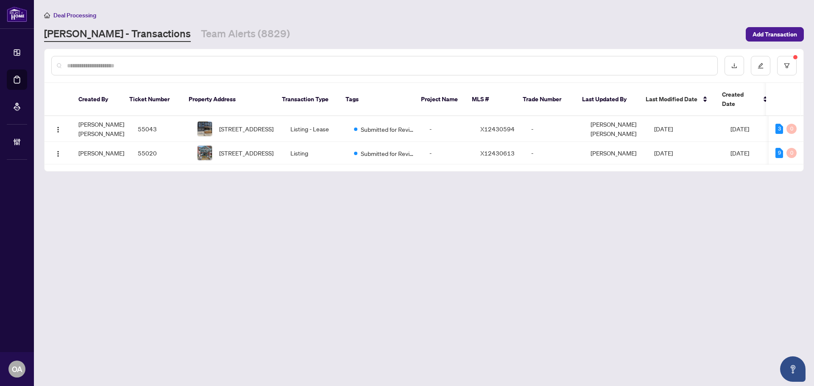
click at [153, 68] on input "text" at bounding box center [388, 65] width 643 height 9
paste input "**********"
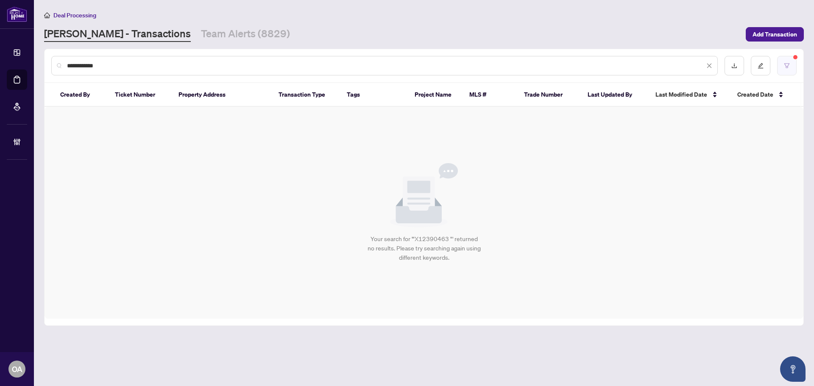
type input "**********"
click at [786, 69] on button "button" at bounding box center [786, 65] width 19 height 19
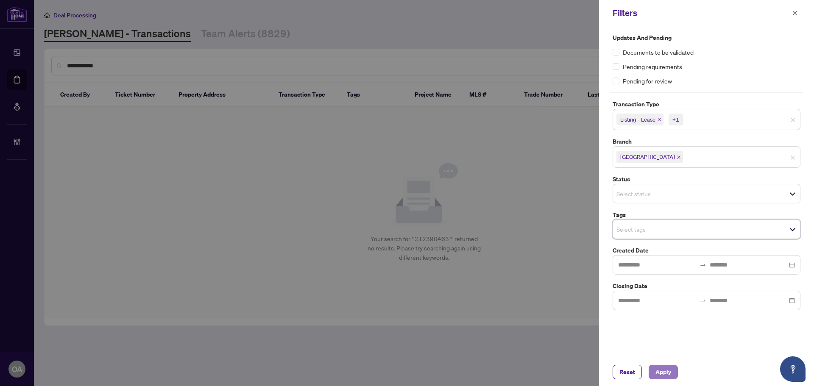
click at [656, 378] on span "Apply" at bounding box center [663, 372] width 16 height 14
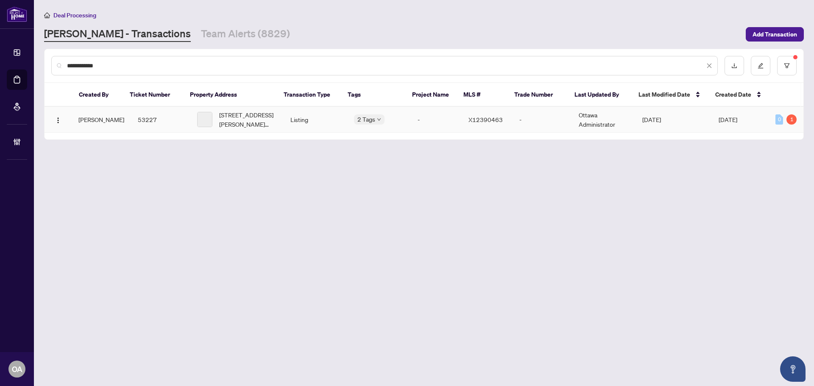
click at [266, 116] on span "1103 Conc 1 Alfred Rd, Alfred and Plantagenet, Ontario K0B 1J0, Canada" at bounding box center [248, 119] width 58 height 19
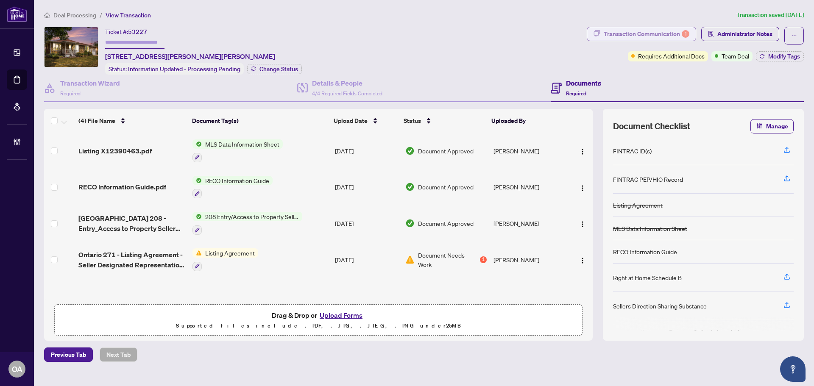
click at [663, 39] on div "Transaction Communication 1" at bounding box center [646, 34] width 86 height 14
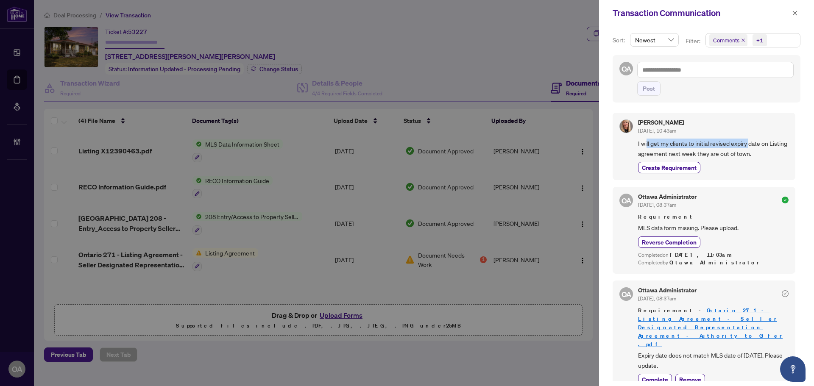
drag, startPoint x: 646, startPoint y: 142, endPoint x: 752, endPoint y: 142, distance: 106.4
click at [752, 142] on span "I will get my clients to initial revised expiry date on Listing agreement next …" at bounding box center [713, 149] width 150 height 20
drag, startPoint x: 753, startPoint y: 141, endPoint x: 801, endPoint y: 142, distance: 47.9
click at [754, 141] on span "I will get my clients to initial revised expiry date on Listing agreement next …" at bounding box center [713, 149] width 150 height 20
click at [796, 11] on icon "close" at bounding box center [795, 13] width 6 height 6
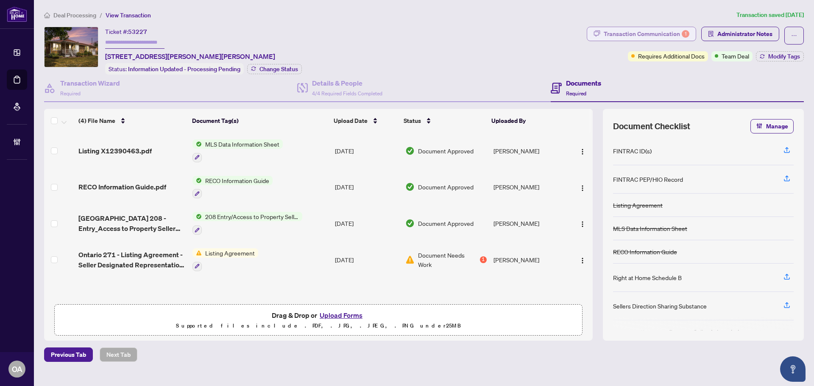
click at [656, 34] on div "Transaction Communication 1" at bounding box center [646, 34] width 86 height 14
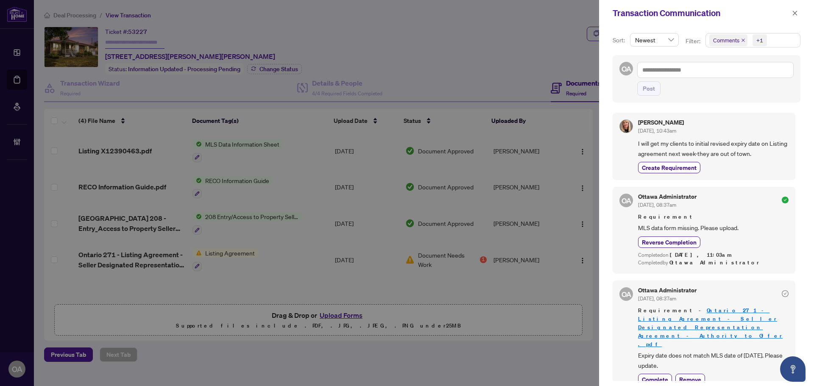
click at [742, 41] on icon "close" at bounding box center [743, 40] width 4 height 4
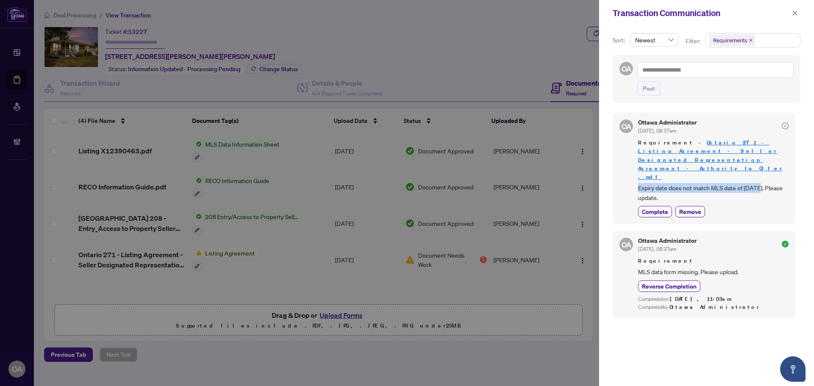
drag, startPoint x: 636, startPoint y: 163, endPoint x: 766, endPoint y: 163, distance: 130.1
click at [765, 163] on div "OA Ottawa Administrator Sep/16/2025, 08:37am Requirement - Ontario 271 - Listin…" at bounding box center [703, 168] width 183 height 111
click at [766, 183] on span "Expiry date does not match MLS date of November 30th 2025. Please update." at bounding box center [713, 193] width 150 height 20
click at [746, 206] on div "Complete Remove" at bounding box center [713, 211] width 150 height 11
click at [796, 14] on icon "close" at bounding box center [794, 13] width 5 height 5
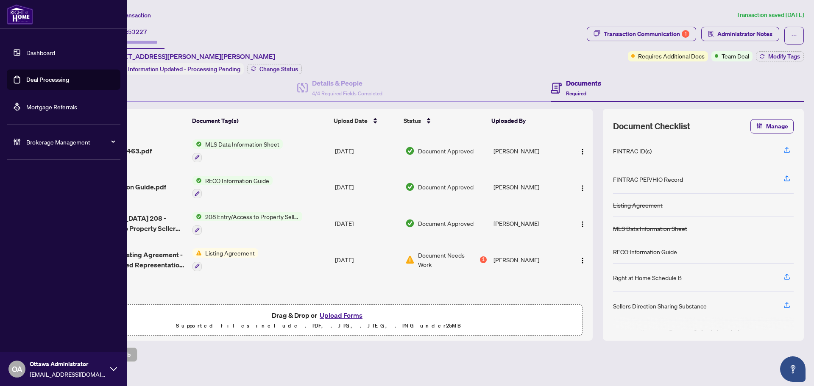
click at [31, 49] on link "Dashboard" at bounding box center [40, 53] width 29 height 8
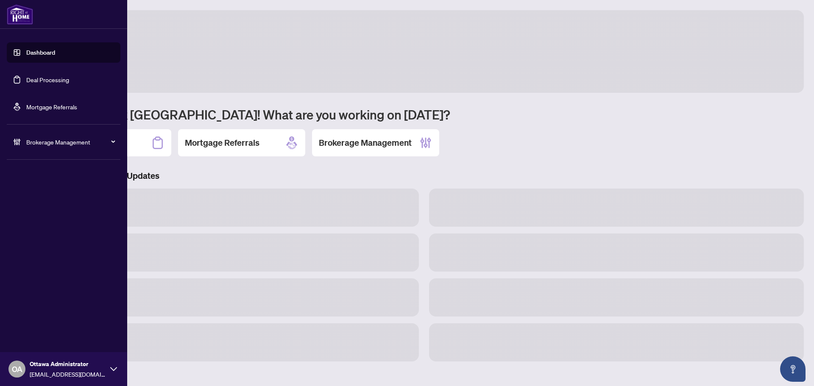
click at [32, 76] on link "Deal Processing" at bounding box center [47, 80] width 43 height 8
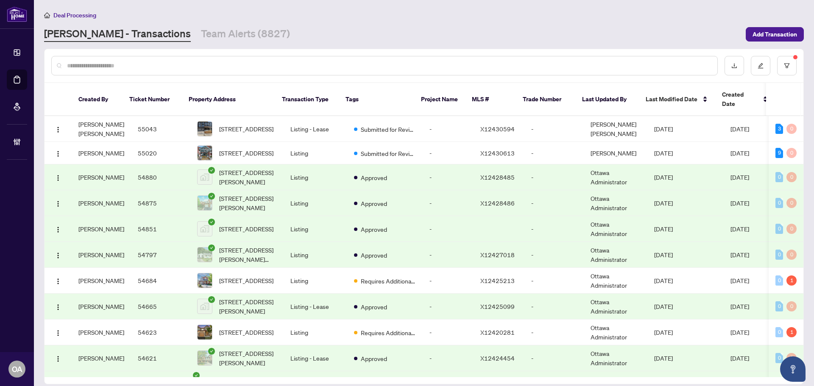
click at [275, 65] on input "text" at bounding box center [388, 65] width 643 height 9
paste input "*********"
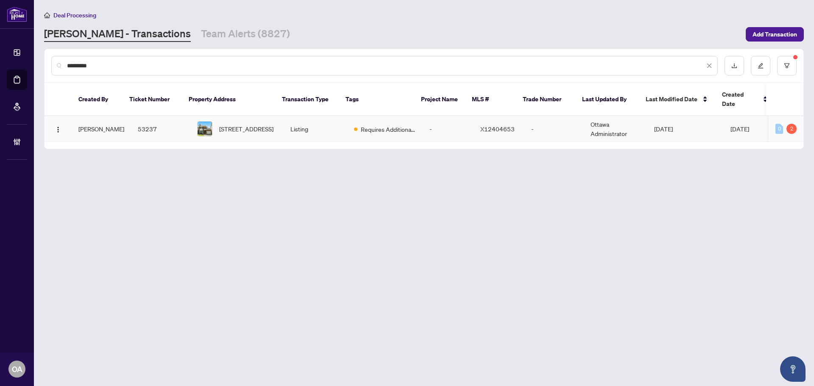
type input "*********"
click at [142, 118] on td "53237" at bounding box center [160, 129] width 59 height 26
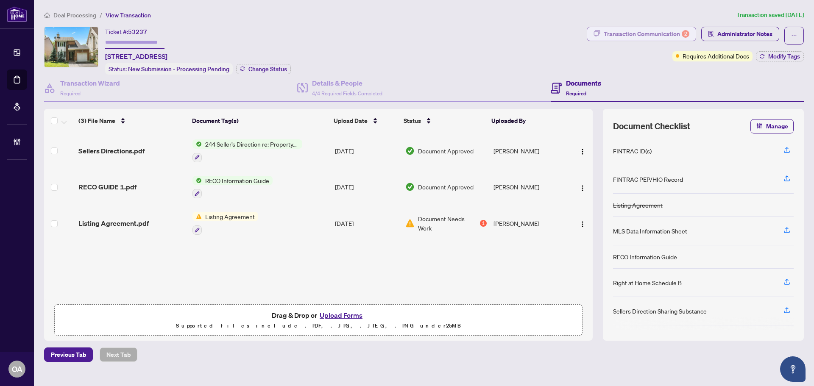
click at [649, 28] on div "Transaction Communication 2" at bounding box center [646, 34] width 86 height 14
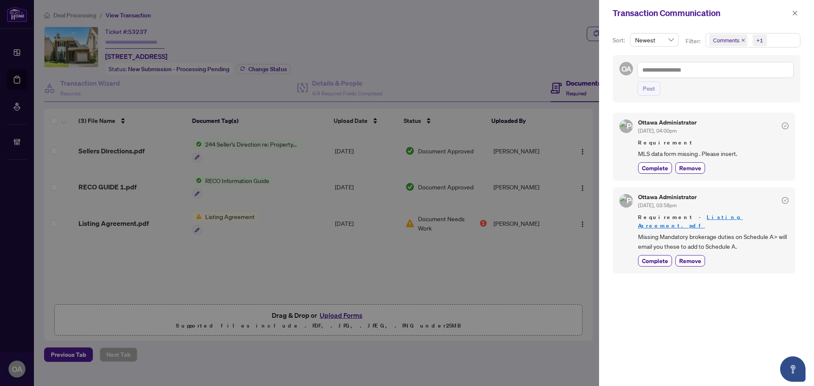
click at [744, 40] on icon "close" at bounding box center [743, 40] width 4 height 4
click at [712, 153] on span "MLS data form missing . Please insert." at bounding box center [713, 154] width 150 height 10
click at [736, 232] on span "Missing Mandatory brokerage duties on Schedule A> will email you these to add t…" at bounding box center [713, 242] width 150 height 20
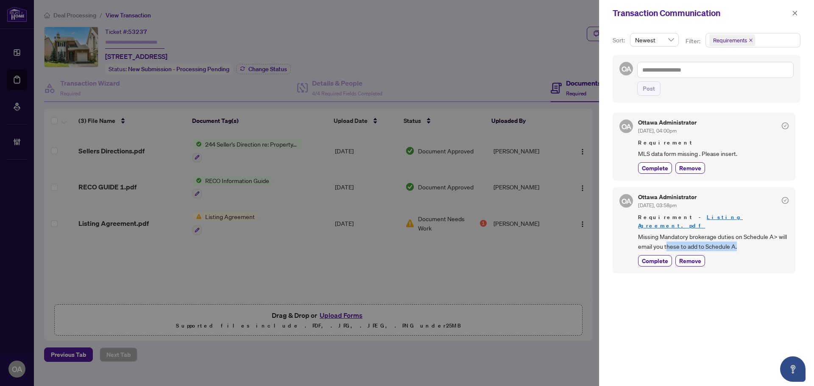
drag, startPoint x: 756, startPoint y: 235, endPoint x: 647, endPoint y: 235, distance: 108.1
click at [647, 235] on span "Missing Mandatory brokerage duties on Schedule A> will email you these to add t…" at bounding box center [713, 242] width 150 height 20
click at [798, 16] on button "button" at bounding box center [794, 13] width 11 height 10
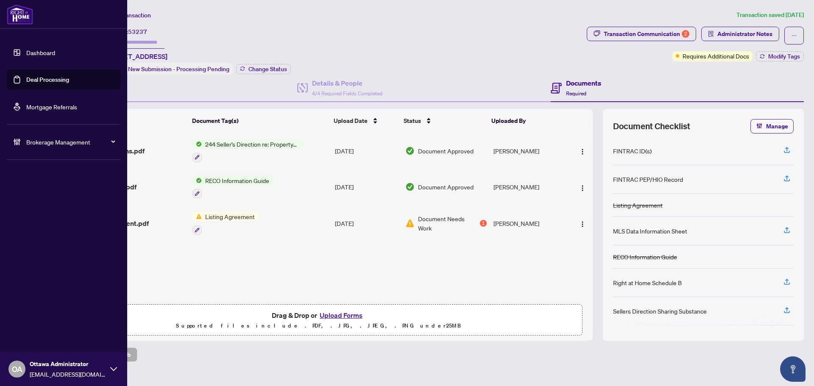
click at [27, 79] on link "Deal Processing" at bounding box center [47, 80] width 43 height 8
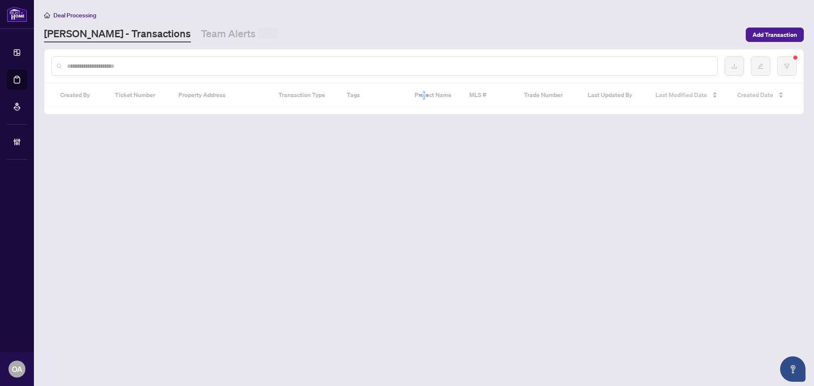
click at [156, 66] on input "text" at bounding box center [388, 65] width 643 height 9
paste input "**********"
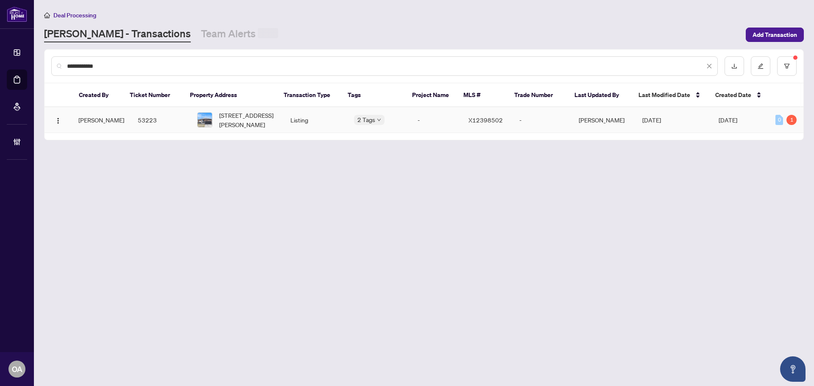
type input "**********"
click at [265, 123] on span "1073 Diamond St, Clarence-Rockland, Ontario K4K 0J1, Canada" at bounding box center [248, 120] width 58 height 19
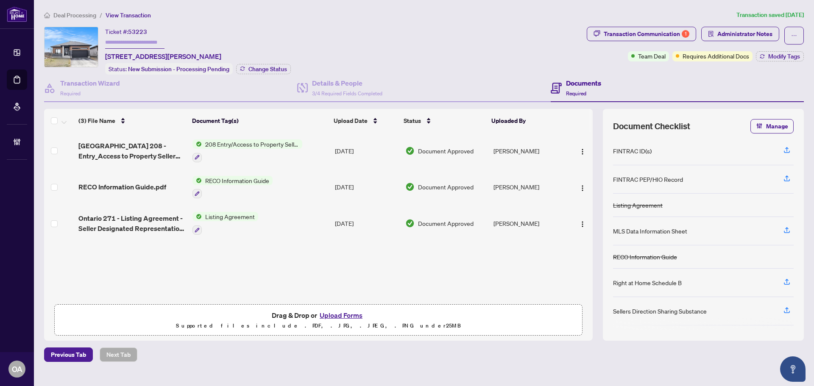
click at [630, 47] on div "Transaction Communication 1 Administrator Notes Team Deal Requires Additional D…" at bounding box center [694, 44] width 217 height 35
drag, startPoint x: 628, startPoint y: 43, endPoint x: 623, endPoint y: 41, distance: 5.5
click at [628, 43] on span "Transaction Communication 1" at bounding box center [640, 36] width 109 height 18
click at [633, 35] on div "Transaction Communication 1" at bounding box center [646, 34] width 86 height 14
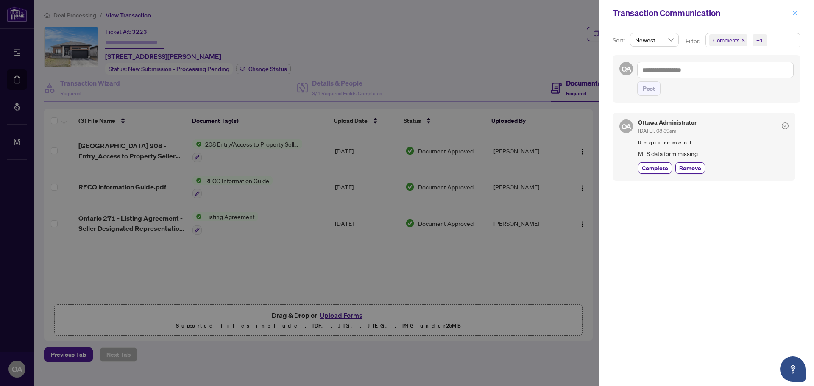
click at [793, 15] on icon "close" at bounding box center [795, 13] width 6 height 6
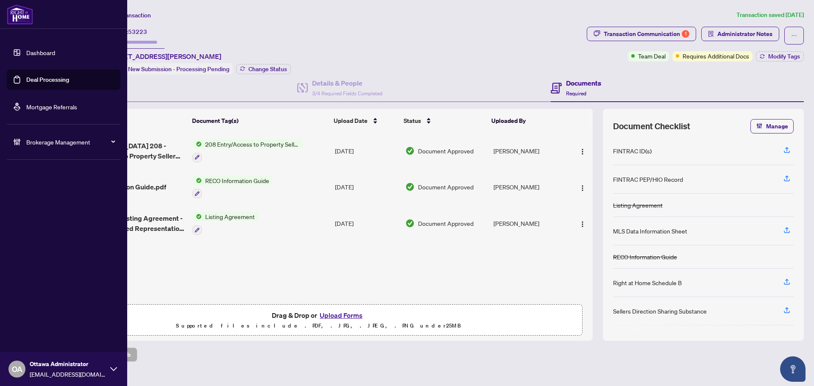
click at [26, 76] on link "Deal Processing" at bounding box center [47, 80] width 43 height 8
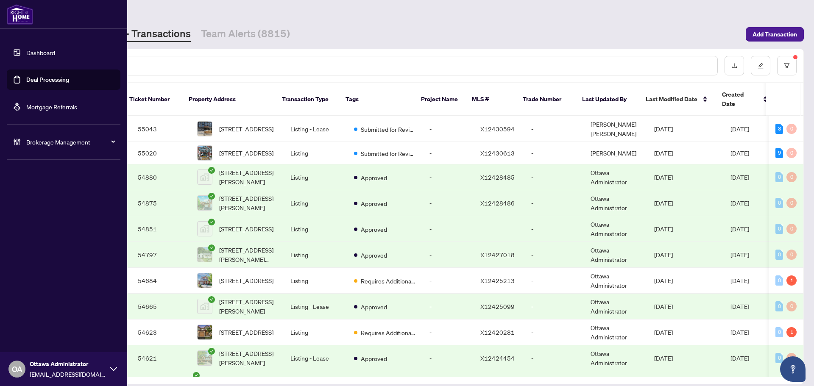
drag, startPoint x: 22, startPoint y: 78, endPoint x: 33, endPoint y: 77, distance: 11.0
click at [26, 78] on link "Deal Processing" at bounding box center [47, 80] width 43 height 8
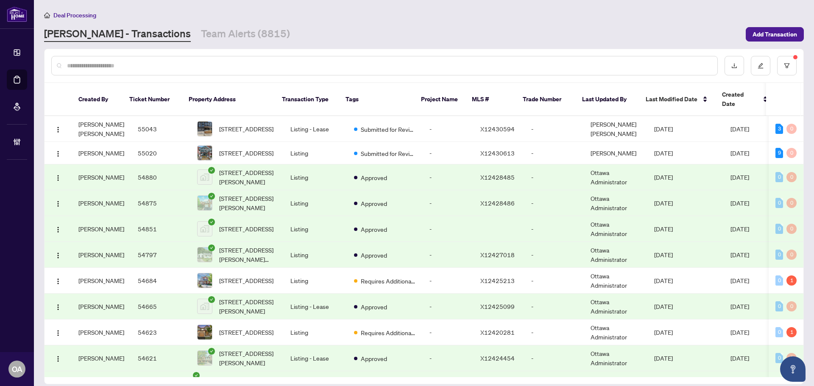
click at [159, 67] on input "text" at bounding box center [388, 65] width 643 height 9
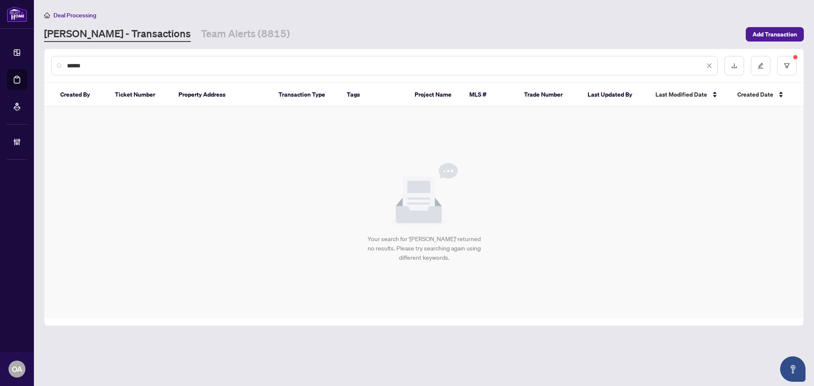
type input "******"
drag, startPoint x: 111, startPoint y: 66, endPoint x: 16, endPoint y: 66, distance: 95.8
click at [20, 67] on div "Dashboard Deal Processing Mortgage Referrals Brokerage Management OA Ottawa Adm…" at bounding box center [407, 193] width 814 height 386
click at [201, 33] on link "Team Alerts (8815)" at bounding box center [245, 34] width 89 height 15
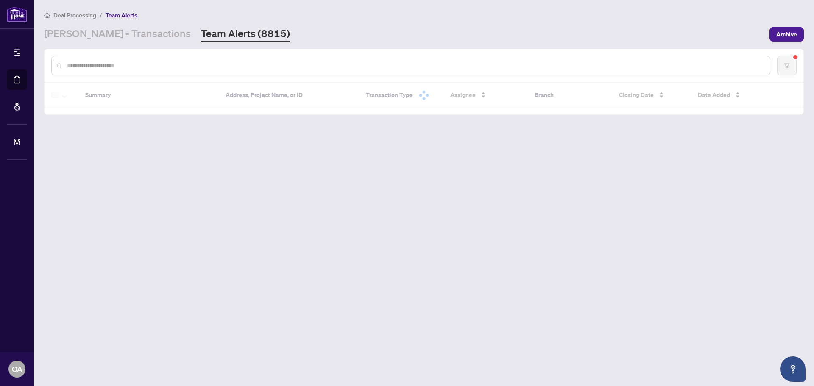
click at [113, 61] on input "text" at bounding box center [415, 65] width 696 height 9
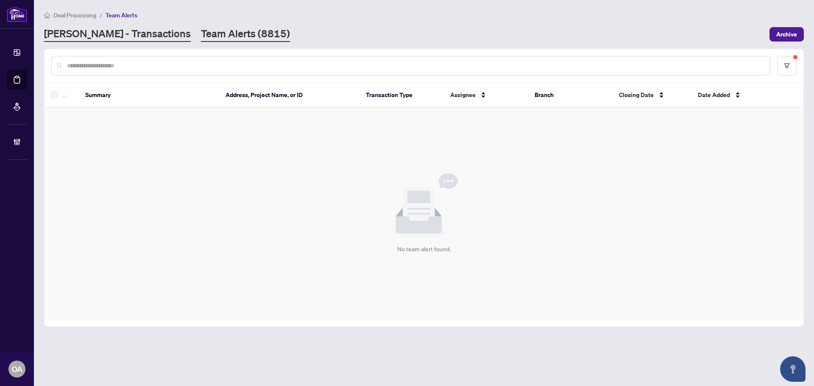
click at [120, 30] on link "[PERSON_NAME] - Transactions" at bounding box center [117, 34] width 147 height 15
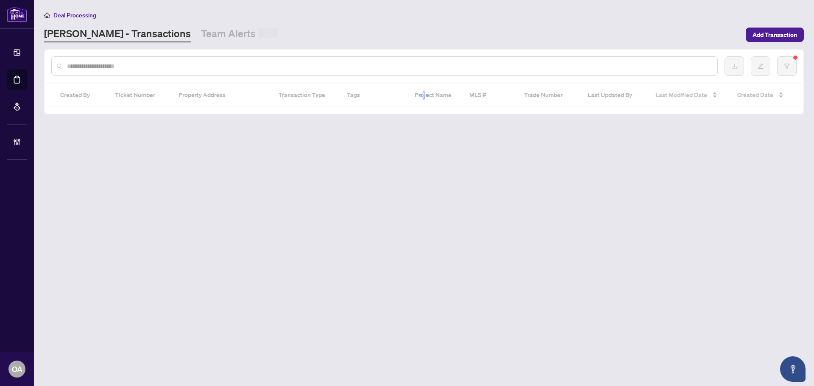
click at [147, 39] on div "RAHR - Transactions Team Alerts" at bounding box center [161, 35] width 234 height 16
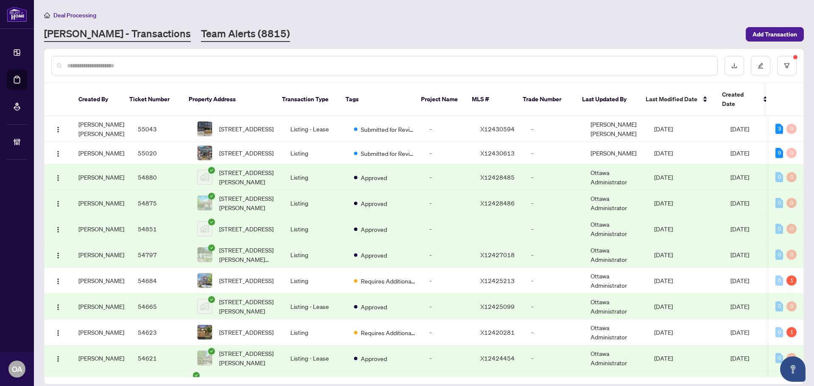
click at [213, 36] on link "Team Alerts (8815)" at bounding box center [245, 34] width 89 height 15
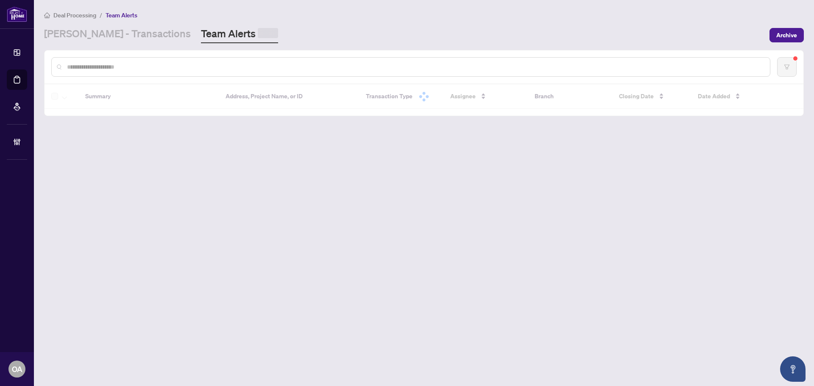
click at [143, 37] on div "RAHR - Transactions Team Alerts" at bounding box center [161, 35] width 234 height 17
click at [131, 38] on link "[PERSON_NAME] - Transactions" at bounding box center [117, 34] width 147 height 15
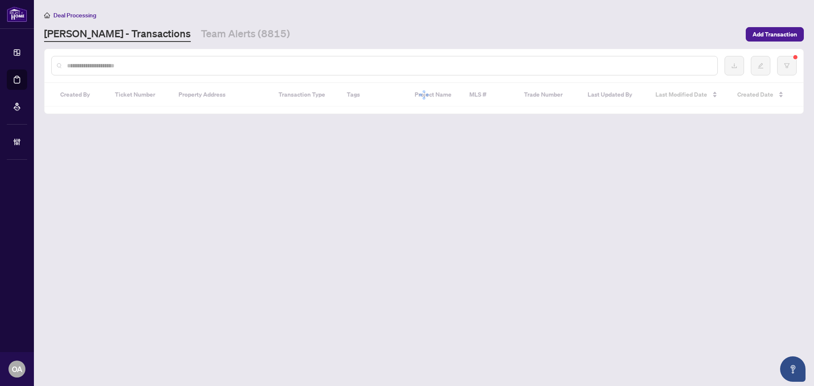
click at [92, 66] on input "text" at bounding box center [388, 65] width 643 height 9
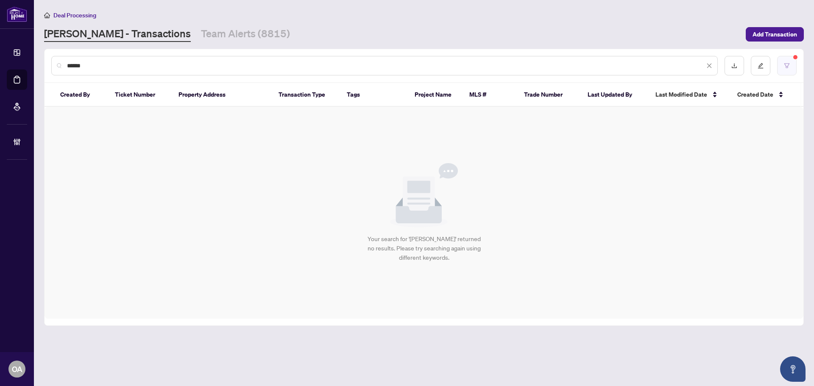
type input "******"
click at [792, 68] on button "button" at bounding box center [786, 65] width 19 height 19
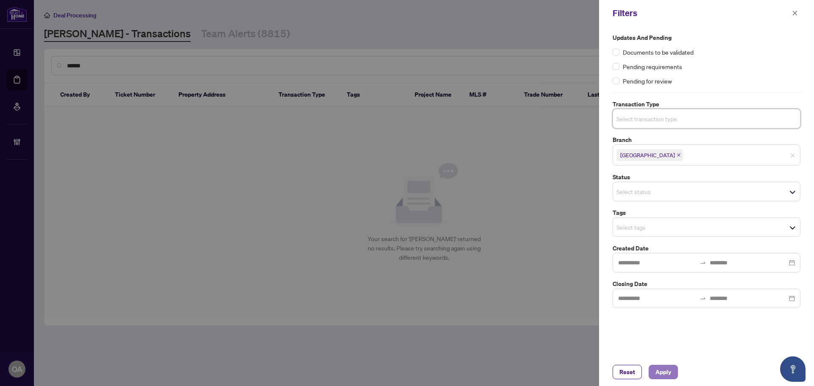
click at [662, 372] on span "Apply" at bounding box center [663, 372] width 16 height 14
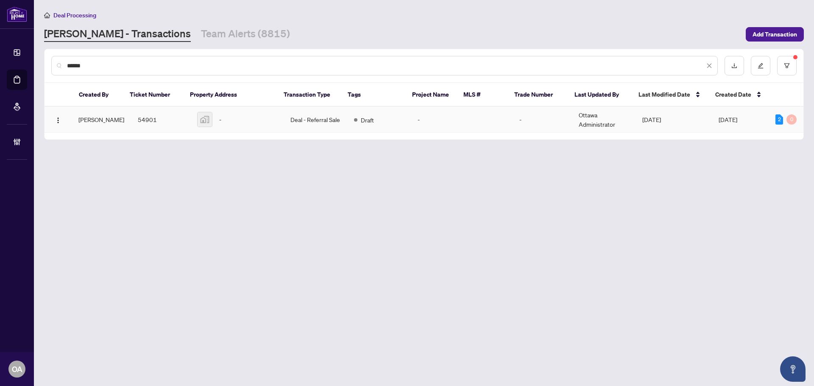
click at [309, 114] on td "Deal - Referral Sale" at bounding box center [315, 120] width 64 height 26
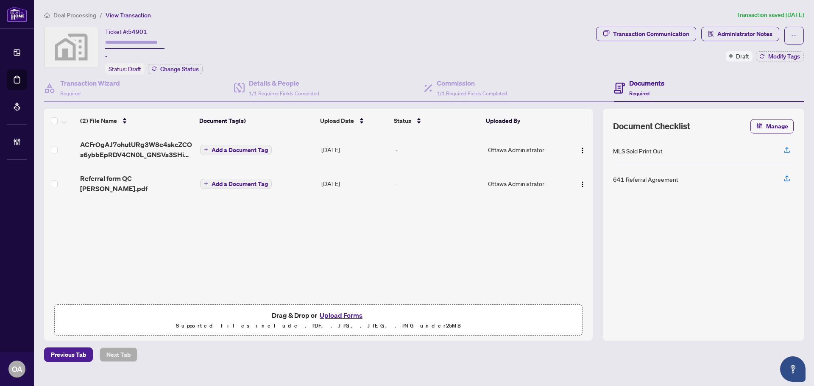
drag, startPoint x: 155, startPoint y: 216, endPoint x: 164, endPoint y: 224, distance: 11.4
click at [156, 219] on div "ACFrOgAJ7ohutURg3W8e4skcZCOs6ybbEpRDV4CN0L_GNSVs3SHiWUQWFFJu8f16z5QJ_Pn_PRRbGDO…" at bounding box center [318, 216] width 548 height 167
click at [472, 88] on div "Commission 1/1 Required Fields Completed" at bounding box center [471, 88] width 70 height 20
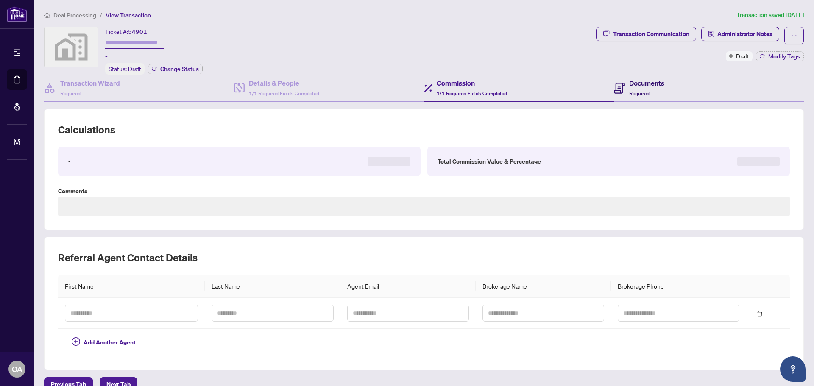
click at [623, 86] on div "Documents Required" at bounding box center [639, 88] width 50 height 20
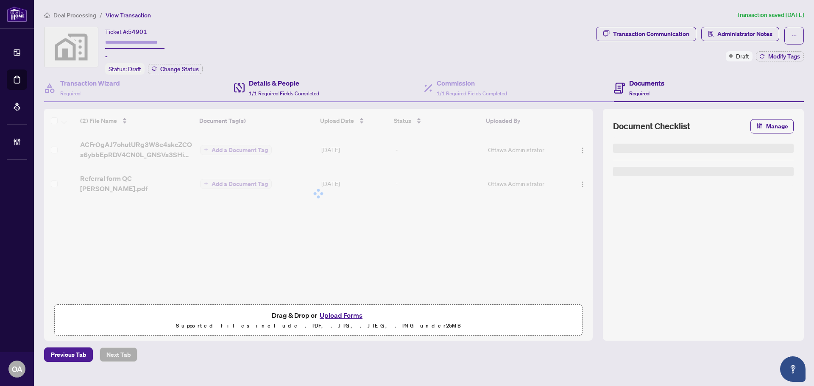
click at [333, 86] on div "Details & People 1/1 Required Fields Completed" at bounding box center [329, 89] width 190 height 28
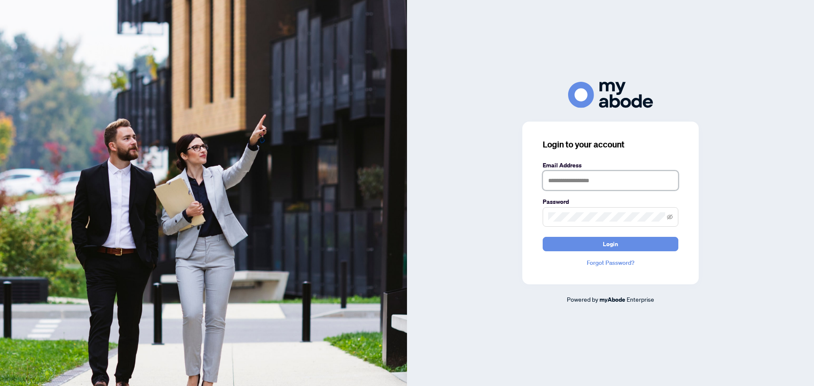
type input "**********"
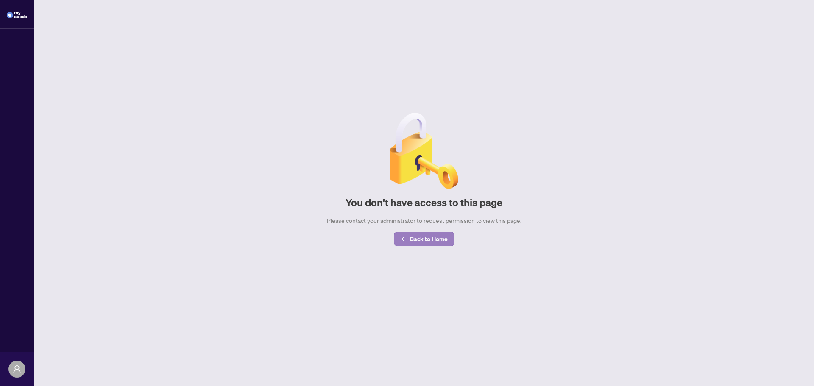
click at [431, 235] on main "You don't have access to this page Please contact your administrator to request…" at bounding box center [424, 193] width 780 height 386
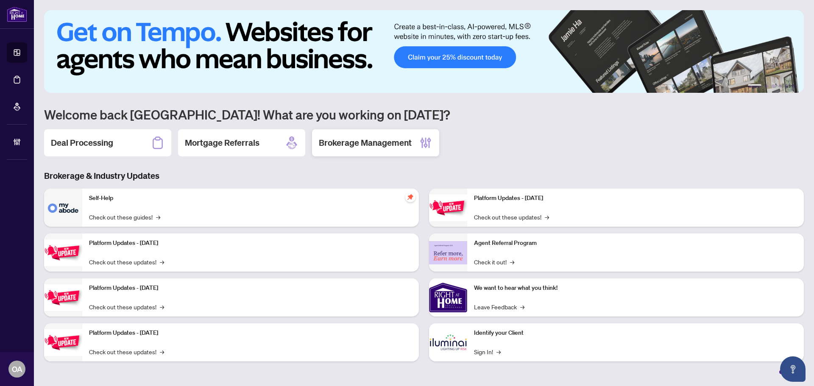
click at [351, 153] on div "Brokerage Management" at bounding box center [375, 142] width 127 height 27
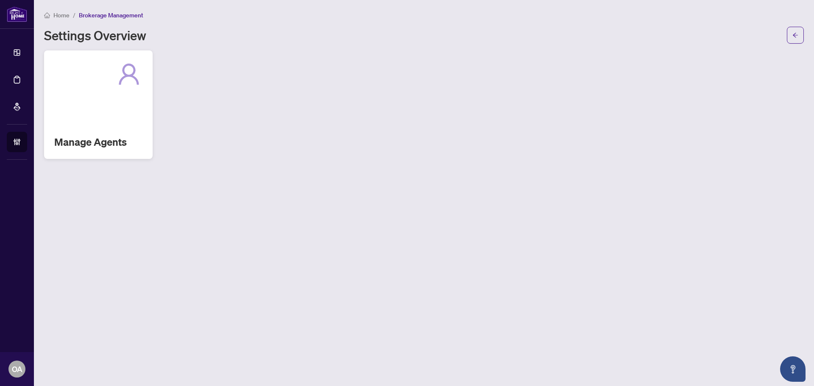
click at [121, 108] on div "Manage Agents" at bounding box center [98, 104] width 108 height 108
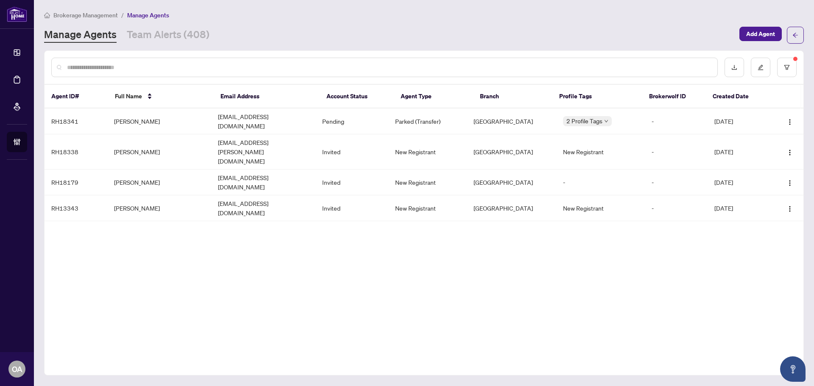
drag, startPoint x: 182, startPoint y: 0, endPoint x: 212, endPoint y: 244, distance: 245.0
click at [211, 246] on div "Agent ID# Full Name Email Address Account Status Agent Type Branch Profile Tags…" at bounding box center [423, 212] width 759 height 325
click at [174, 112] on td "[PERSON_NAME]" at bounding box center [159, 121] width 104 height 26
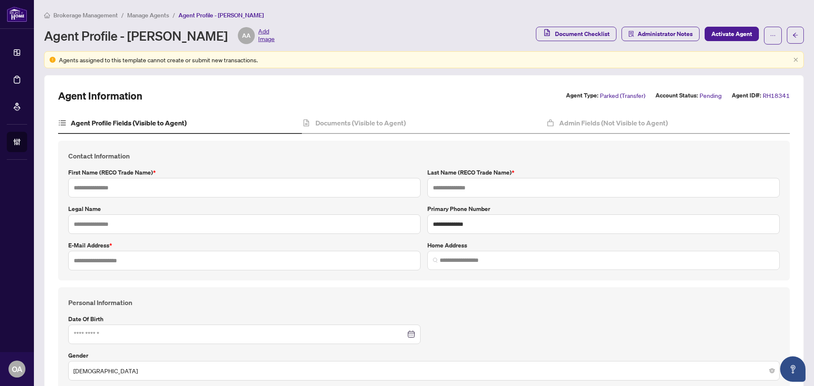
type input "*****"
type input "**********"
type input "*"
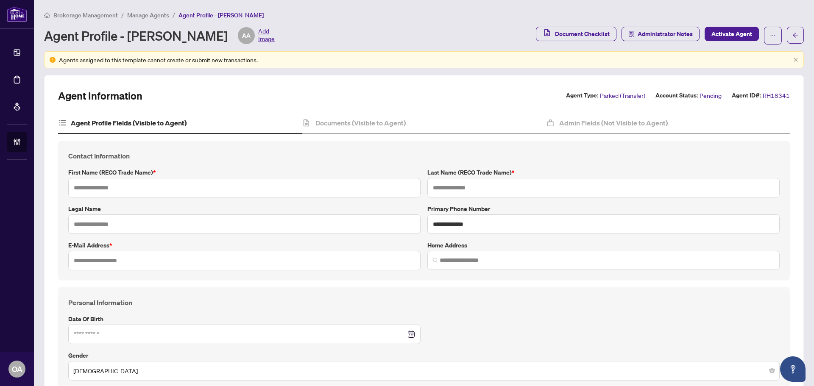
type input "*"
type input "*******"
type input "**********"
type input "****"
type input "**********"
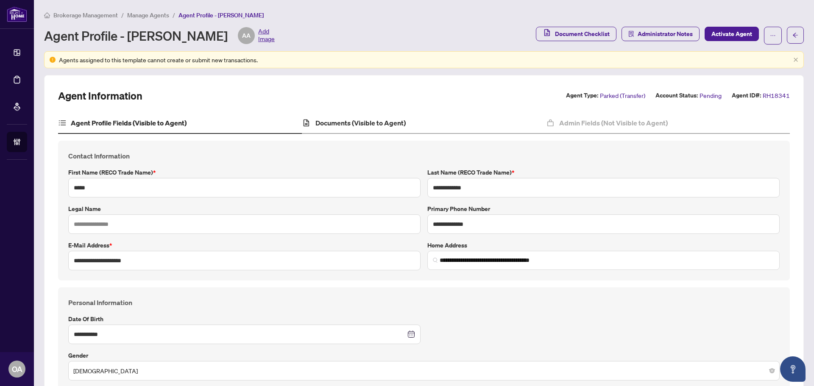
type input "**********"
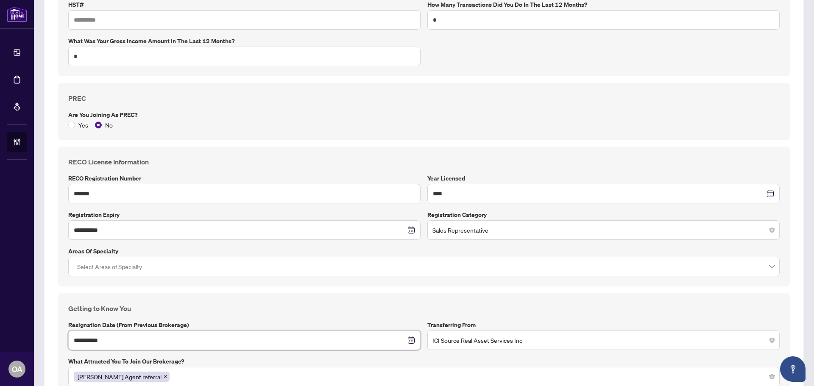
scroll to position [461, 0]
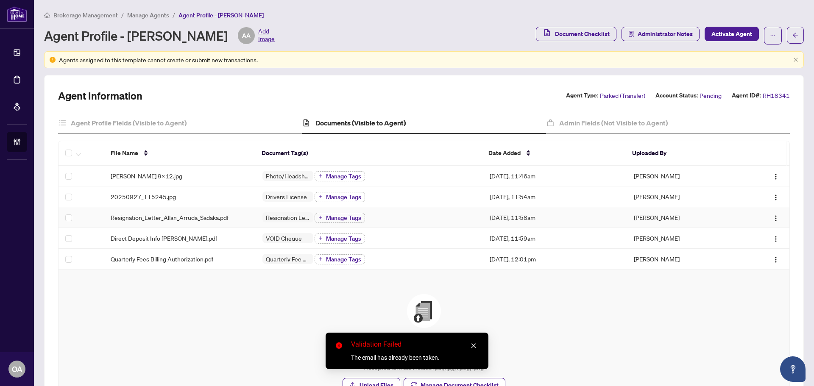
click at [199, 216] on span "Resignation_Letter_Allan_Arruda_Sadaka.pdf" at bounding box center [170, 217] width 118 height 9
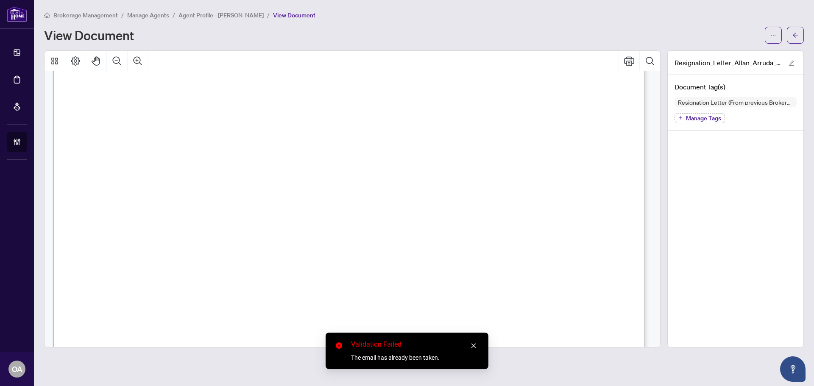
scroll to position [254, 0]
click at [472, 345] on icon "close" at bounding box center [473, 346] width 5 height 5
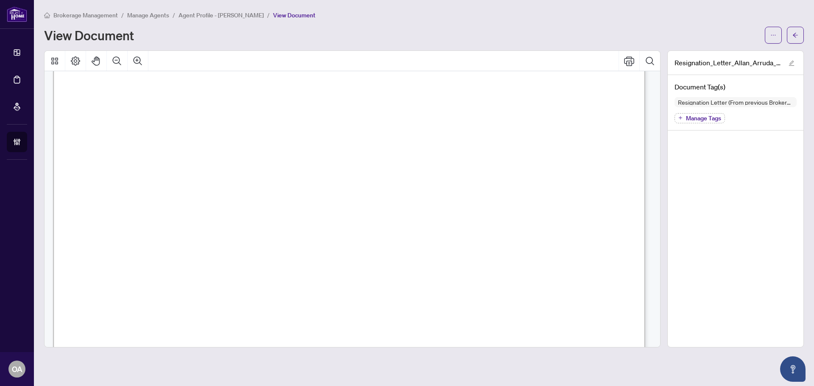
scroll to position [169, 0]
click at [251, 182] on span "Dear [PERSON_NAME]," at bounding box center [187, 189] width 127 height 14
click at [111, 54] on button "Zoom Out" at bounding box center [117, 61] width 20 height 20
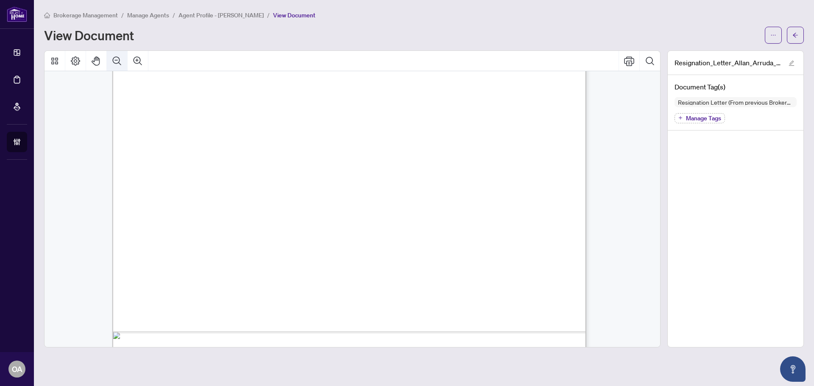
click at [111, 54] on button "Zoom Out" at bounding box center [117, 61] width 20 height 20
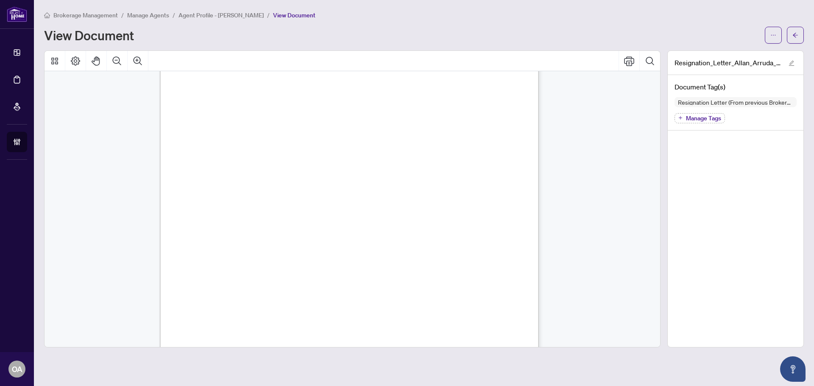
scroll to position [41, 0]
click at [519, 262] on span "I appreciate the opportunities I have had while working with the company and th…" at bounding box center [371, 266] width 333 height 8
click at [535, 154] on span "I am writing to formally resign from my position with ICI Source Real Asset Ser…" at bounding box center [373, 155] width 337 height 8
drag, startPoint x: 537, startPoint y: 156, endPoint x: 500, endPoint y: 153, distance: 36.5
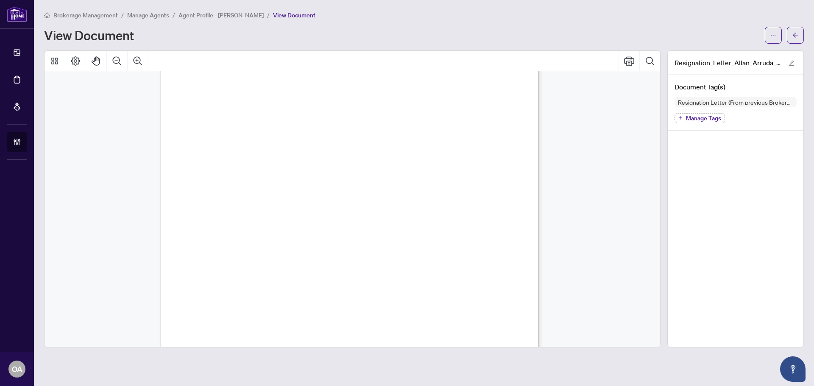
click at [500, 153] on span "I am writing to formally resign from my position with ICI Source Real Asset Ser…" at bounding box center [373, 155] width 337 height 8
drag, startPoint x: 491, startPoint y: 155, endPoint x: 539, endPoint y: 155, distance: 48.3
click at [539, 155] on div "[PERSON_NAME] [STREET_ADDRESS] [EMAIL_ADDRESS][DOMAIN_NAME] 343-204-8508 [DATE]…" at bounding box center [353, 202] width 387 height 499
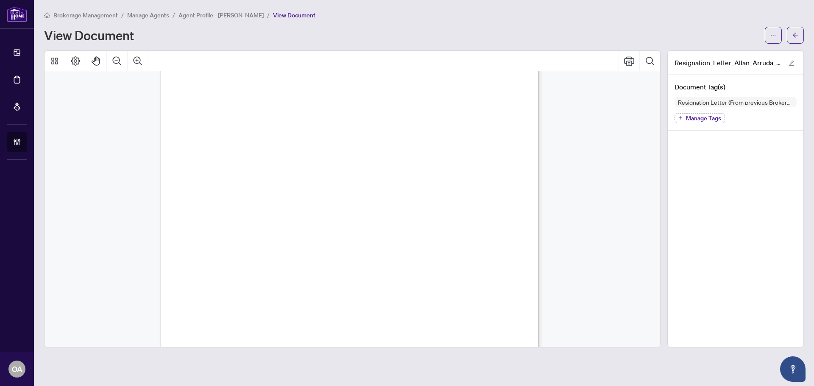
click at [495, 156] on span "I am writing to formally resign from my position with ICI Source Real Asset Ser…" at bounding box center [373, 155] width 337 height 8
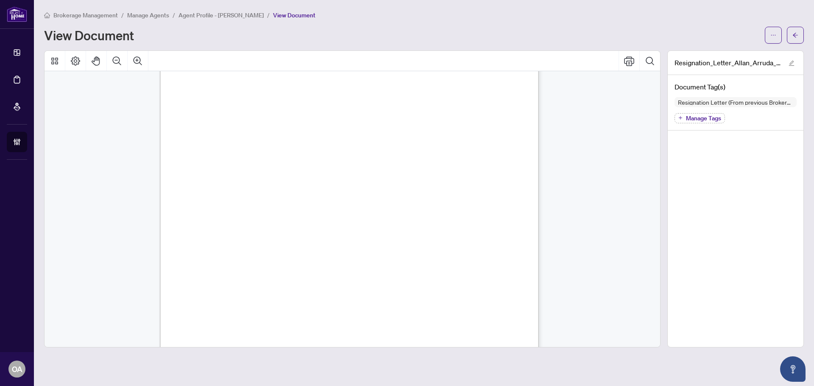
drag, startPoint x: 499, startPoint y: 251, endPoint x: 510, endPoint y: 256, distance: 12.3
click at [501, 257] on div "[PERSON_NAME] [STREET_ADDRESS] [EMAIL_ADDRESS][DOMAIN_NAME] 343-204-8508 [DATE]…" at bounding box center [436, 311] width 553 height 716
click at [583, 238] on div "[PERSON_NAME] [STREET_ADDRESS] [EMAIL_ADDRESS][DOMAIN_NAME] 343-204-8508 [DATE]…" at bounding box center [351, 235] width 615 height 499
click at [792, 41] on button "button" at bounding box center [794, 35] width 17 height 17
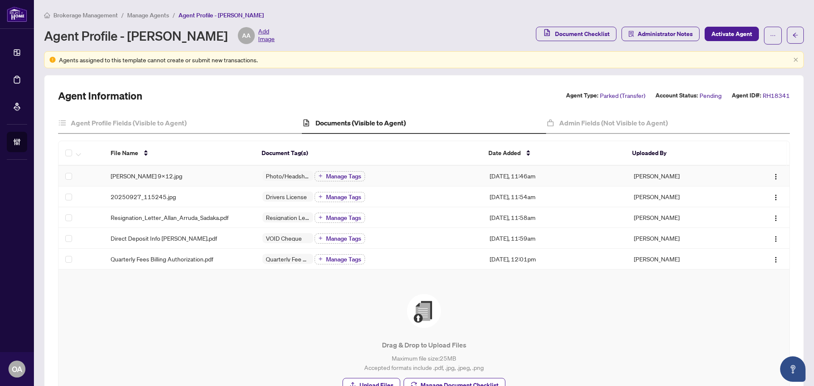
click at [166, 176] on div "[PERSON_NAME] 9x12.jpg" at bounding box center [180, 175] width 138 height 9
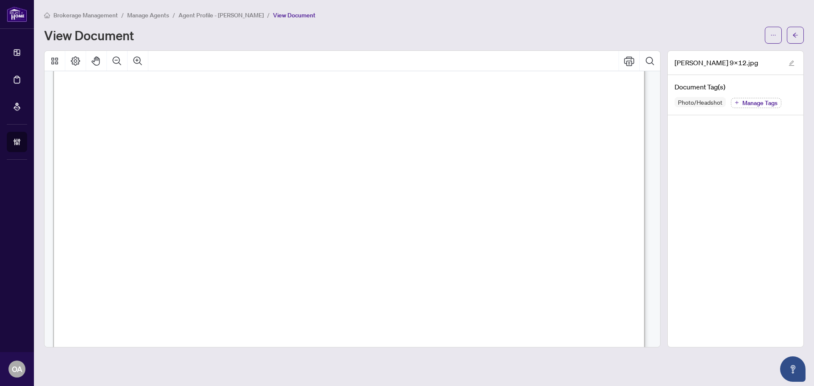
scroll to position [85, 0]
click at [120, 61] on icon "Zoom Out" at bounding box center [117, 61] width 10 height 10
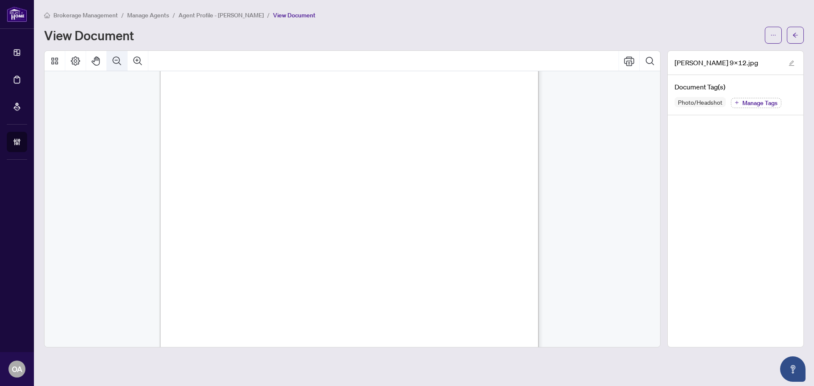
scroll to position [47, 0]
click at [793, 32] on icon "arrow-left" at bounding box center [795, 35] width 6 height 6
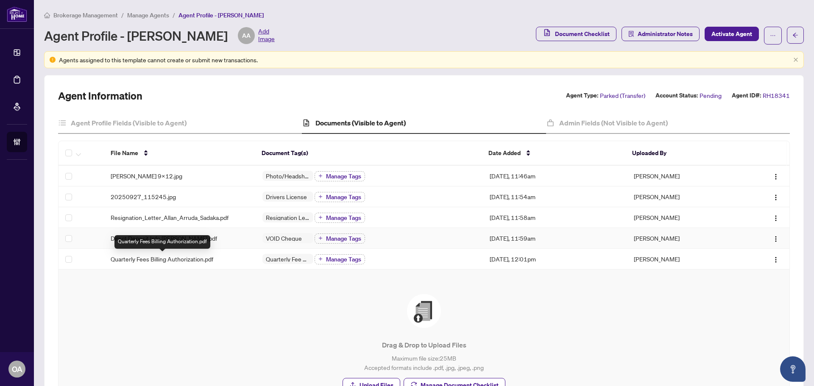
click at [245, 239] on div "Direct Deposit Info [PERSON_NAME].pdf" at bounding box center [180, 237] width 138 height 9
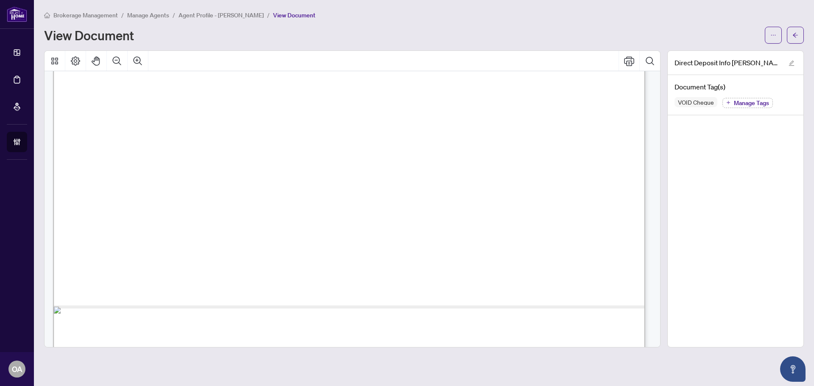
scroll to position [507, 0]
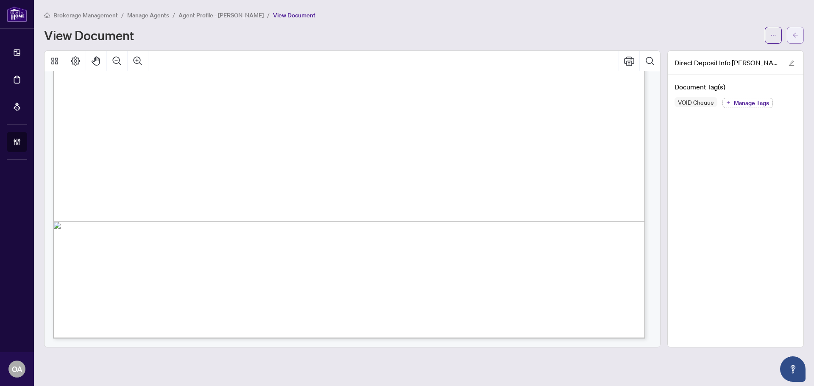
click at [797, 38] on span "button" at bounding box center [795, 35] width 6 height 14
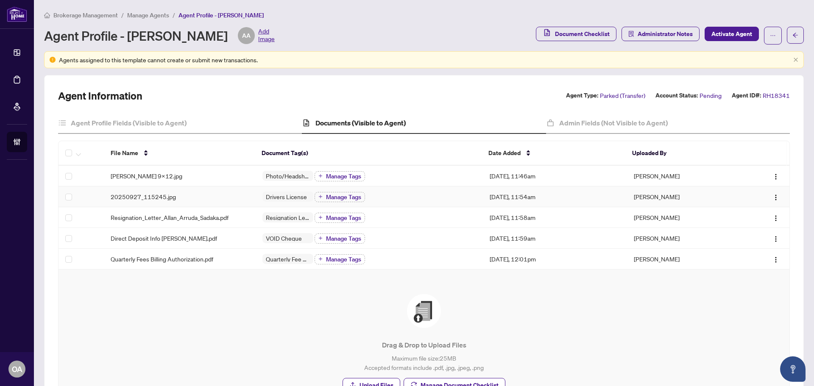
click at [177, 200] on div "20250927_115245.jpg" at bounding box center [180, 196] width 138 height 9
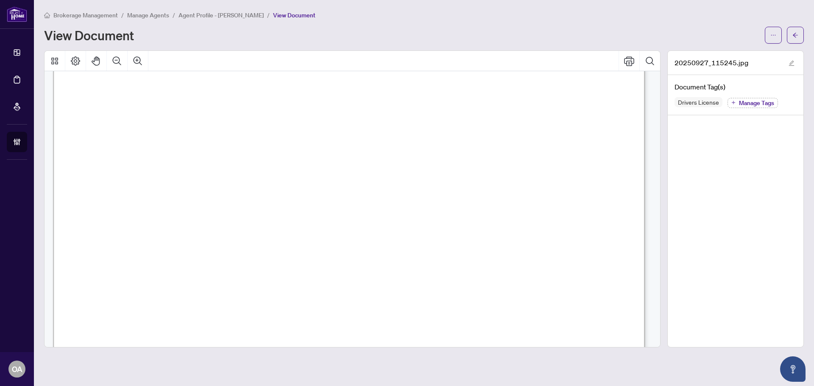
scroll to position [254, 0]
click at [793, 31] on span "button" at bounding box center [795, 35] width 6 height 14
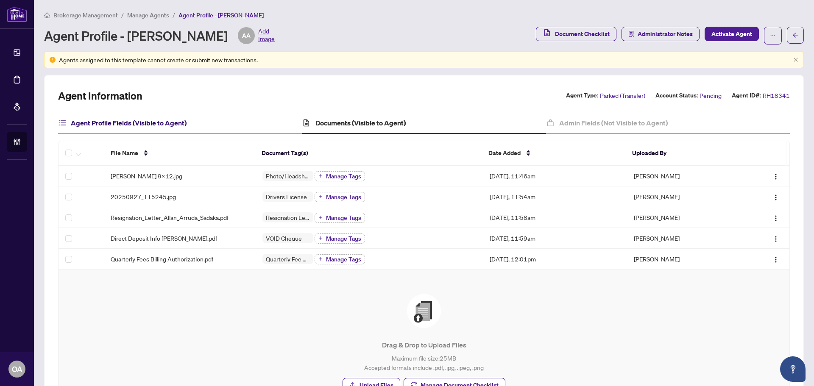
click at [147, 119] on h4 "Agent Profile Fields (Visible to Agent)" at bounding box center [129, 123] width 116 height 10
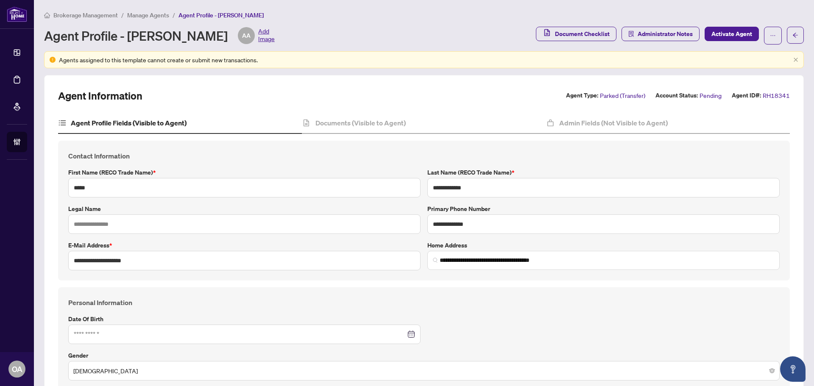
type input "**********"
type input "****"
type input "**********"
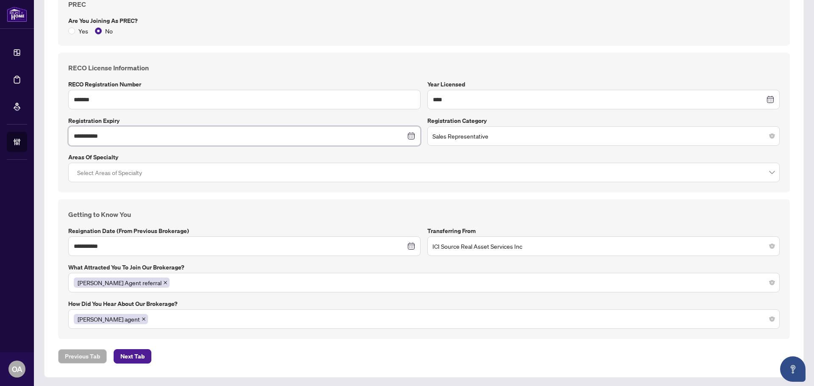
scroll to position [556, 0]
click at [276, 213] on h4 "Getting to Know You" at bounding box center [423, 213] width 711 height 10
click at [311, 208] on h4 "Getting to Know You" at bounding box center [423, 213] width 711 height 10
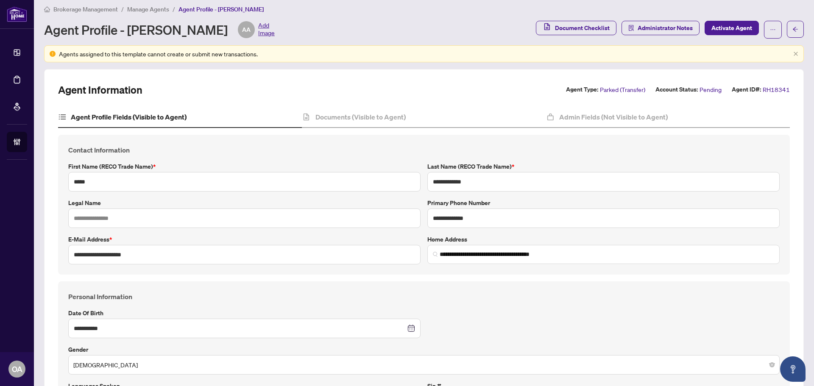
scroll to position [6, 0]
click at [570, 119] on h4 "Admin Fields (Not Visible to Agent)" at bounding box center [613, 117] width 108 height 10
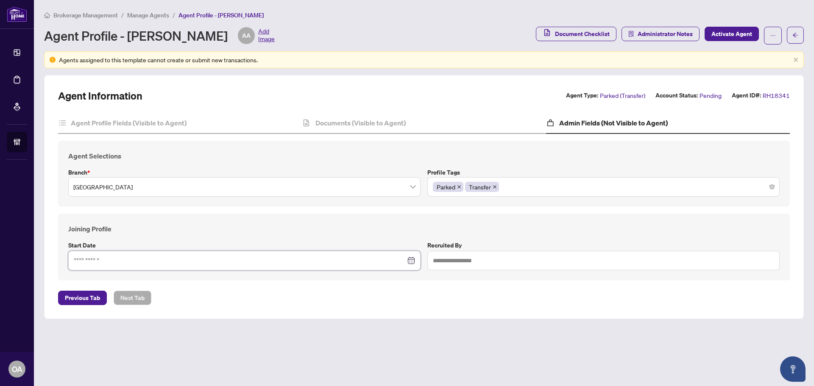
click at [324, 260] on input at bounding box center [240, 260] width 332 height 9
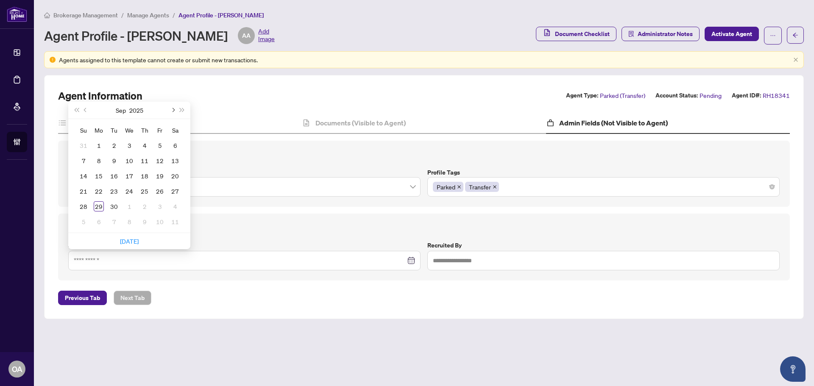
click at [171, 111] on button "Next month (PageDown)" at bounding box center [172, 110] width 9 height 17
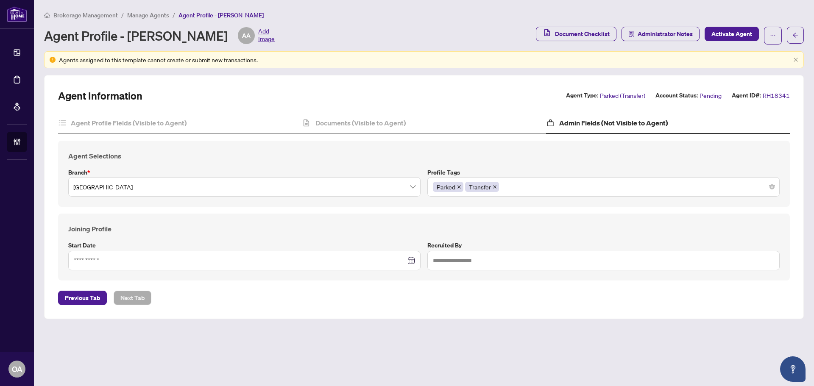
click at [128, 144] on div "Agent Selections Branch * [GEOGRAPHIC_DATA] Profile Tags Parked Transfer" at bounding box center [423, 174] width 731 height 66
click at [0, 0] on link "Deal Processing" at bounding box center [0, 0] width 0 height 0
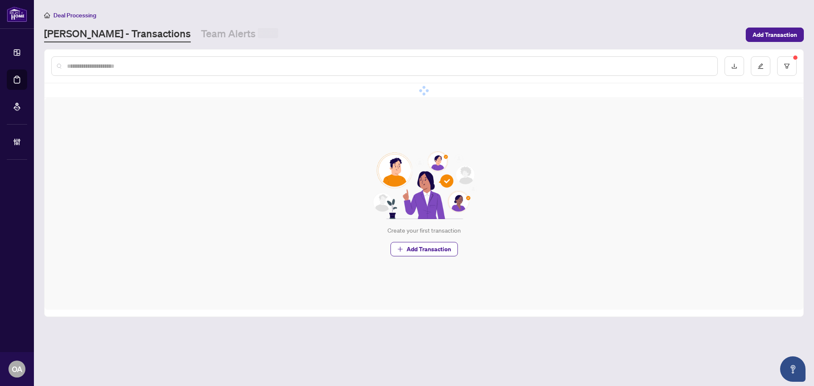
click at [92, 67] on input "text" at bounding box center [388, 65] width 643 height 9
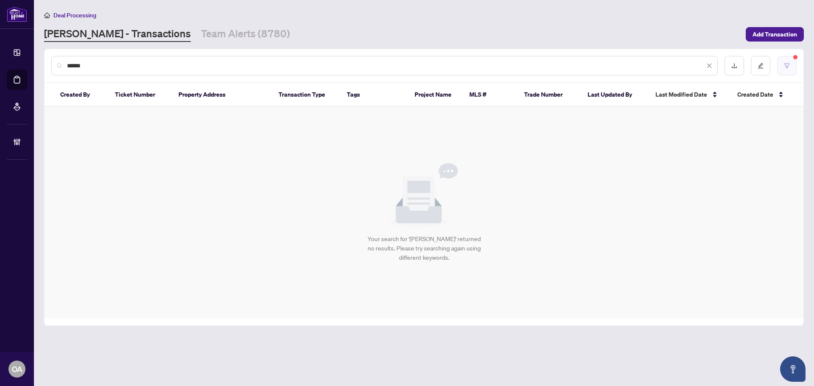
type input "******"
click at [777, 69] on button "button" at bounding box center [786, 65] width 19 height 19
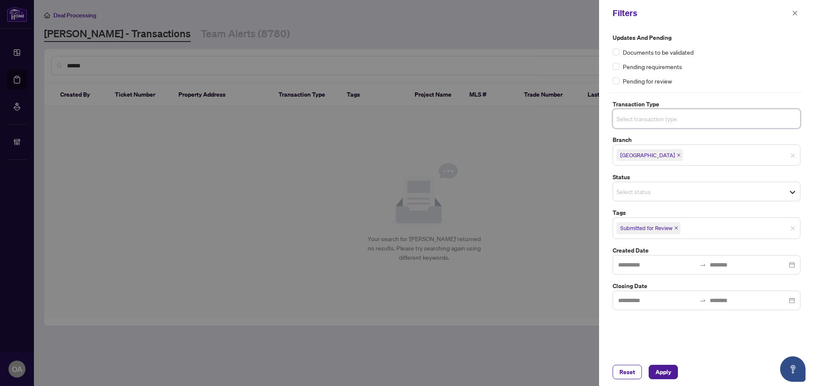
click at [788, 228] on span "Submitted for Review" at bounding box center [706, 228] width 187 height 14
click at [664, 372] on span "Apply" at bounding box center [663, 372] width 16 height 14
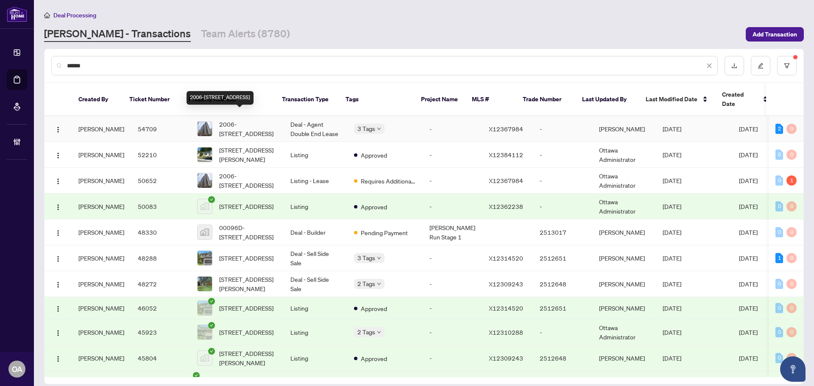
click at [253, 119] on span "2006-[STREET_ADDRESS]" at bounding box center [248, 128] width 58 height 19
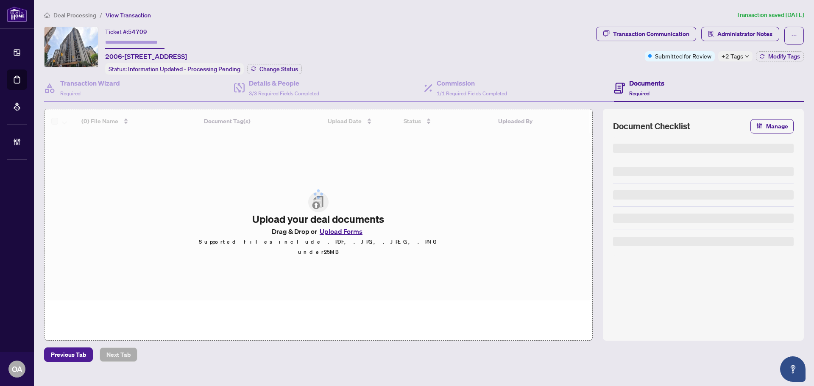
click at [731, 62] on div "Transaction Communication Administrator Notes Submitted for Review +2 Tags Modi…" at bounding box center [699, 51] width 211 height 48
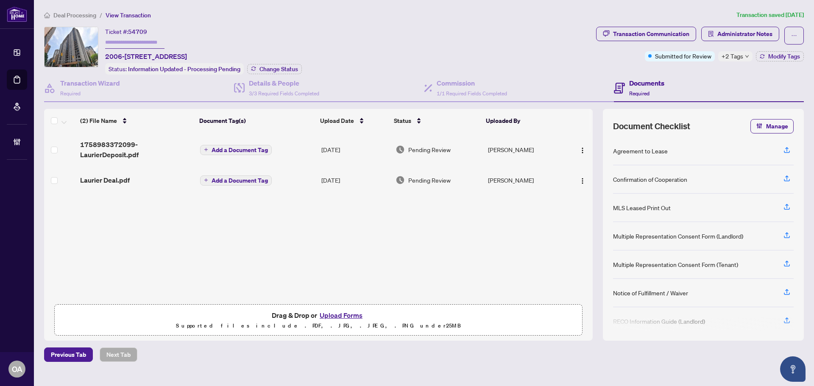
click at [732, 57] on span "+2 Tags" at bounding box center [732, 56] width 22 height 10
click at [670, 77] on div "Documents Required" at bounding box center [709, 89] width 190 height 28
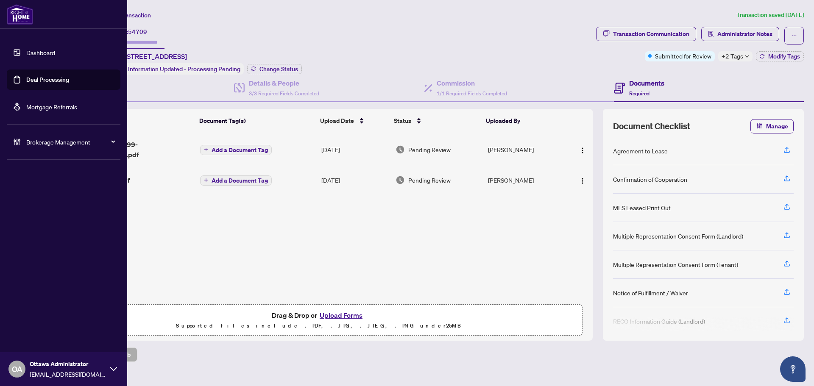
click at [33, 79] on link "Deal Processing" at bounding box center [47, 80] width 43 height 8
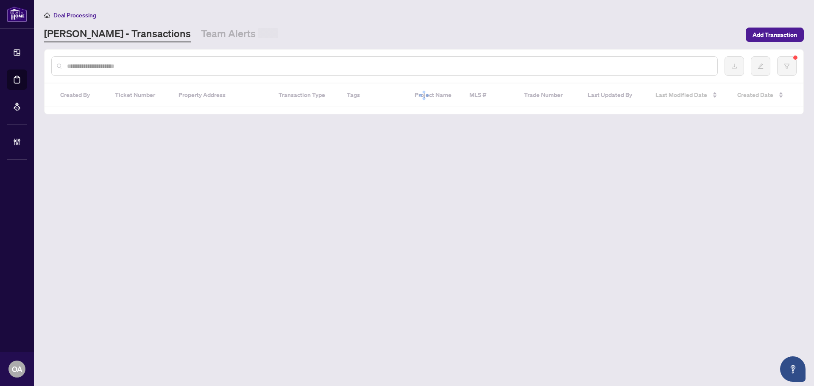
click at [178, 67] on input "text" at bounding box center [388, 65] width 643 height 9
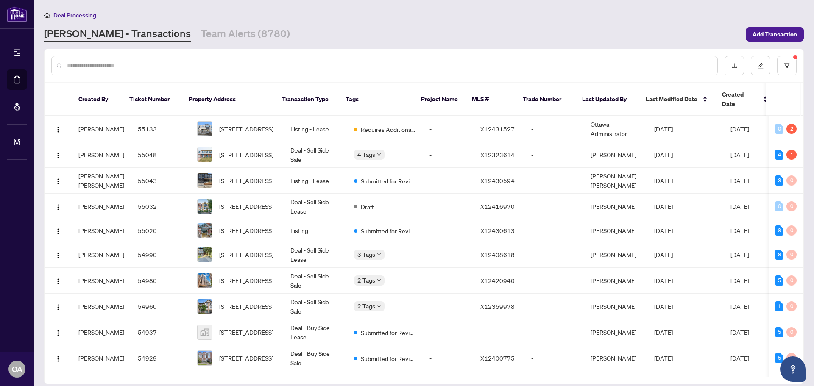
type input "*"
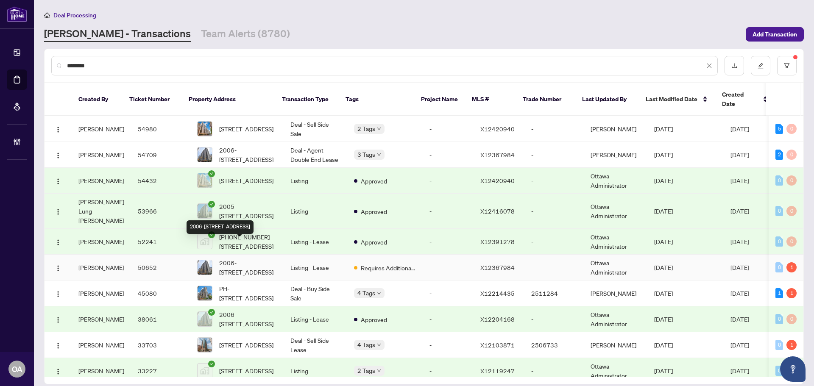
type input "*******"
click at [269, 255] on td "2006-[STREET_ADDRESS]" at bounding box center [236, 268] width 93 height 26
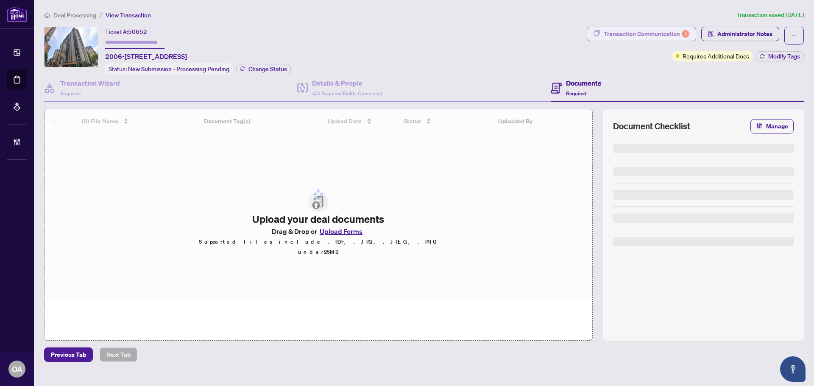
click at [666, 39] on div "Transaction Communication 1" at bounding box center [646, 34] width 86 height 14
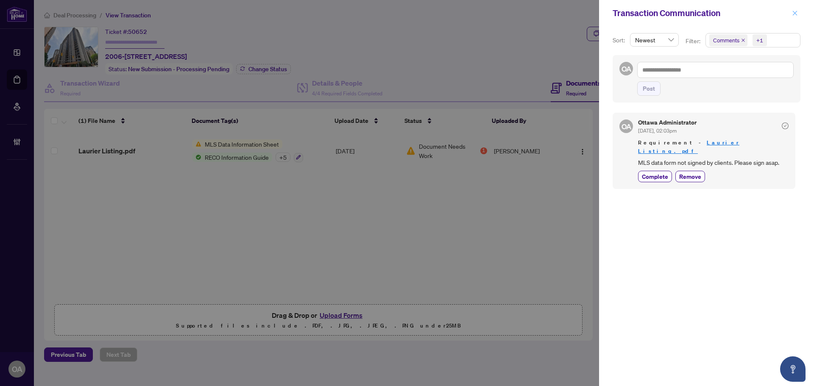
click at [792, 11] on icon "close" at bounding box center [794, 13] width 5 height 5
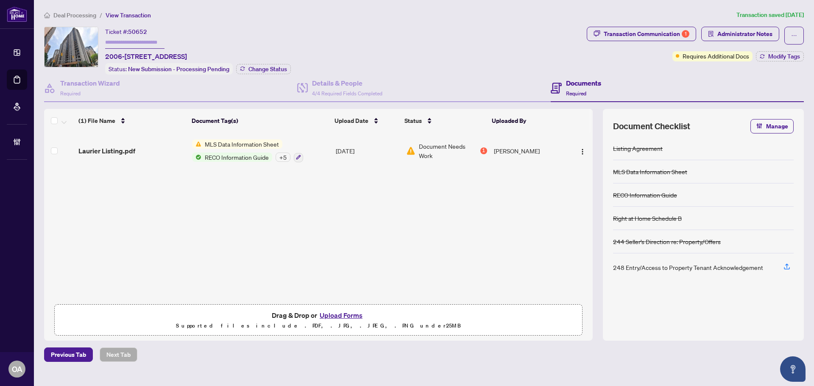
click at [406, 192] on div "Laurier Listing.pdf MLS Data Information Sheet RECO Information Guide + 5 Aug/2…" at bounding box center [318, 216] width 548 height 167
click at [635, 33] on div "Transaction Communication 1" at bounding box center [646, 34] width 86 height 14
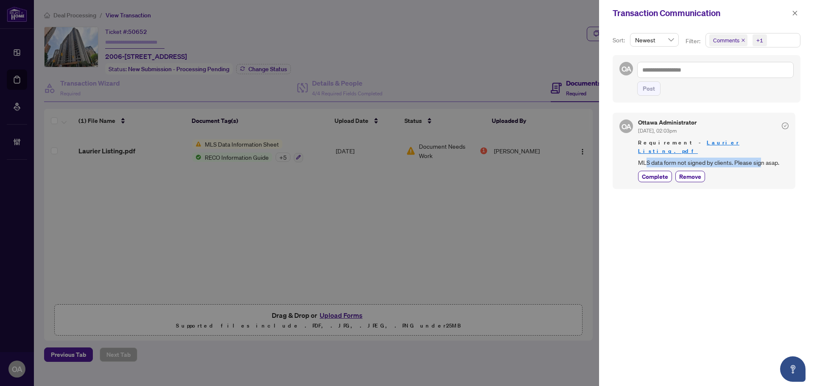
drag, startPoint x: 736, startPoint y: 154, endPoint x: 762, endPoint y: 154, distance: 26.7
click at [762, 158] on span "MLS data form not signed by clients. Please sign asap." at bounding box center [713, 163] width 150 height 10
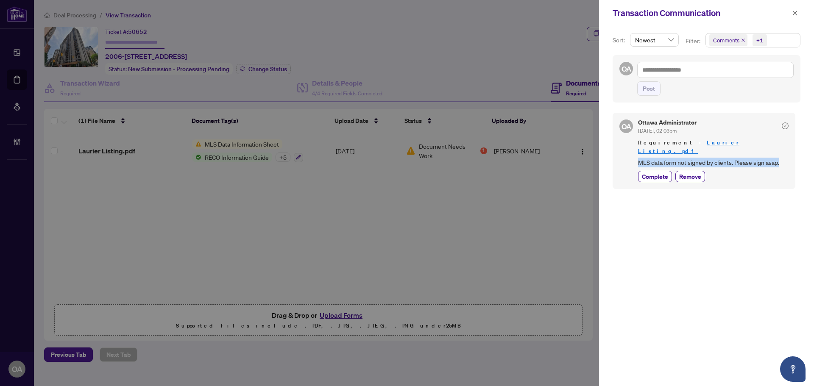
click at [762, 158] on span "MLS data form not signed by clients. Please sign asap." at bounding box center [713, 163] width 150 height 10
click at [763, 158] on span "MLS data form not signed by clients. Please sign asap." at bounding box center [713, 163] width 150 height 10
click at [764, 160] on div "Ottawa Administrator Sep/15/2025, 02:03pm Requirement - Laurier Listing.pdf MLS…" at bounding box center [713, 150] width 150 height 62
click at [797, 10] on span "button" at bounding box center [795, 13] width 6 height 14
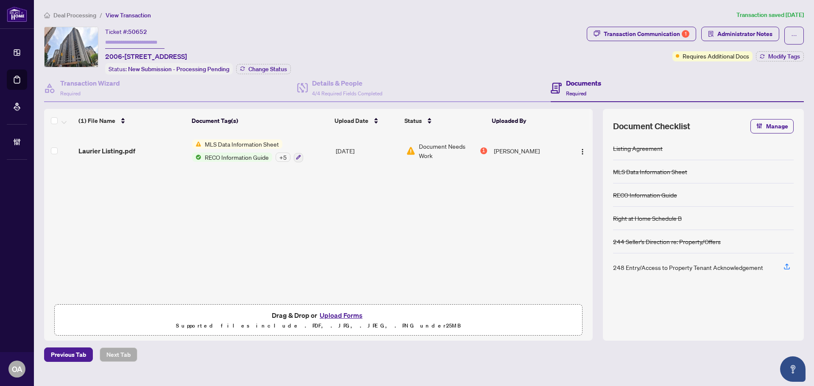
click at [283, 155] on div "+ 5" at bounding box center [282, 157] width 15 height 9
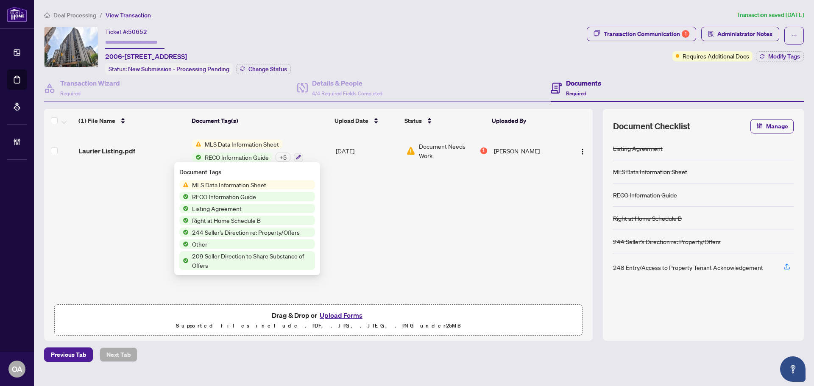
click at [283, 155] on div "+ 5" at bounding box center [282, 157] width 15 height 9
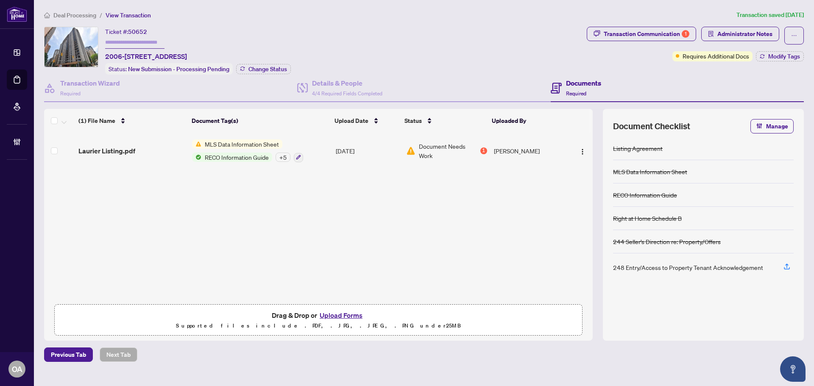
click at [283, 155] on div "+ 5" at bounding box center [282, 157] width 15 height 9
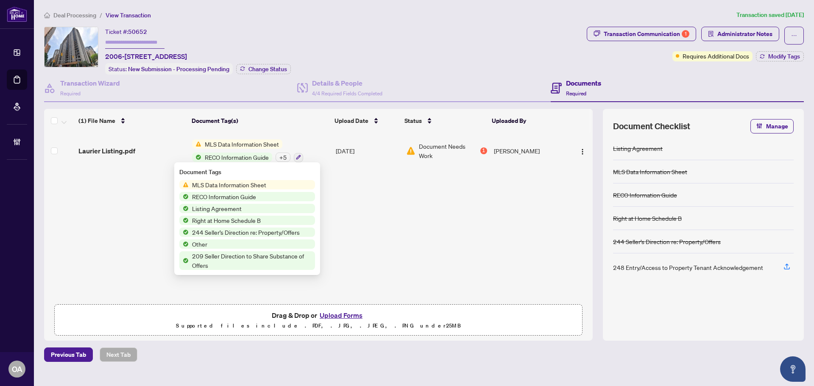
click at [283, 155] on div "+ 5" at bounding box center [282, 157] width 15 height 9
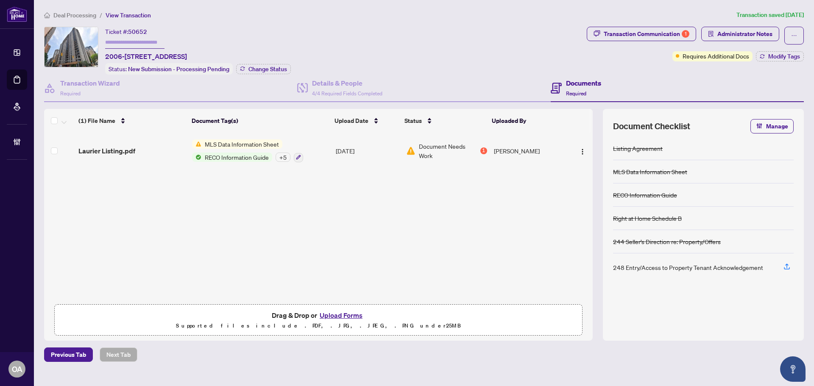
click at [283, 155] on div "+ 5" at bounding box center [282, 157] width 15 height 9
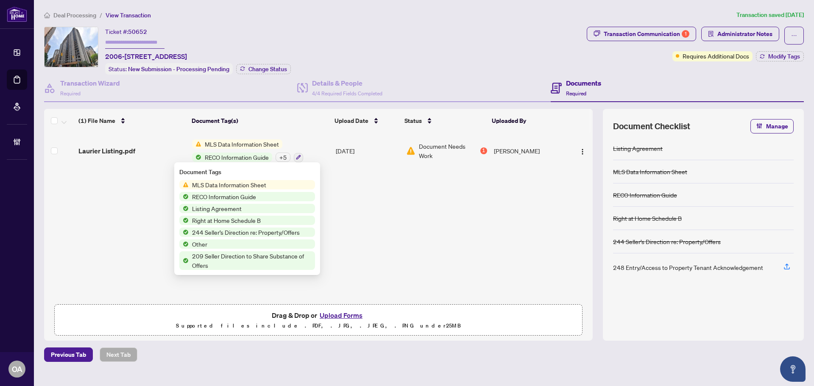
click at [283, 155] on div "+ 5" at bounding box center [282, 157] width 15 height 9
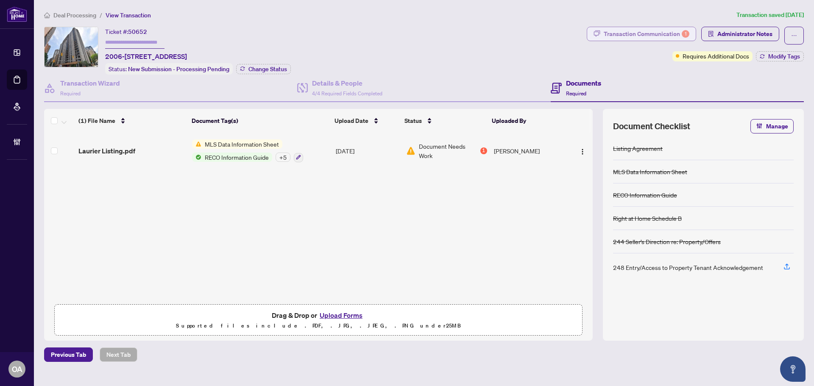
click at [642, 35] on div "Transaction Communication 1" at bounding box center [646, 34] width 86 height 14
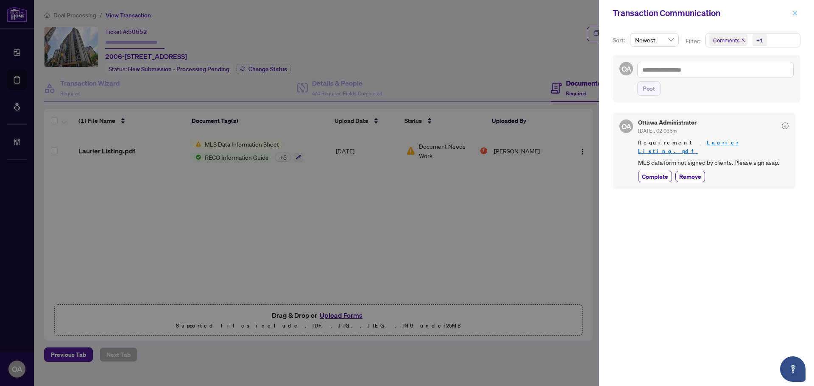
click at [797, 11] on icon "close" at bounding box center [795, 13] width 6 height 6
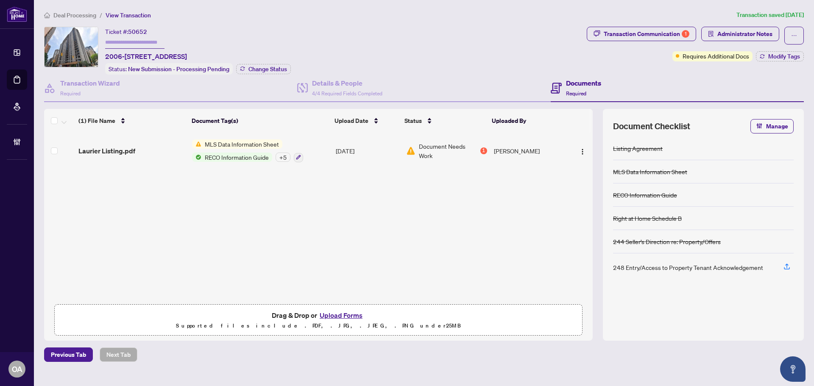
click at [249, 198] on div "Laurier Listing.pdf MLS Data Information Sheet RECO Information Guide + 5 Aug/2…" at bounding box center [318, 216] width 548 height 167
click at [286, 157] on div "+ 5" at bounding box center [282, 157] width 15 height 9
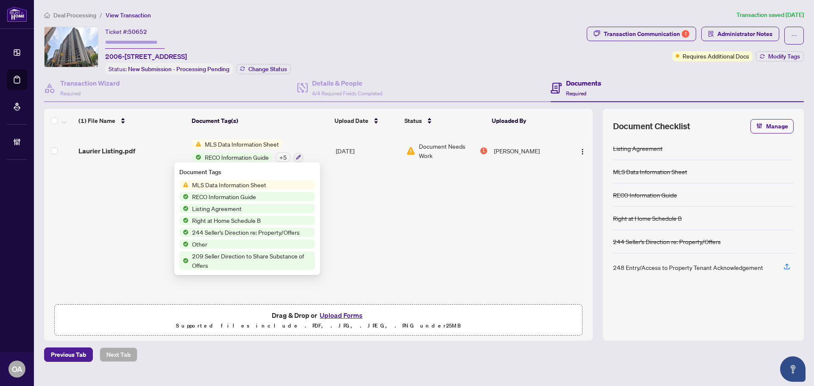
click at [360, 185] on div "Laurier Listing.pdf MLS Data Information Sheet RECO Information Guide + 5 Aug/2…" at bounding box center [318, 216] width 548 height 167
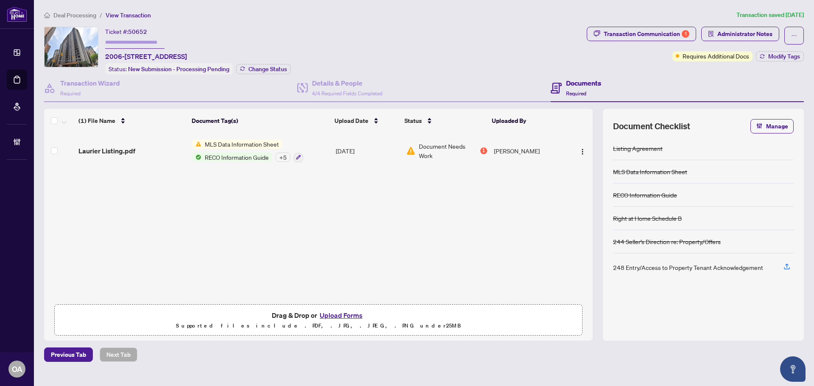
click at [285, 153] on div "+ 5" at bounding box center [282, 157] width 15 height 9
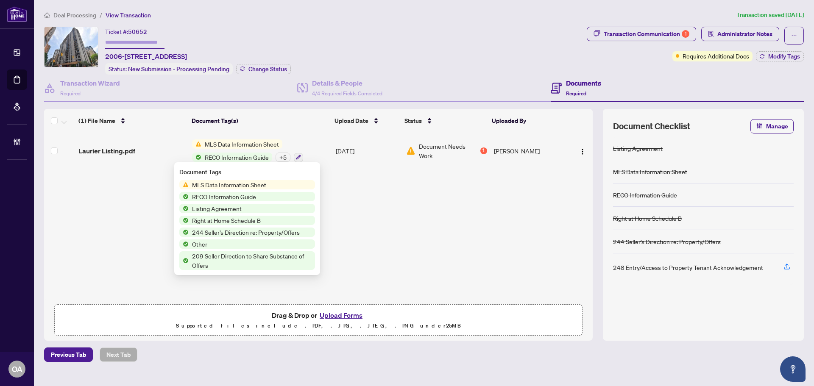
click at [285, 156] on div "+ 5" at bounding box center [282, 157] width 15 height 9
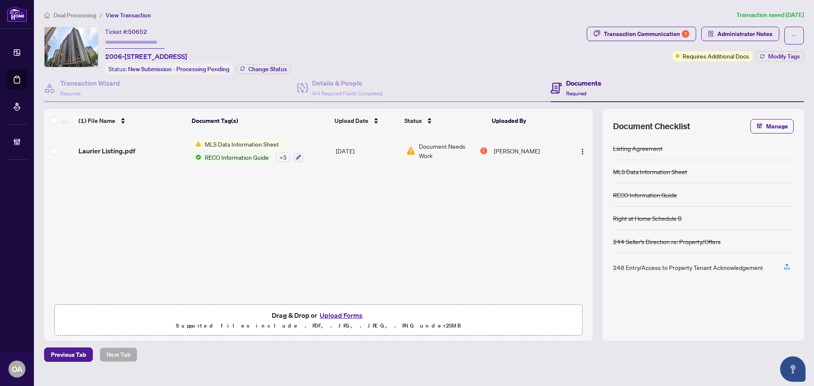
click at [283, 156] on div "+ 5" at bounding box center [282, 157] width 15 height 9
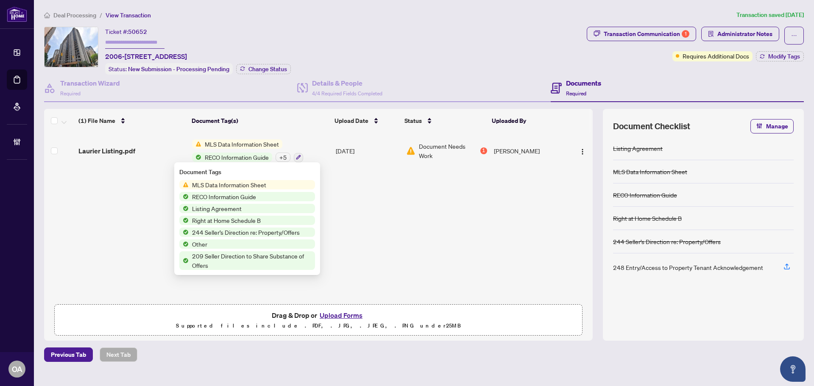
click at [283, 156] on div "+ 5" at bounding box center [282, 157] width 15 height 9
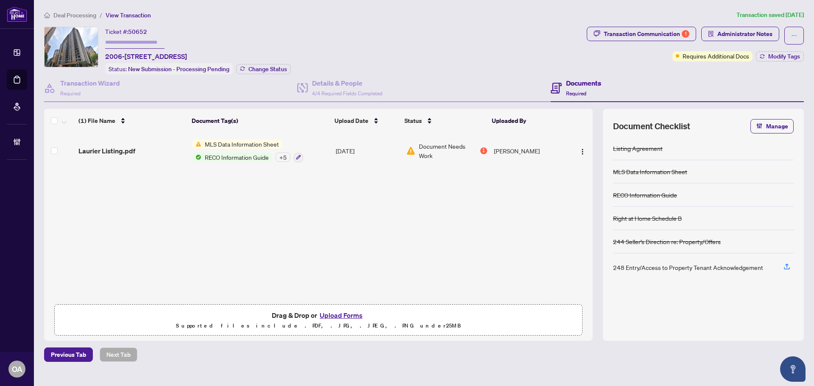
click at [283, 156] on div "+ 5" at bounding box center [282, 157] width 15 height 9
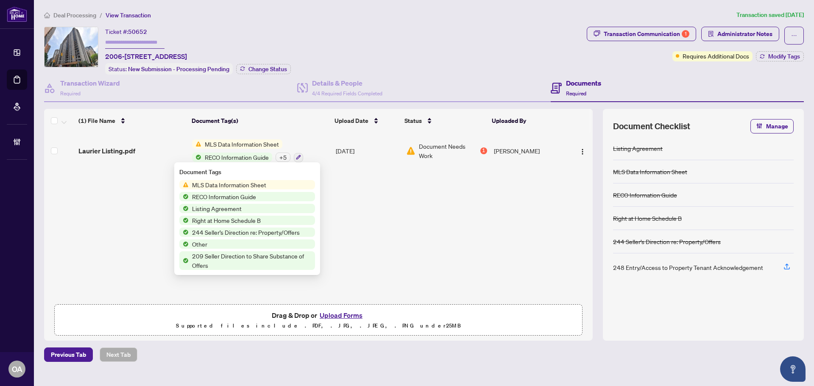
click at [283, 156] on div "+ 5" at bounding box center [282, 157] width 15 height 9
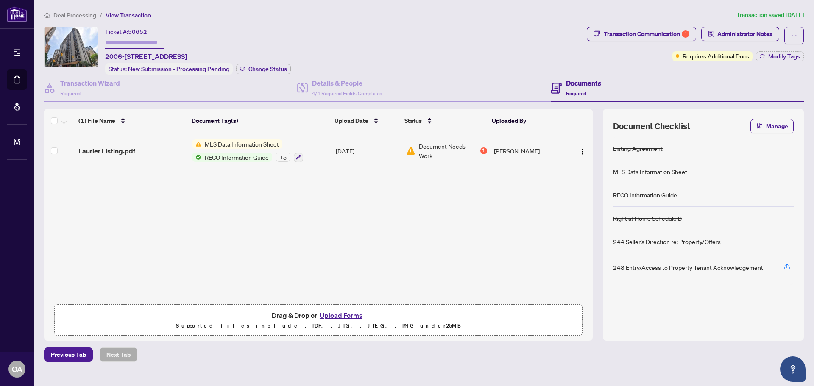
click at [283, 156] on div "+ 5" at bounding box center [282, 157] width 15 height 9
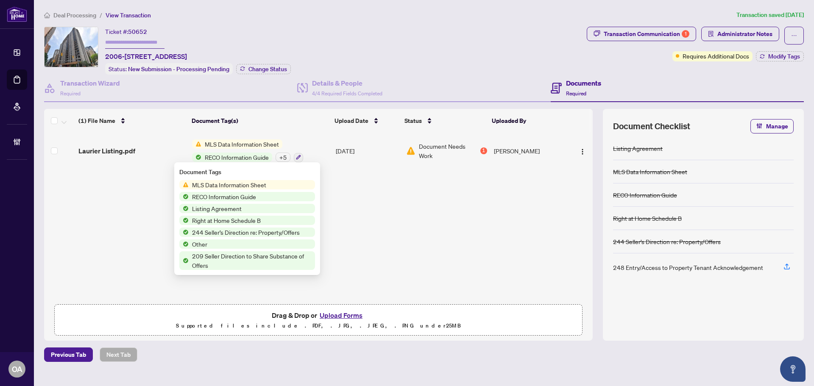
click at [283, 156] on div "+ 5" at bounding box center [282, 157] width 15 height 9
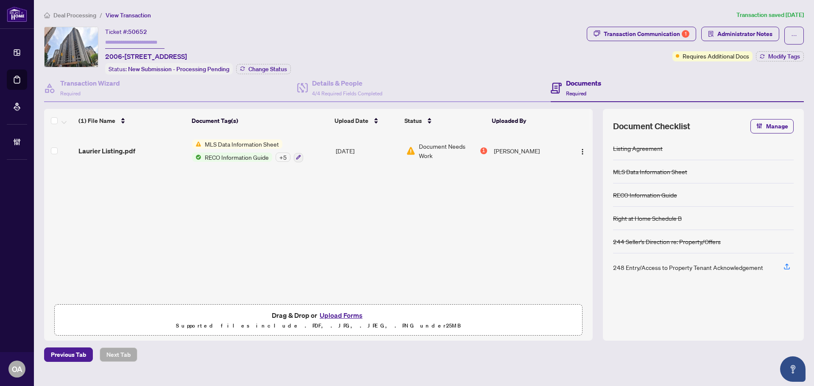
click at [283, 156] on div "+ 5" at bounding box center [282, 157] width 15 height 9
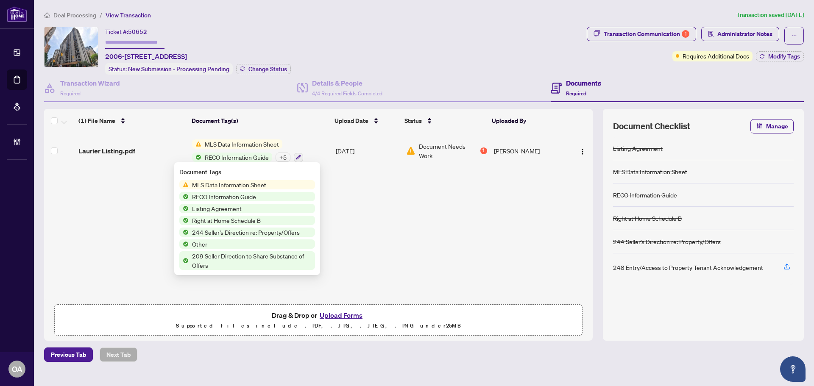
click at [284, 156] on div "+ 5" at bounding box center [282, 157] width 15 height 9
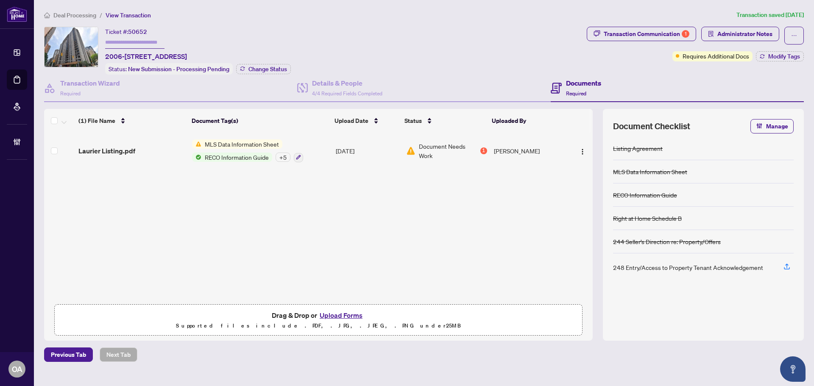
click at [284, 156] on div "+ 5" at bounding box center [282, 157] width 15 height 9
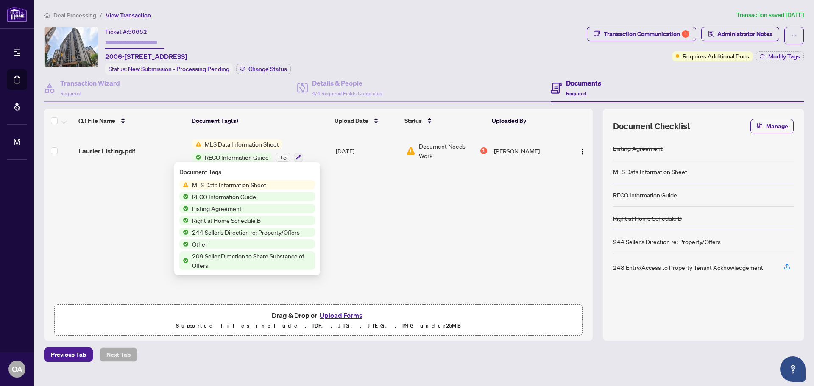
click at [284, 156] on div "+ 5" at bounding box center [282, 157] width 15 height 9
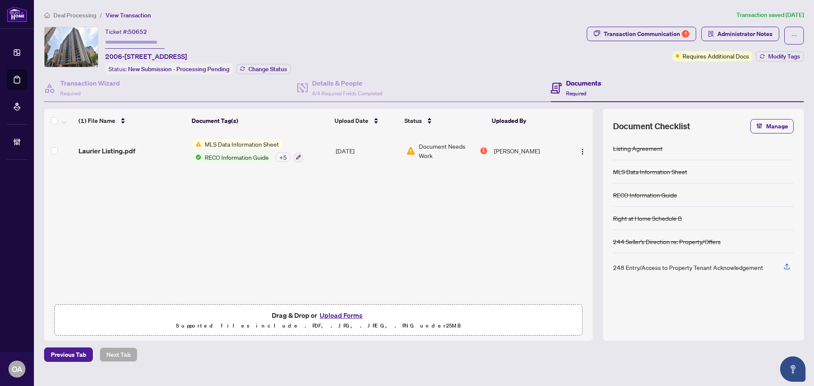
click at [286, 157] on div "+ 5" at bounding box center [282, 157] width 15 height 9
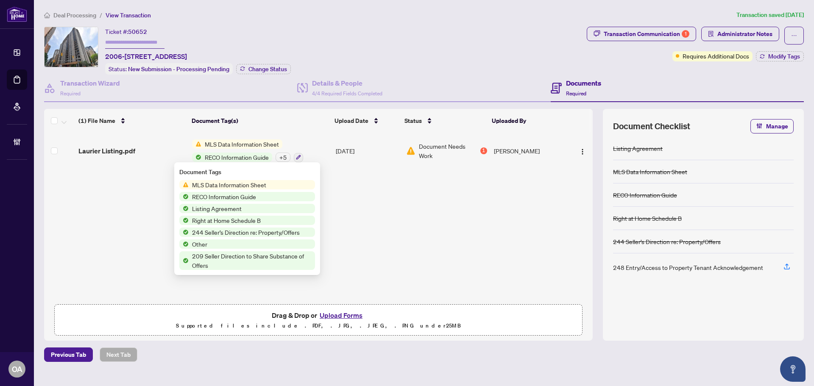
click at [286, 158] on div "+ 5" at bounding box center [282, 157] width 15 height 9
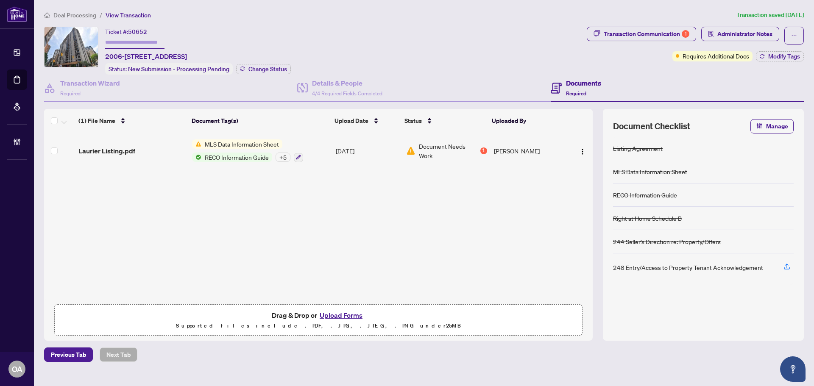
click at [285, 157] on div "+ 5" at bounding box center [282, 157] width 15 height 9
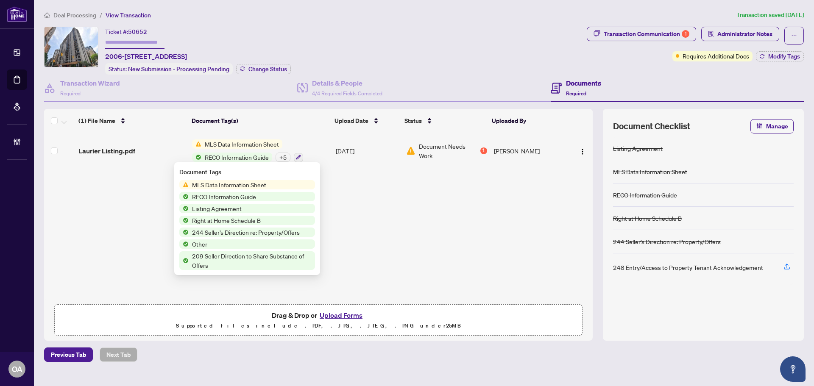
click at [286, 155] on div "+ 5" at bounding box center [282, 157] width 15 height 9
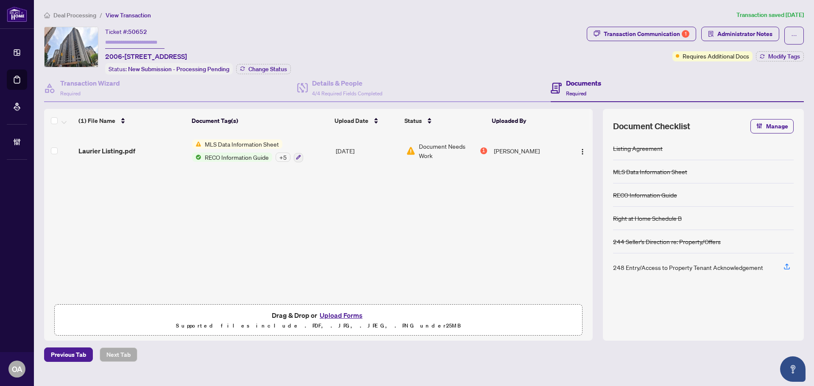
click at [286, 154] on div "+ 5" at bounding box center [282, 157] width 15 height 9
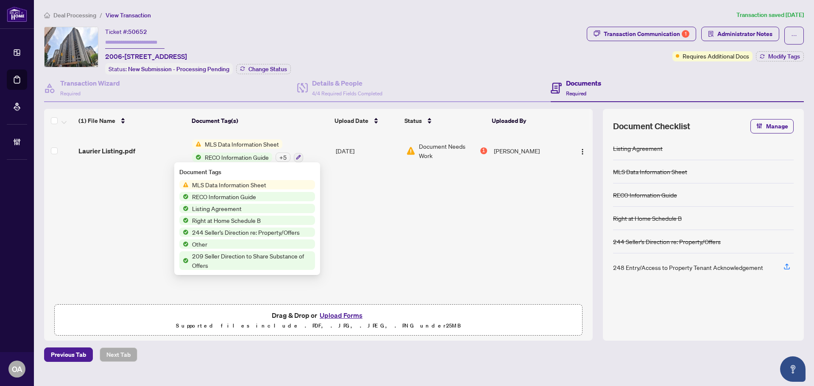
click at [386, 208] on div "Laurier Listing.pdf MLS Data Information Sheet RECO Information Guide + 5 Aug/2…" at bounding box center [318, 216] width 548 height 167
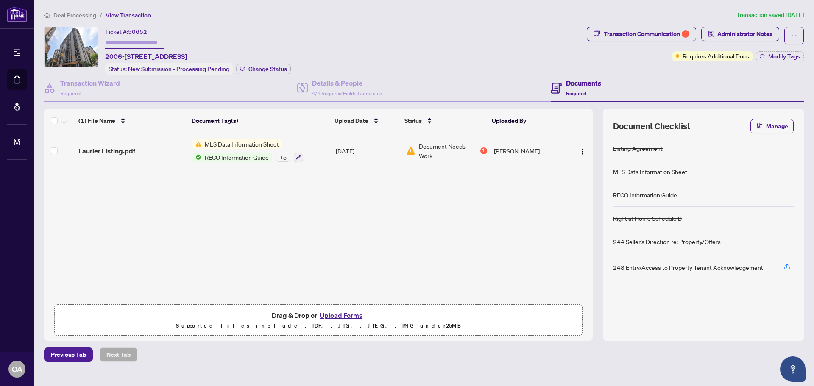
click at [289, 158] on div "+ 5" at bounding box center [282, 157] width 15 height 9
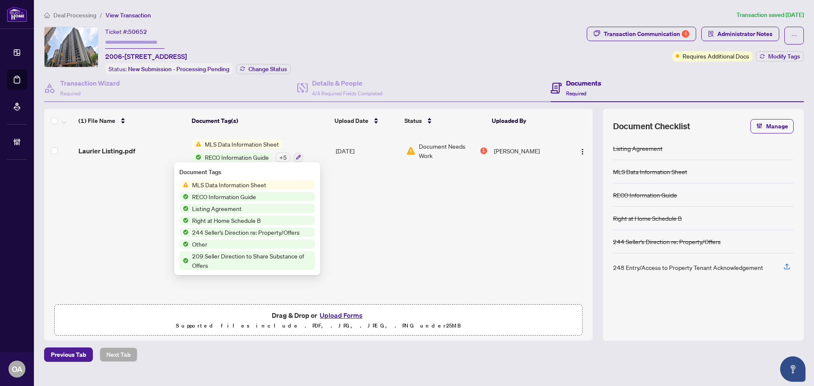
click at [284, 158] on div "+ 5" at bounding box center [282, 157] width 15 height 9
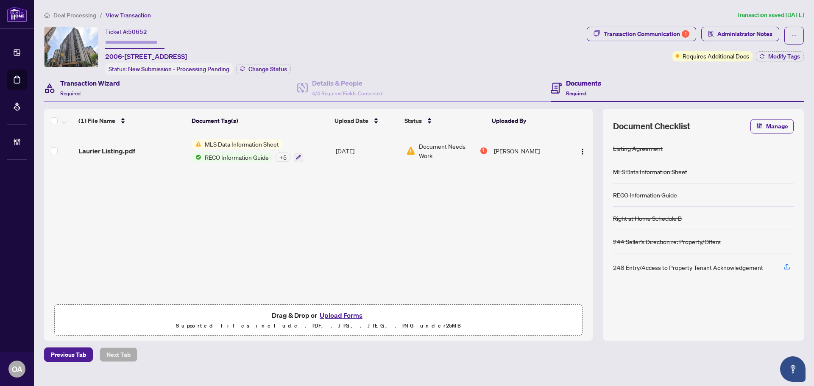
click at [105, 88] on div "Transaction Wizard Required" at bounding box center [90, 88] width 60 height 20
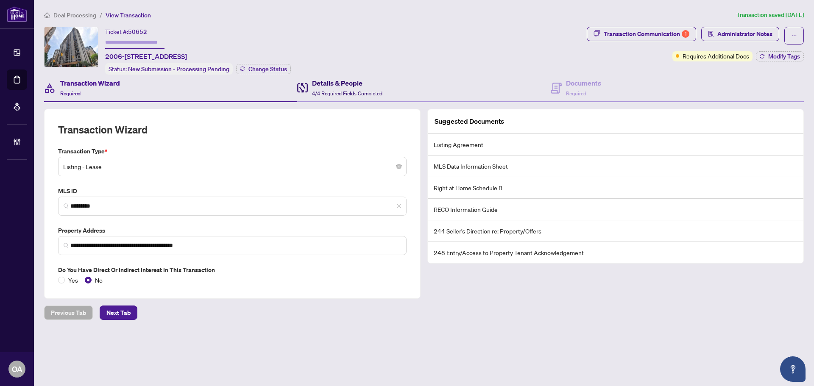
click at [316, 90] on span "4/4 Required Fields Completed" at bounding box center [347, 93] width 70 height 6
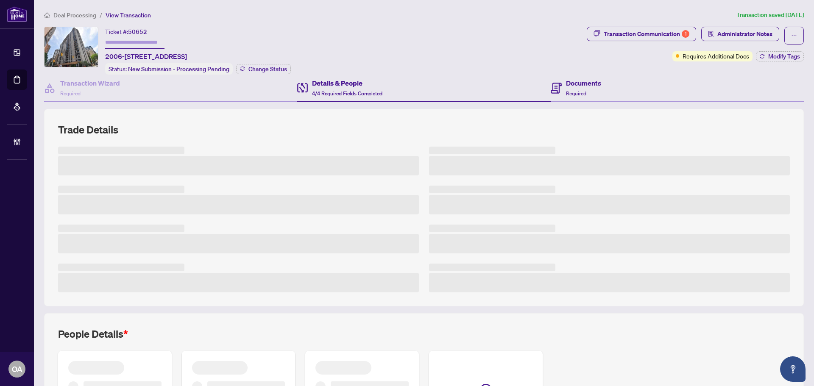
click at [603, 89] on div "Documents Required" at bounding box center [676, 89] width 253 height 28
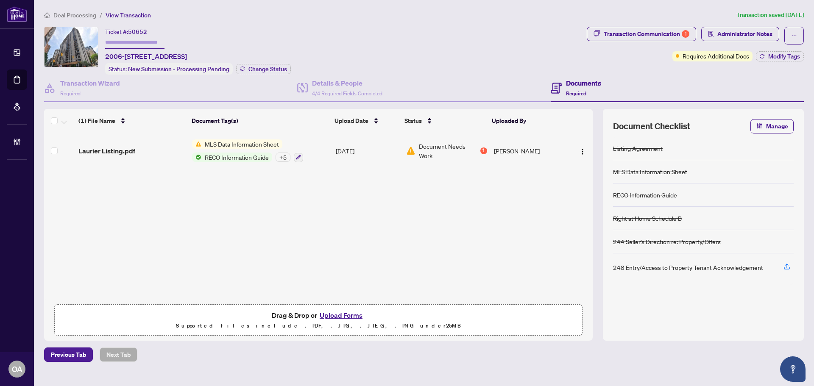
click at [285, 159] on div "+ 5" at bounding box center [282, 157] width 15 height 9
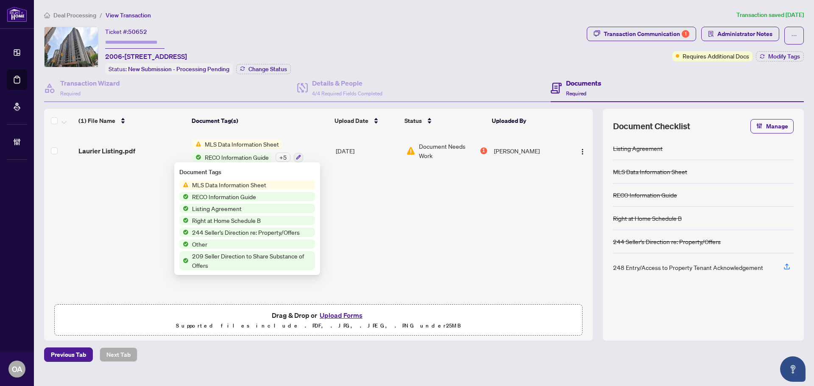
click at [285, 157] on div "+ 5" at bounding box center [282, 157] width 15 height 9
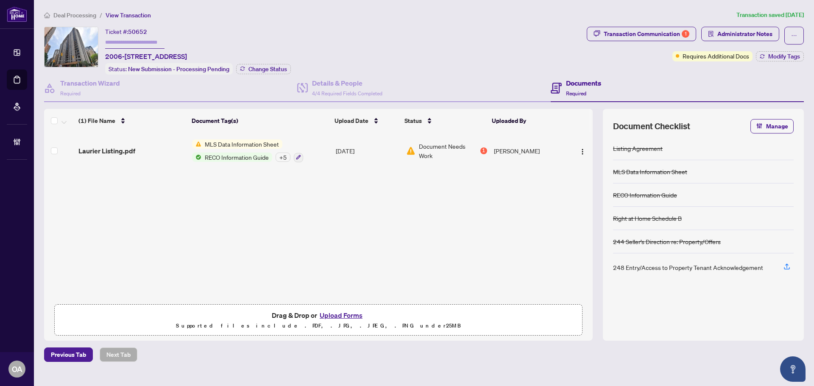
click at [285, 157] on div "+ 5" at bounding box center [282, 157] width 15 height 9
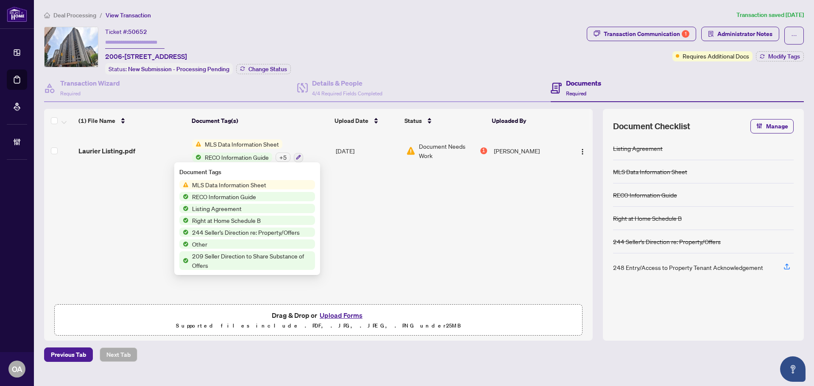
click at [285, 157] on div "+ 5" at bounding box center [282, 157] width 15 height 9
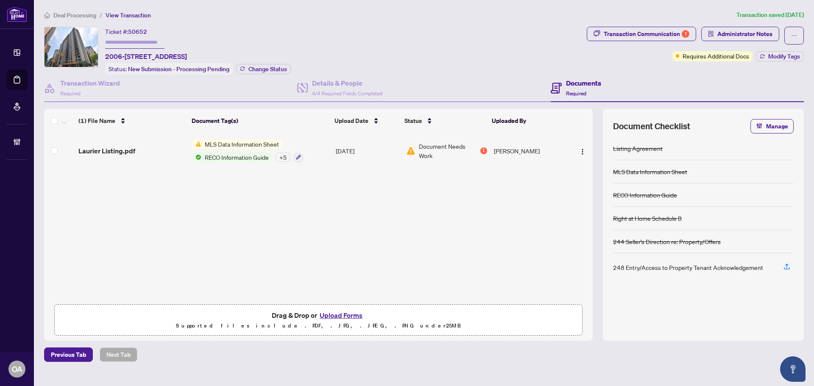
click at [285, 157] on div "+ 5" at bounding box center [282, 157] width 15 height 9
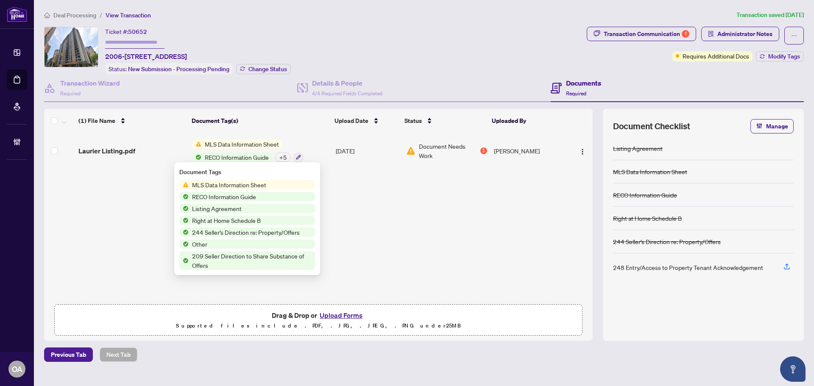
click at [280, 153] on div "+ 5" at bounding box center [282, 157] width 15 height 9
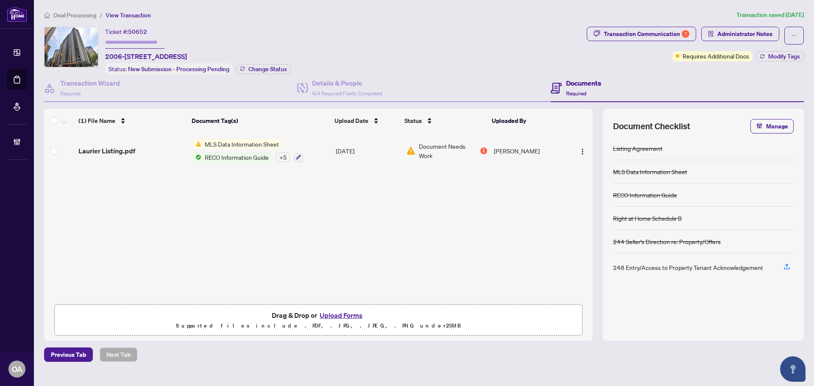
click at [280, 153] on div "+ 5" at bounding box center [282, 157] width 15 height 9
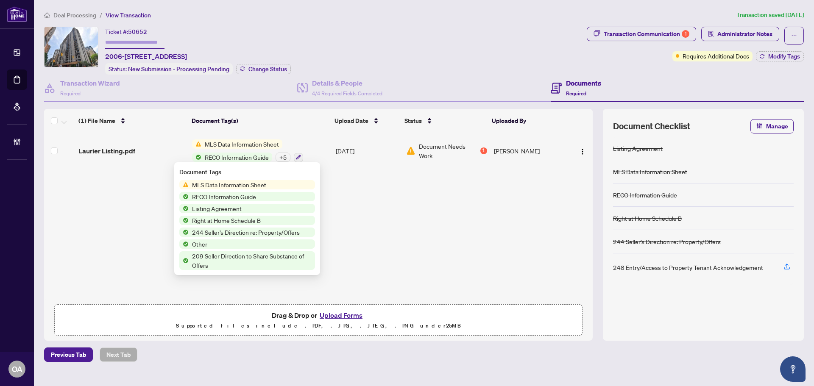
click at [282, 153] on div "+ 5" at bounding box center [282, 157] width 15 height 9
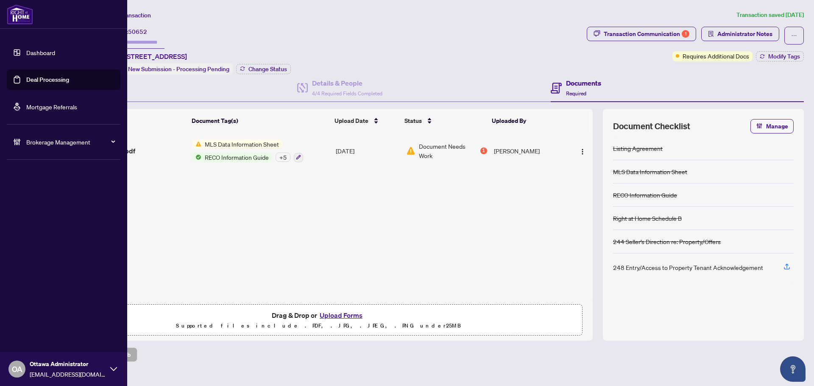
drag, startPoint x: 16, startPoint y: 85, endPoint x: 23, endPoint y: 84, distance: 7.3
click at [26, 83] on link "Deal Processing" at bounding box center [47, 80] width 43 height 8
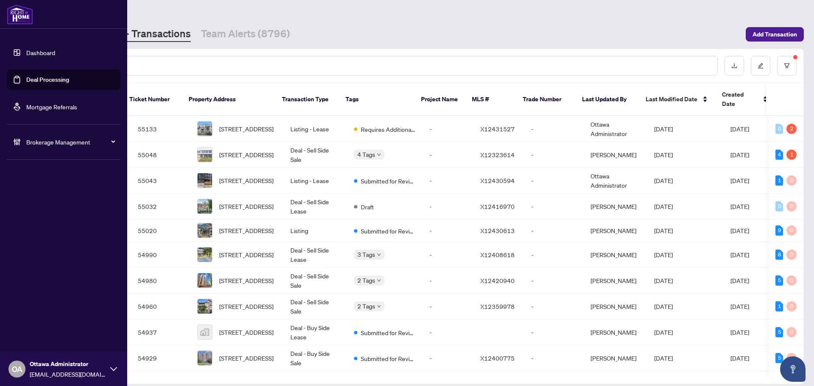
click at [25, 139] on div "Brokerage Management" at bounding box center [64, 142] width 114 height 20
click at [51, 202] on link "Manage Agents" at bounding box center [39, 203] width 42 height 8
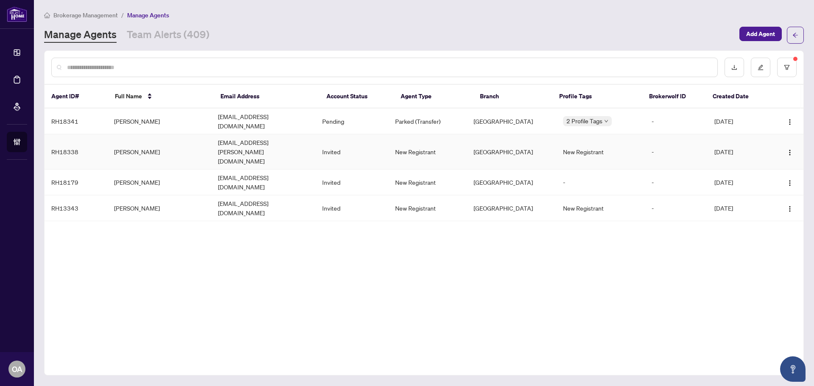
click at [155, 140] on td "Dhaval Bharodiya" at bounding box center [159, 151] width 104 height 35
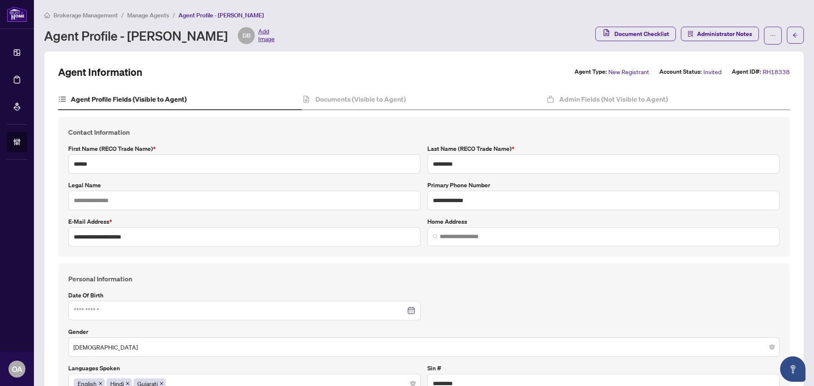
type input "**********"
click at [357, 95] on h4 "Documents (Visible to Agent)" at bounding box center [360, 99] width 90 height 10
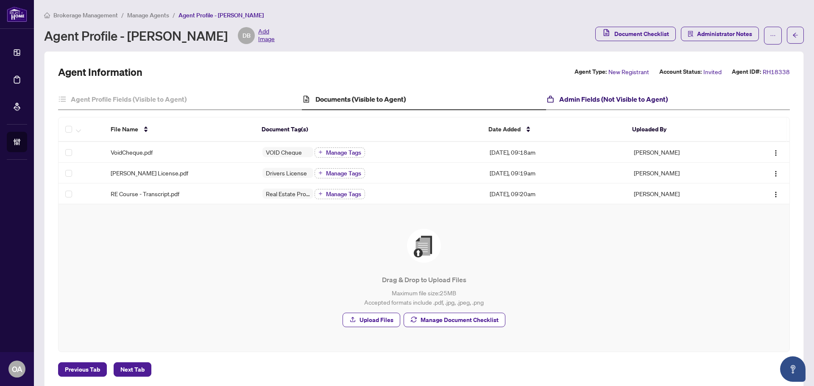
click at [565, 98] on h4 "Admin Fields (Not Visible to Agent)" at bounding box center [613, 99] width 108 height 10
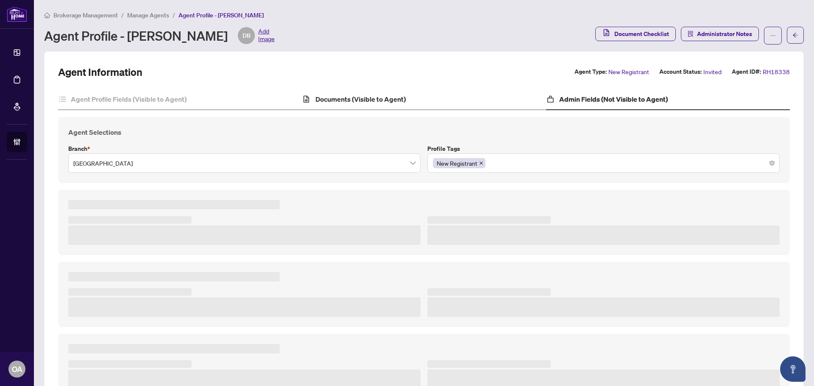
click at [425, 98] on div "Documents (Visible to Agent)" at bounding box center [424, 99] width 244 height 21
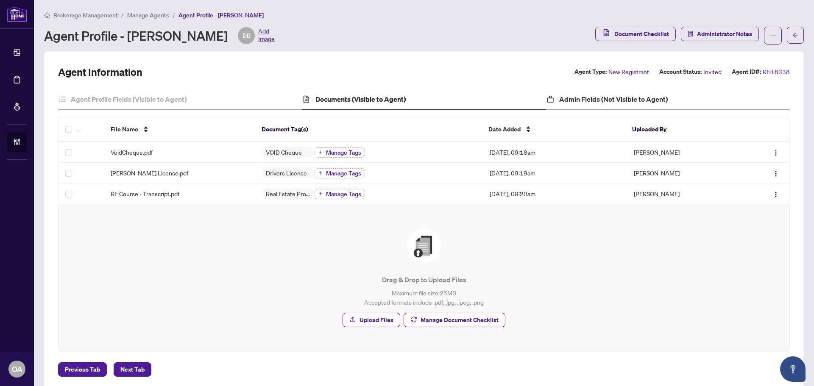
click at [566, 93] on div "Admin Fields (Not Visible to Agent)" at bounding box center [668, 99] width 244 height 21
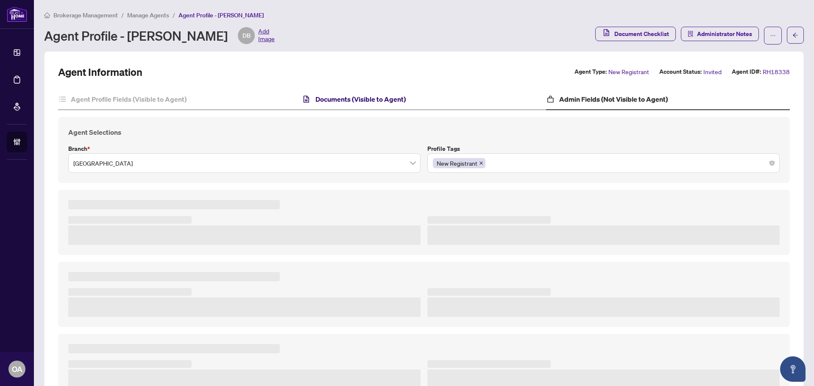
click at [386, 94] on h4 "Documents (Visible to Agent)" at bounding box center [360, 99] width 90 height 10
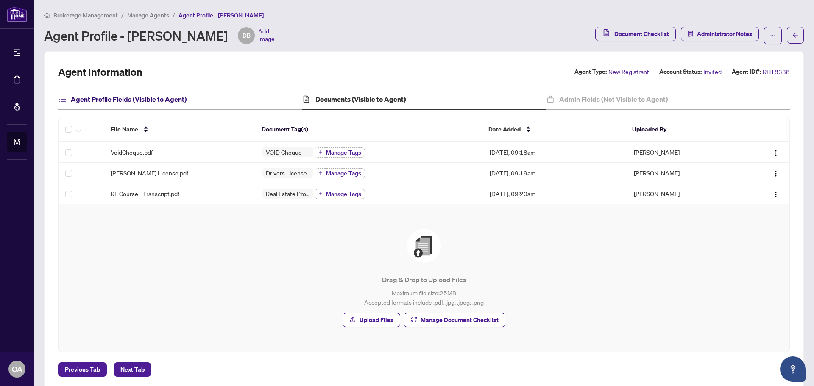
click at [166, 96] on h4 "Agent Profile Fields (Visible to Agent)" at bounding box center [129, 99] width 116 height 10
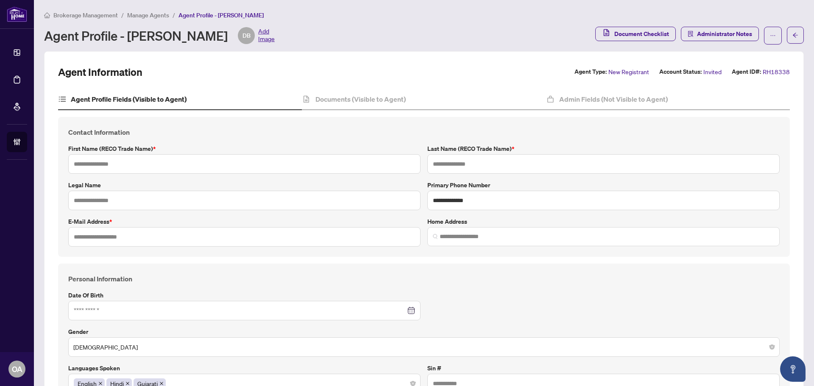
type input "******"
type input "*********"
type input "**********"
type input "*********"
type input "**********"
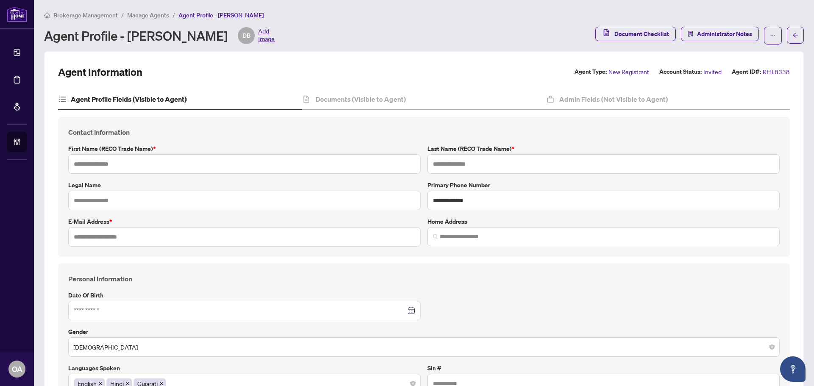
type input "**********"
type input "*****"
type input "**********"
drag, startPoint x: 129, startPoint y: 35, endPoint x: 226, endPoint y: 37, distance: 97.5
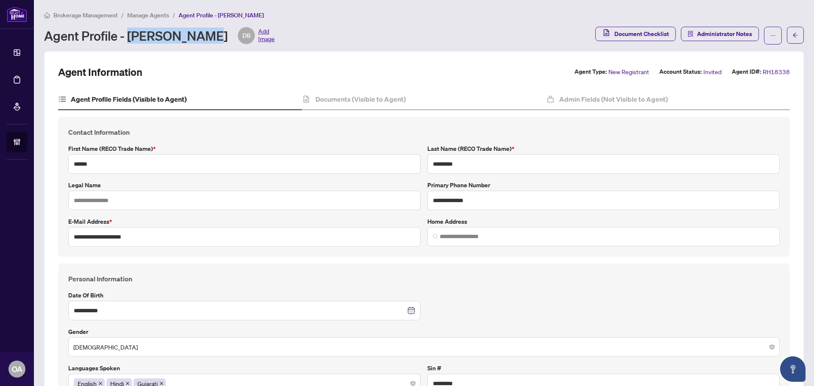
click at [226, 37] on div "Agent Profile - Dhaval Bharodiya DB Add Image" at bounding box center [159, 35] width 231 height 17
click at [184, 38] on div "Agent Profile - Dhaval Bharodiya DB Add Image" at bounding box center [159, 35] width 231 height 17
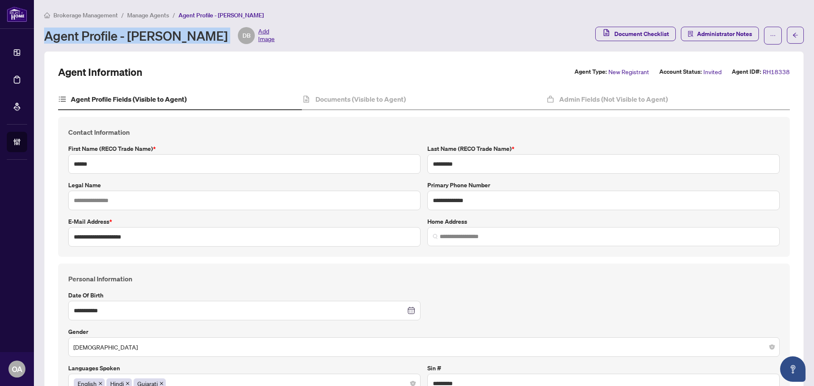
click at [184, 38] on div "Agent Profile - Dhaval Bharodiya DB Add Image" at bounding box center [159, 35] width 231 height 17
click at [187, 38] on div "Agent Profile - Dhaval Bharodiya DB Add Image" at bounding box center [159, 35] width 231 height 17
click at [187, 39] on div "Agent Profile - Dhaval Bharodiya DB Add Image" at bounding box center [159, 35] width 231 height 17
click at [192, 74] on div "Agent Information Agent Type: New Registrant Account Status: Invited Agent ID#:…" at bounding box center [423, 72] width 731 height 14
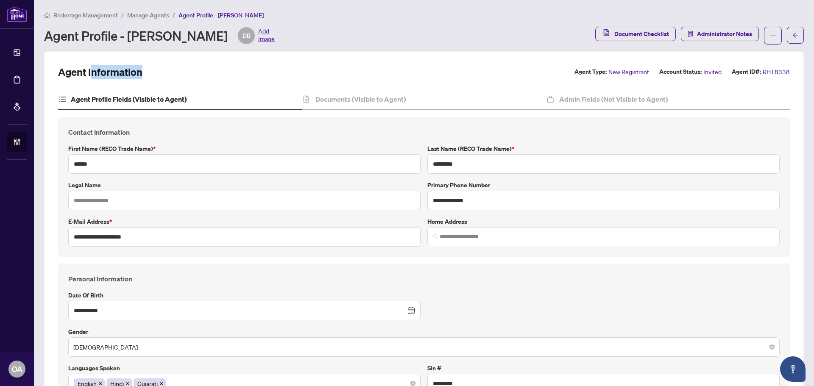
drag, startPoint x: 103, startPoint y: 69, endPoint x: 87, endPoint y: 69, distance: 15.7
click at [87, 69] on div "Agent Information Agent Type: New Registrant Account Status: Invited Agent ID#:…" at bounding box center [423, 72] width 731 height 14
click at [183, 70] on div "Agent Information Agent Type: New Registrant Account Status: Invited Agent ID#:…" at bounding box center [423, 72] width 731 height 14
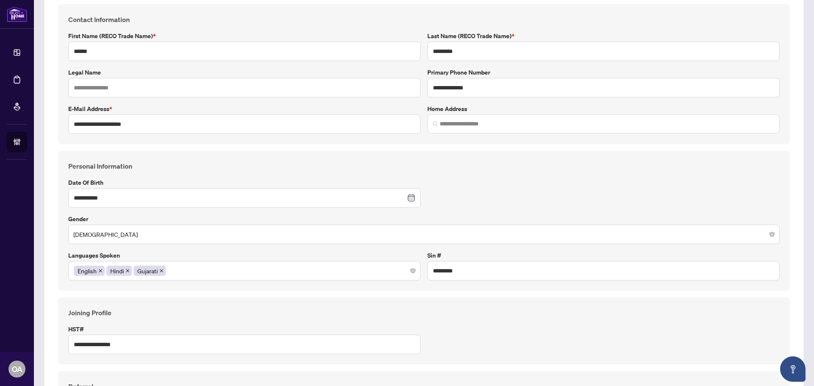
scroll to position [42, 0]
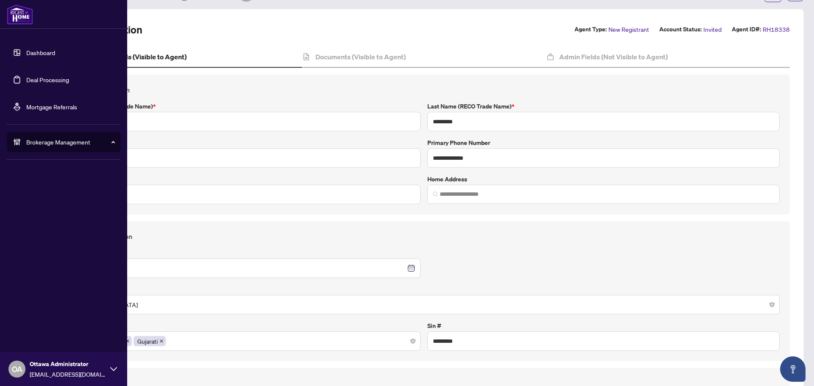
click at [24, 149] on div "Brokerage Management" at bounding box center [64, 142] width 114 height 20
click at [53, 139] on span "Brokerage Management" at bounding box center [70, 141] width 88 height 9
click at [51, 205] on link "Manage Agents" at bounding box center [39, 203] width 42 height 8
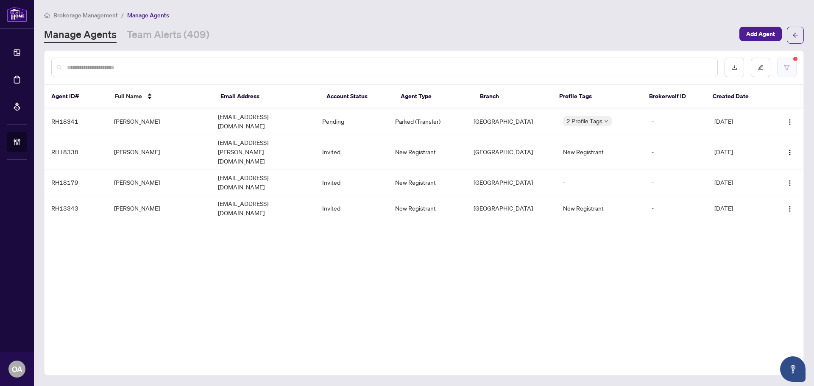
click at [789, 62] on button "button" at bounding box center [786, 67] width 19 height 19
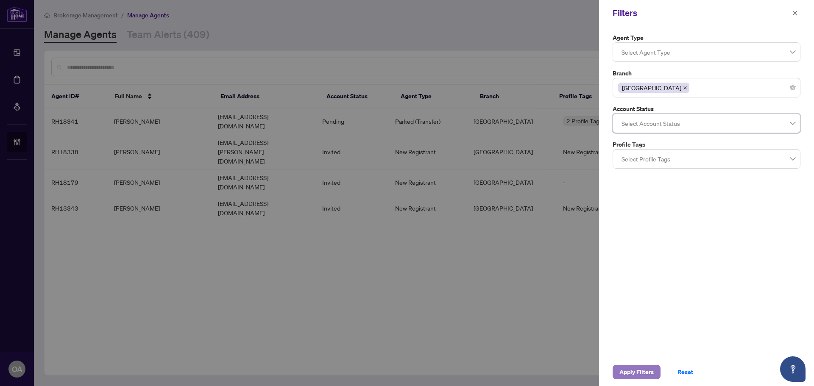
click at [646, 372] on span "Apply Filters" at bounding box center [636, 372] width 34 height 14
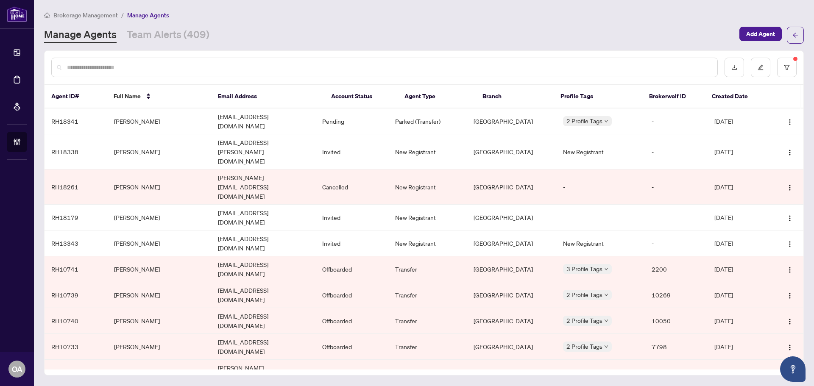
click at [89, 66] on input "text" at bounding box center [388, 67] width 643 height 9
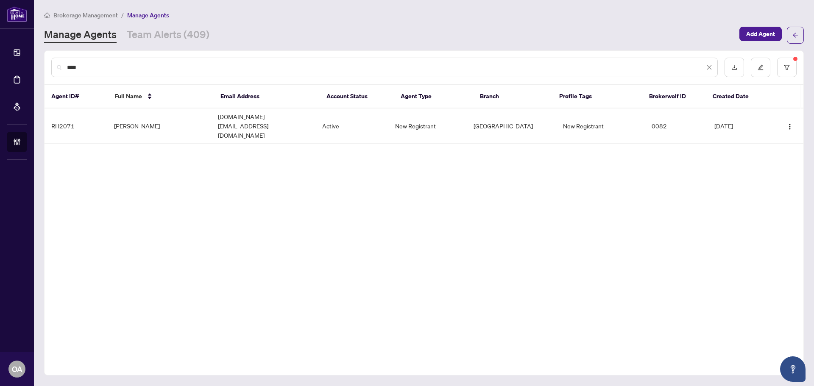
type input "****"
click at [306, 107] on th "Email Address" at bounding box center [267, 97] width 106 height 24
click at [313, 117] on td "regalgroup.re@gmail.com" at bounding box center [263, 125] width 104 height 35
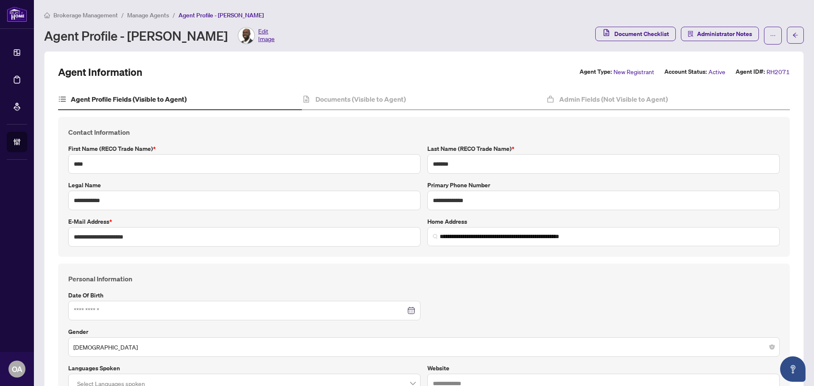
type input "**********"
type input "****"
type input "**********"
drag, startPoint x: 521, startPoint y: 197, endPoint x: 416, endPoint y: 197, distance: 105.1
click at [416, 197] on div "**********" at bounding box center [424, 186] width 718 height 119
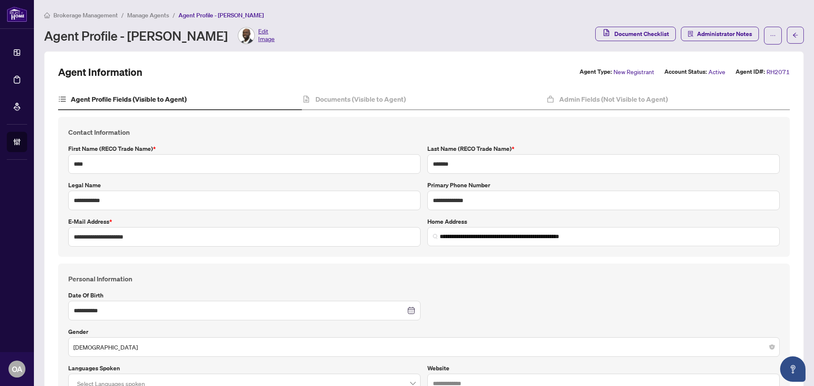
click at [542, 274] on h4 "Personal Information" at bounding box center [423, 279] width 711 height 10
drag, startPoint x: 429, startPoint y: 202, endPoint x: 494, endPoint y: 202, distance: 64.4
click at [492, 202] on input "**********" at bounding box center [603, 200] width 352 height 19
click at [494, 202] on input "**********" at bounding box center [603, 200] width 352 height 19
click at [525, 282] on h4 "Personal Information" at bounding box center [423, 279] width 711 height 10
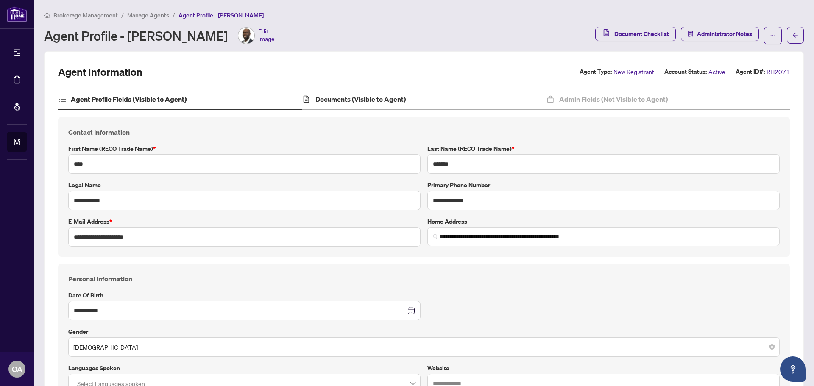
click at [366, 92] on div "Documents (Visible to Agent)" at bounding box center [424, 99] width 244 height 21
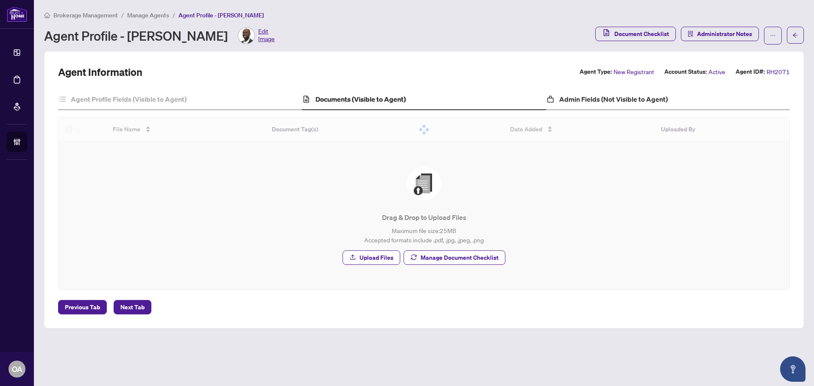
click at [551, 93] on div "Admin Fields (Not Visible to Agent)" at bounding box center [668, 99] width 244 height 21
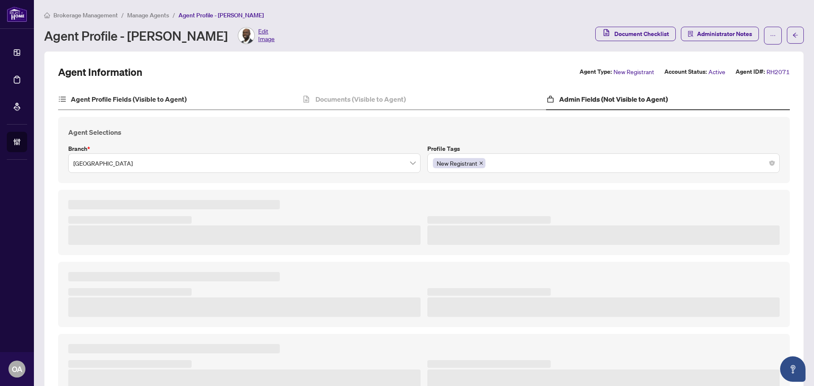
click at [206, 99] on div "Agent Profile Fields (Visible to Agent)" at bounding box center [180, 99] width 244 height 21
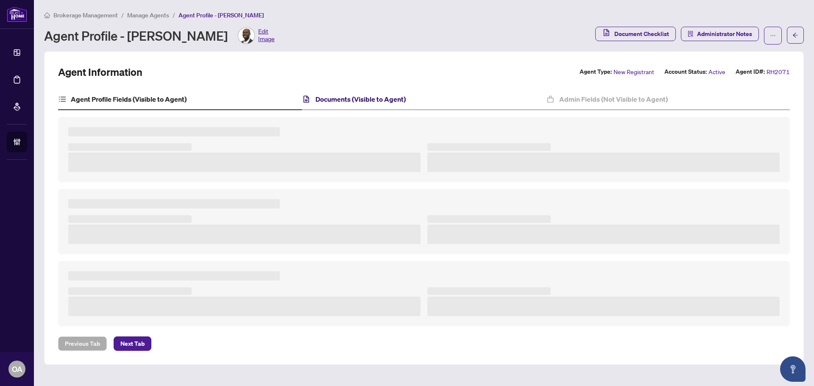
click at [325, 99] on h4 "Documents (Visible to Agent)" at bounding box center [360, 99] width 90 height 10
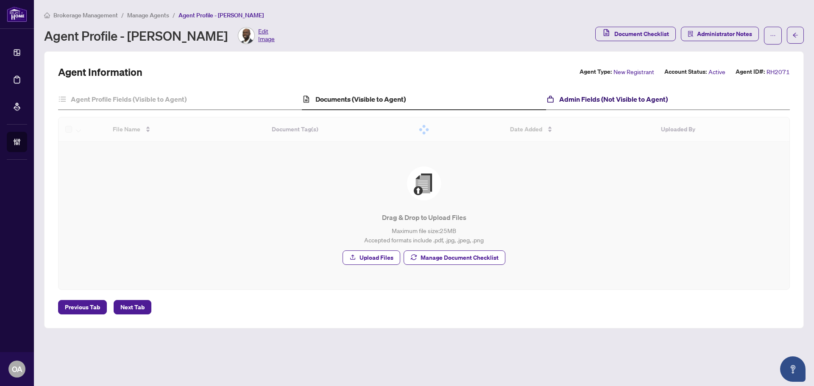
click at [570, 100] on h4 "Admin Fields (Not Visible to Agent)" at bounding box center [613, 99] width 108 height 10
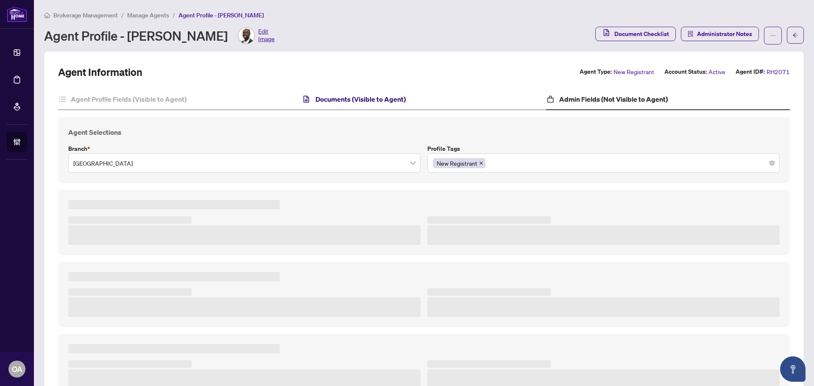
click at [379, 103] on h4 "Documents (Visible to Agent)" at bounding box center [360, 99] width 90 height 10
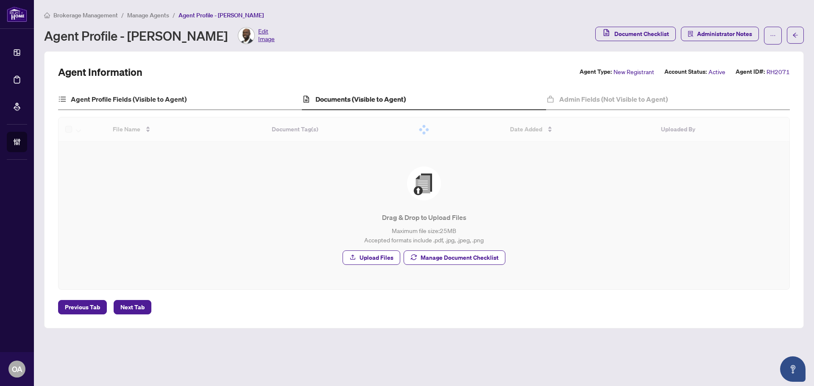
click at [194, 101] on div "Agent Profile Fields (Visible to Agent)" at bounding box center [180, 99] width 244 height 21
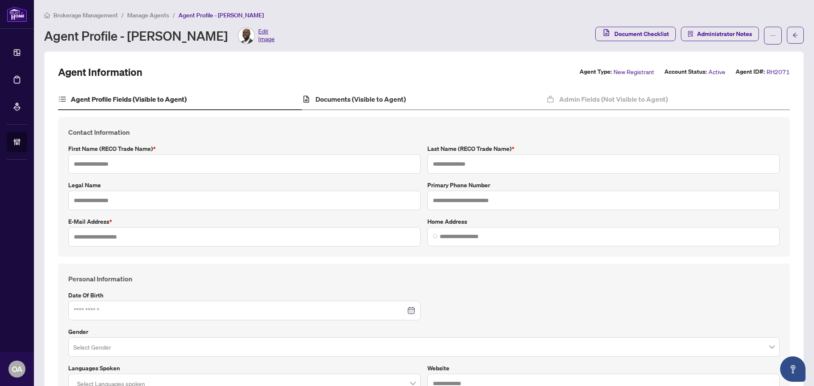
type input "**********"
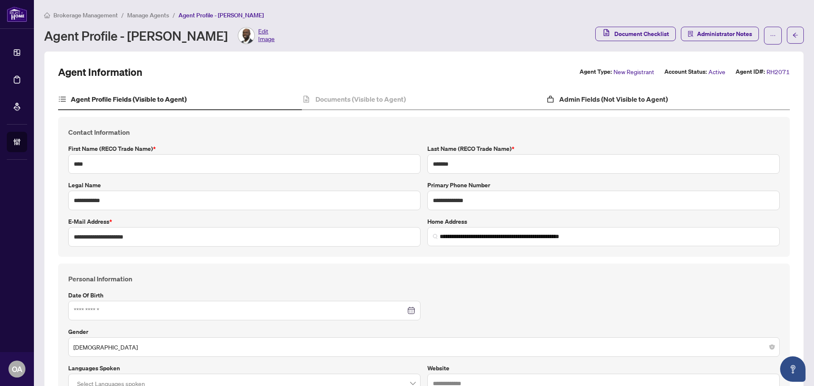
type input "****"
type input "*******"
type input "**********"
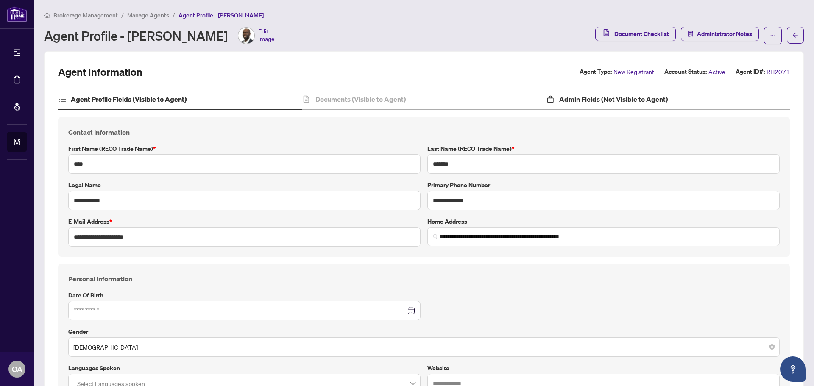
type input "*********"
type input "**********"
type input "**"
type input "*******"
type input "**********"
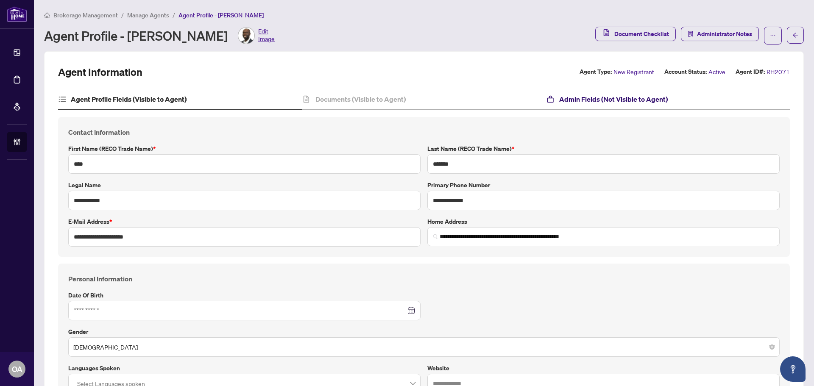
type input "****"
type input "**********"
click at [564, 103] on h4 "Admin Fields (Not Visible to Agent)" at bounding box center [613, 99] width 108 height 10
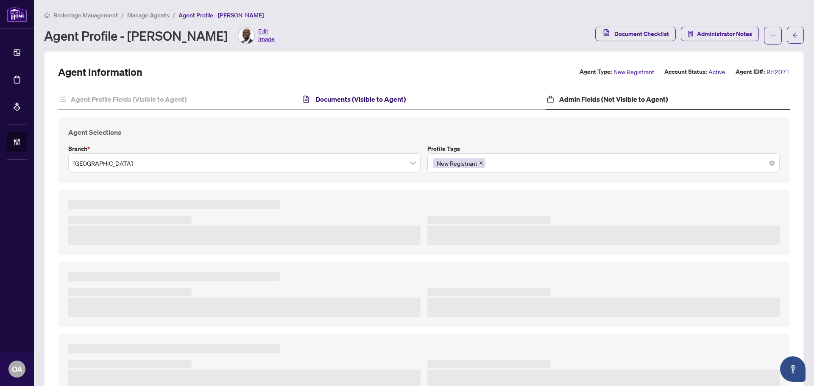
click at [346, 101] on h4 "Documents (Visible to Agent)" at bounding box center [360, 99] width 90 height 10
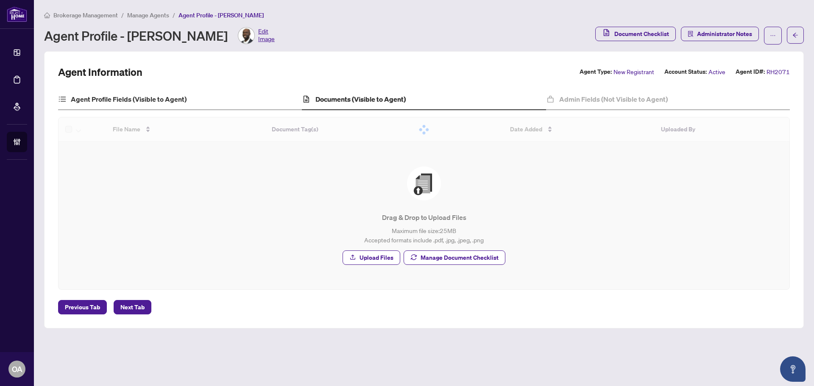
click at [190, 96] on div "Agent Profile Fields (Visible to Agent)" at bounding box center [180, 99] width 244 height 21
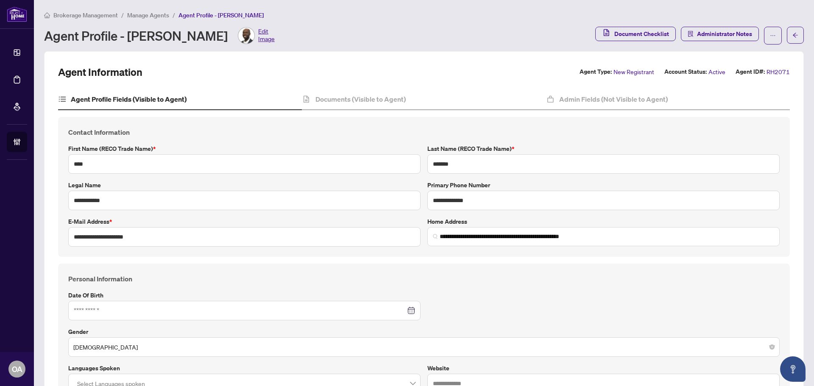
type input "**********"
type input "****"
type input "**********"
click at [475, 290] on div "**********" at bounding box center [424, 352] width 718 height 156
drag, startPoint x: 424, startPoint y: 283, endPoint x: 287, endPoint y: 276, distance: 136.7
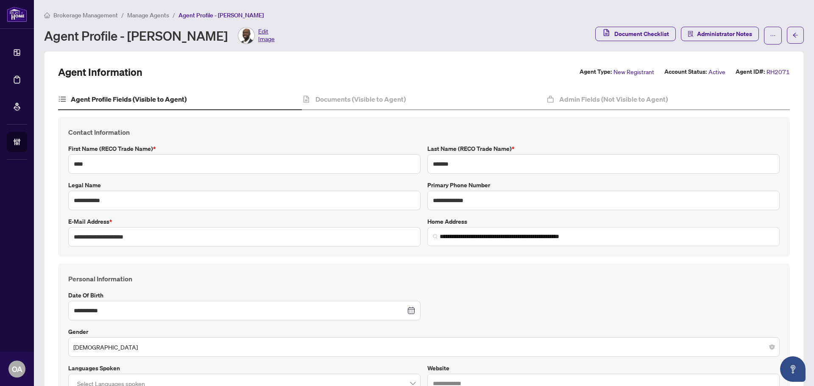
click at [292, 276] on div "**********" at bounding box center [424, 352] width 718 height 156
drag, startPoint x: 287, startPoint y: 276, endPoint x: 226, endPoint y: 275, distance: 61.0
click at [287, 276] on h4 "Personal Information" at bounding box center [423, 279] width 711 height 10
drag, startPoint x: 124, startPoint y: 279, endPoint x: 91, endPoint y: 279, distance: 32.6
click at [91, 279] on h4 "Personal Information" at bounding box center [423, 279] width 711 height 10
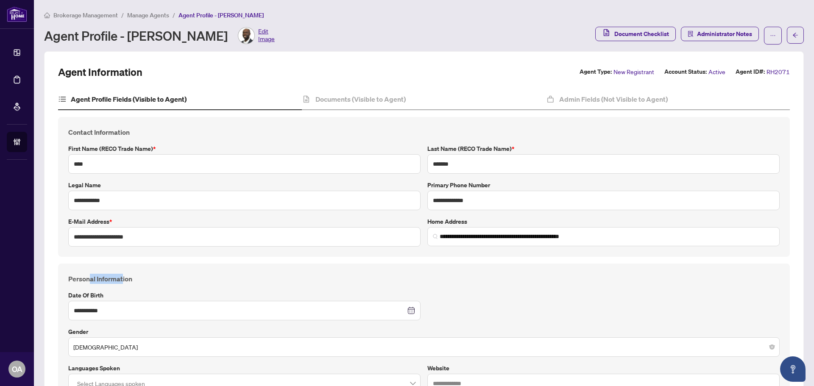
click at [91, 279] on h4 "Personal Information" at bounding box center [423, 279] width 711 height 10
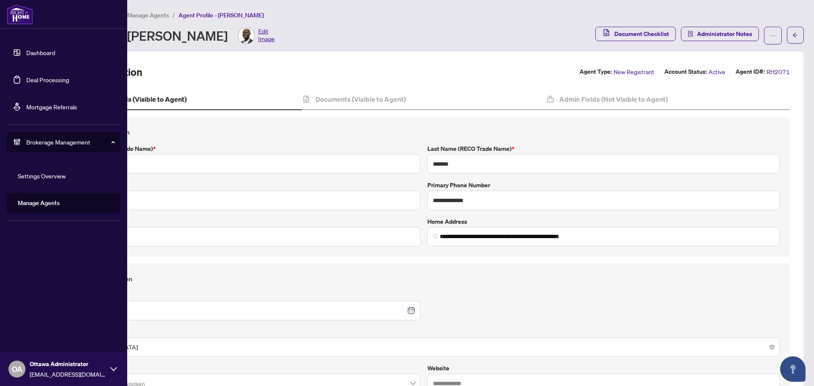
click at [38, 140] on span "Brokerage Management" at bounding box center [70, 141] width 88 height 9
click at [44, 147] on div "Brokerage Management" at bounding box center [64, 142] width 114 height 20
click at [43, 200] on link "Manage Agents" at bounding box center [39, 203] width 42 height 8
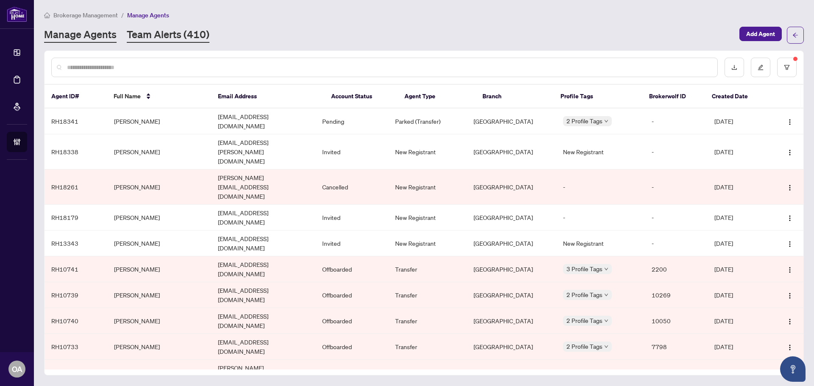
click at [161, 30] on link "Team Alerts (410)" at bounding box center [168, 35] width 83 height 15
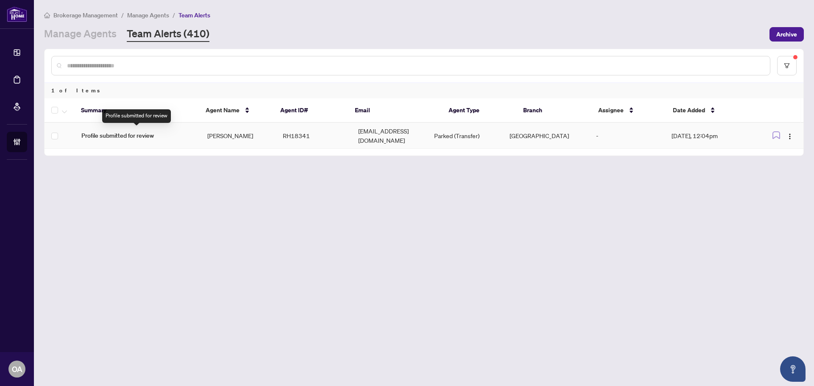
click at [203, 135] on td "[PERSON_NAME]" at bounding box center [237, 136] width 75 height 26
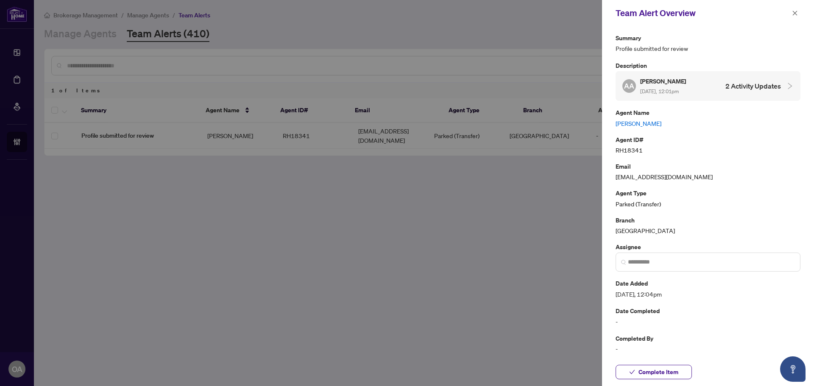
click at [658, 120] on link "[PERSON_NAME]" at bounding box center [707, 123] width 185 height 9
click at [794, 5] on div "Team Alert Overview" at bounding box center [708, 13] width 212 height 26
click at [797, 13] on icon "close" at bounding box center [795, 13] width 6 height 6
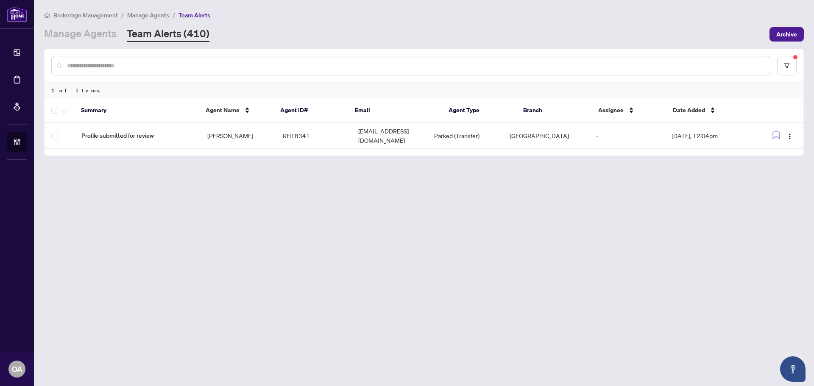
click at [263, 57] on div at bounding box center [410, 65] width 719 height 19
click at [262, 63] on input "text" at bounding box center [415, 65] width 696 height 9
click at [66, 34] on link "Manage Agents" at bounding box center [80, 34] width 72 height 15
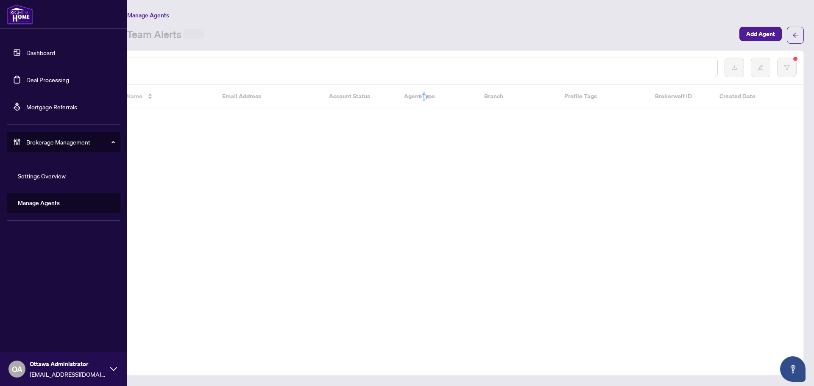
click at [26, 79] on link "Deal Processing" at bounding box center [47, 80] width 43 height 8
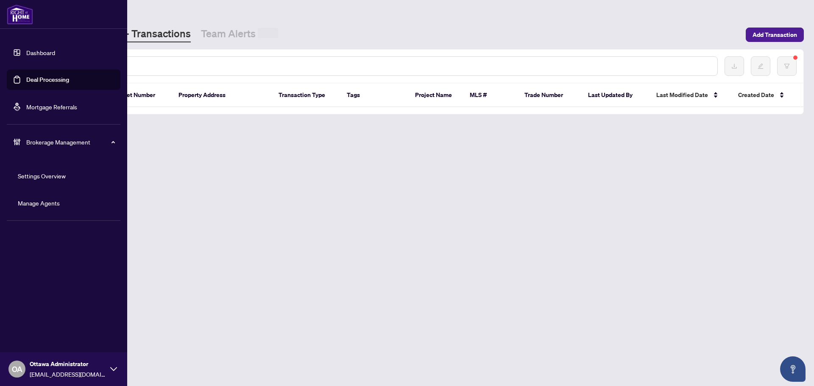
click at [160, 64] on input "text" at bounding box center [388, 65] width 643 height 9
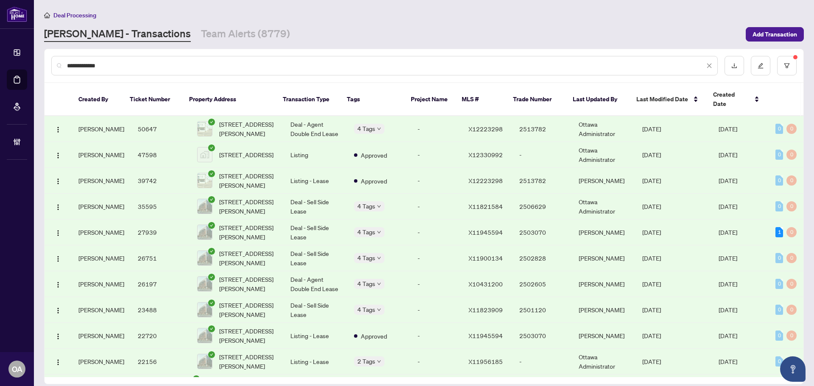
type input "**********"
click at [248, 119] on span "1525 Michael St, Ottawa, Ontario K1B 3T3, Canada" at bounding box center [248, 128] width 58 height 19
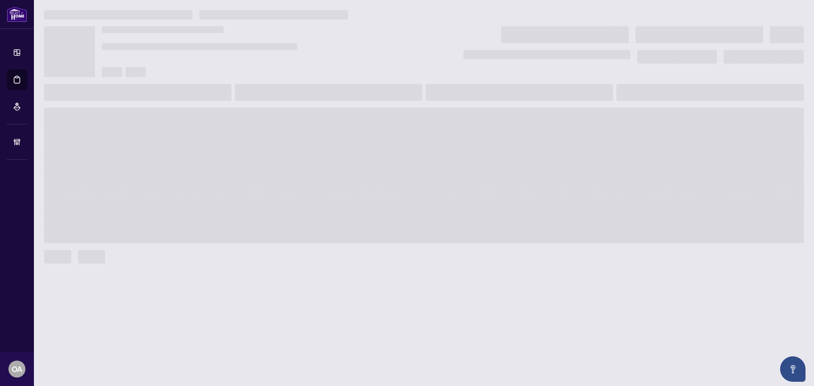
click at [142, 142] on span at bounding box center [423, 176] width 759 height 136
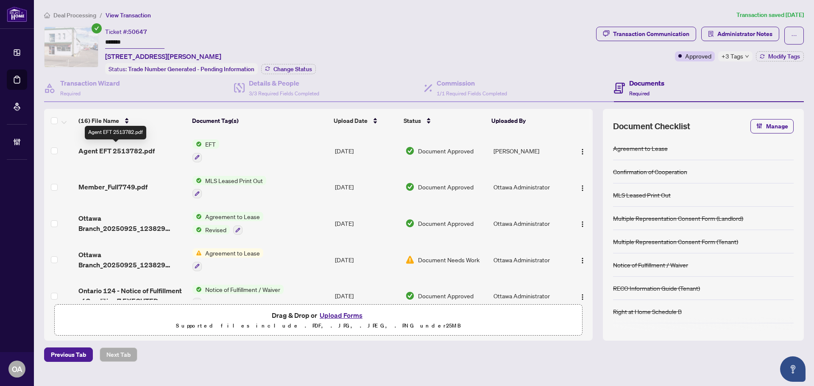
click at [128, 148] on span "Agent EFT 2513782.pdf" at bounding box center [116, 151] width 76 height 10
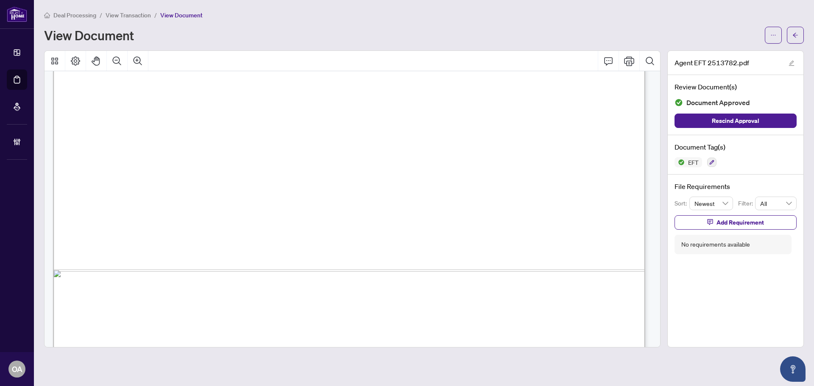
scroll to position [466, 0]
drag, startPoint x: 155, startPoint y: 170, endPoint x: 351, endPoint y: 171, distance: 196.6
click at [275, 172] on span "1525 Michael Street" at bounding box center [207, 175] width 134 height 7
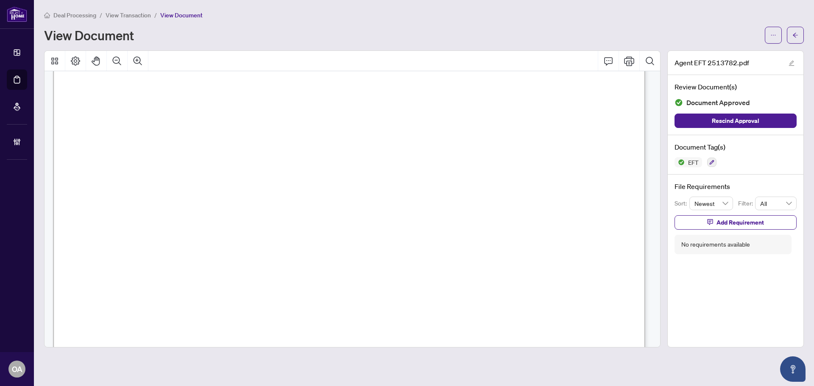
drag, startPoint x: 179, startPoint y: 180, endPoint x: 343, endPoint y: 179, distance: 164.4
click at [116, 179] on span "PAY" at bounding box center [107, 181] width 18 height 9
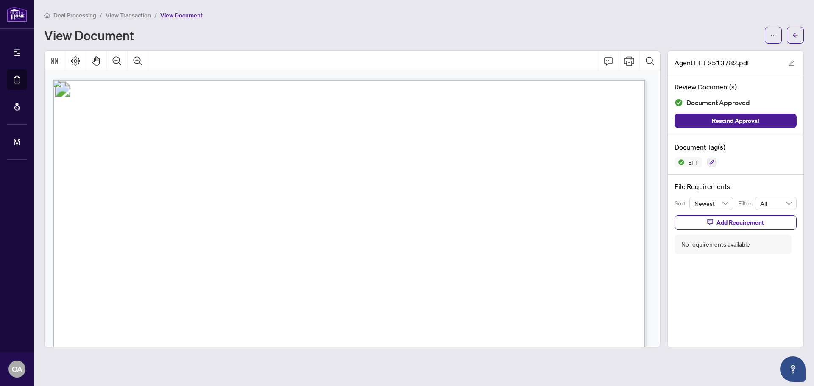
drag, startPoint x: 147, startPoint y: 175, endPoint x: 300, endPoint y: 176, distance: 153.0
click at [201, 176] on span "Vanessa Gomez" at bounding box center [170, 177] width 62 height 7
drag, startPoint x: 254, startPoint y: 158, endPoint x: 571, endPoint y: 241, distance: 327.3
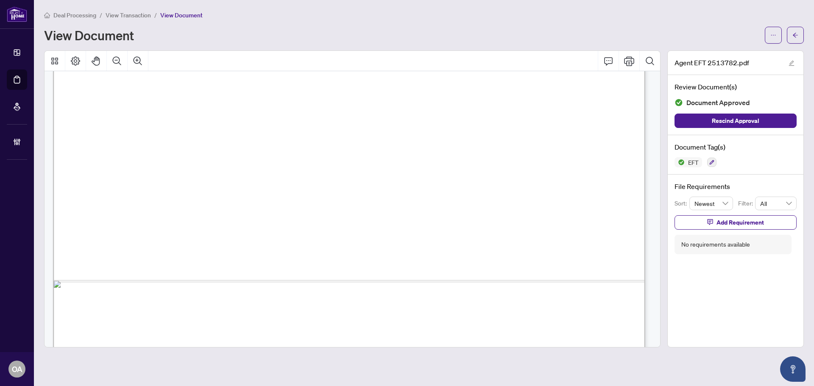
scroll to position [507, 0]
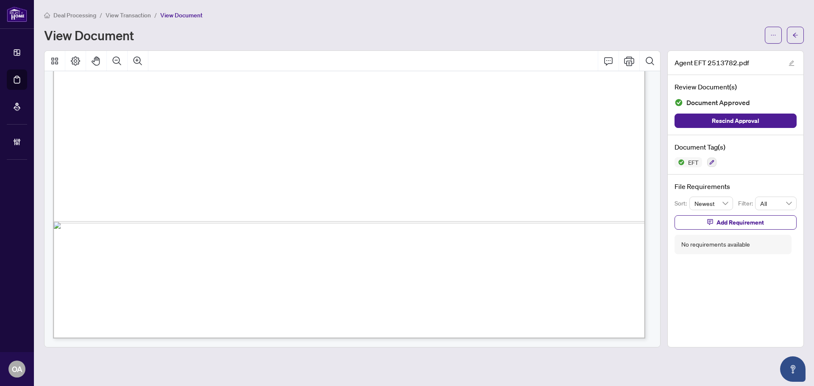
drag, startPoint x: 600, startPoint y: 199, endPoint x: 424, endPoint y: 96, distance: 204.4
click at [226, 110] on span "c/o Melanie Tasse" at bounding box center [183, 112] width 83 height 8
drag, startPoint x: 509, startPoint y: 217, endPoint x: 658, endPoint y: 137, distance: 169.5
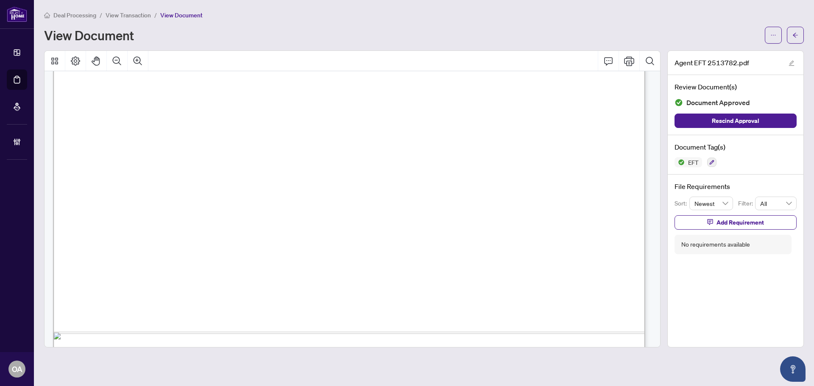
scroll to position [0, 0]
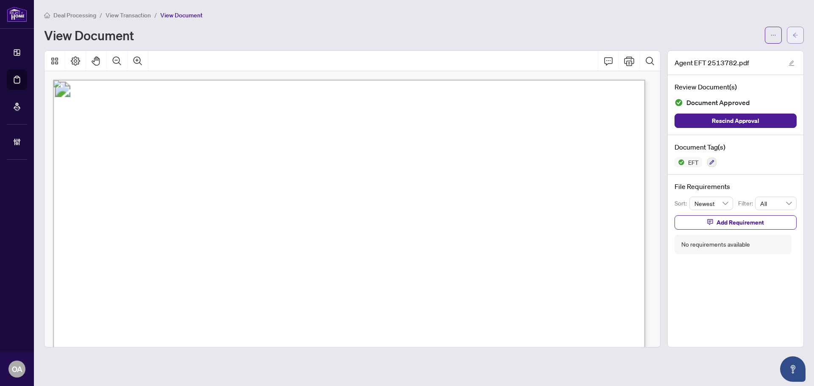
click at [794, 36] on icon "arrow-left" at bounding box center [795, 35] width 6 height 6
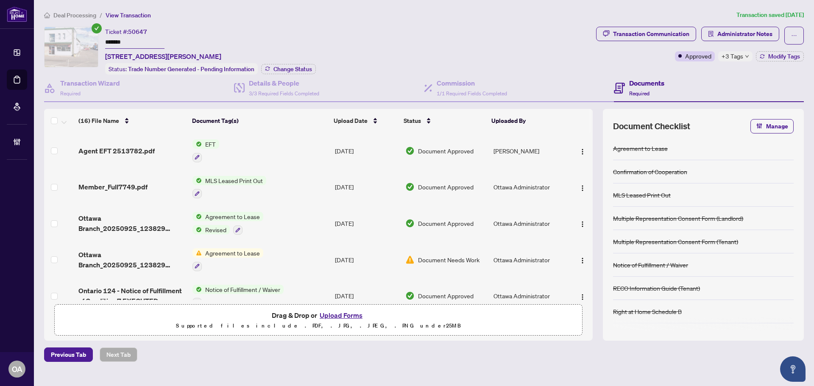
click at [738, 54] on span "+3 Tags" at bounding box center [732, 56] width 22 height 10
click at [578, 61] on div "Ticket #: 50647 ******* 1525 Michael St, Ottawa, Ontario K1B 3T3, Canada Status…" at bounding box center [318, 51] width 548 height 48
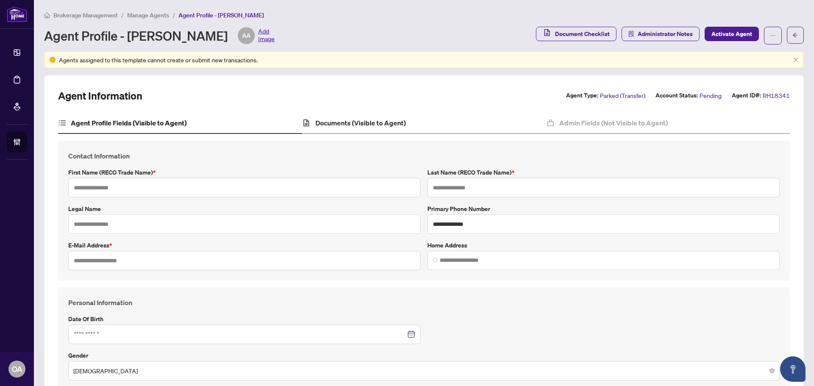
type input "*****"
type input "**********"
type input "*"
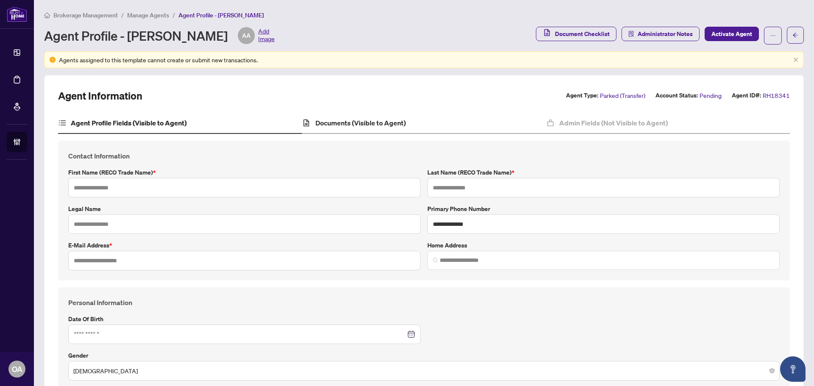
type input "*"
type input "*******"
type input "**********"
type input "****"
type input "**********"
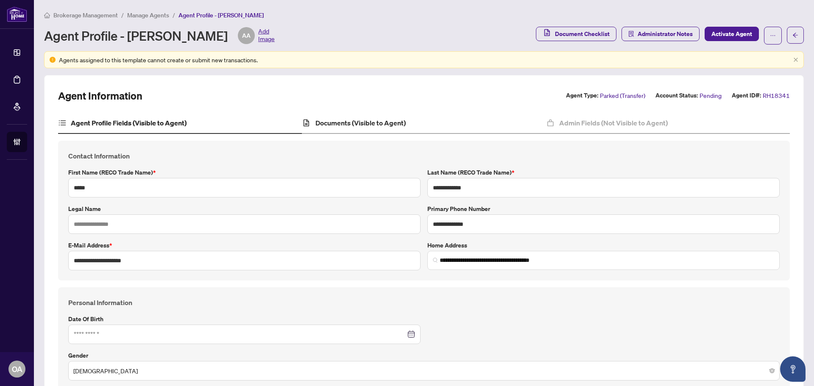
type input "**********"
click at [358, 125] on h4 "Documents (Visible to Agent)" at bounding box center [360, 123] width 90 height 10
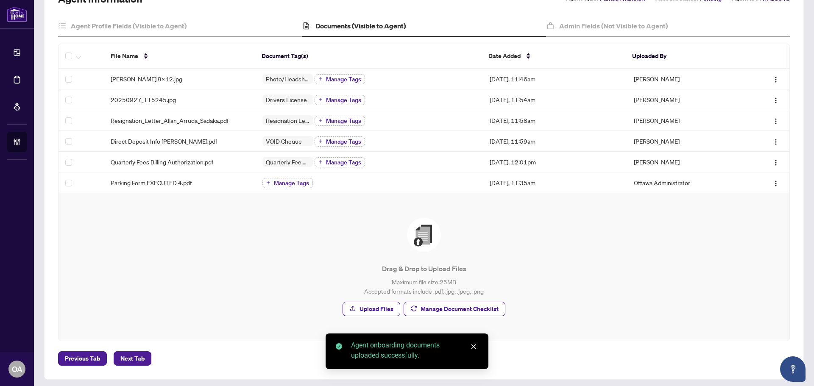
scroll to position [100, 0]
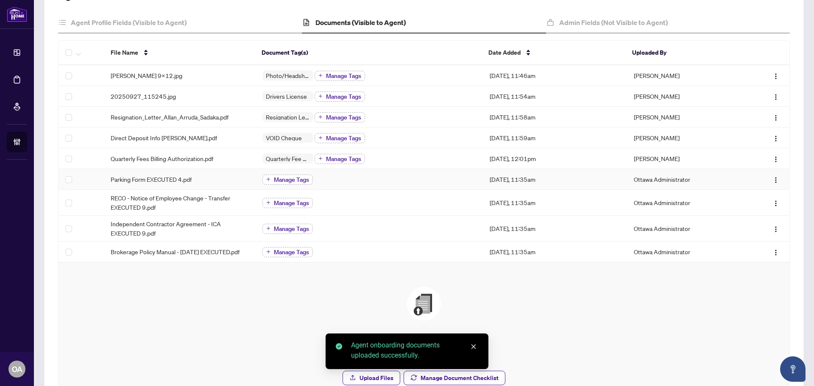
click at [294, 181] on span "Manage Tags" at bounding box center [291, 180] width 35 height 6
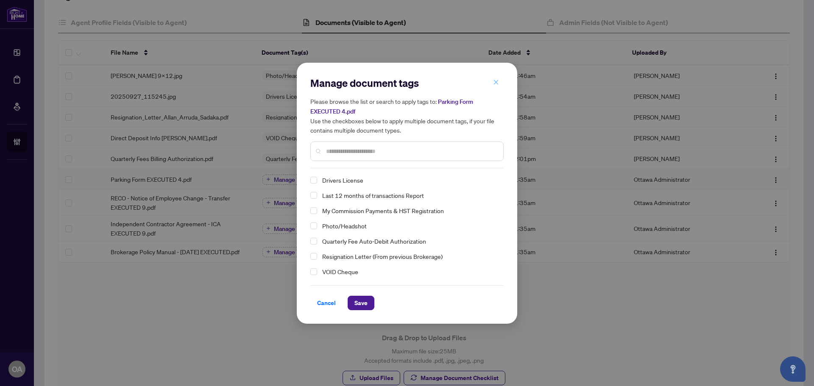
click at [495, 82] on icon "close" at bounding box center [496, 82] width 5 height 5
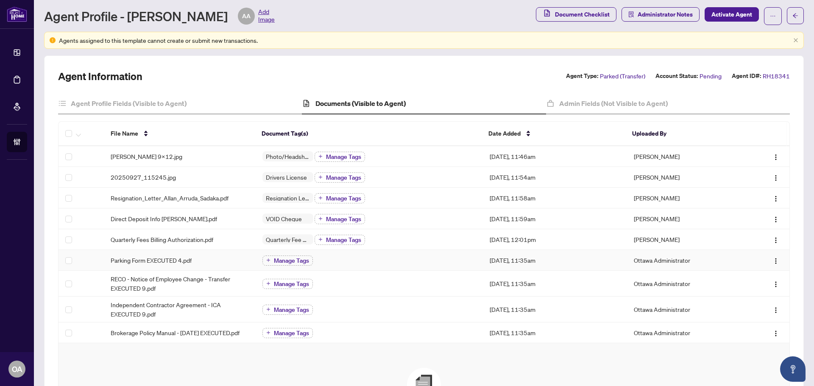
scroll to position [16, 0]
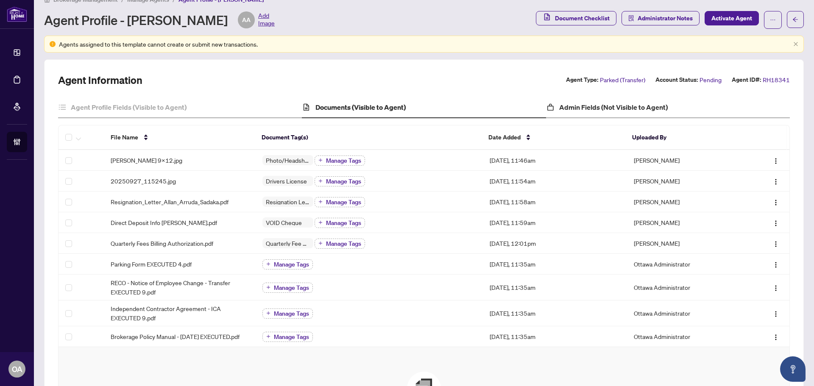
click at [583, 101] on div "Admin Fields (Not Visible to Agent)" at bounding box center [668, 107] width 244 height 21
